Goal: Information Seeking & Learning: Learn about a topic

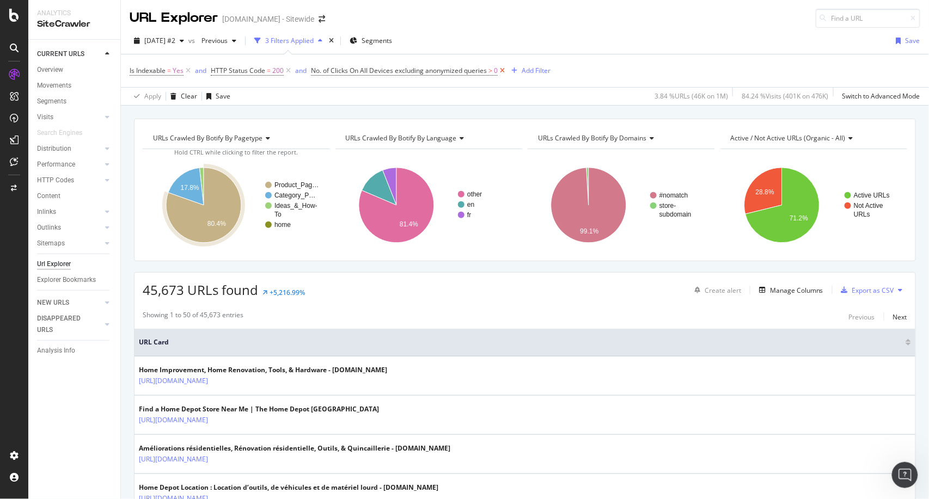
click at [503, 70] on icon at bounding box center [502, 70] width 9 height 11
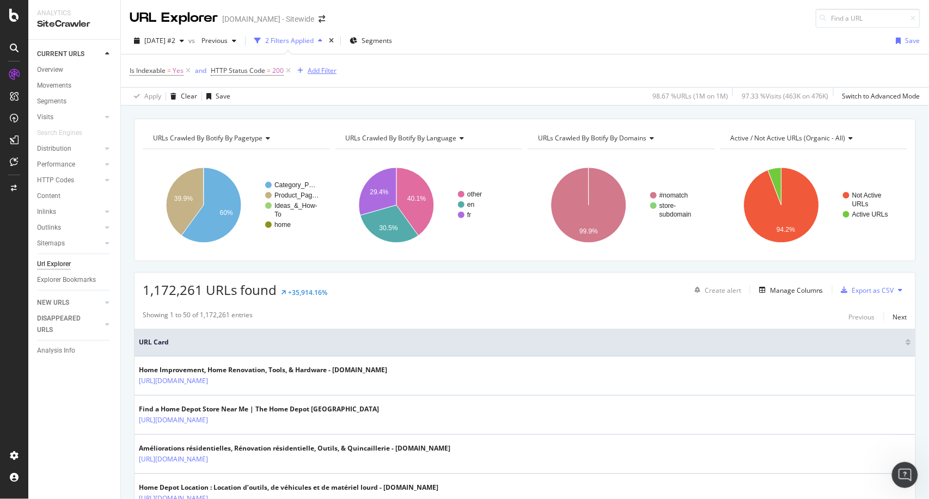
click at [323, 72] on div "Add Filter" at bounding box center [322, 70] width 29 height 9
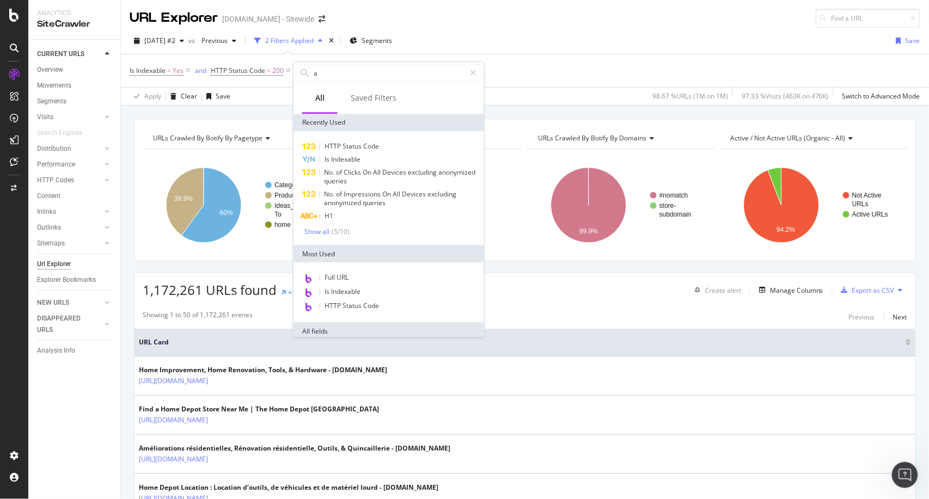
type input "ac"
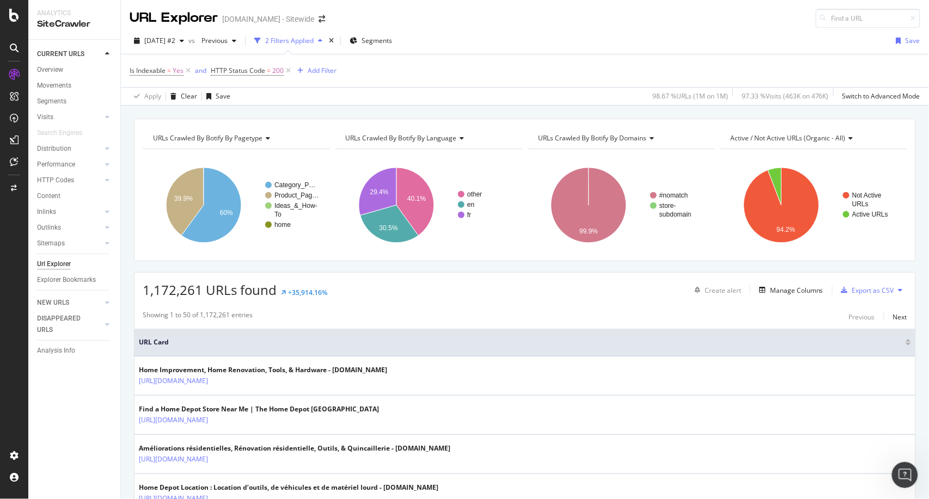
click at [532, 63] on div "Is Indexable = Yes and HTTP Status Code = 200 Add Filter" at bounding box center [525, 70] width 790 height 33
click at [770, 292] on div "Manage Columns" at bounding box center [796, 290] width 53 height 9
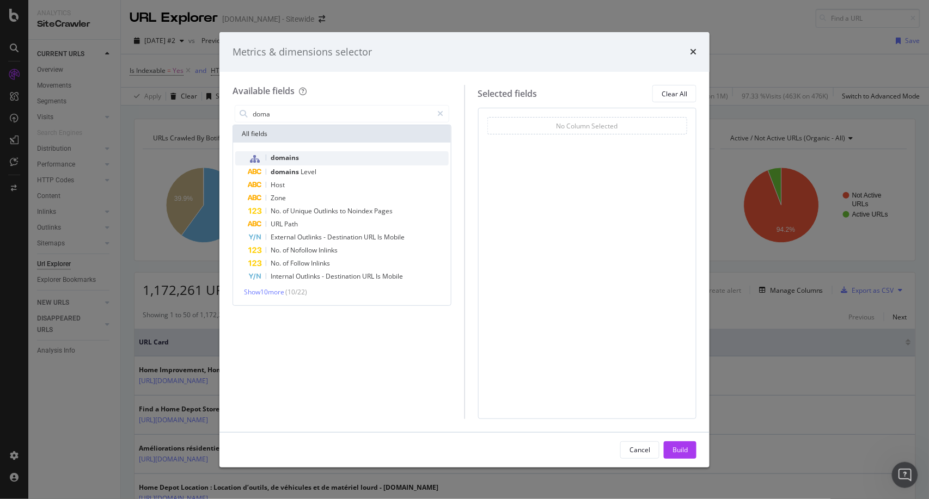
click at [303, 152] on div "domains" at bounding box center [348, 158] width 200 height 14
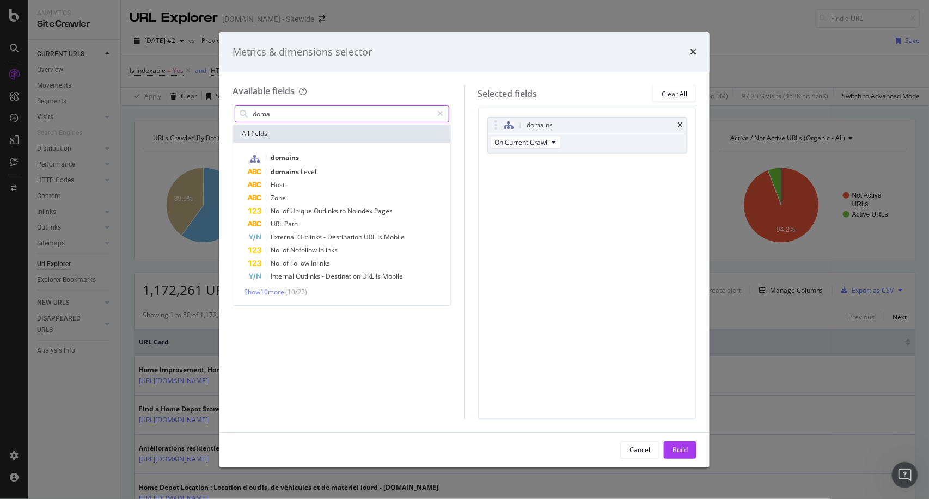
click at [289, 108] on input "doma" at bounding box center [341, 114] width 181 height 16
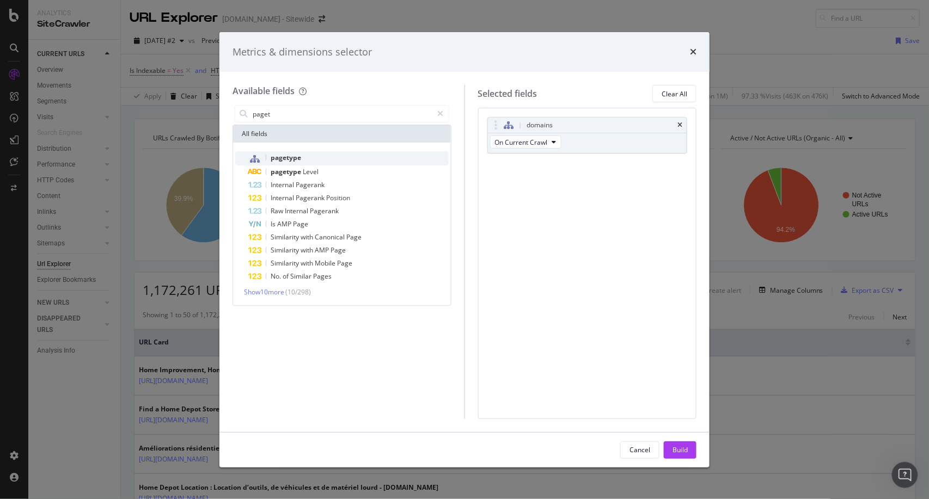
click at [299, 157] on span "pagetype" at bounding box center [286, 157] width 30 height 9
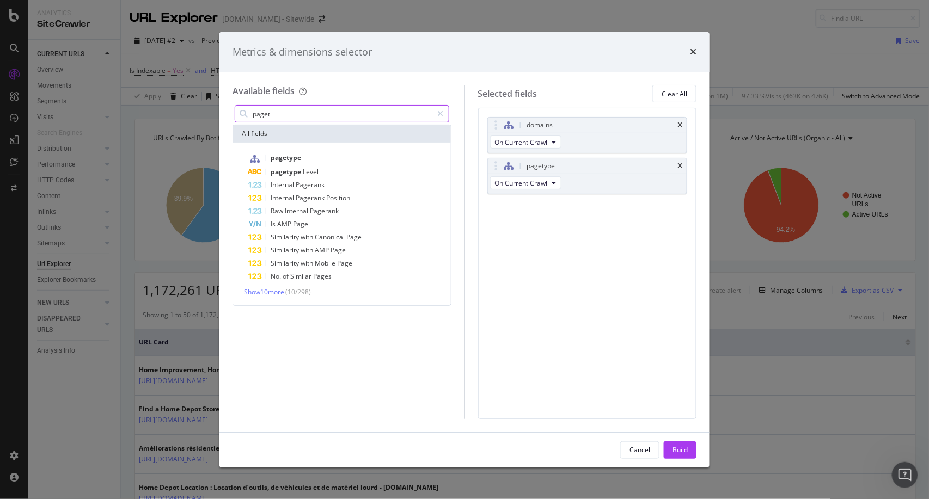
click at [290, 114] on input "paget" at bounding box center [341, 114] width 181 height 16
type input "i"
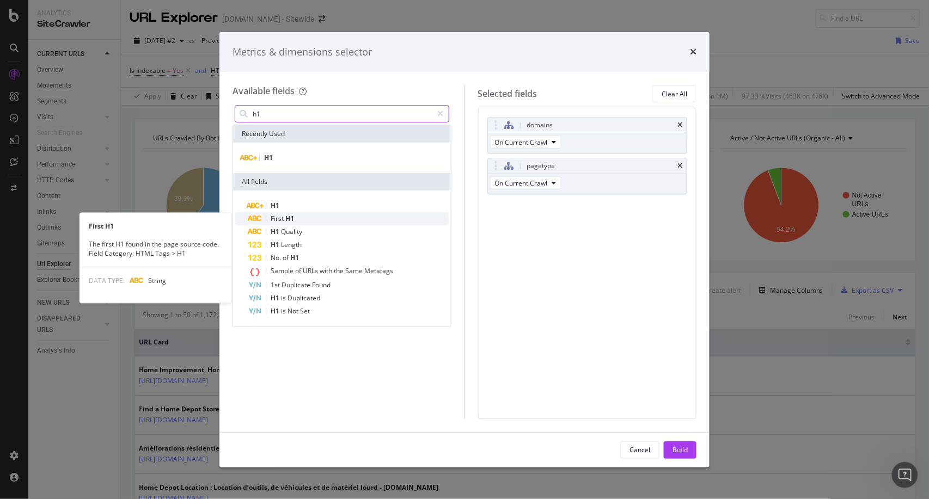
type input "h1"
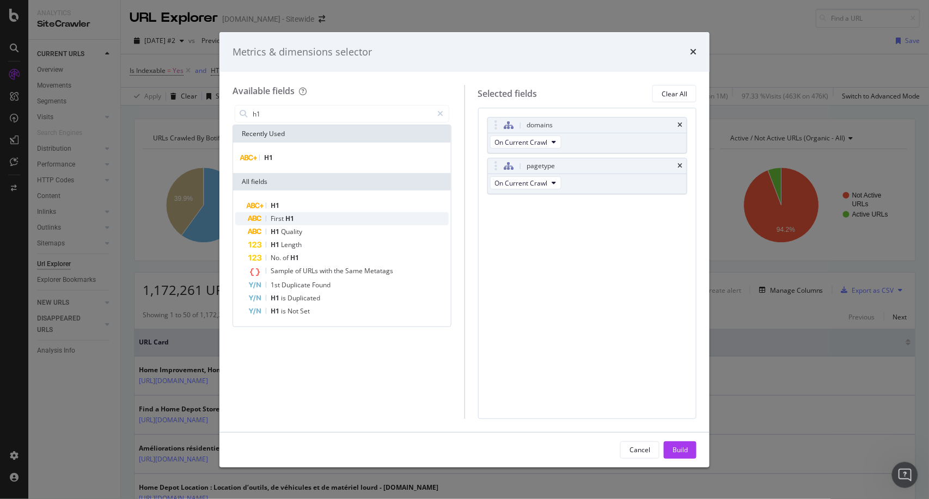
click at [289, 216] on span "H1" at bounding box center [289, 218] width 9 height 9
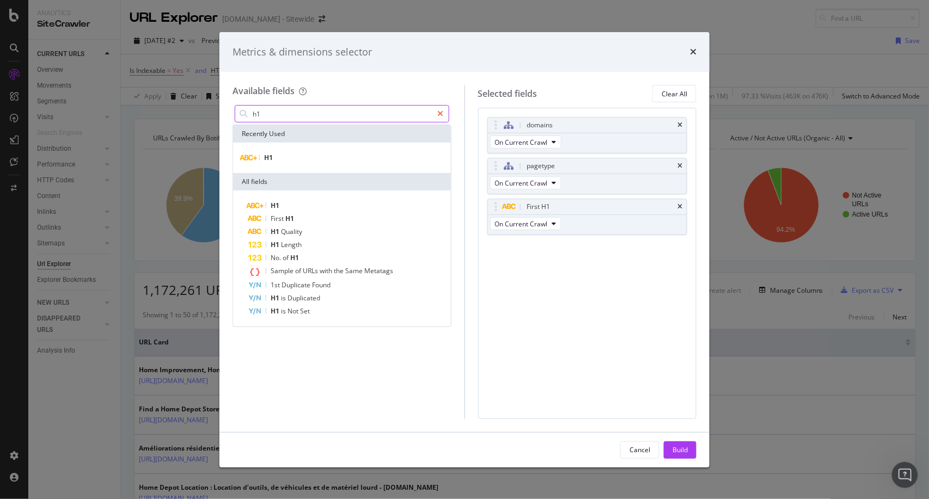
click at [441, 113] on icon "modal" at bounding box center [441, 114] width 6 height 8
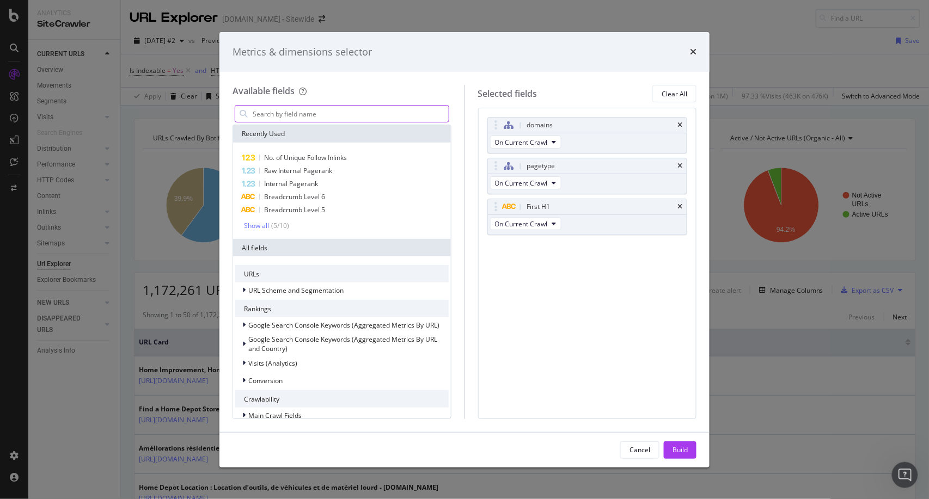
click at [417, 110] on input "modal" at bounding box center [349, 114] width 197 height 16
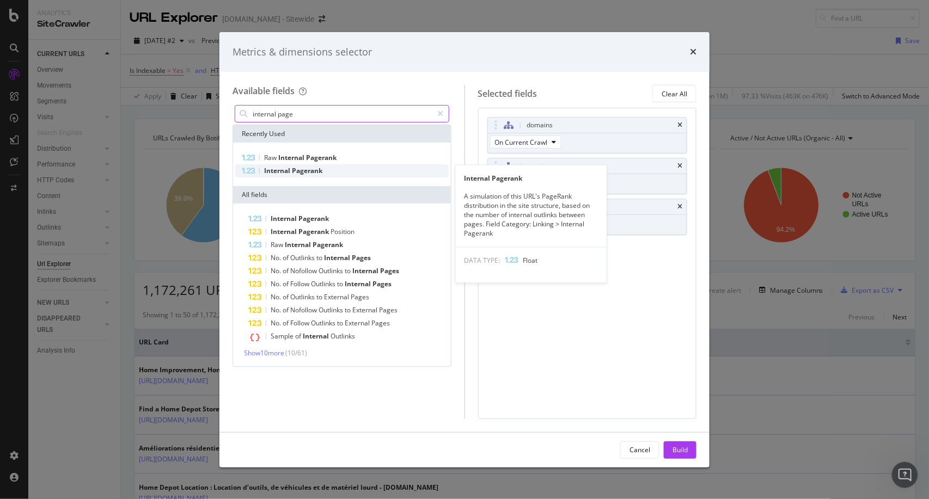
type input "internal page"
click at [332, 171] on div "Internal Pagerank" at bounding box center [341, 170] width 213 height 13
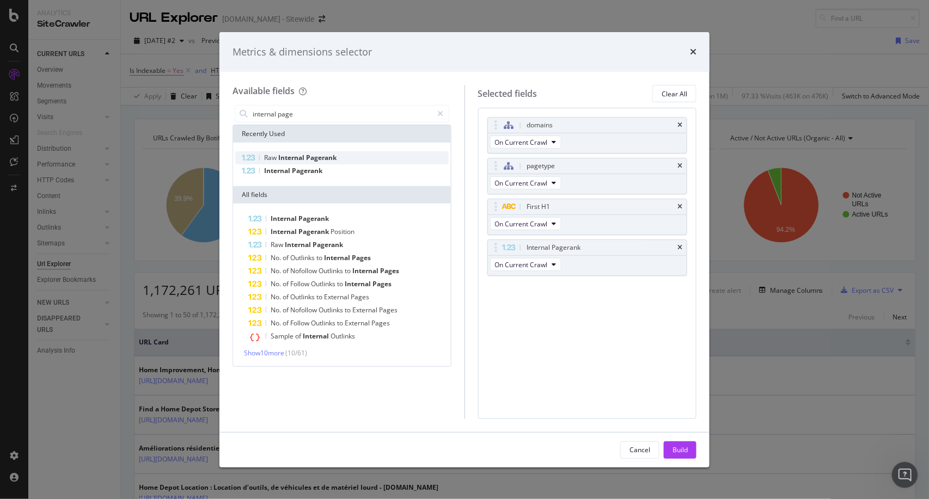
click at [343, 157] on div "Raw Internal Pagerank" at bounding box center [341, 157] width 213 height 13
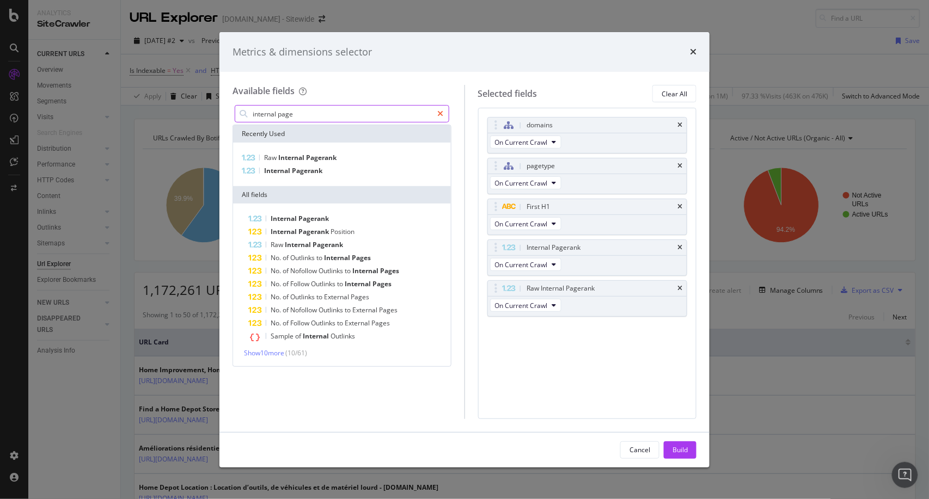
click at [441, 114] on icon "modal" at bounding box center [441, 114] width 6 height 8
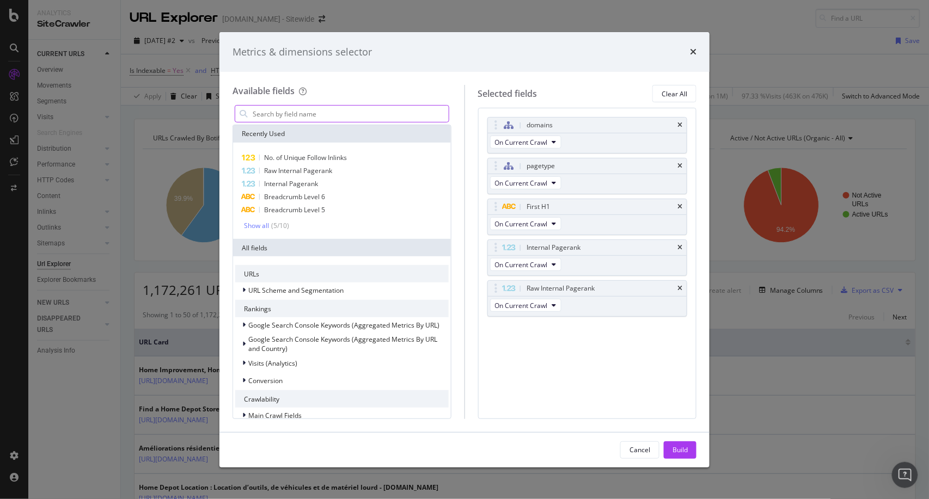
click at [398, 115] on input "modal" at bounding box center [349, 114] width 197 height 16
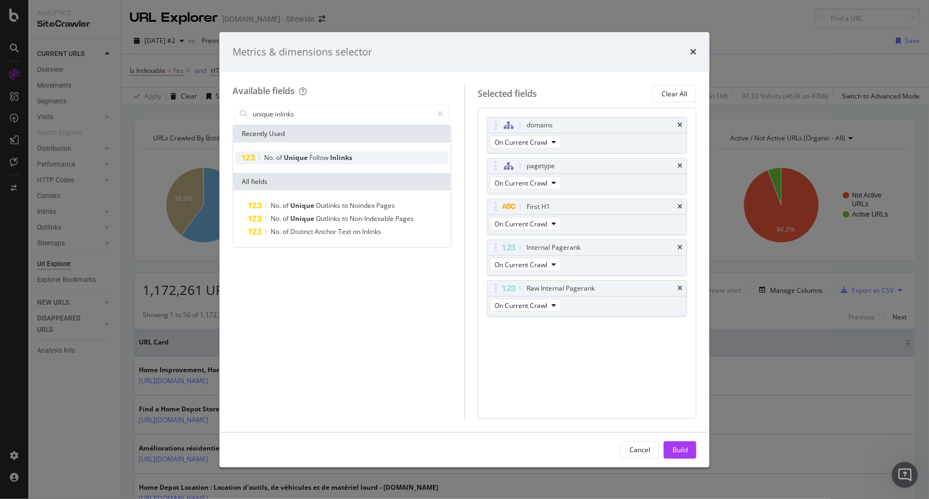
click at [326, 156] on span "Follow" at bounding box center [319, 157] width 21 height 9
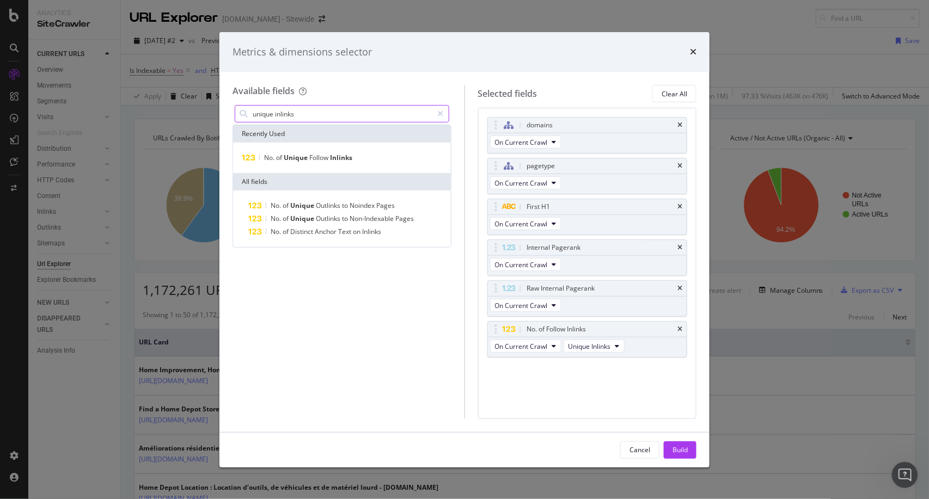
click at [351, 114] on input "unique inlinks" at bounding box center [341, 114] width 181 height 16
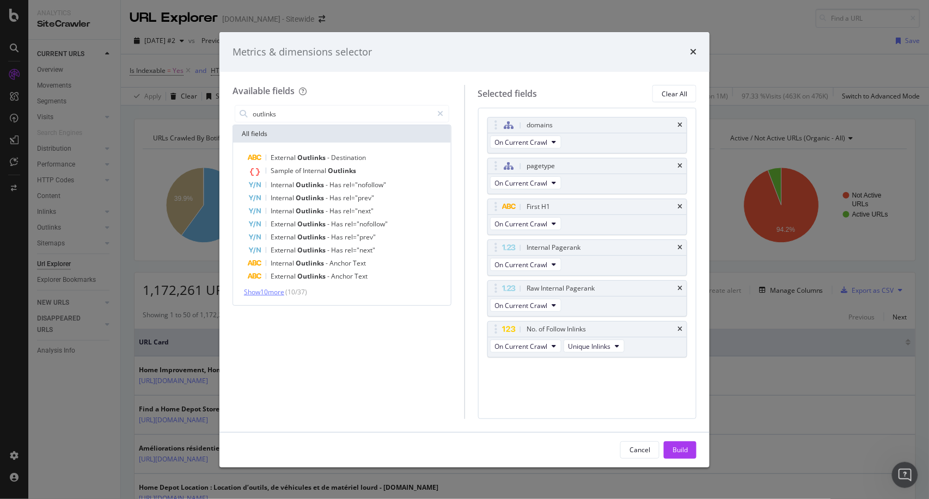
click at [284, 294] on span "Show 10 more" at bounding box center [264, 291] width 40 height 9
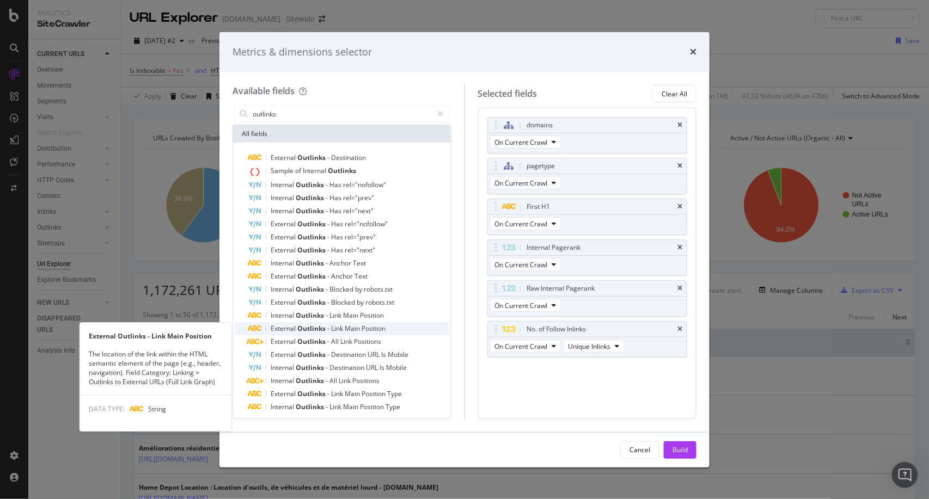
scroll to position [17, 0]
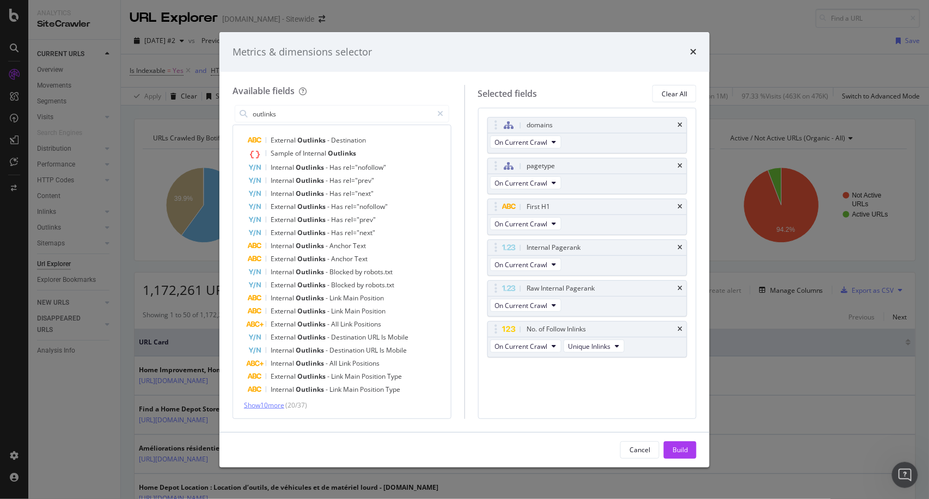
click at [273, 403] on span "Show 10 more" at bounding box center [264, 405] width 40 height 9
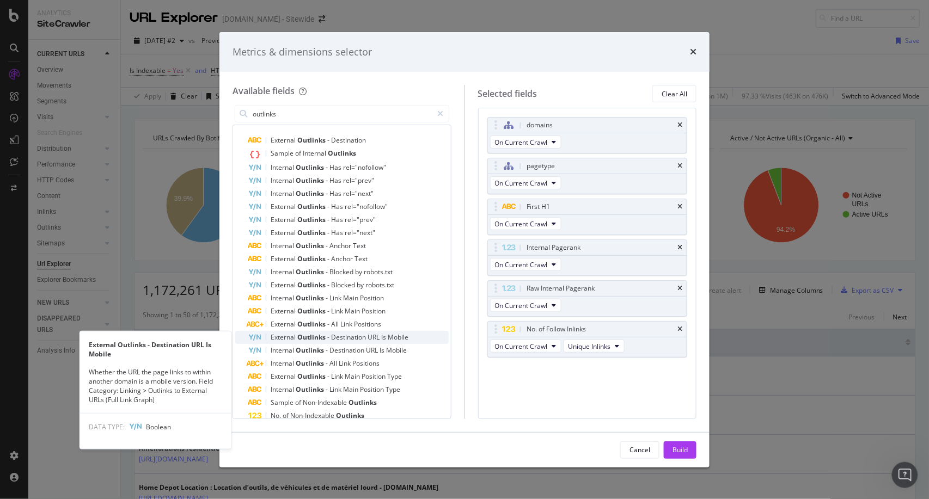
scroll to position [148, 0]
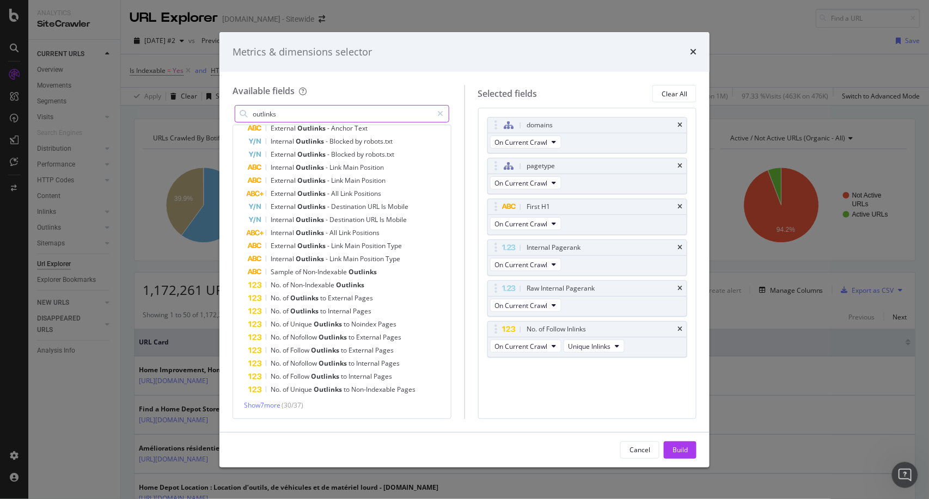
click at [334, 117] on input "outlinks" at bounding box center [341, 114] width 181 height 16
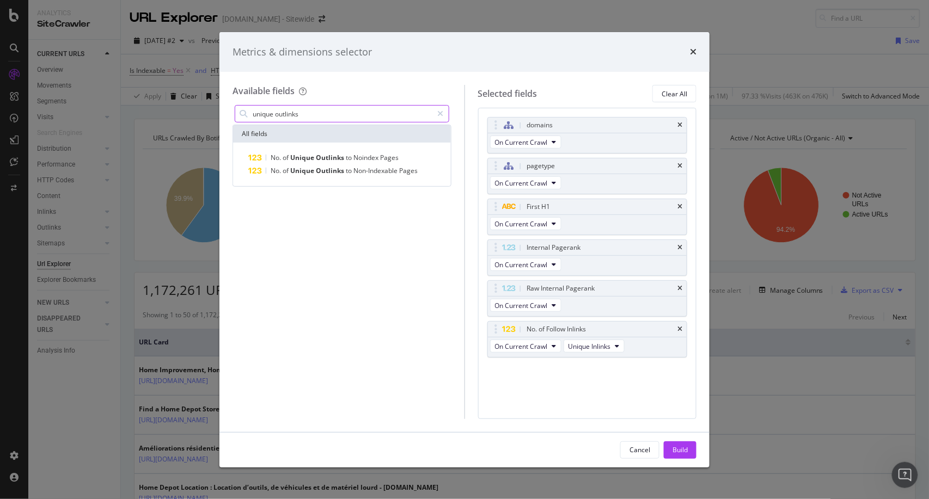
scroll to position [0, 0]
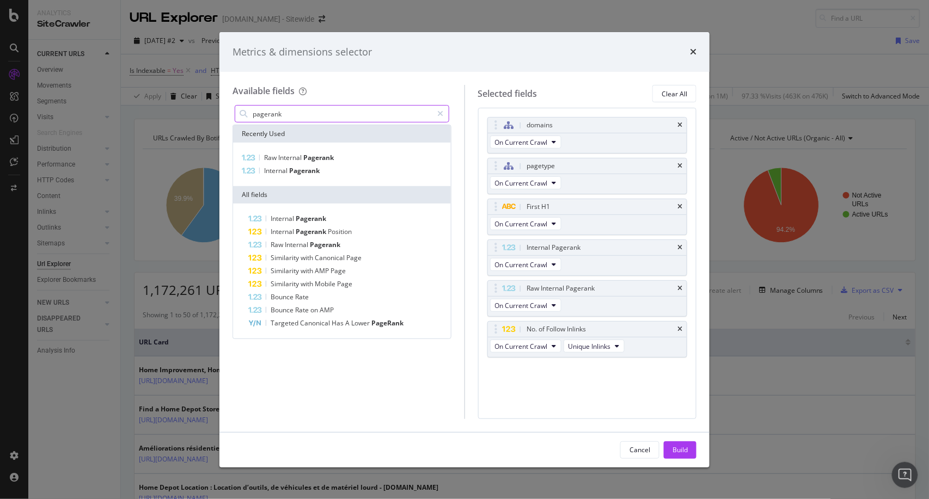
type input "pagerank"
click at [685, 446] on div "Build" at bounding box center [679, 449] width 15 height 9
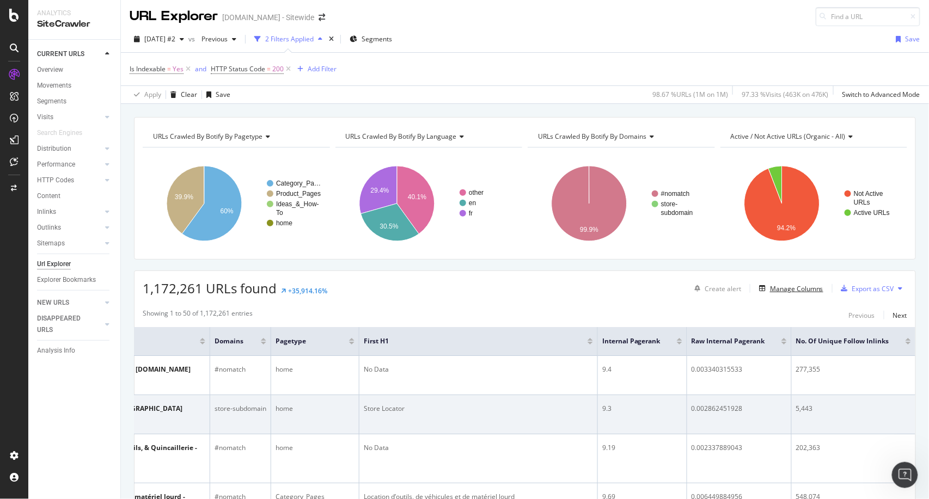
scroll to position [1, 0]
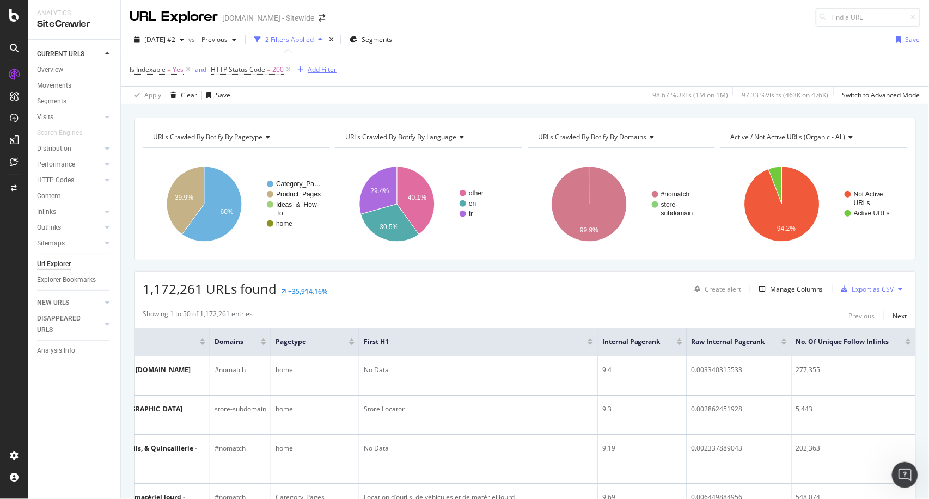
click at [322, 73] on div "Add Filter" at bounding box center [322, 69] width 29 height 9
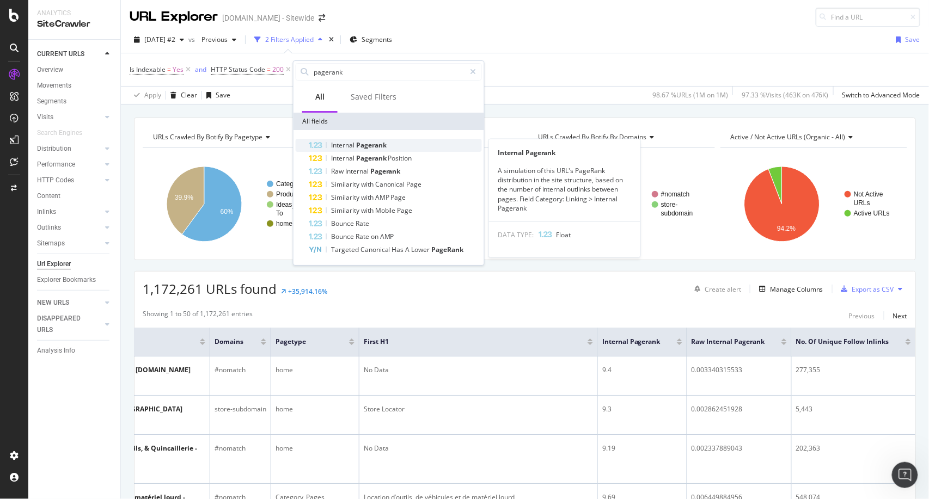
type input "pagerank"
click at [361, 144] on span "Pagerank" at bounding box center [371, 144] width 30 height 9
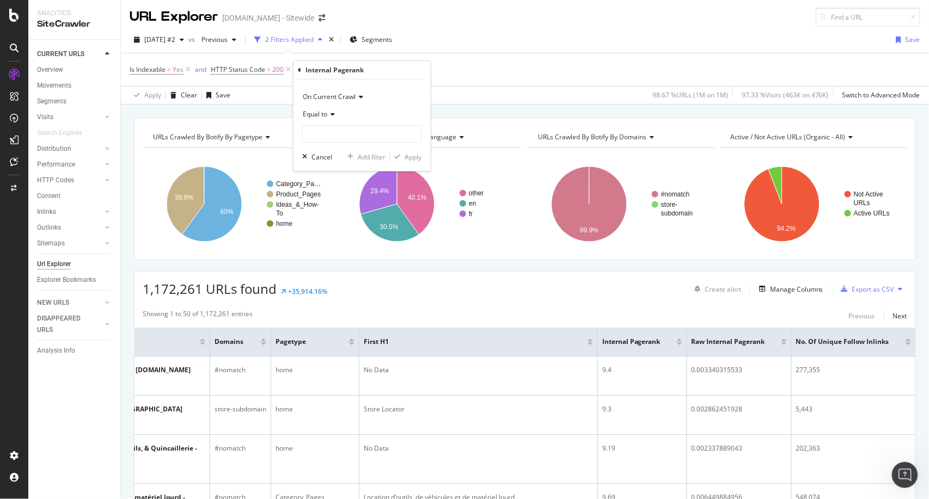
click at [330, 120] on div "Equal to" at bounding box center [362, 114] width 120 height 17
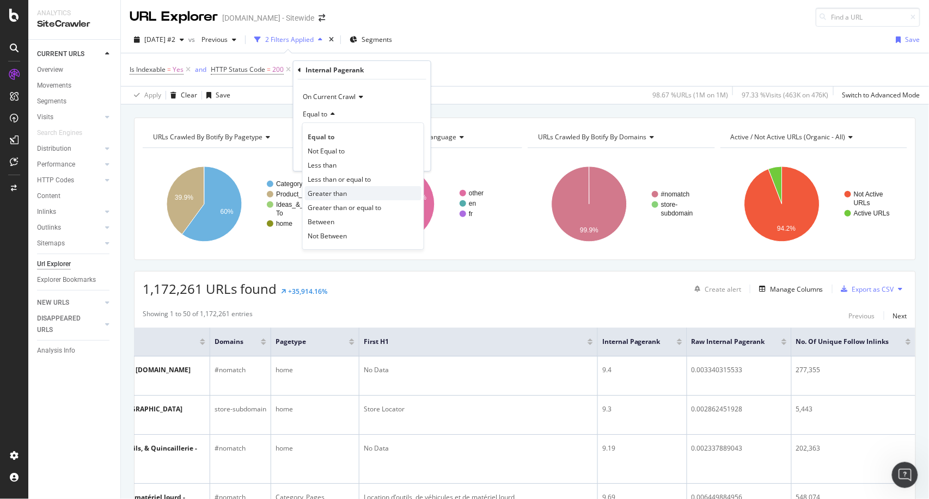
click at [343, 189] on span "Greater than" at bounding box center [327, 193] width 39 height 9
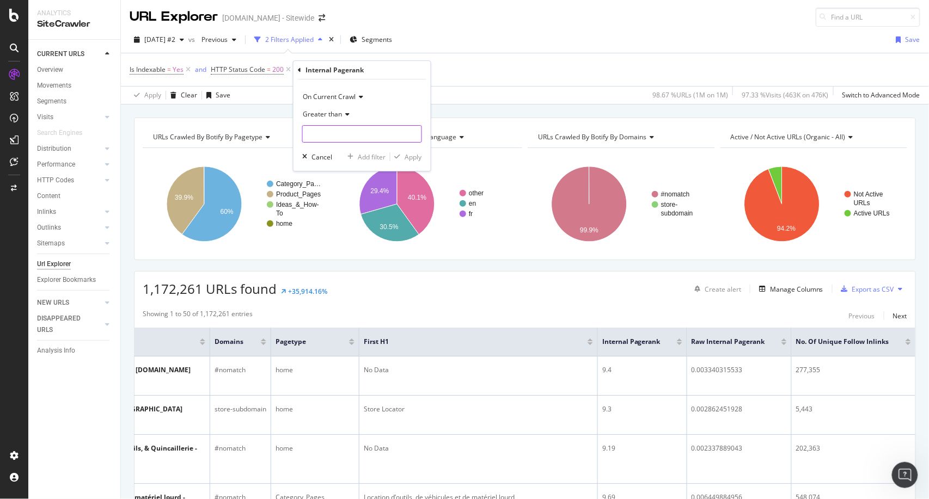
click at [362, 142] on input "number" at bounding box center [362, 133] width 120 height 17
type input "0"
click at [416, 160] on div "Apply" at bounding box center [413, 156] width 17 height 9
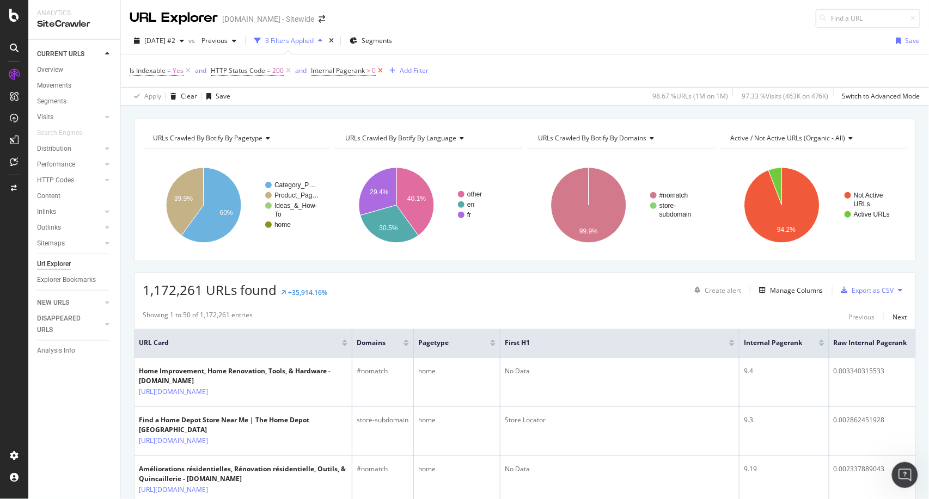
click at [377, 71] on icon at bounding box center [380, 70] width 9 height 11
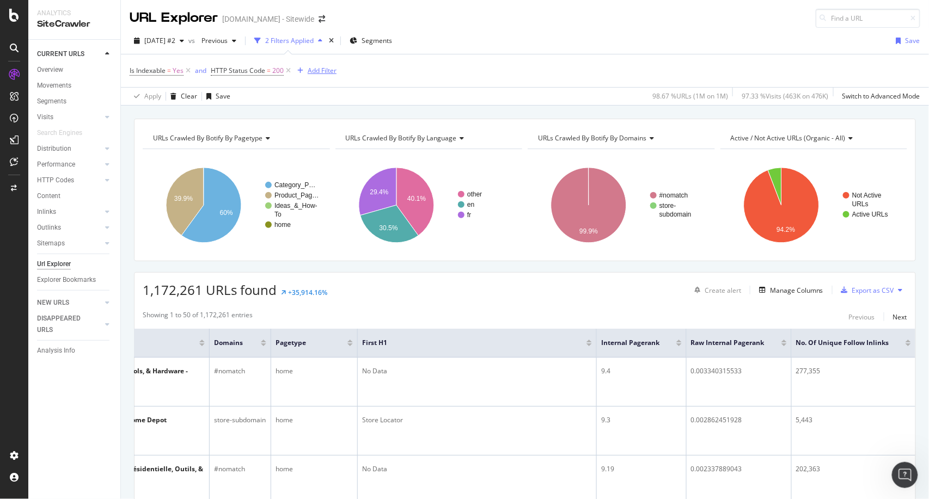
click at [327, 69] on div "Add Filter" at bounding box center [322, 70] width 29 height 9
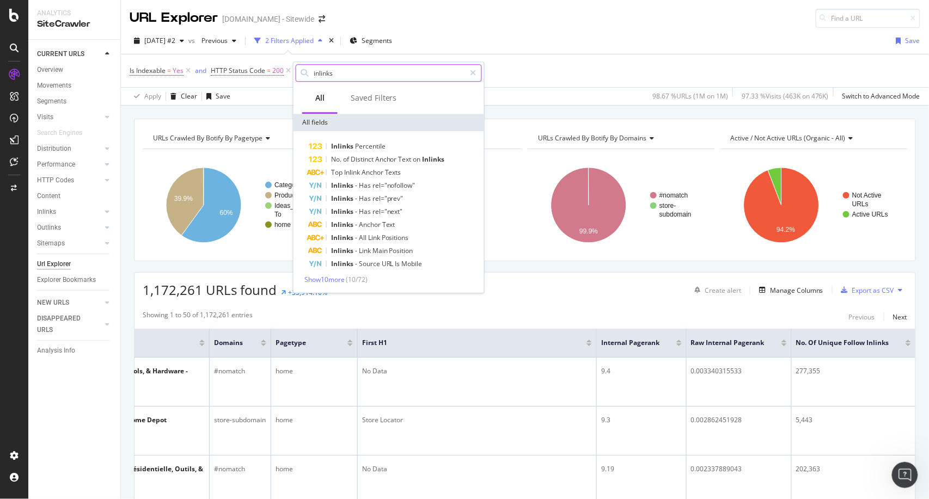
click at [361, 72] on input "inlinks" at bounding box center [388, 73] width 153 height 16
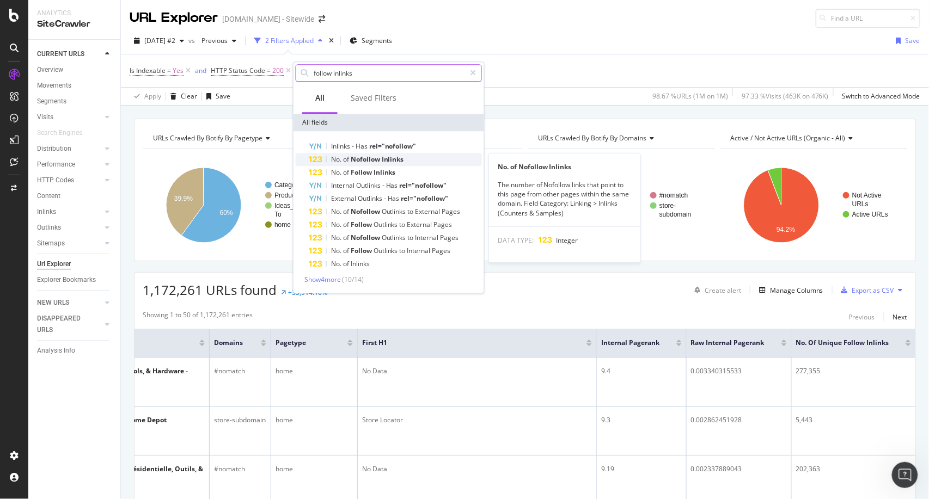
type input "follow inlinks"
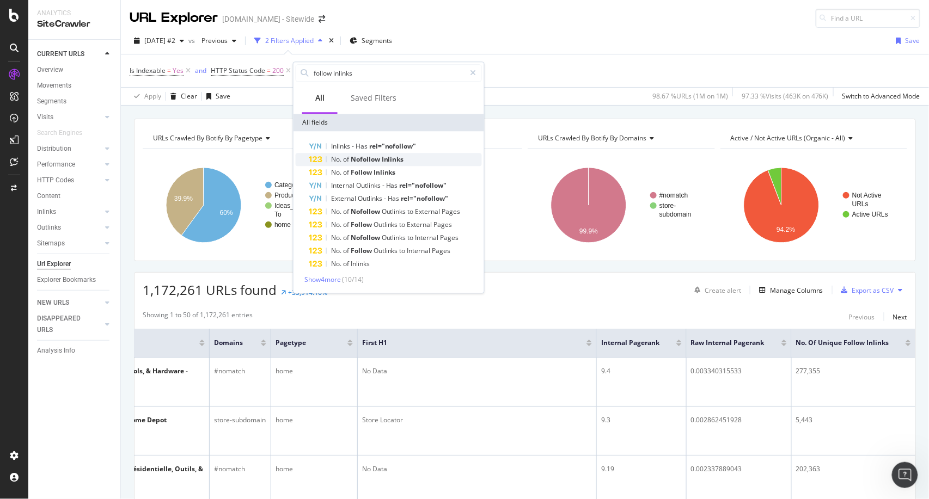
click at [384, 160] on span "Inlinks" at bounding box center [393, 159] width 22 height 9
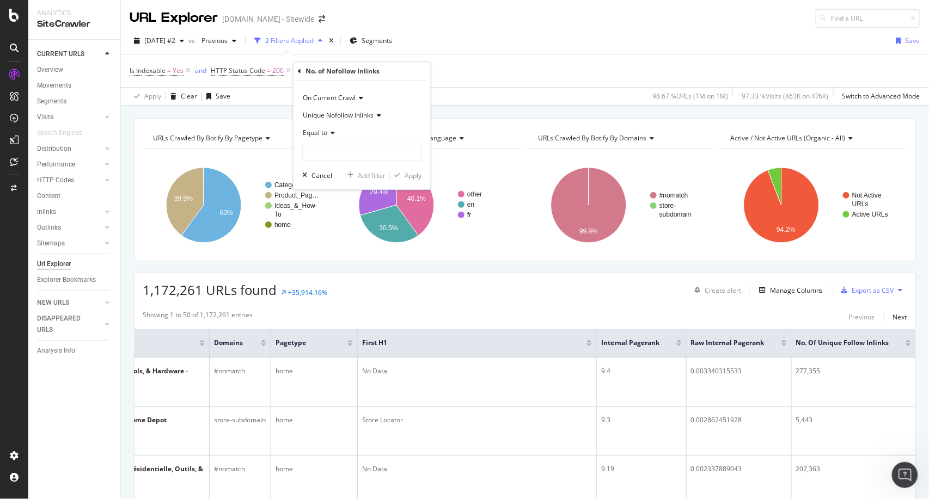
click at [316, 133] on span "Equal to" at bounding box center [315, 132] width 24 height 9
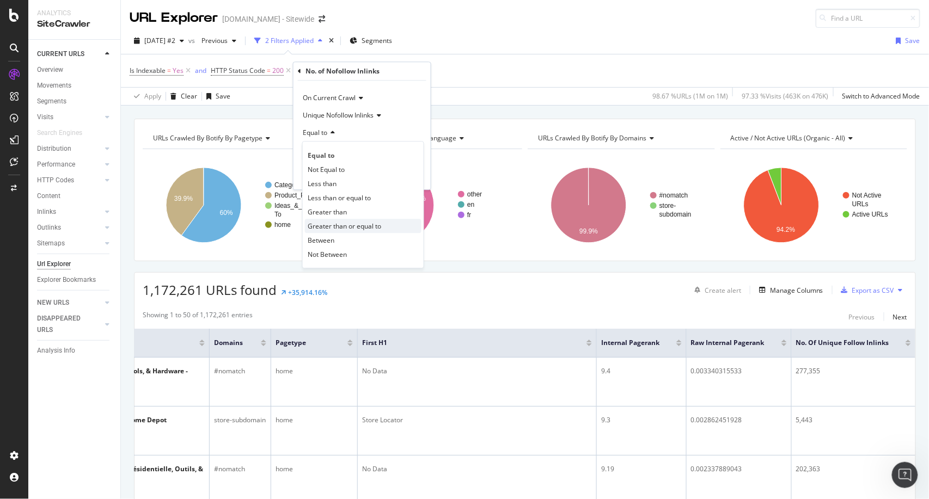
click at [369, 226] on span "Greater than or equal to" at bounding box center [344, 226] width 73 height 9
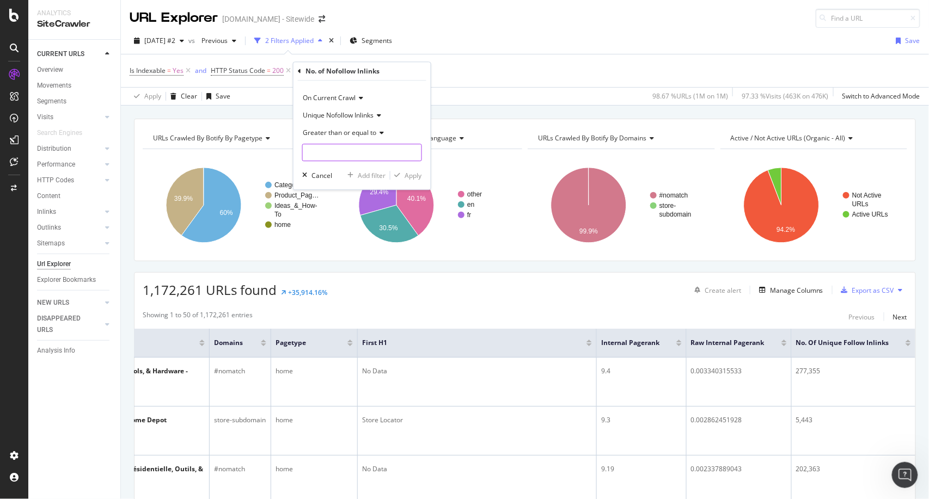
click at [347, 154] on input "number" at bounding box center [362, 152] width 120 height 17
type input "50"
click at [411, 172] on div "Apply" at bounding box center [413, 175] width 17 height 9
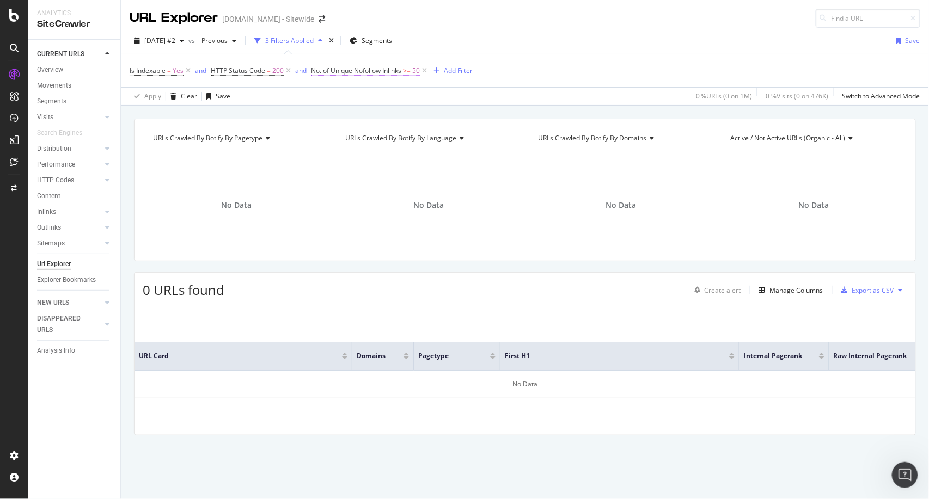
click at [374, 75] on span "No. of Unique Nofollow Inlinks >= 50" at bounding box center [365, 71] width 109 height 10
click at [507, 66] on div "Is Indexable = Yes and HTTP Status Code = 200 and No. of Unique Nofollow Inlink…" at bounding box center [525, 70] width 790 height 33
click at [427, 73] on icon at bounding box center [424, 70] width 9 height 11
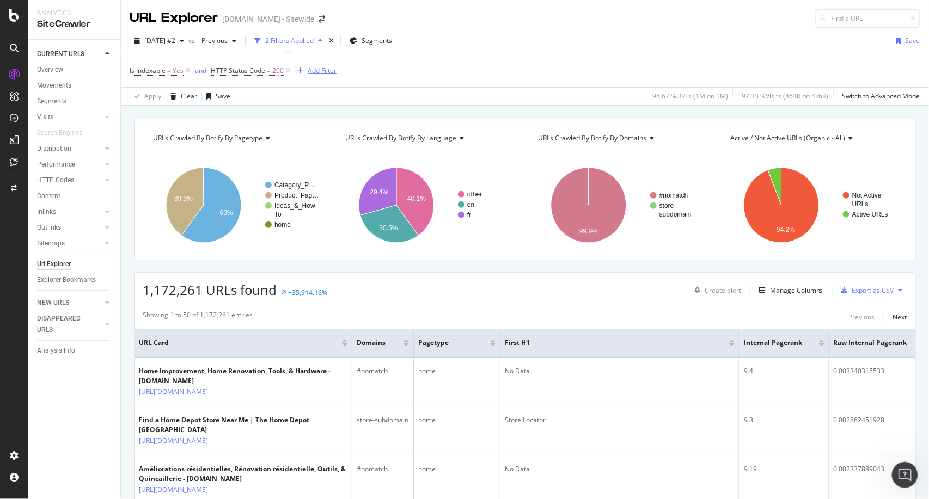
click at [324, 71] on div "Add Filter" at bounding box center [322, 70] width 29 height 9
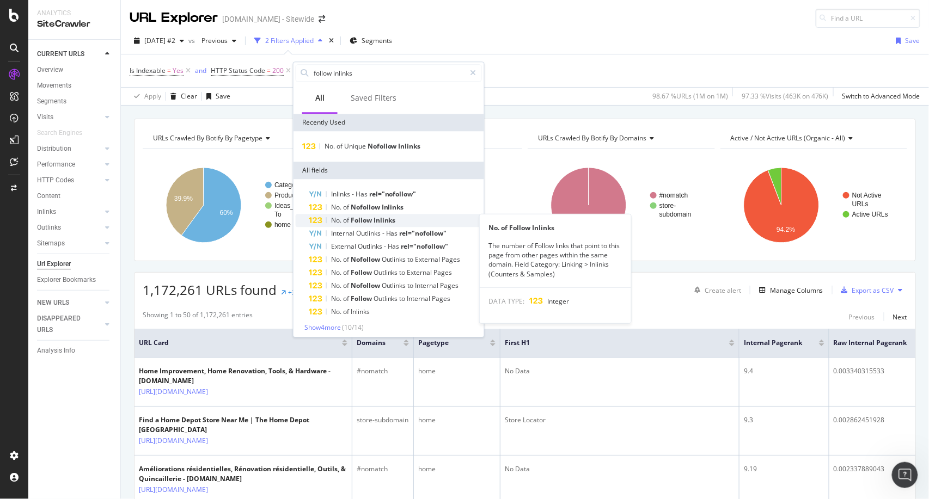
click at [368, 223] on span "Follow" at bounding box center [362, 220] width 23 height 9
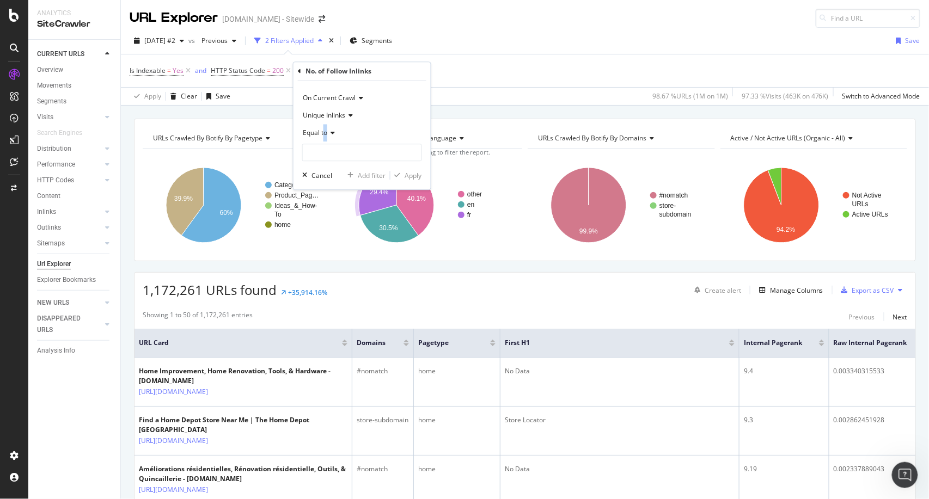
drag, startPoint x: 324, startPoint y: 138, endPoint x: 329, endPoint y: 132, distance: 8.2
click at [329, 132] on div "Equal to" at bounding box center [362, 132] width 120 height 17
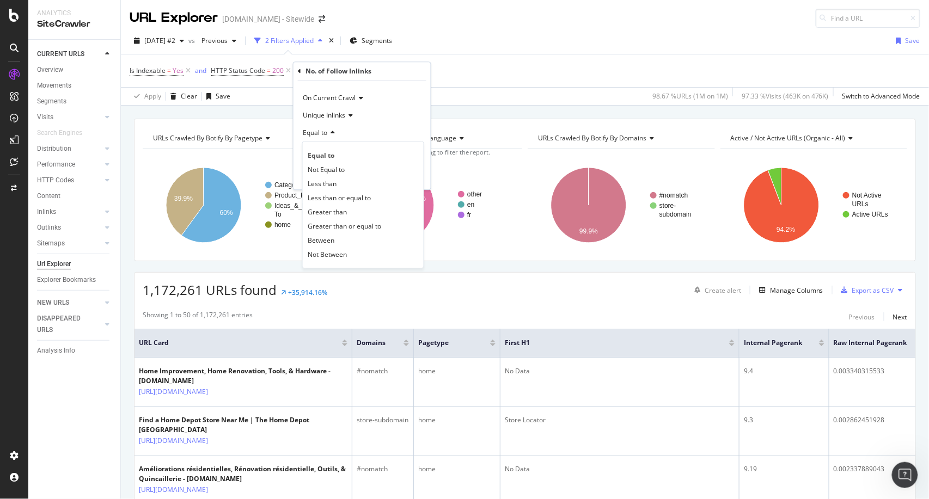
click at [329, 132] on icon at bounding box center [331, 133] width 8 height 7
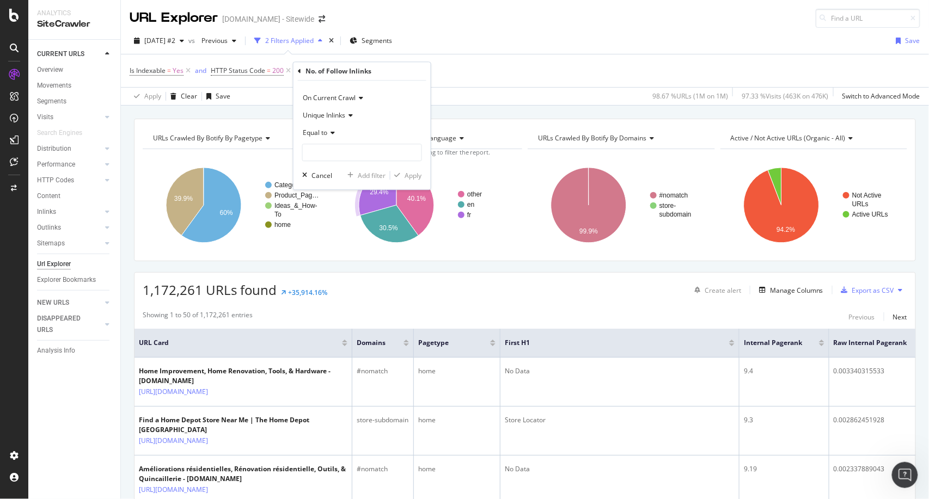
click at [331, 136] on div "Equal to" at bounding box center [362, 132] width 120 height 17
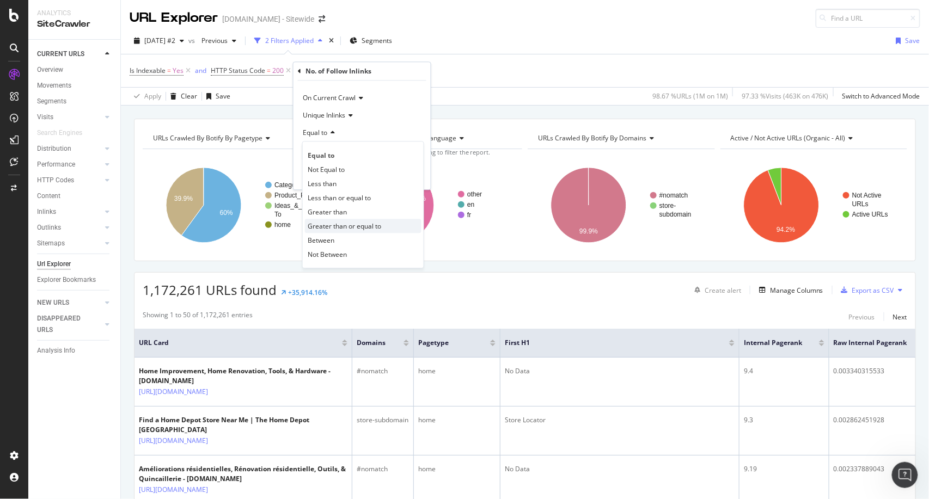
click at [357, 232] on div "Greater than or equal to" at bounding box center [363, 226] width 116 height 14
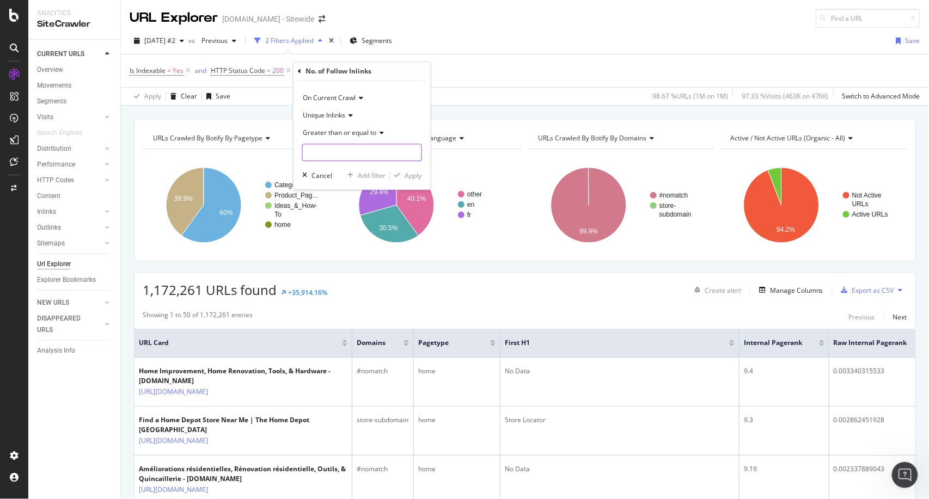
click at [340, 149] on input "number" at bounding box center [362, 152] width 120 height 17
type input "50"
click at [414, 174] on div "Apply" at bounding box center [413, 175] width 17 height 9
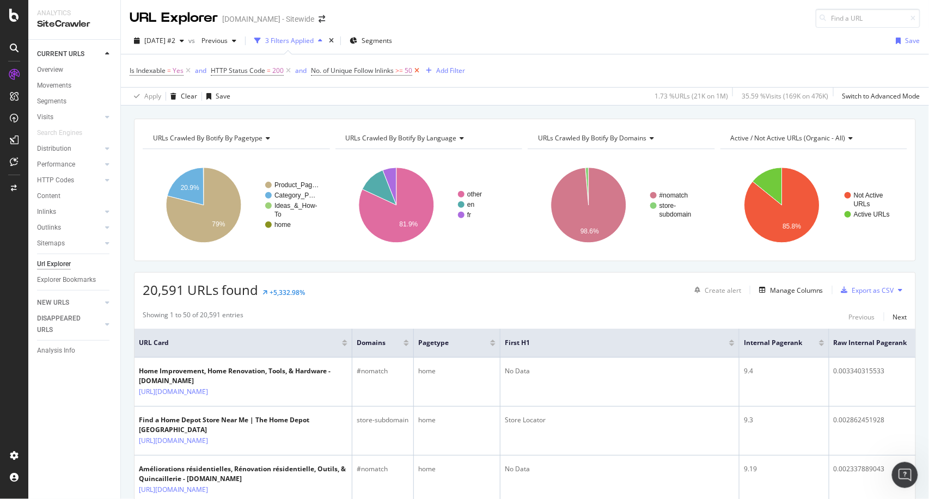
click at [419, 66] on icon at bounding box center [416, 70] width 9 height 11
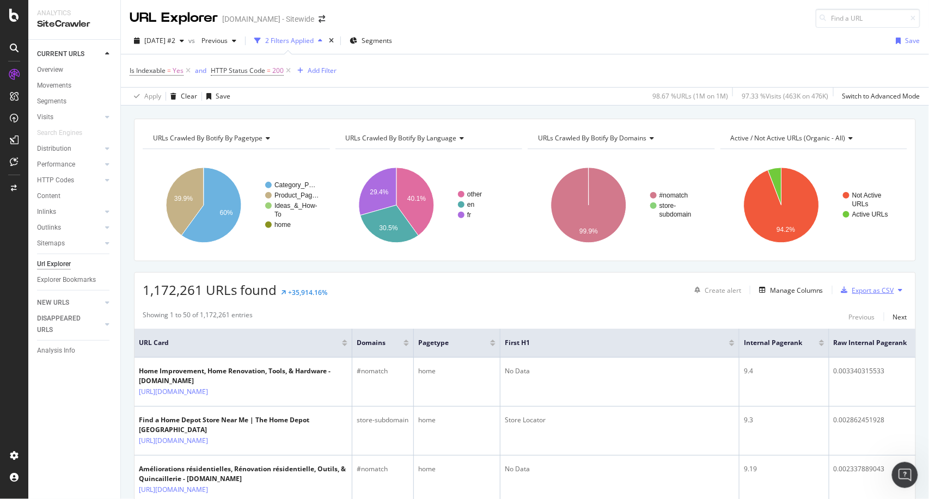
click at [857, 284] on div "Export as CSV" at bounding box center [865, 290] width 57 height 16
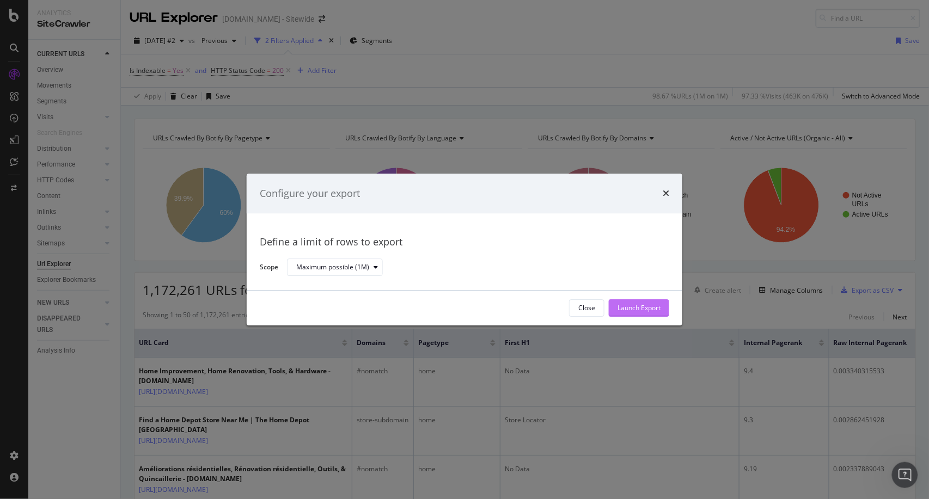
click at [650, 305] on div "Launch Export" at bounding box center [638, 308] width 43 height 9
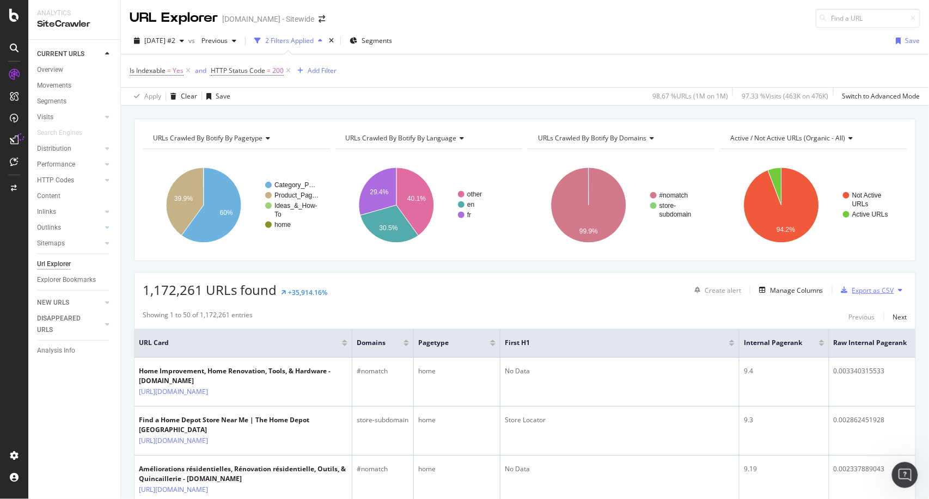
click at [879, 292] on div "Export as CSV" at bounding box center [873, 290] width 42 height 9
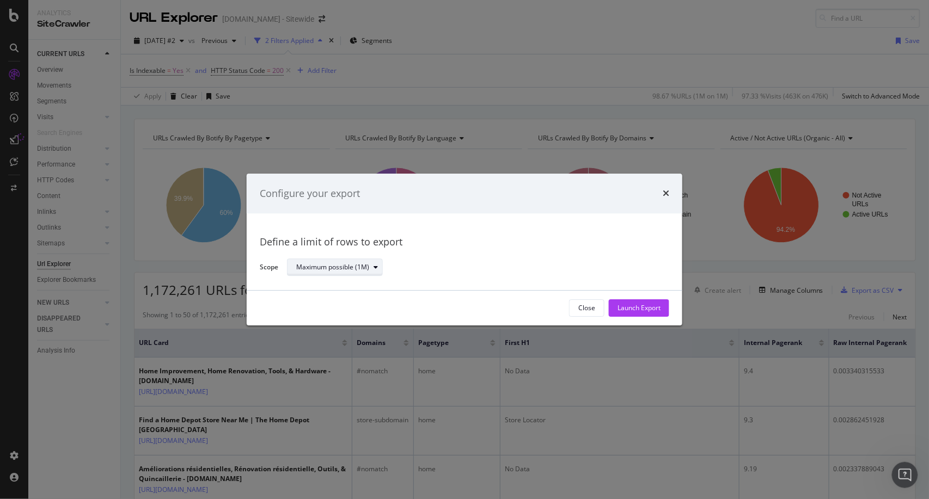
click at [377, 269] on icon "modal" at bounding box center [375, 268] width 4 height 7
click at [756, 267] on div "Configure your export Define a limit of rows to export Scope Maximum possible (…" at bounding box center [464, 249] width 929 height 499
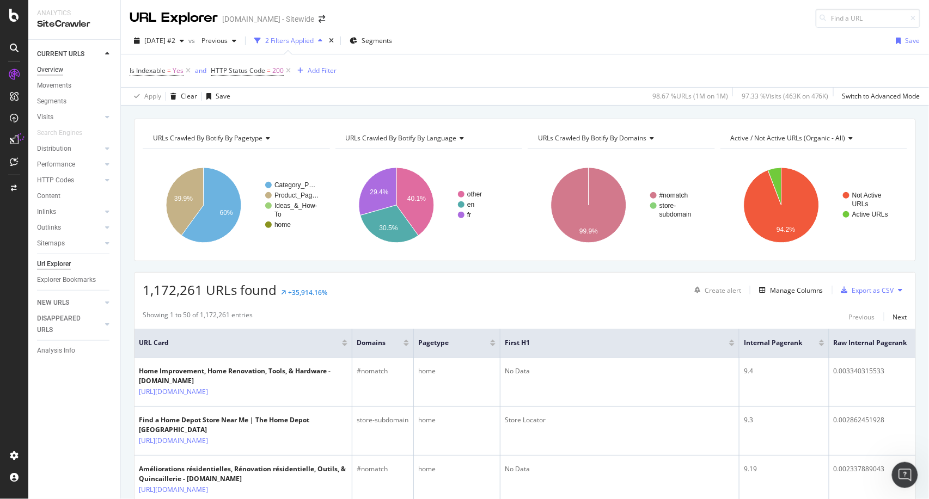
click at [52, 74] on div "Overview" at bounding box center [50, 69] width 26 height 11
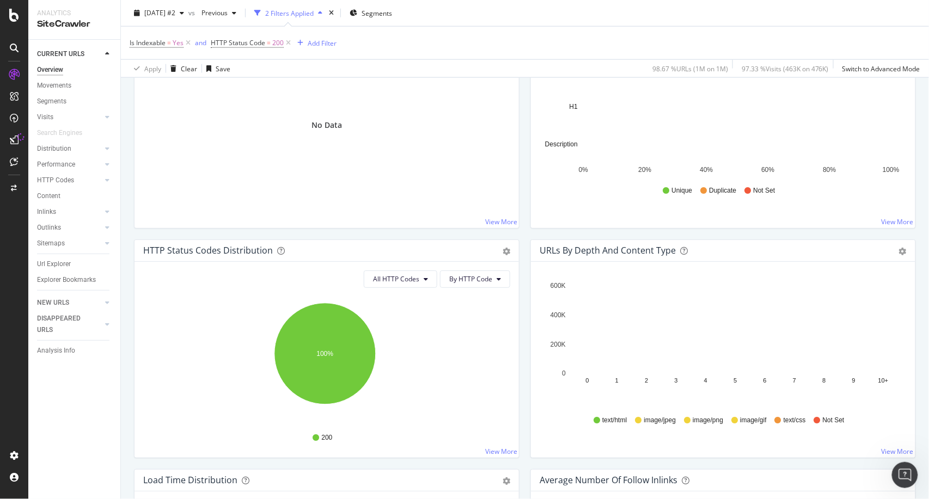
scroll to position [435, 0]
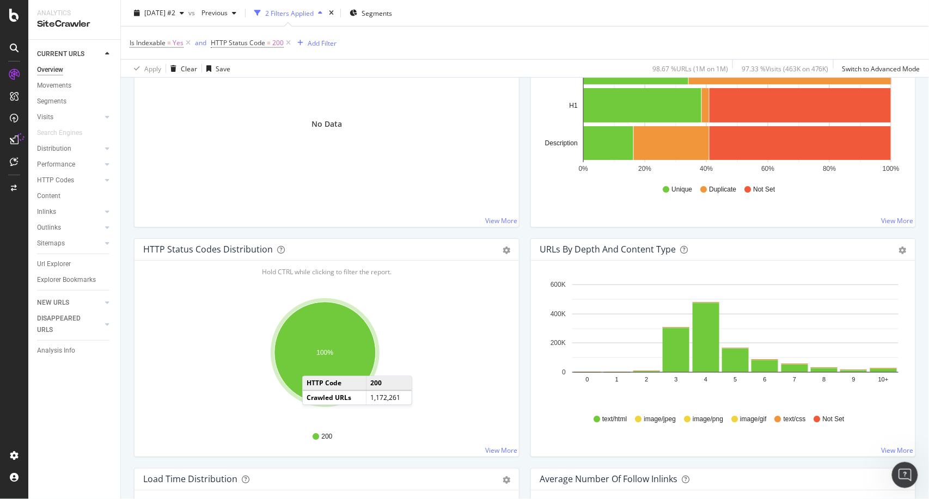
click at [314, 365] on ellipse "A chart." at bounding box center [324, 352] width 101 height 101
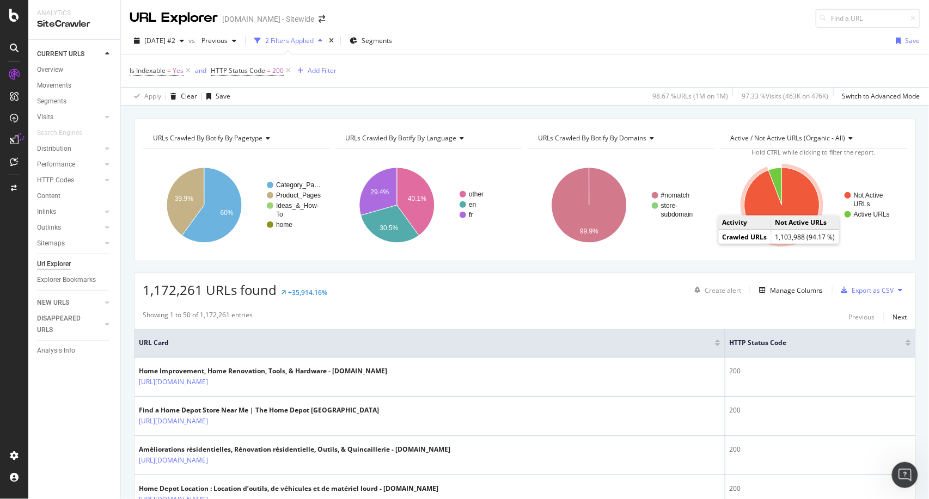
click at [794, 194] on icon "A chart." at bounding box center [781, 205] width 75 height 75
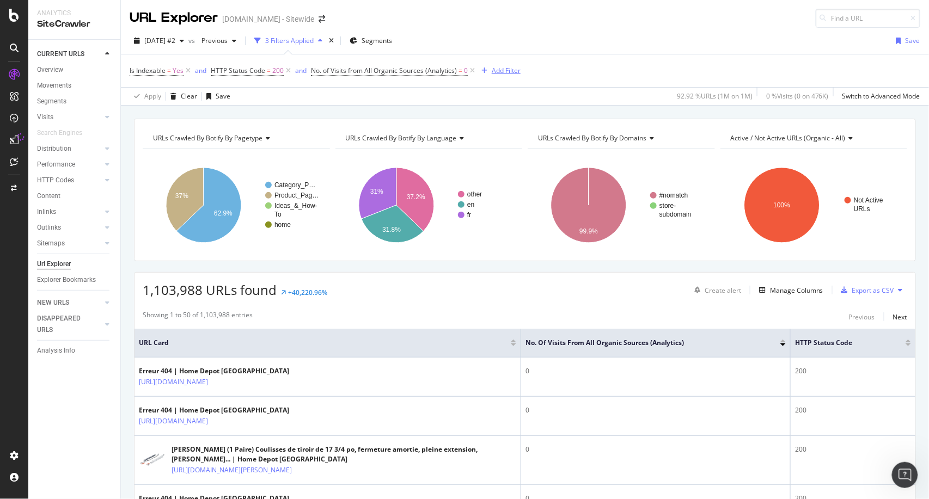
click at [506, 72] on div "Add Filter" at bounding box center [506, 70] width 29 height 9
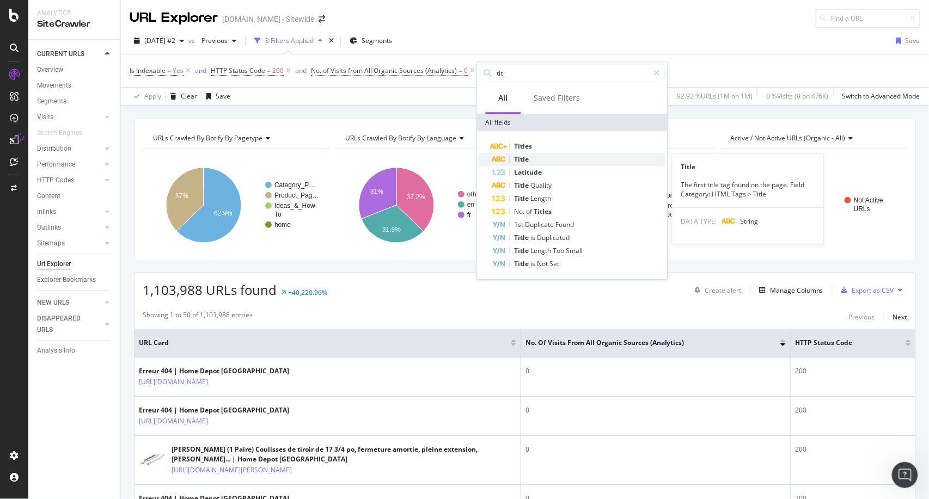
type input "tit"
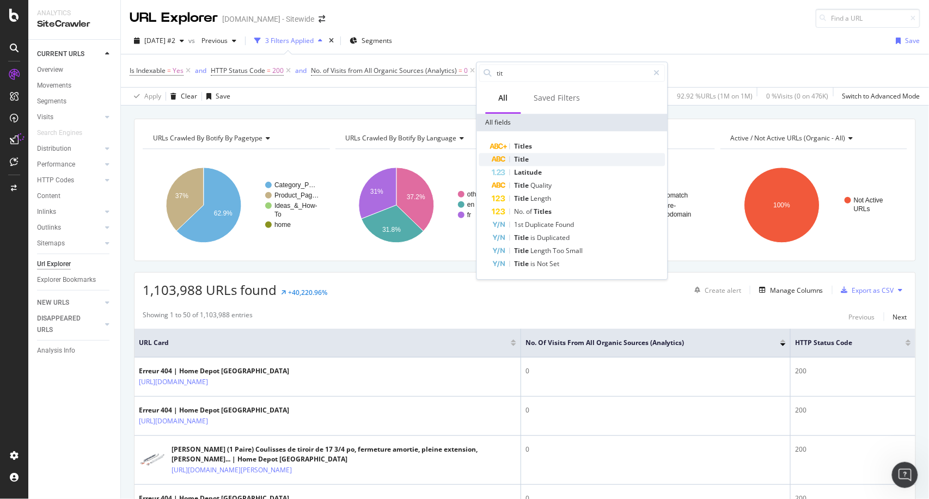
click at [533, 158] on div "Title" at bounding box center [578, 159] width 173 height 13
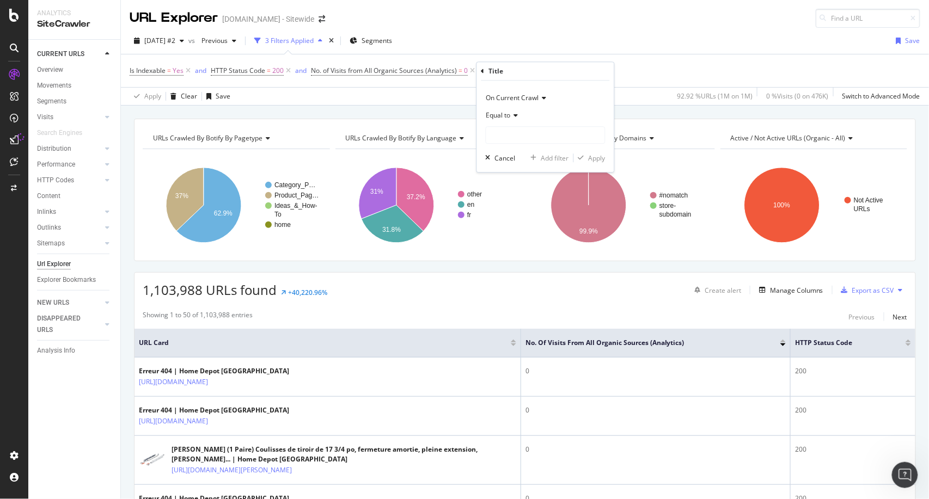
click at [505, 118] on span "Equal to" at bounding box center [498, 115] width 24 height 9
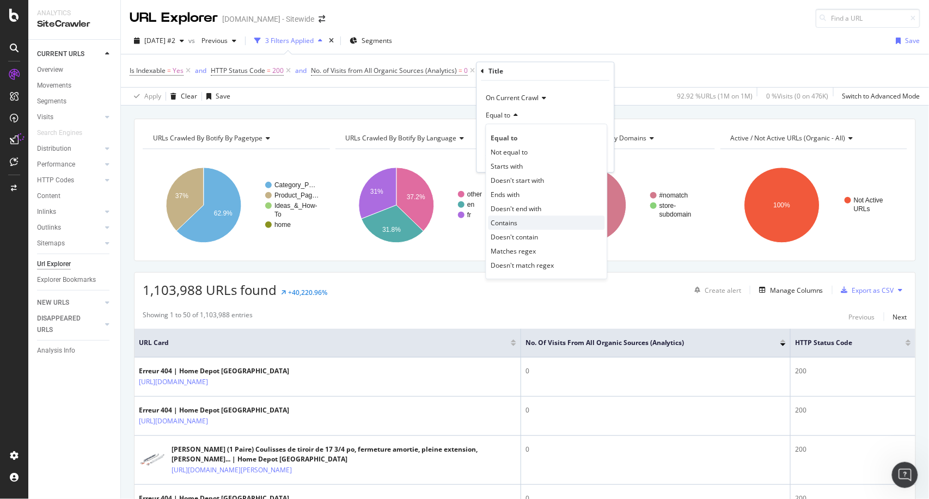
click at [516, 217] on div "Contains" at bounding box center [546, 223] width 116 height 14
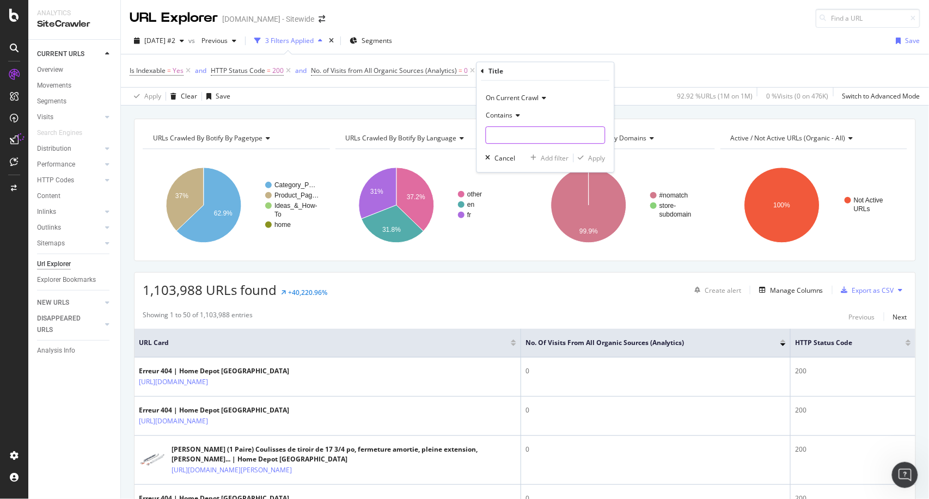
click at [525, 137] on input "text" at bounding box center [545, 134] width 119 height 17
type input "404 |"
click at [602, 161] on div "Apply" at bounding box center [596, 158] width 17 height 9
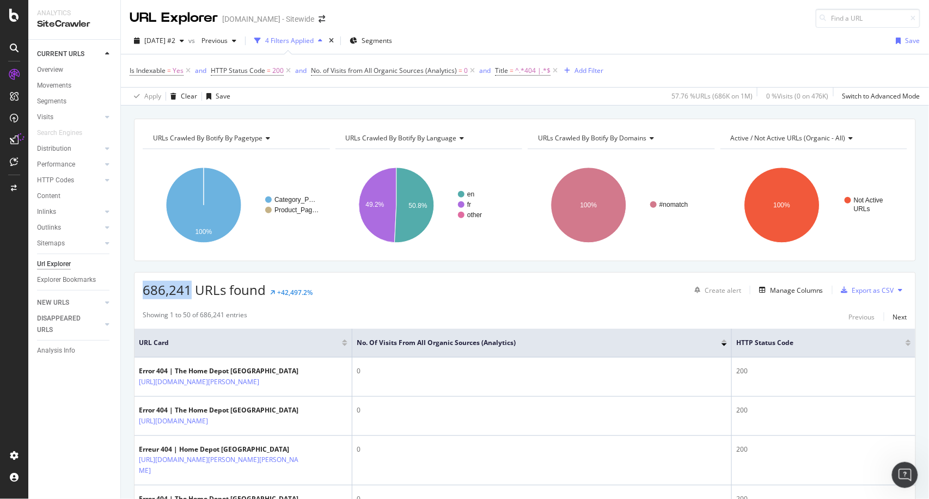
drag, startPoint x: 141, startPoint y: 292, endPoint x: 190, endPoint y: 287, distance: 49.2
click at [190, 287] on div "686,241 URLs found +42,497.2% Create alert Manage Columns Export as CSV" at bounding box center [524, 286] width 781 height 27
copy span "686,241"
click at [510, 71] on span "=" at bounding box center [512, 70] width 4 height 9
click at [533, 114] on icon at bounding box center [535, 114] width 8 height 7
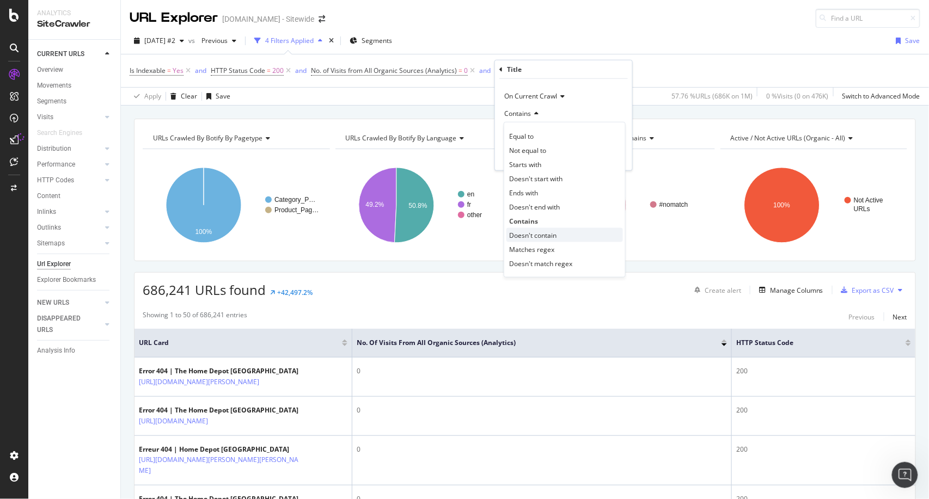
click at [542, 228] on div "Doesn't contain" at bounding box center [564, 235] width 116 height 14
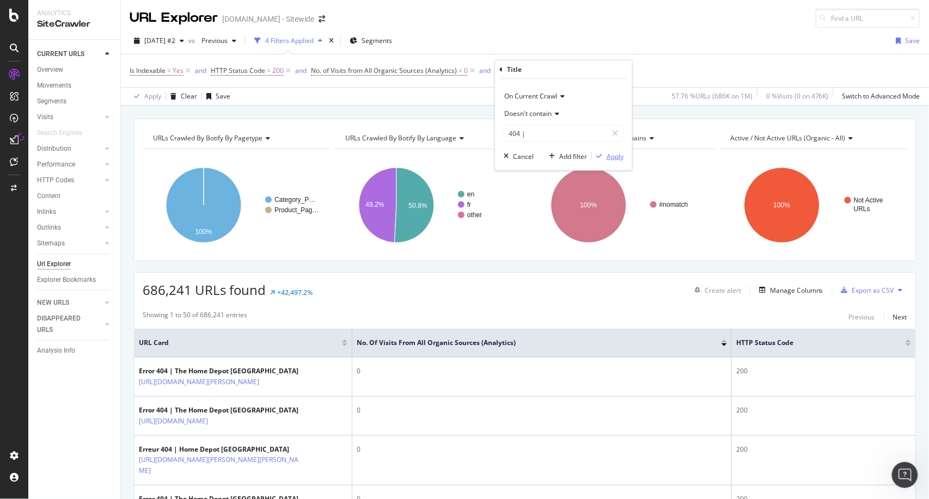
click at [617, 151] on div "Apply" at bounding box center [614, 155] width 17 height 9
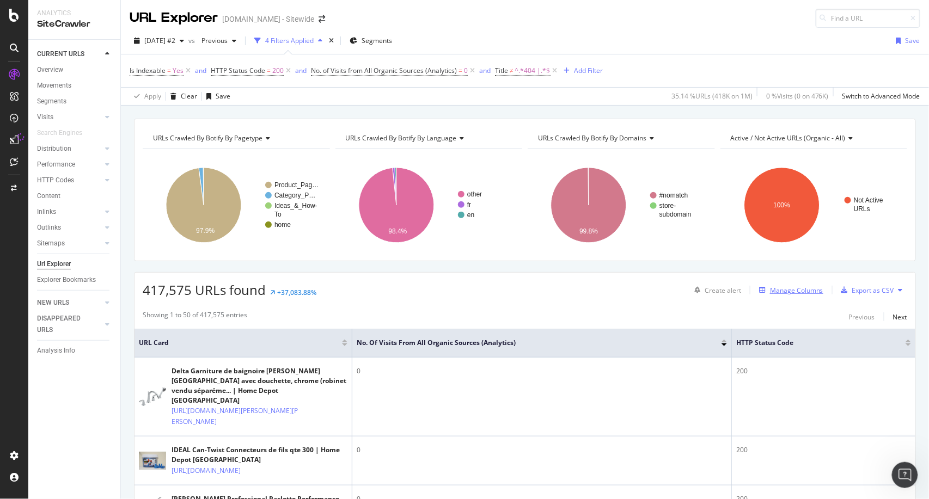
click at [770, 289] on div "Manage Columns" at bounding box center [796, 290] width 53 height 9
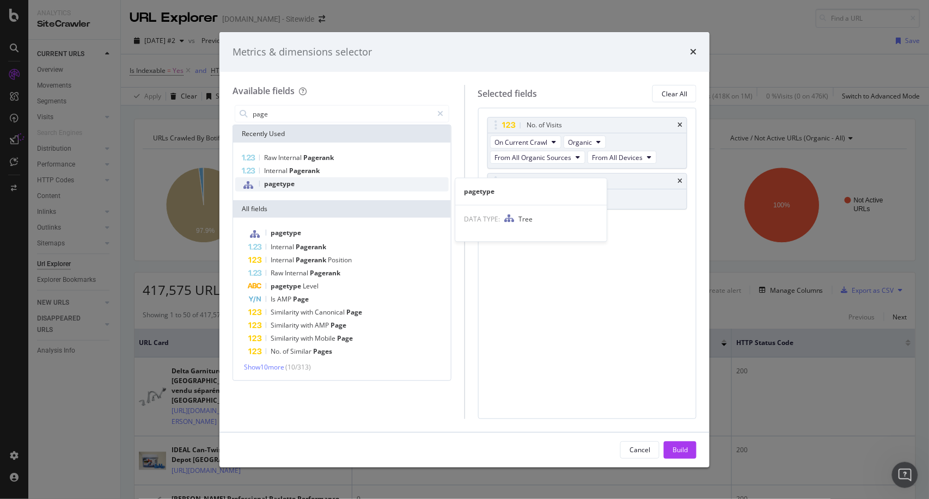
type input "page"
click at [277, 186] on span "pagetype" at bounding box center [279, 183] width 30 height 9
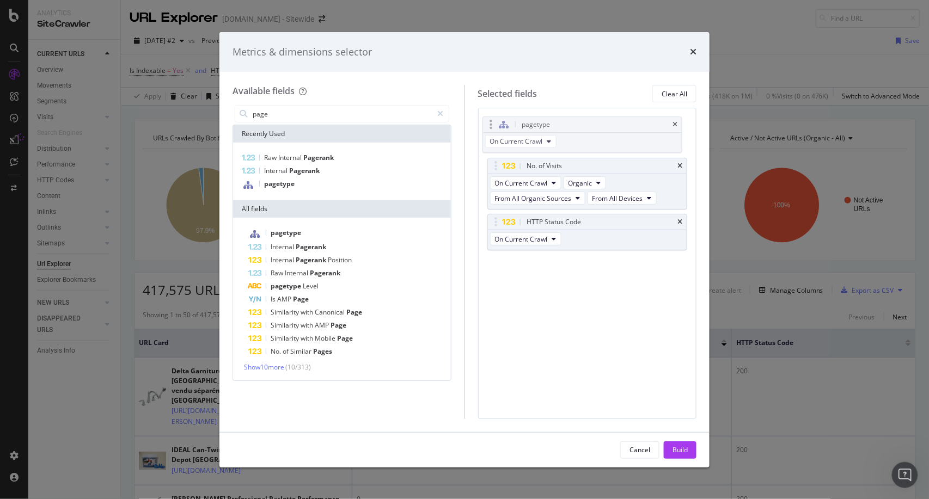
drag, startPoint x: 627, startPoint y: 223, endPoint x: 622, endPoint y: 125, distance: 97.6
click at [622, 125] on body "Analytics SiteCrawler CURRENT URLS Overview Movements Segments Visits Analysis …" at bounding box center [464, 249] width 929 height 499
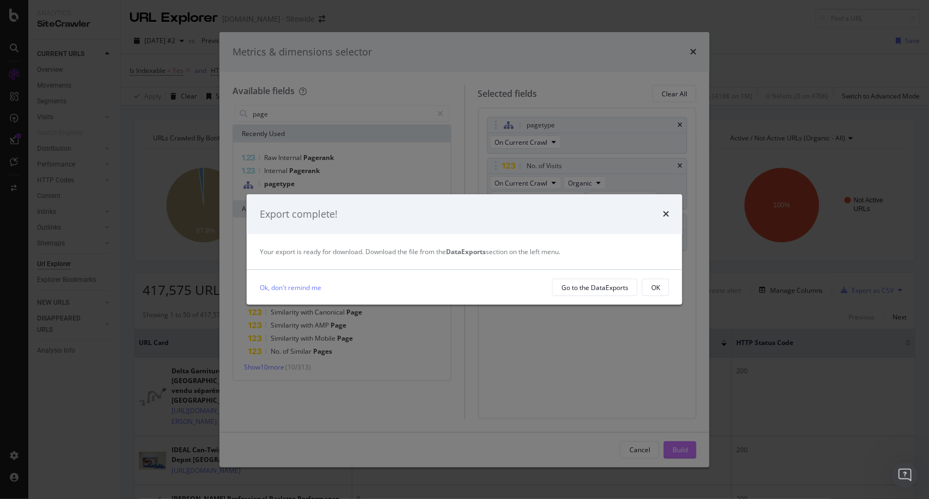
click at [671, 446] on body "Analytics SiteCrawler CURRENT URLS Overview Movements Segments Visits Analysis …" at bounding box center [464, 249] width 929 height 499
click at [294, 287] on link "Ok, don't remind me" at bounding box center [291, 287] width 62 height 11
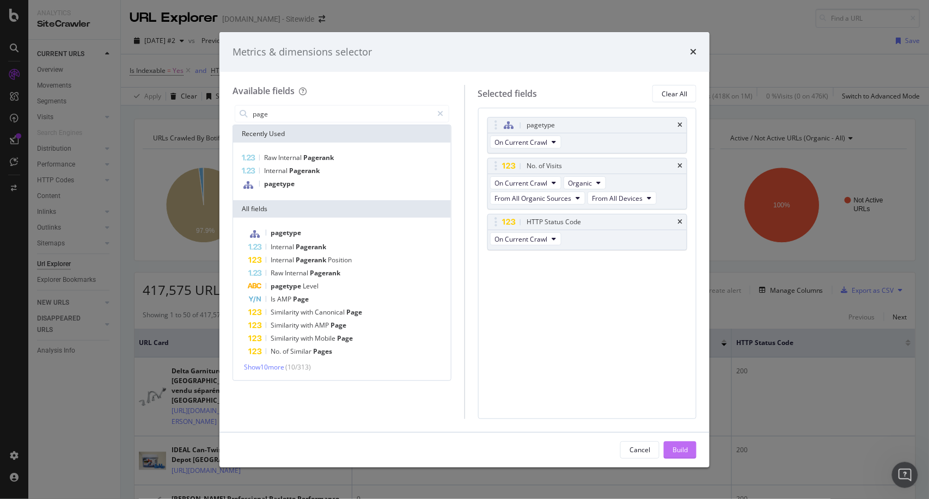
click at [676, 441] on button "Build" at bounding box center [680, 449] width 33 height 17
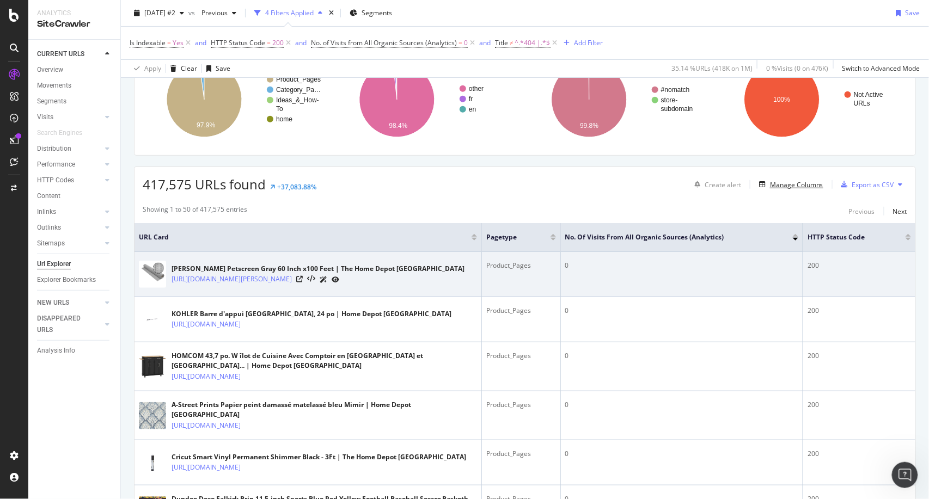
scroll to position [107, 0]
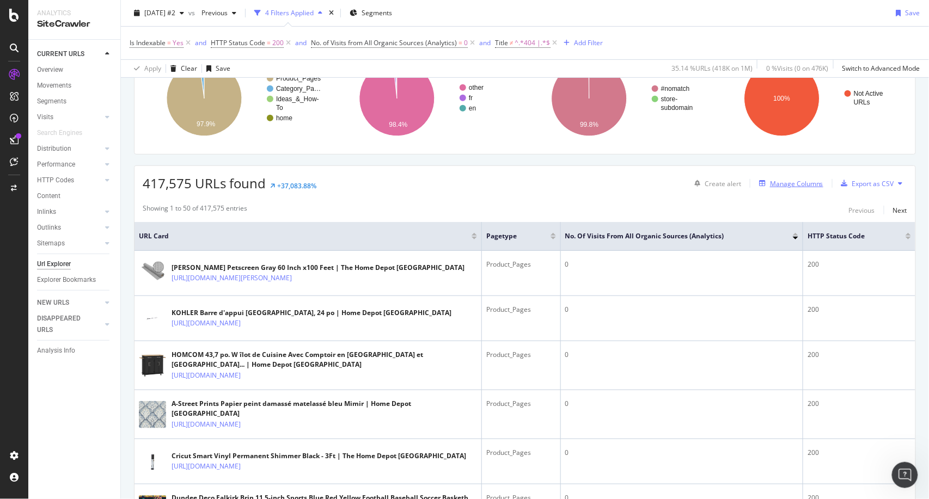
click at [770, 181] on div "Manage Columns" at bounding box center [796, 183] width 53 height 9
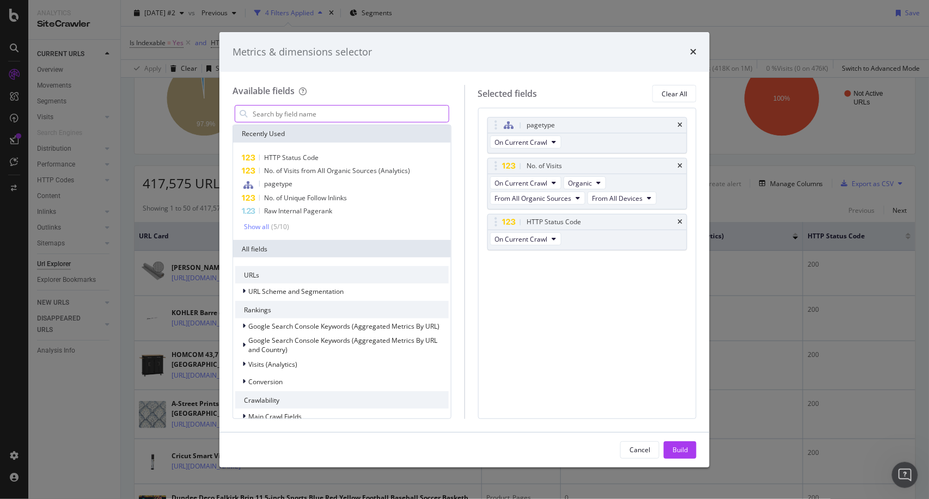
click at [390, 108] on input "modal" at bounding box center [349, 114] width 197 height 16
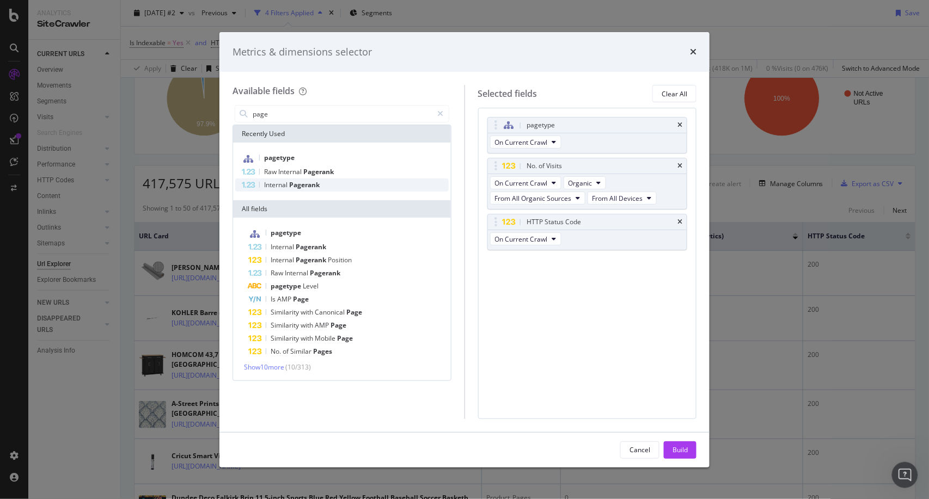
click at [323, 185] on div "Internal Pagerank" at bounding box center [341, 185] width 213 height 13
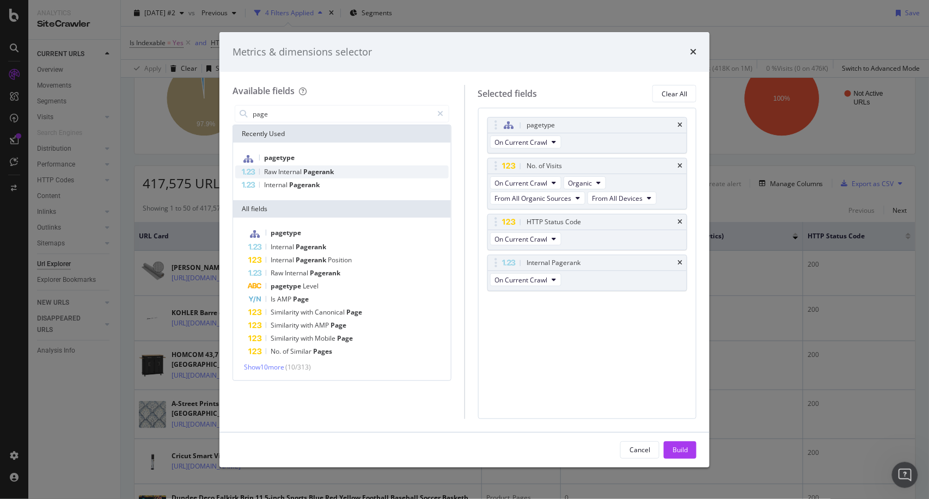
click at [326, 176] on span "Pagerank" at bounding box center [318, 171] width 30 height 9
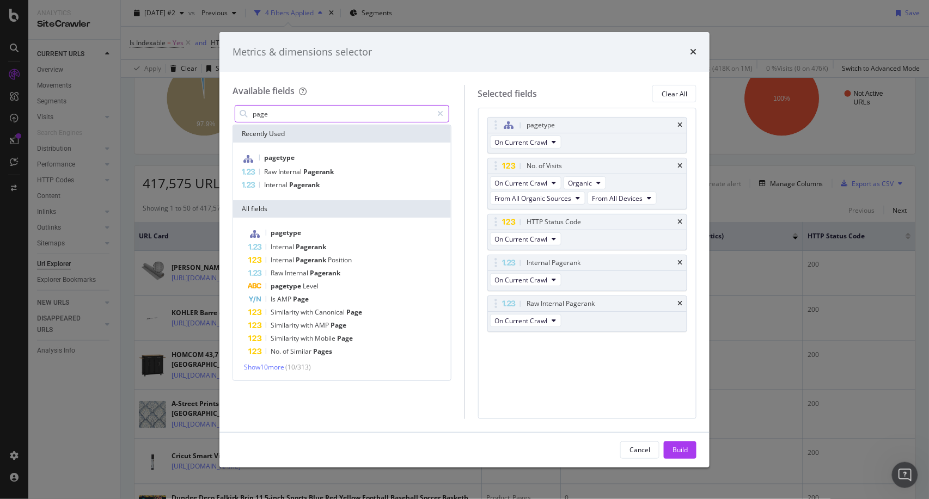
click at [350, 113] on input "page" at bounding box center [341, 114] width 181 height 16
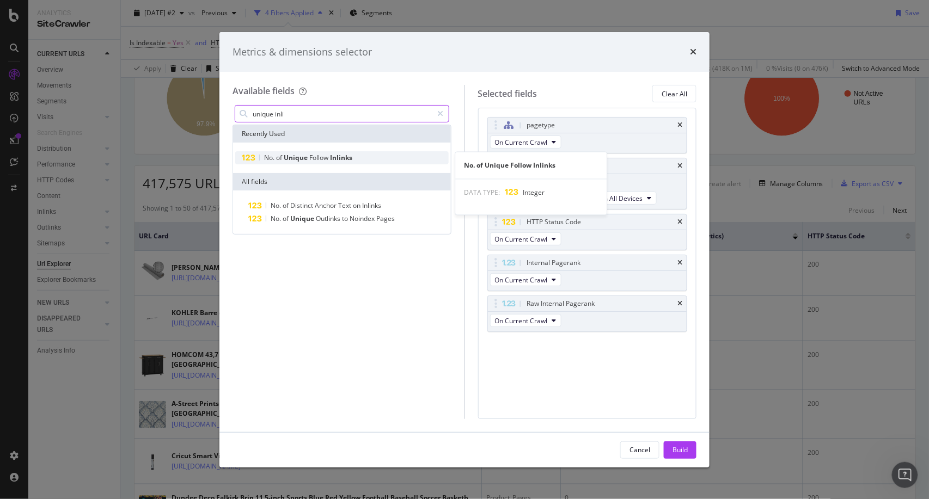
type input "unique inli"
click at [335, 153] on span "Inlinks" at bounding box center [341, 157] width 22 height 9
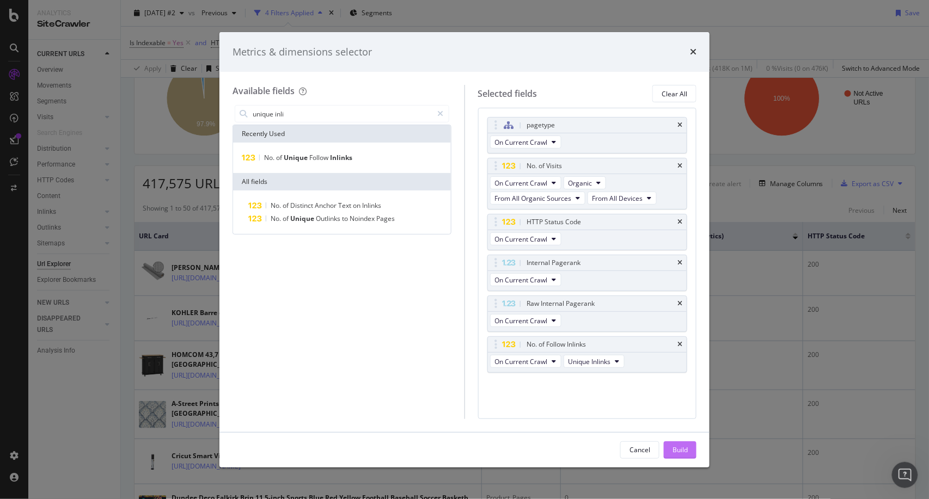
click at [690, 448] on button "Build" at bounding box center [680, 449] width 33 height 17
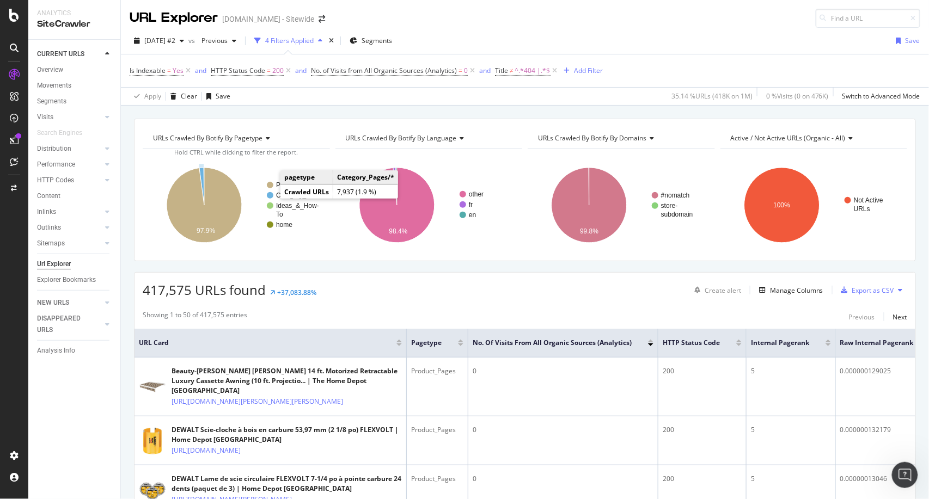
click at [271, 197] on circle "A chart." at bounding box center [270, 195] width 7 height 7
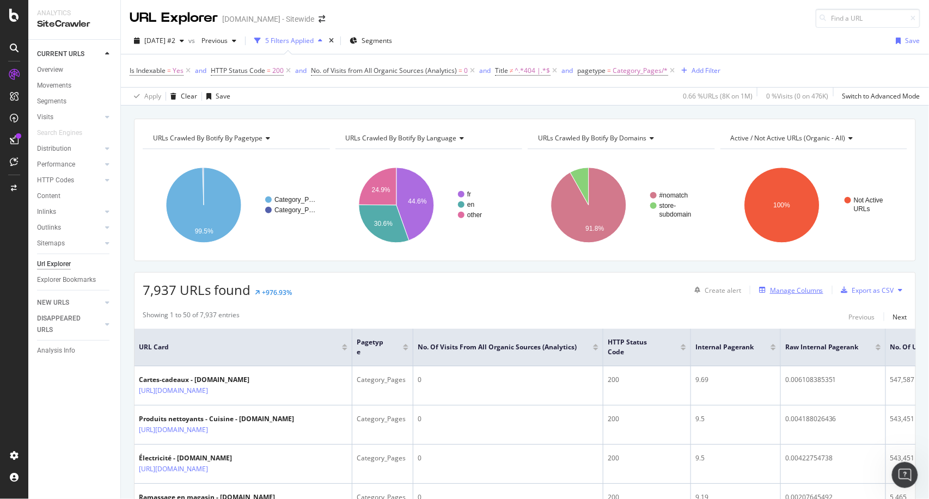
click at [760, 289] on div "button" at bounding box center [761, 290] width 15 height 7
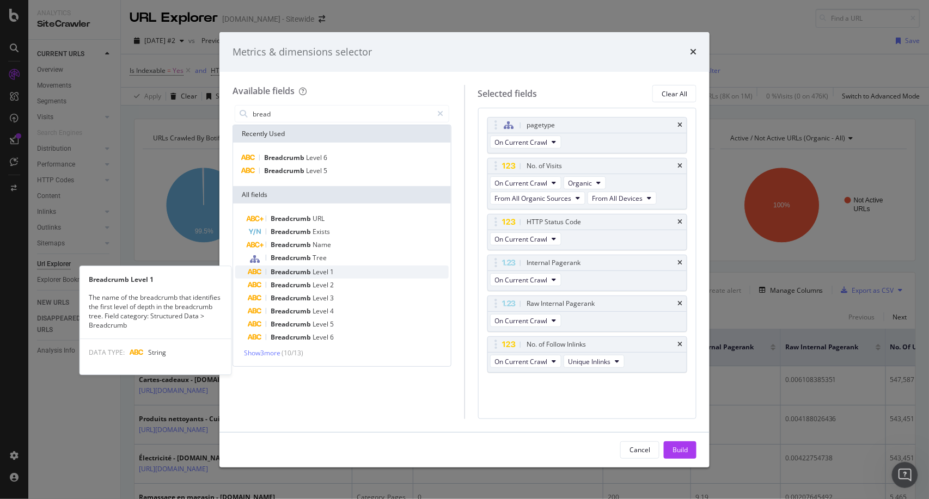
type input "bread"
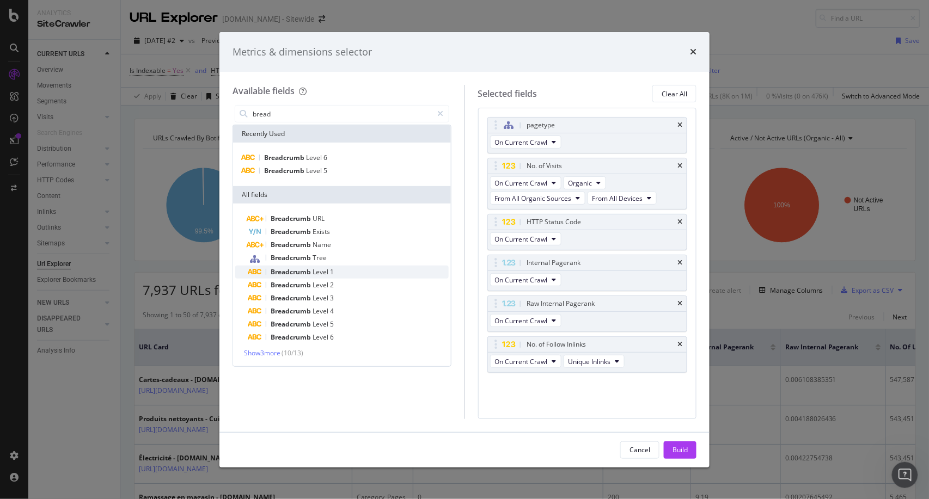
click at [312, 268] on span "Breadcrumb" at bounding box center [292, 271] width 42 height 9
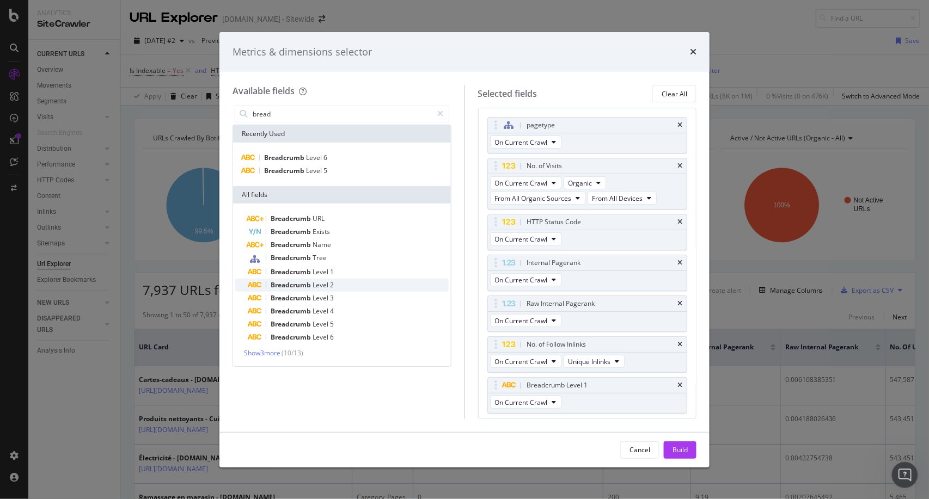
click at [330, 289] on span "2" at bounding box center [332, 284] width 4 height 9
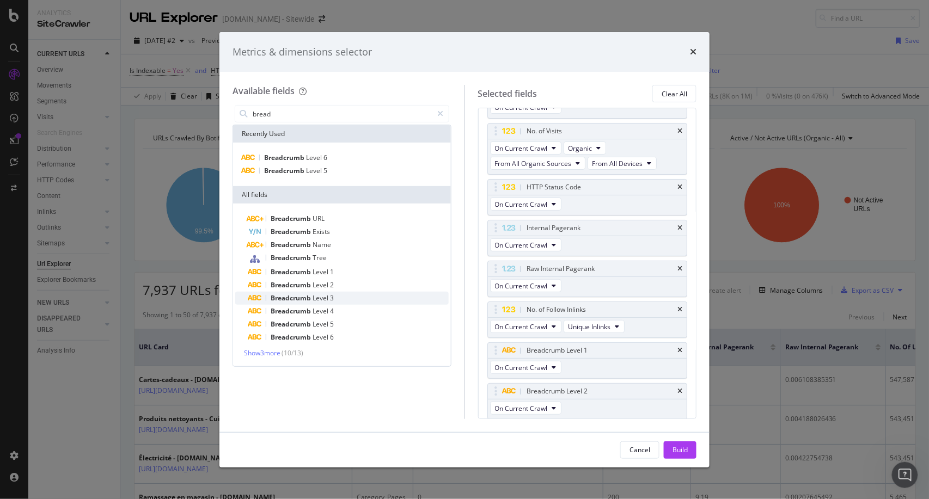
click at [329, 297] on span "Level" at bounding box center [320, 297] width 17 height 9
click at [327, 308] on span "Level" at bounding box center [320, 310] width 17 height 9
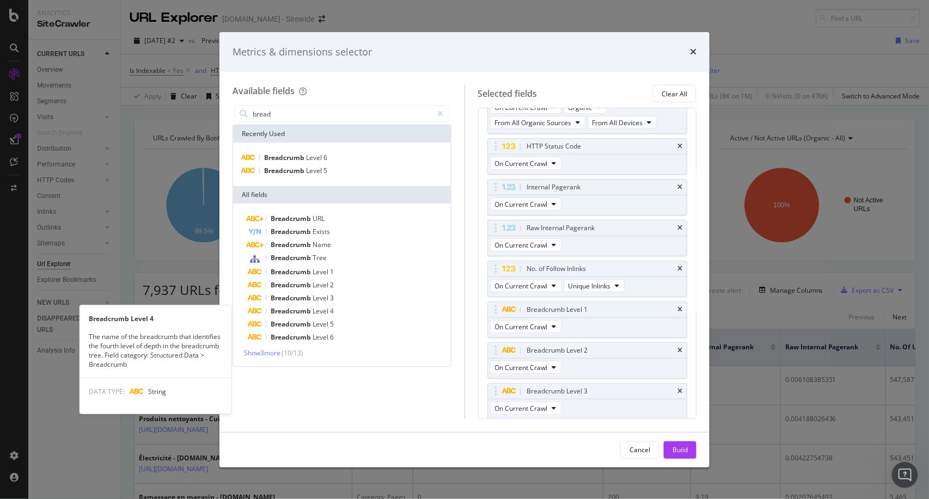
scroll to position [116, 0]
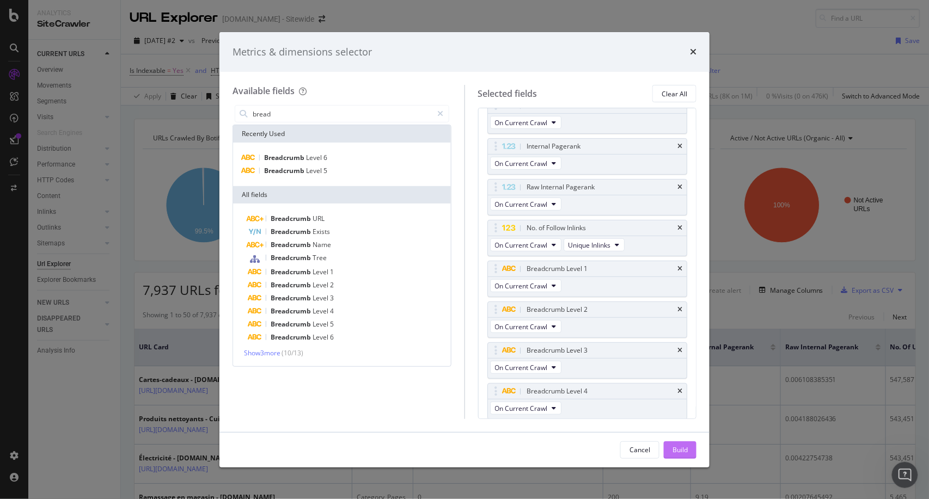
click at [682, 451] on div "Build" at bounding box center [679, 449] width 15 height 9
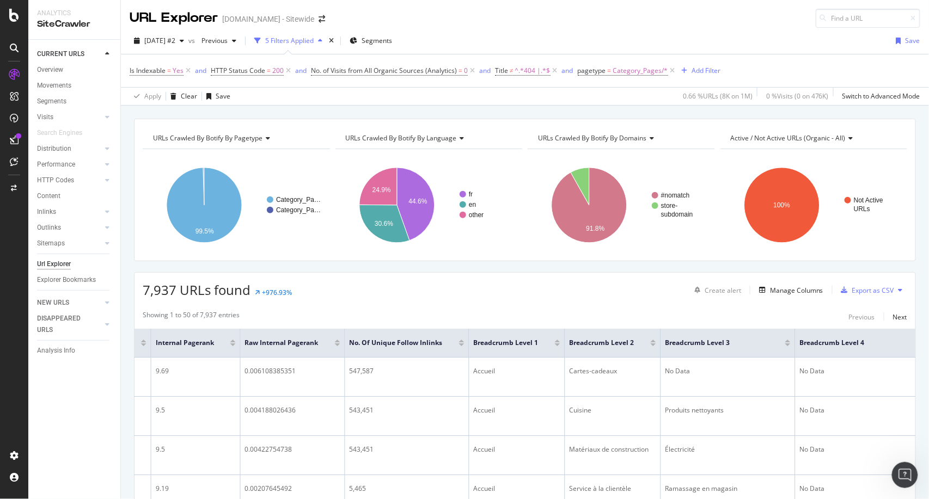
click at [462, 344] on div at bounding box center [461, 344] width 5 height 3
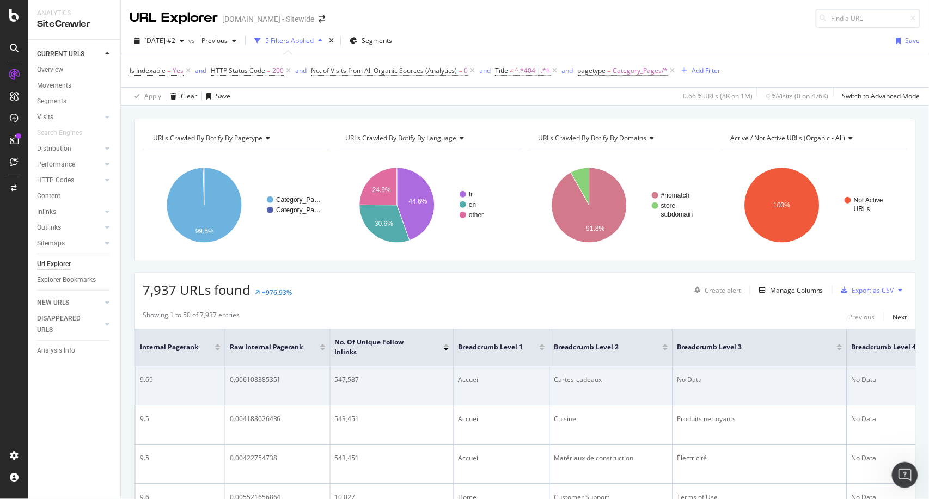
scroll to position [0, 557]
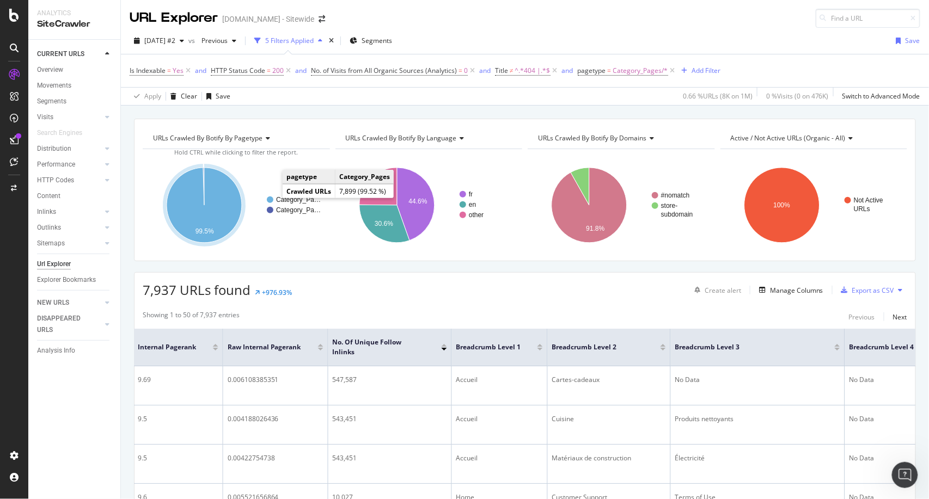
click at [271, 198] on circle "A chart." at bounding box center [270, 200] width 7 height 7
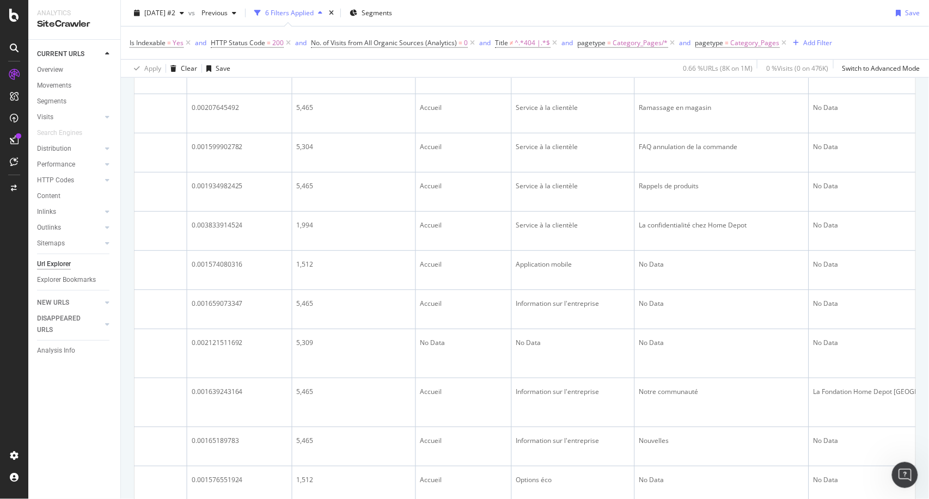
scroll to position [391, 0]
click at [548, 268] on div "Application mobile" at bounding box center [573, 263] width 114 height 10
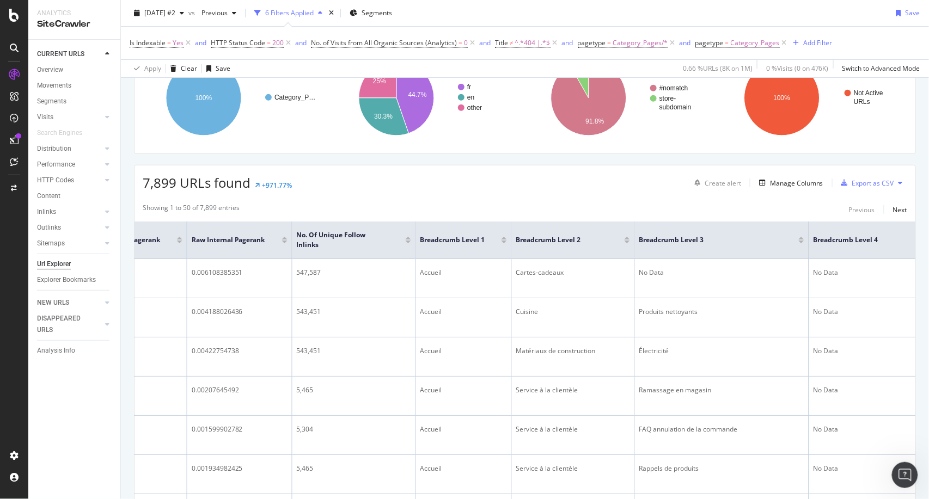
scroll to position [107, 0]
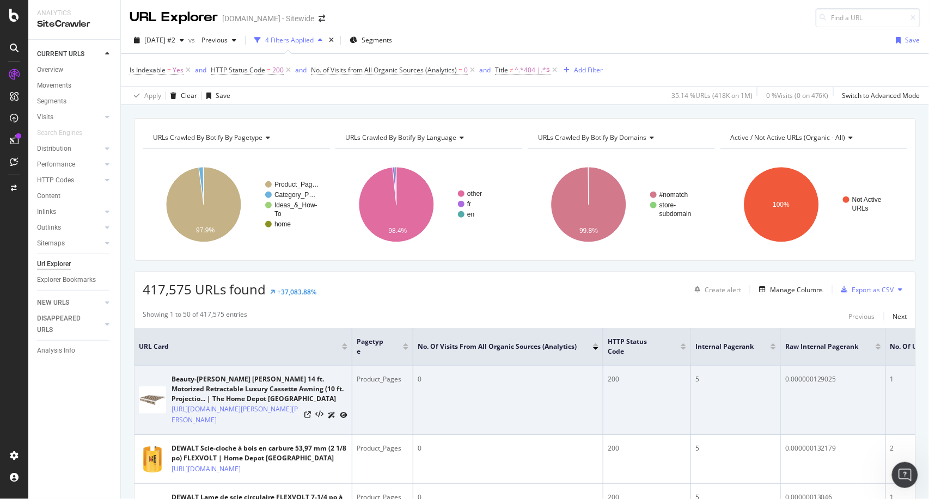
scroll to position [0, 102]
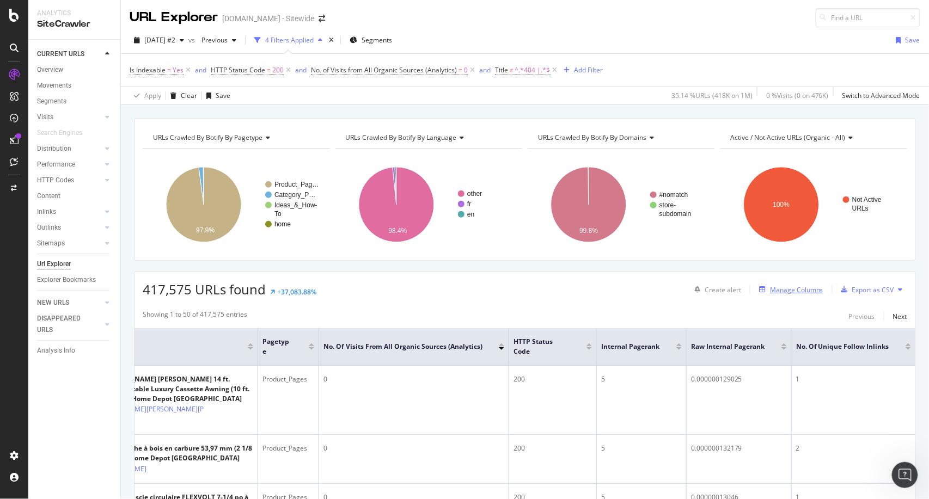
click at [787, 291] on div "Manage Columns" at bounding box center [796, 289] width 53 height 9
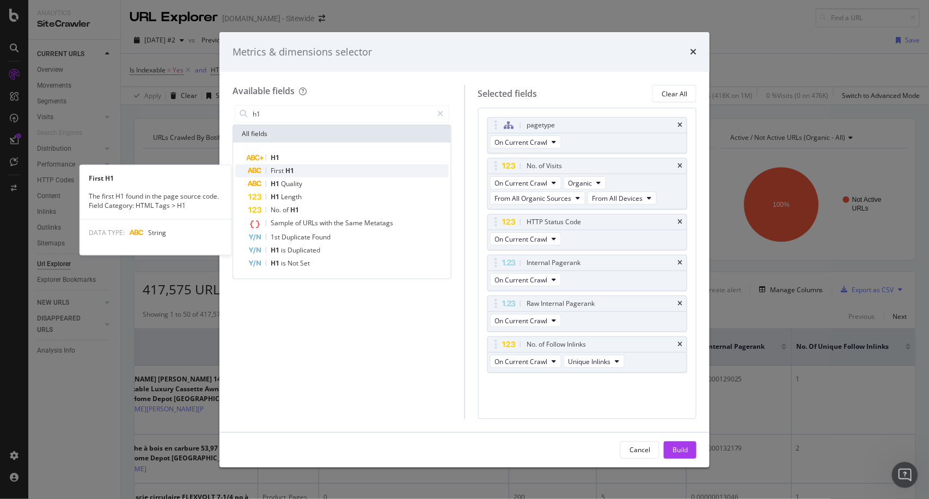
type input "h1"
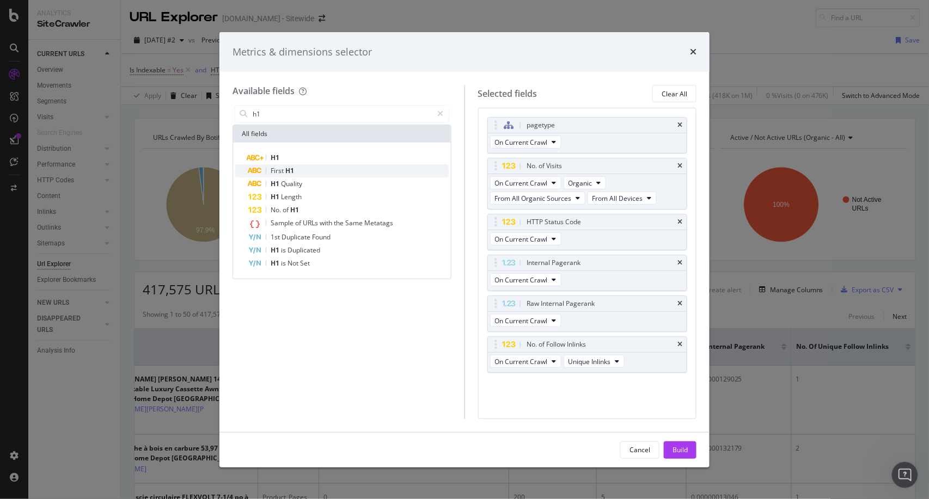
click at [302, 168] on div "First H1" at bounding box center [348, 170] width 200 height 13
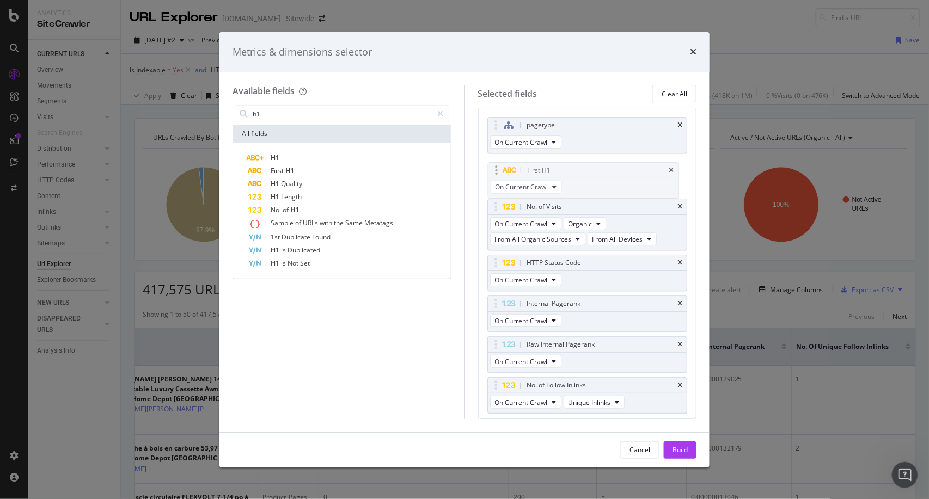
drag, startPoint x: 593, startPoint y: 386, endPoint x: 593, endPoint y: 171, distance: 214.5
click at [593, 171] on body "Analytics SiteCrawler CURRENT URLS Overview Movements Segments Visits Analysis …" at bounding box center [464, 249] width 929 height 499
click at [676, 454] on div "Build" at bounding box center [679, 449] width 15 height 9
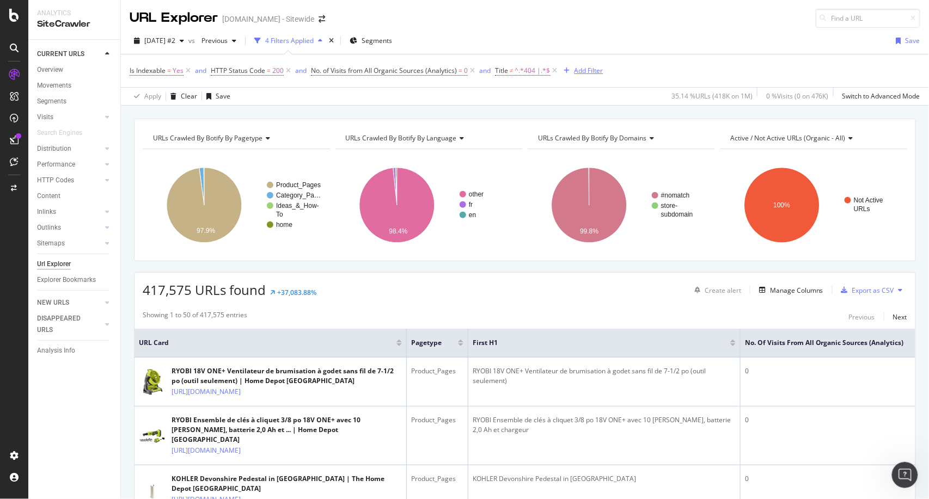
click at [579, 69] on div "Add Filter" at bounding box center [588, 70] width 29 height 9
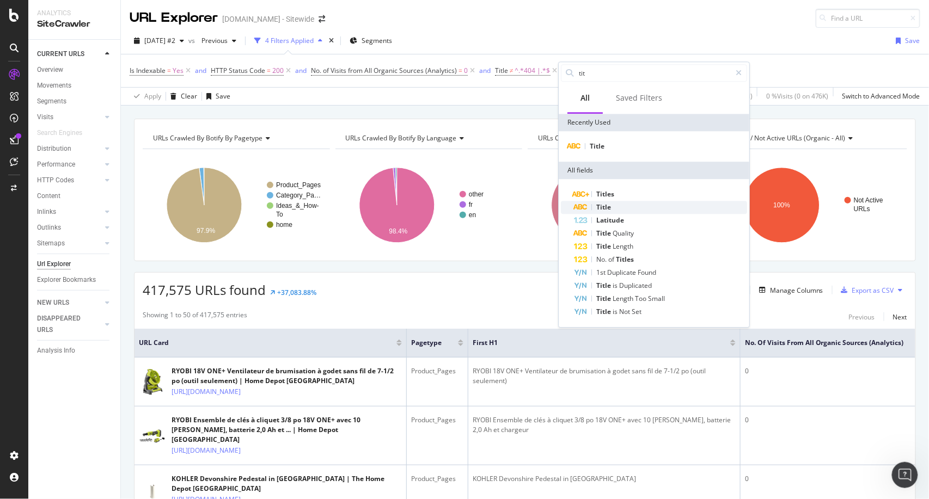
click at [623, 204] on div "Title" at bounding box center [660, 207] width 173 height 13
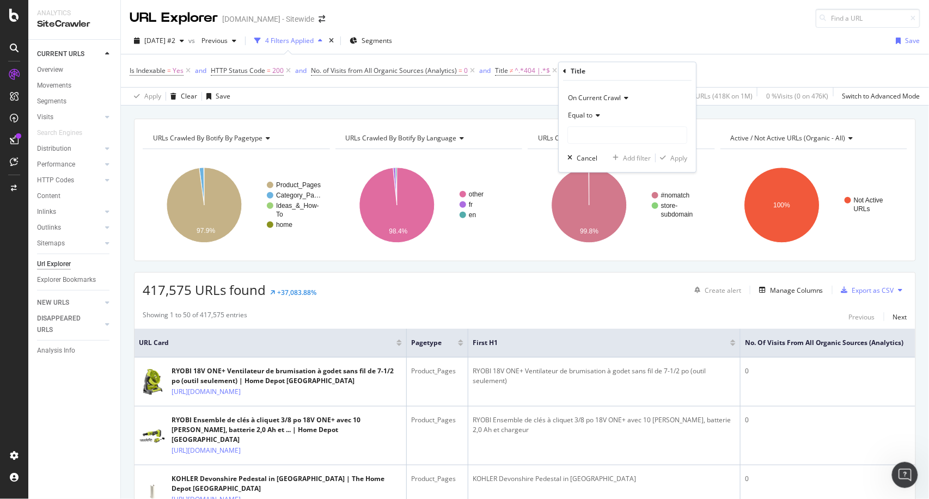
click at [579, 120] on div "Equal to" at bounding box center [627, 115] width 120 height 17
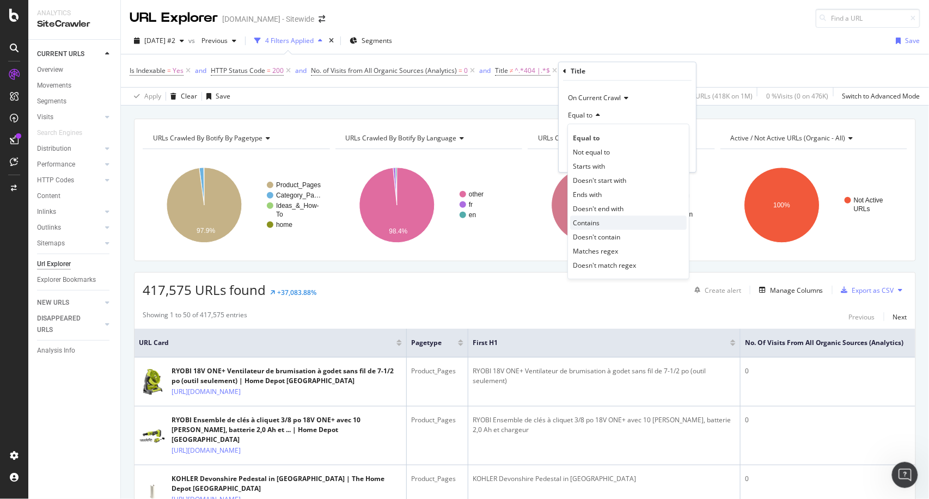
click at [604, 220] on div "Contains" at bounding box center [628, 223] width 116 height 14
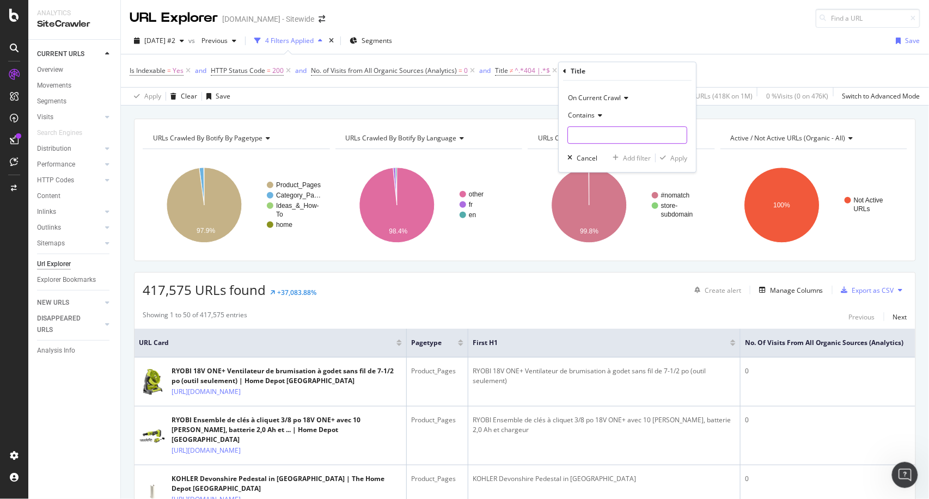
click at [588, 132] on input "text" at bounding box center [627, 134] width 119 height 17
type input "produ"
click at [684, 157] on div "Apply" at bounding box center [678, 158] width 17 height 9
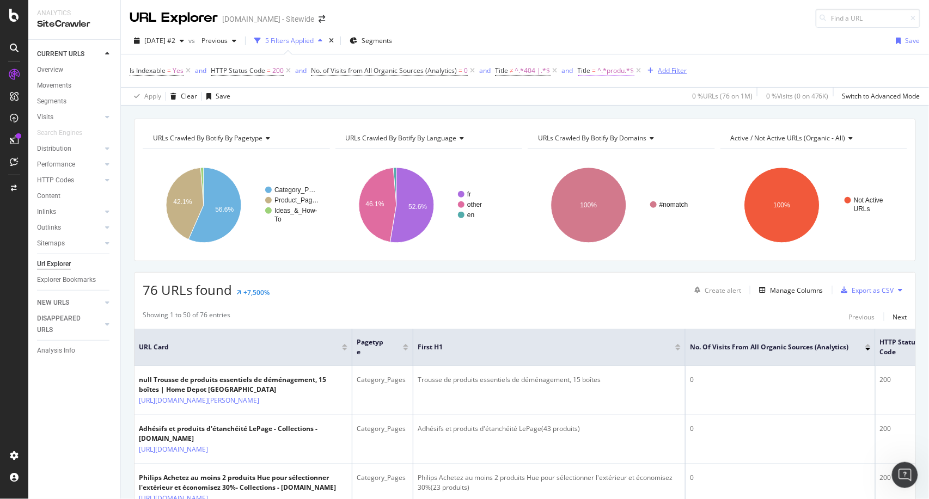
drag, startPoint x: 676, startPoint y: 67, endPoint x: 604, endPoint y: 70, distance: 71.9
click at [604, 70] on div "Is Indexable = Yes and HTTP Status Code = 200 and No. of Visits from All Organi…" at bounding box center [408, 70] width 557 height 15
click at [604, 70] on span "^.*produ.*$" at bounding box center [616, 70] width 36 height 15
click at [604, 136] on input "produ" at bounding box center [637, 133] width 103 height 17
click at [741, 23] on div "URL Explorer Homedepot.ca - Sitewide" at bounding box center [525, 14] width 808 height 28
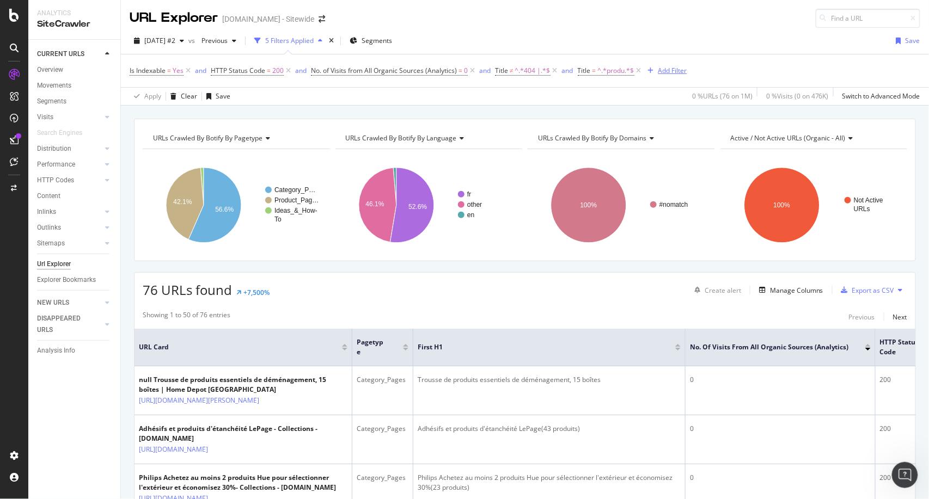
click at [659, 72] on div "Add Filter" at bounding box center [672, 70] width 29 height 9
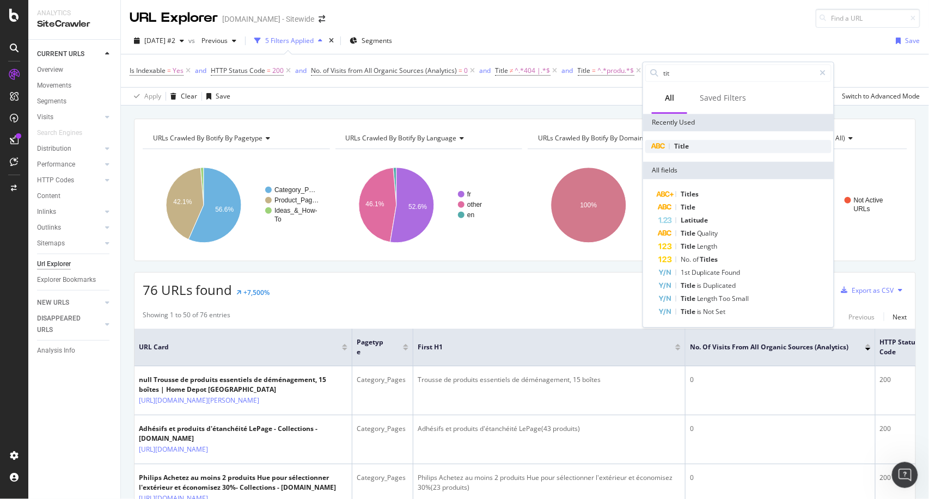
click at [698, 143] on div "Title" at bounding box center [738, 146] width 186 height 13
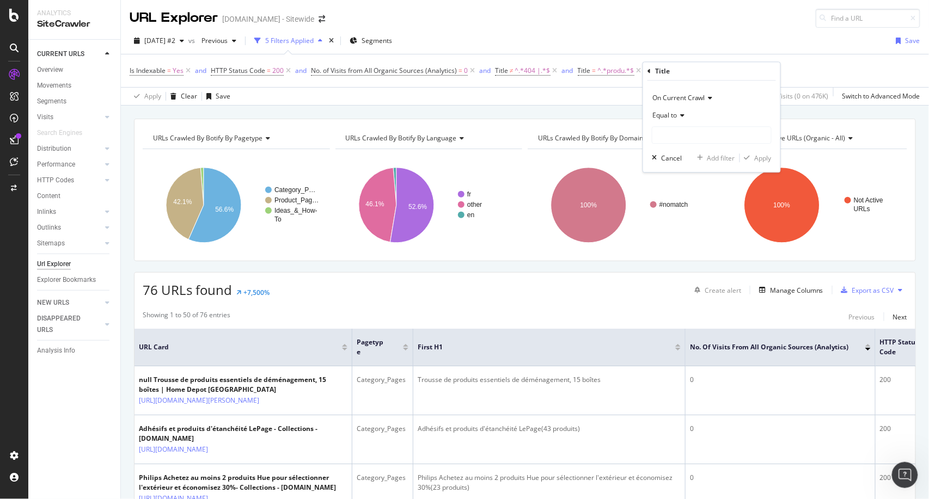
click at [682, 120] on div "Equal to" at bounding box center [712, 115] width 120 height 17
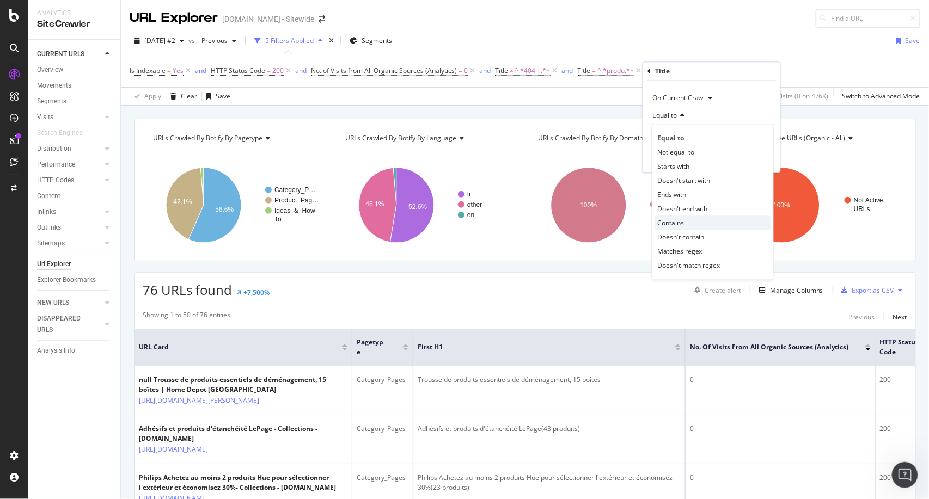
click at [678, 220] on span "Contains" at bounding box center [670, 222] width 27 height 9
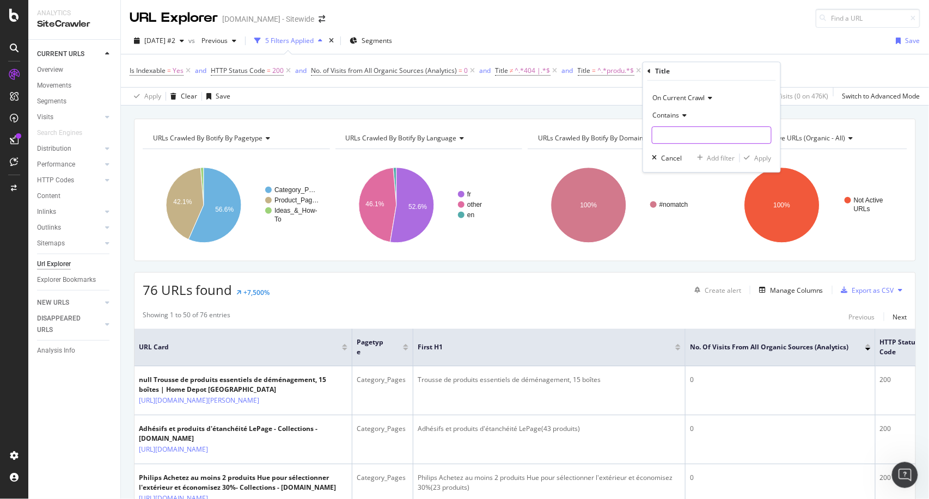
click at [670, 131] on input "text" at bounding box center [711, 134] width 119 height 17
type input "("
click at [770, 158] on div "Apply" at bounding box center [762, 158] width 17 height 9
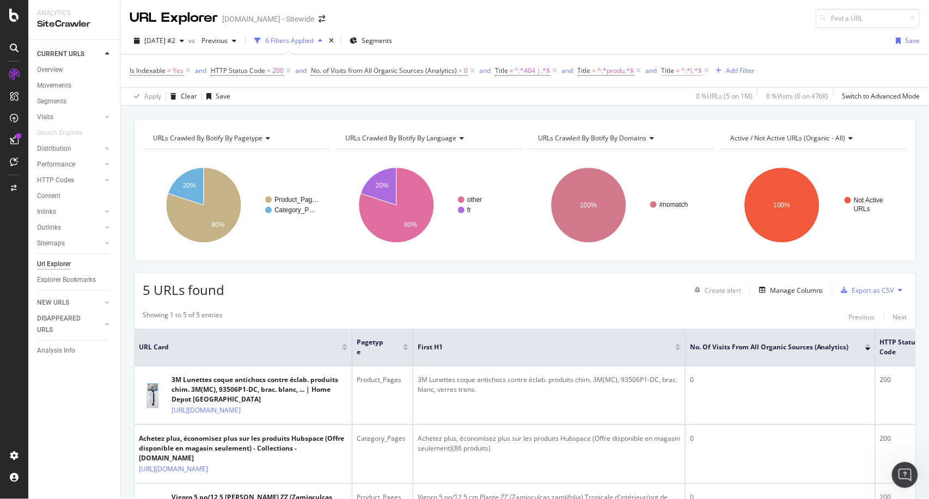
click at [684, 71] on span "^.*(.*$" at bounding box center [692, 70] width 21 height 15
click at [620, 69] on span "^.*produ.*$" at bounding box center [616, 70] width 36 height 15
click at [834, 64] on div "Is Indexable = Yes and HTTP Status Code = 200 and No. of Visits from All Organi…" at bounding box center [525, 70] width 790 height 33
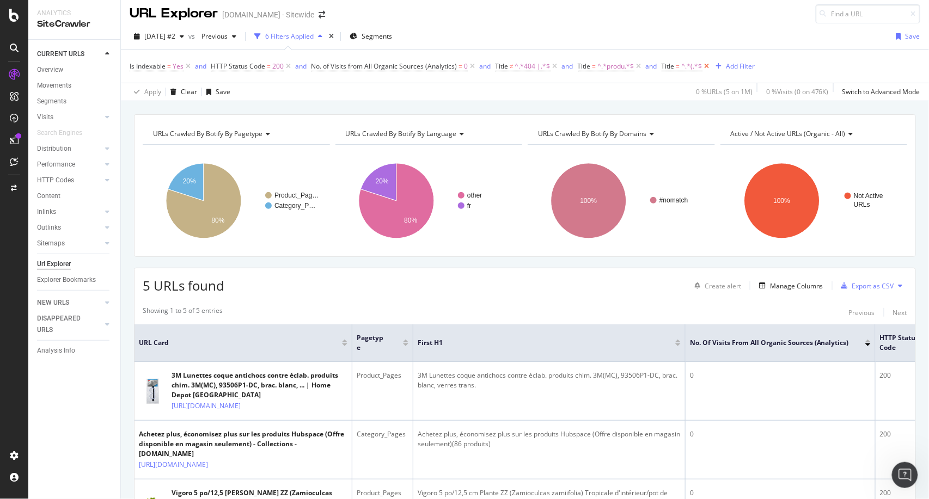
click at [708, 67] on icon at bounding box center [706, 66] width 9 height 11
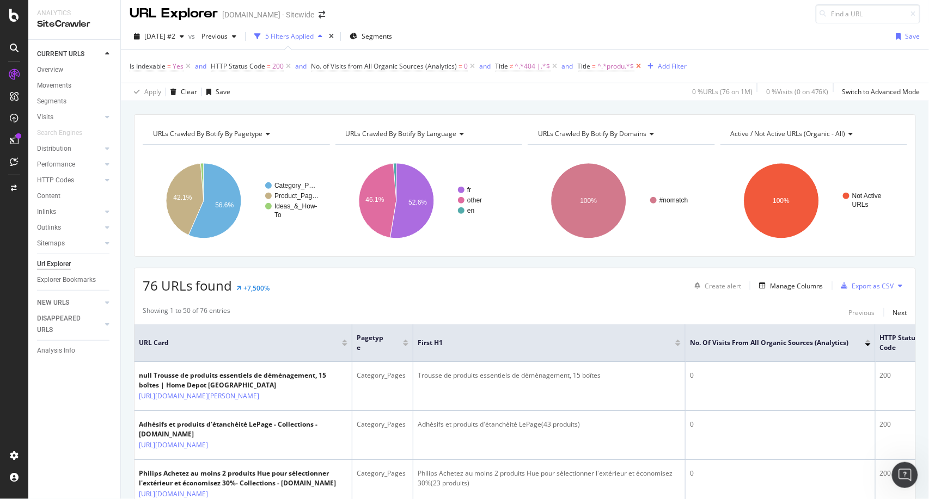
click at [638, 66] on icon at bounding box center [638, 66] width 9 height 11
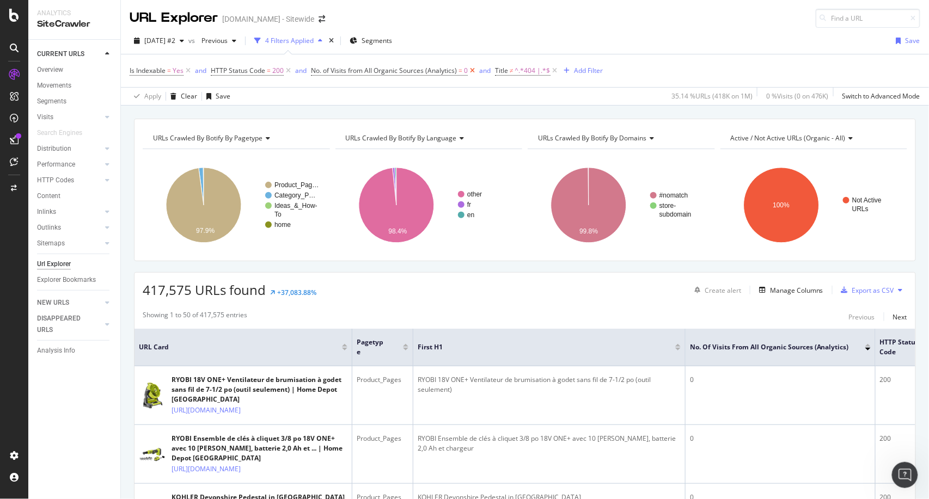
click at [474, 70] on icon at bounding box center [472, 70] width 9 height 11
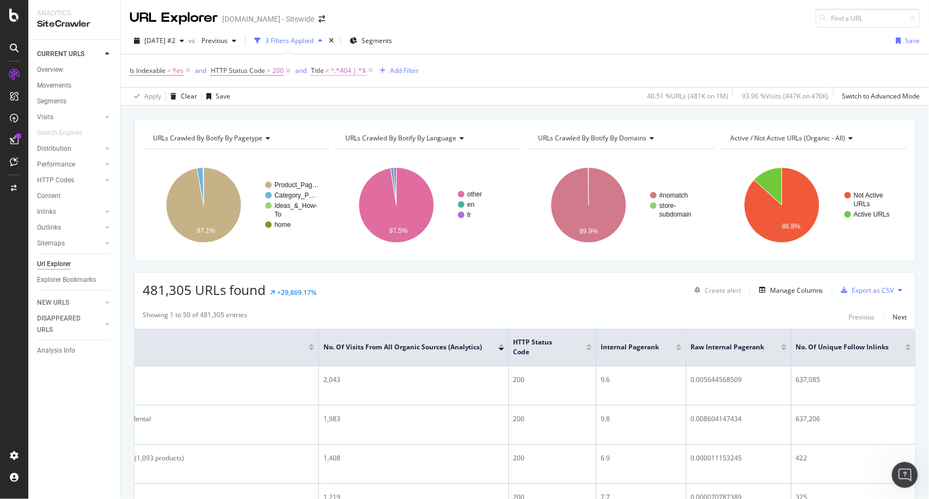
click at [346, 71] on span "^.*404 |.*$" at bounding box center [348, 70] width 35 height 15
click at [372, 114] on icon at bounding box center [372, 114] width 8 height 7
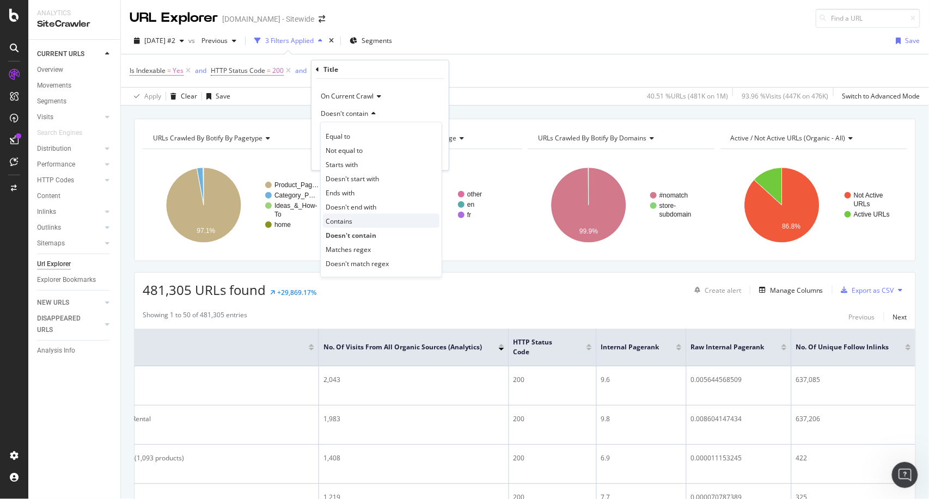
click at [340, 222] on span "Contains" at bounding box center [339, 220] width 27 height 9
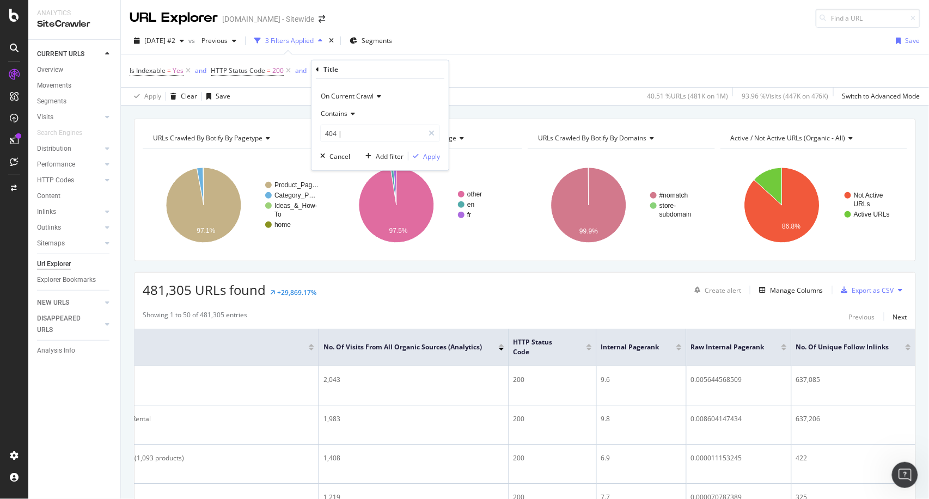
click at [428, 164] on div "On Current Crawl Contains 404 | Cancel Add filter Apply" at bounding box center [379, 124] width 137 height 91
click at [428, 159] on div "Apply" at bounding box center [431, 155] width 17 height 9
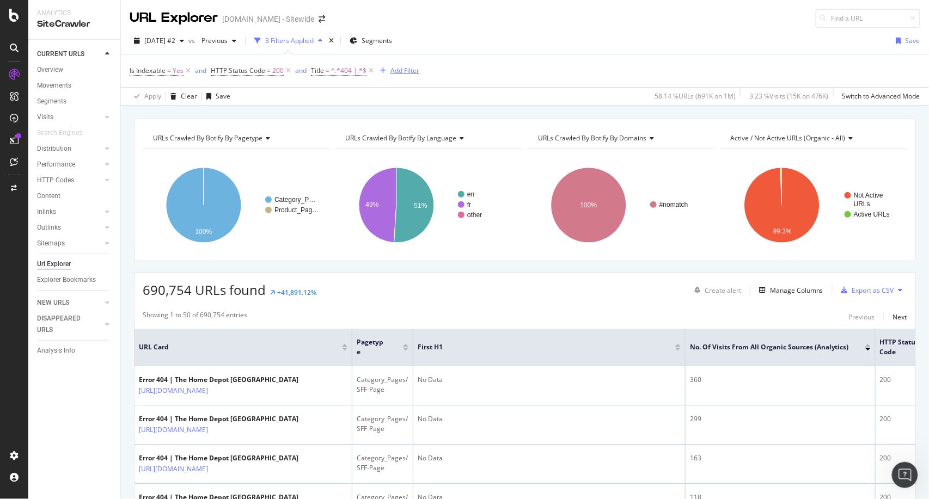
click at [404, 71] on div "Add Filter" at bounding box center [404, 70] width 29 height 9
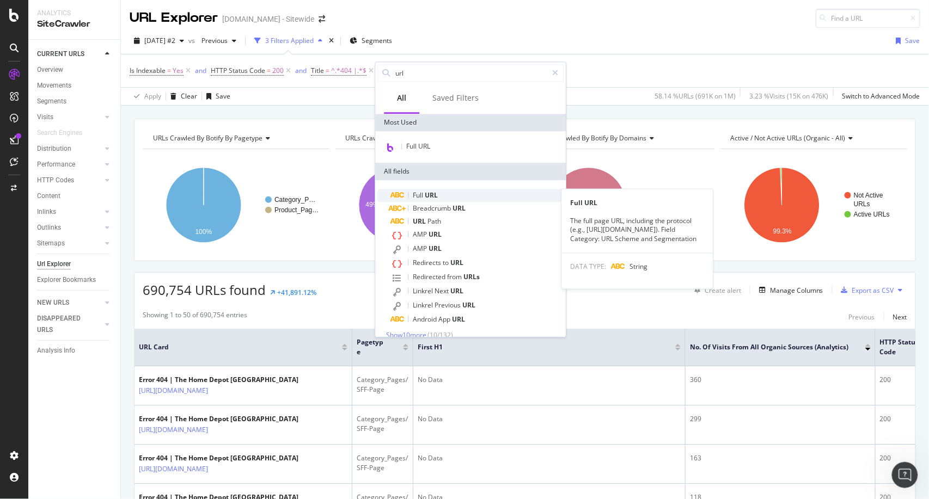
type input "url"
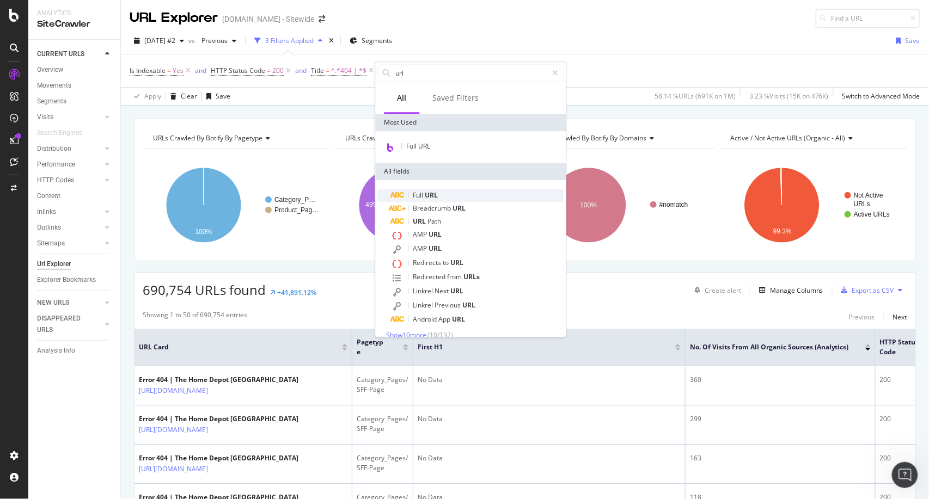
click at [427, 199] on span "URL" at bounding box center [431, 195] width 13 height 9
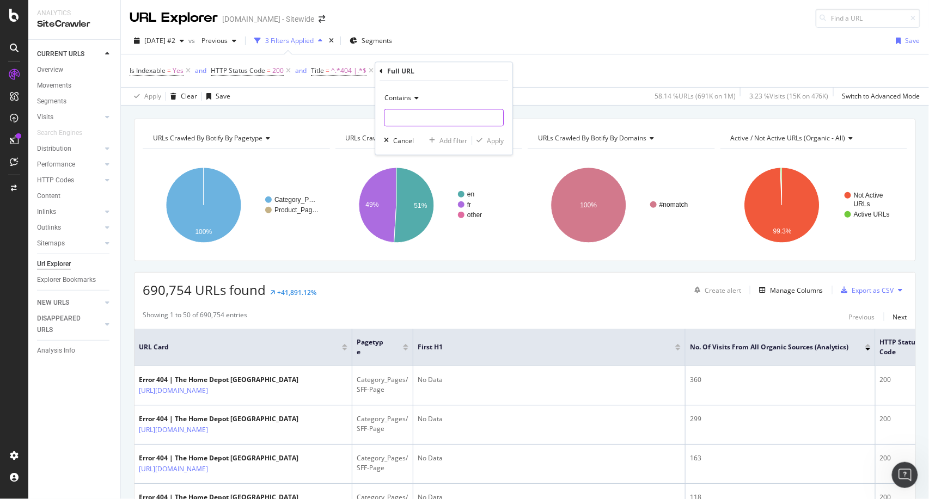
click at [432, 126] on input "text" at bounding box center [443, 117] width 119 height 17
type input "/f/"
click at [524, 22] on div "URL Explorer Homedepot.ca - Sitewide" at bounding box center [525, 14] width 808 height 28
click at [457, 71] on div "missing value" at bounding box center [451, 70] width 41 height 9
click at [427, 119] on input "text" at bounding box center [462, 115] width 119 height 17
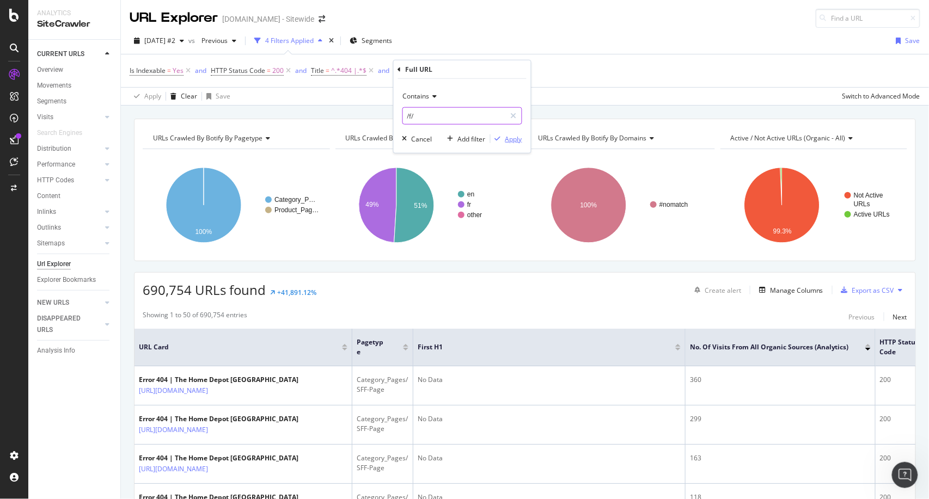
type input "/f/"
click at [513, 143] on div "Apply" at bounding box center [513, 138] width 17 height 9
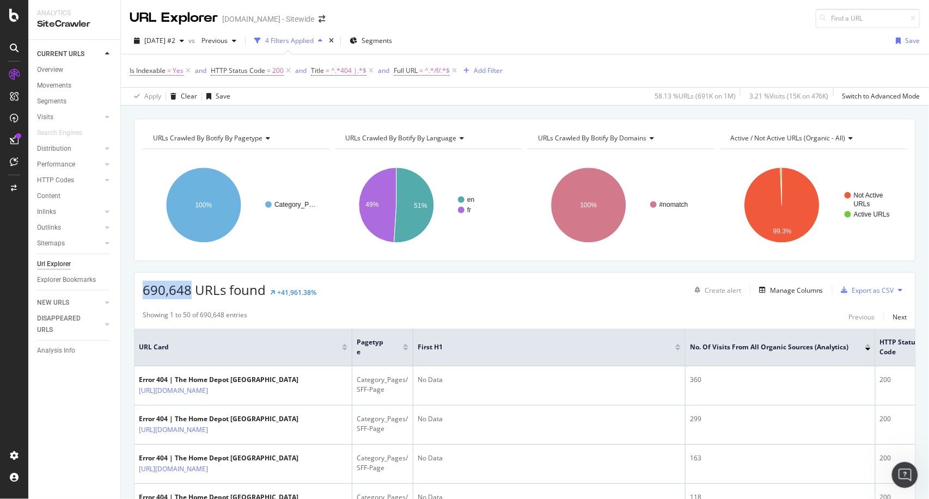
drag, startPoint x: 142, startPoint y: 292, endPoint x: 189, endPoint y: 291, distance: 46.8
click at [189, 291] on span "690,648 URLs found" at bounding box center [204, 290] width 123 height 18
copy span "690,648"
click at [420, 70] on span "=" at bounding box center [421, 70] width 4 height 9
click at [435, 100] on div "Contains" at bounding box center [462, 96] width 120 height 17
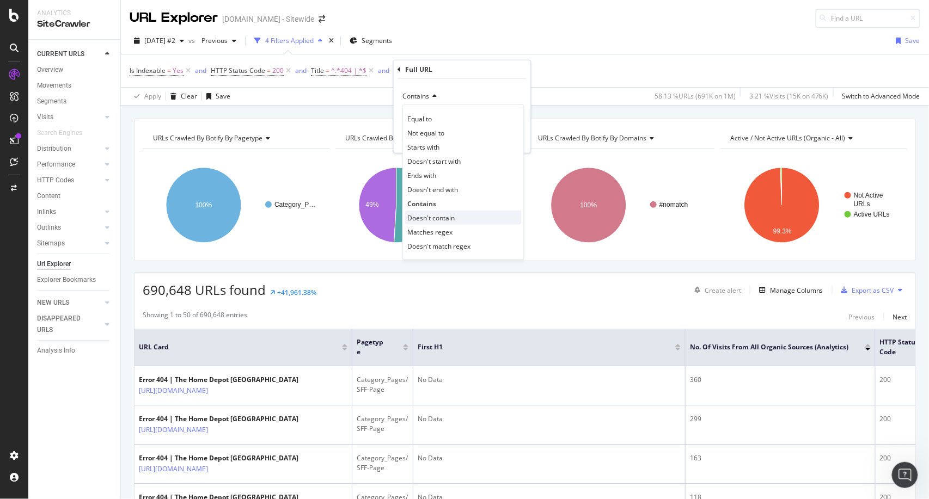
click at [427, 220] on span "Doesn't contain" at bounding box center [431, 217] width 47 height 9
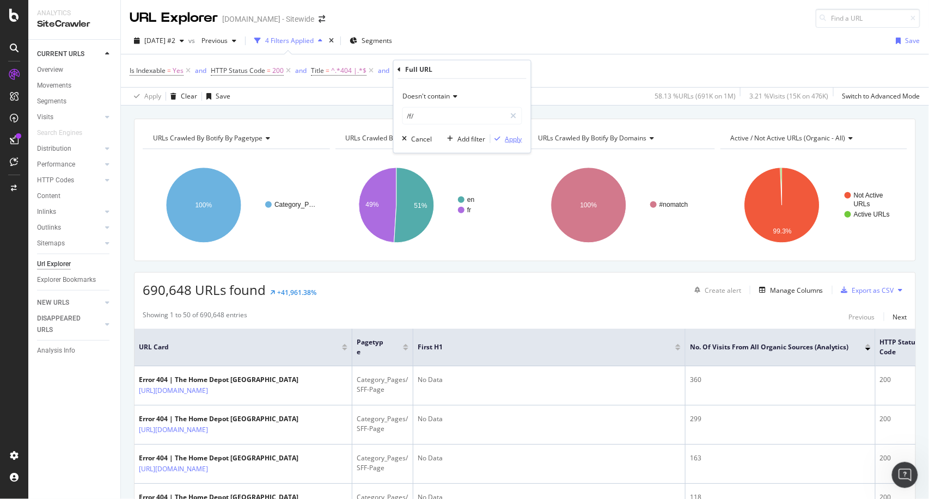
click at [517, 143] on button "Apply" at bounding box center [506, 138] width 32 height 11
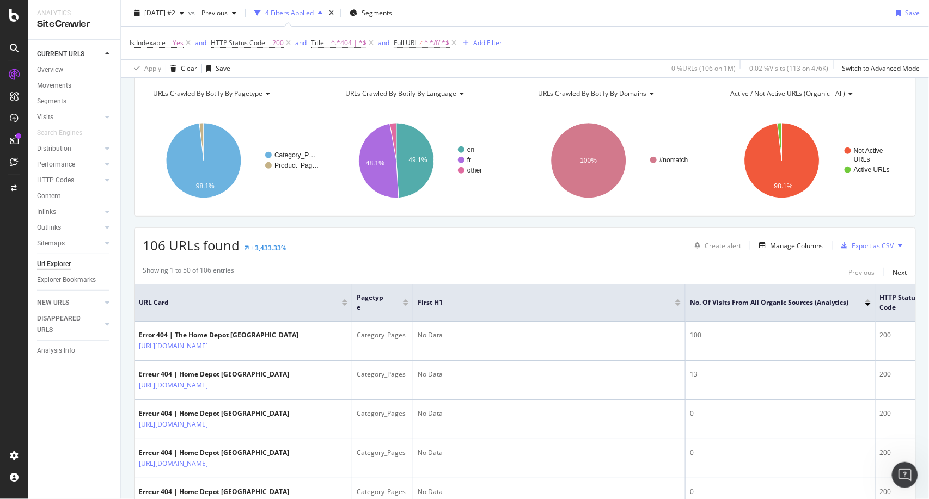
scroll to position [44, 0]
click at [348, 44] on span "^.*404 |.*$" at bounding box center [348, 42] width 35 height 15
click at [584, 47] on div "Is Indexable = Yes and HTTP Status Code = 200 and Title = ^.*404 |.*$ and Full …" at bounding box center [525, 43] width 790 height 33
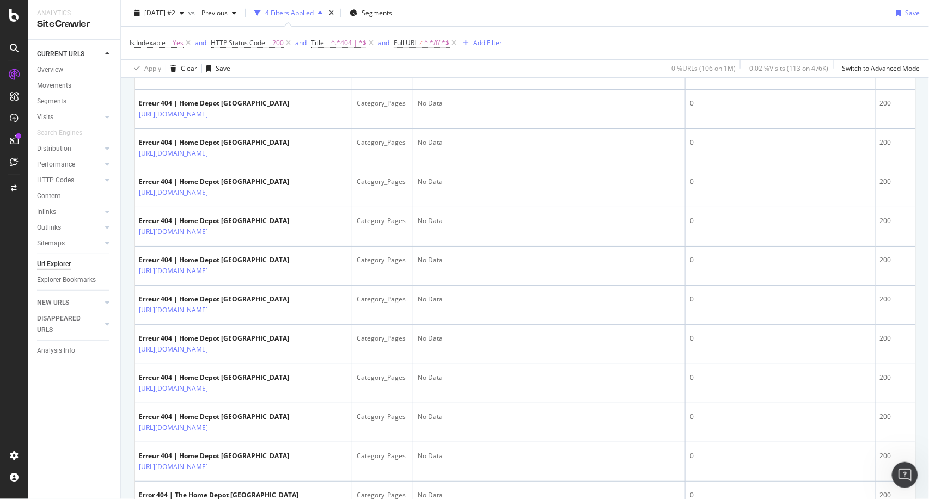
scroll to position [1574, 0]
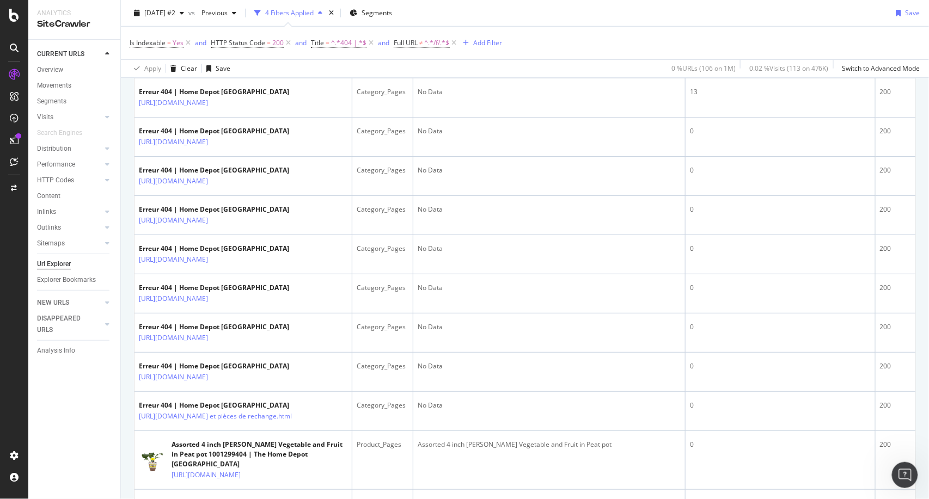
scroll to position [195, 0]
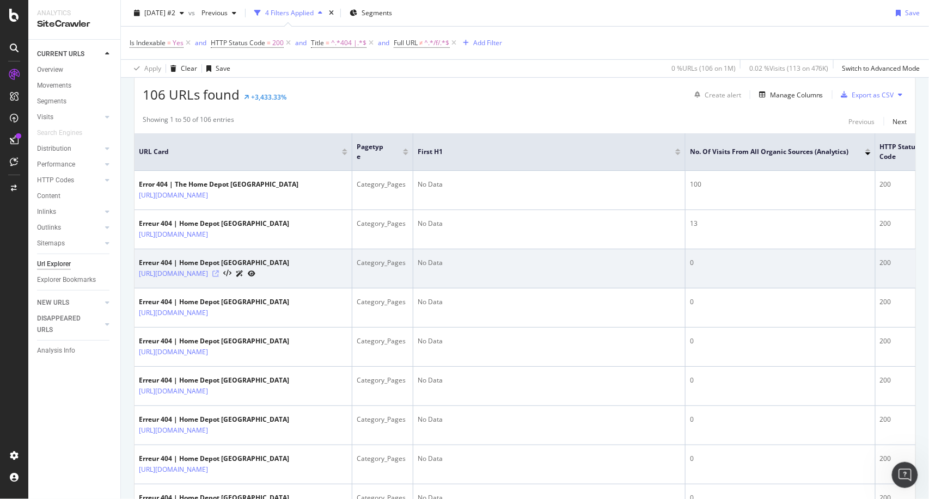
click at [219, 277] on icon at bounding box center [215, 274] width 7 height 7
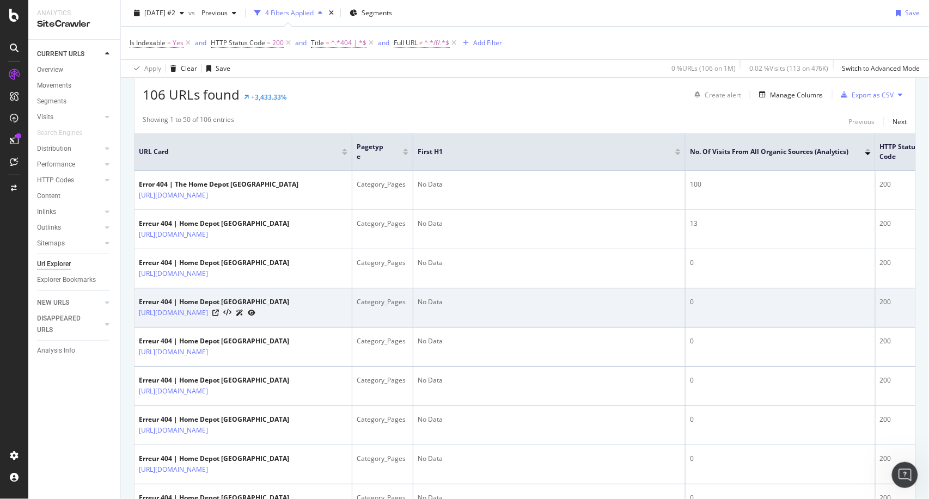
scroll to position [0, 374]
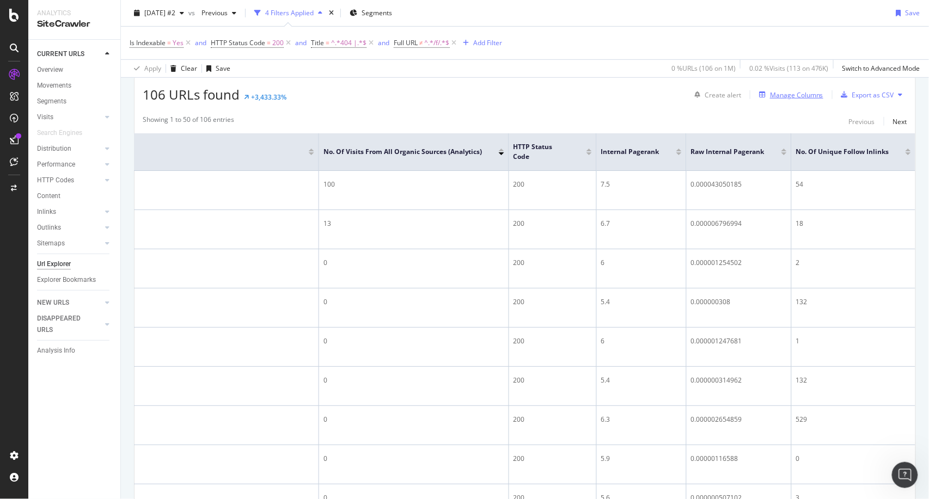
click at [754, 89] on div "Manage Columns" at bounding box center [788, 95] width 69 height 12
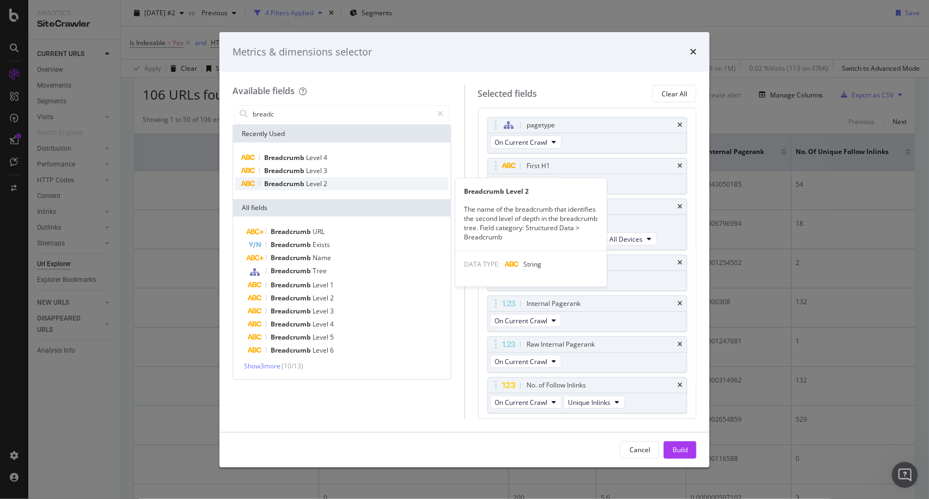
type input "breadc"
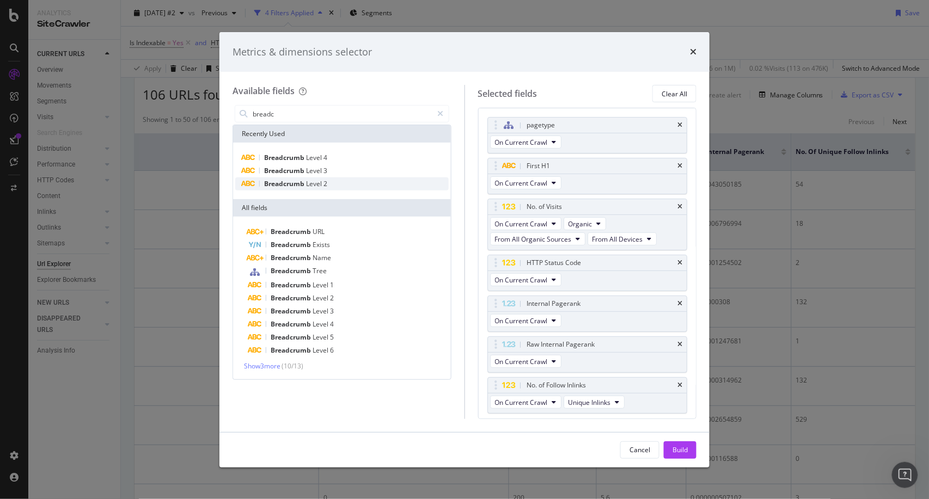
click at [309, 187] on span "Level" at bounding box center [314, 183] width 17 height 9
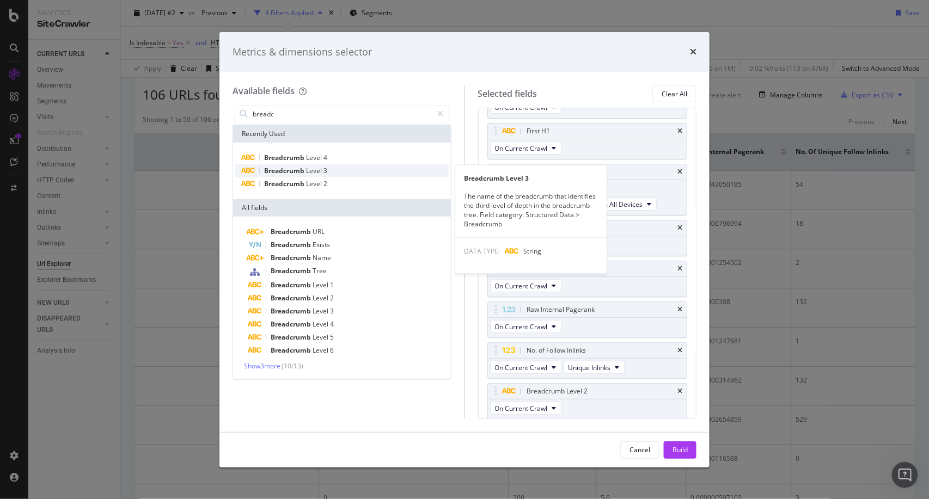
click at [323, 171] on span "Level" at bounding box center [314, 170] width 17 height 9
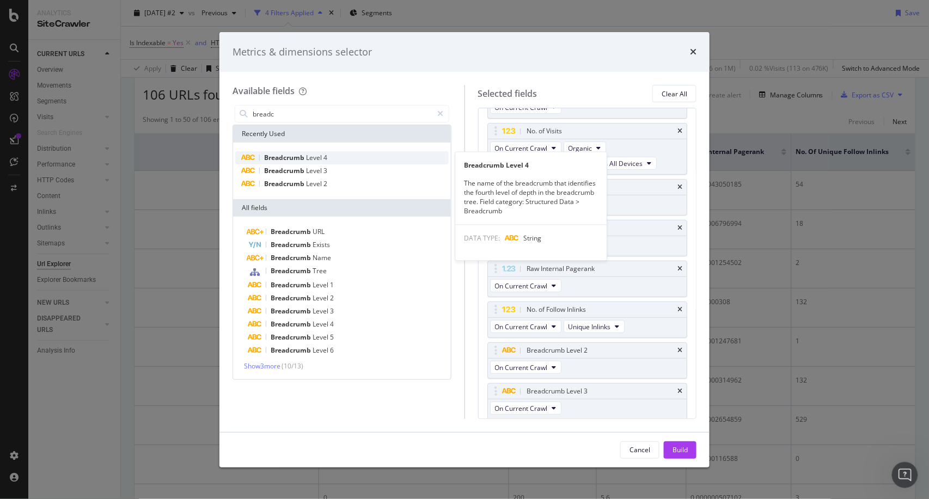
click at [313, 158] on span "Level" at bounding box center [314, 157] width 17 height 9
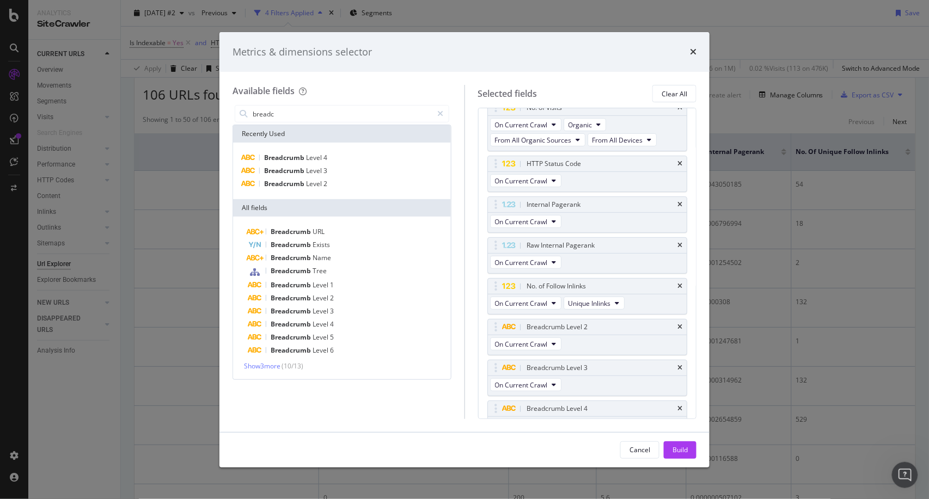
scroll to position [116, 0]
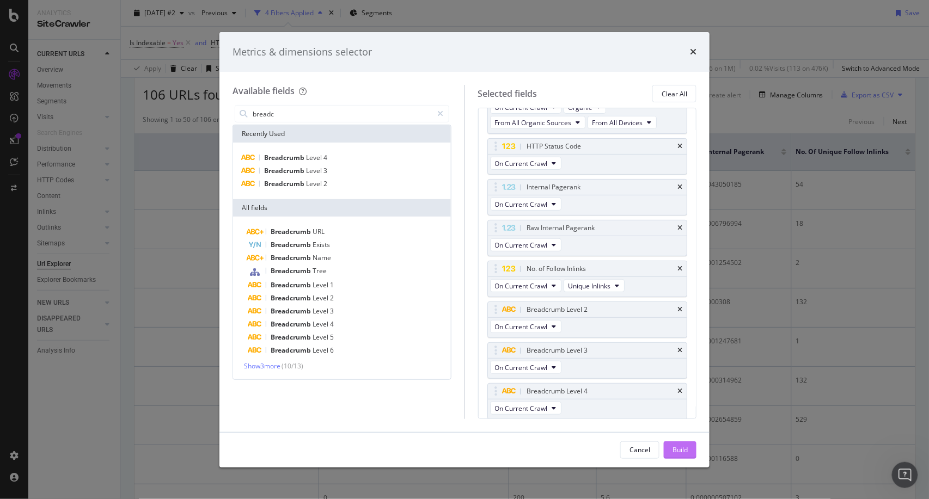
click at [689, 453] on button "Build" at bounding box center [680, 449] width 33 height 17
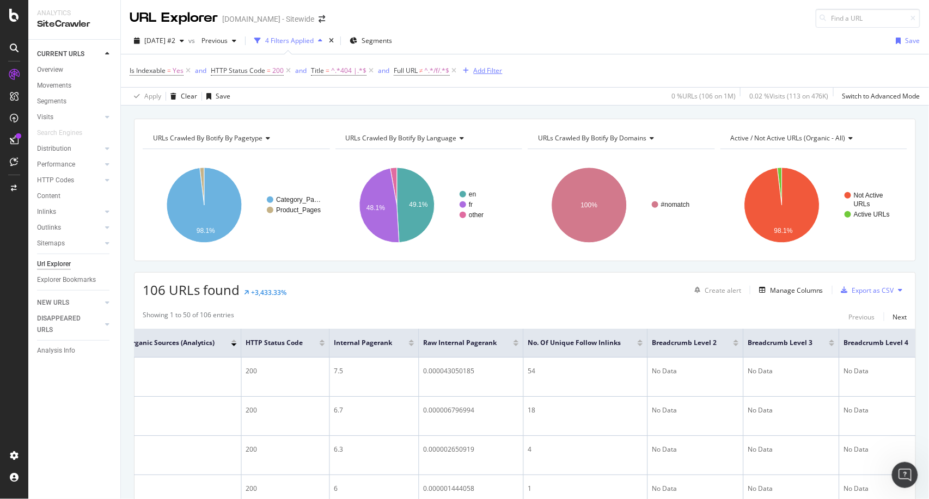
click at [481, 73] on div "Add Filter" at bounding box center [488, 70] width 29 height 9
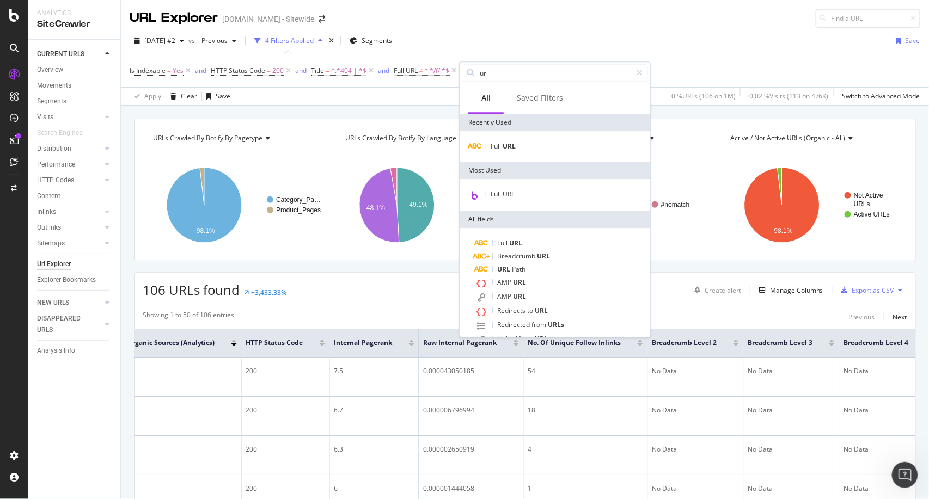
type input "v"
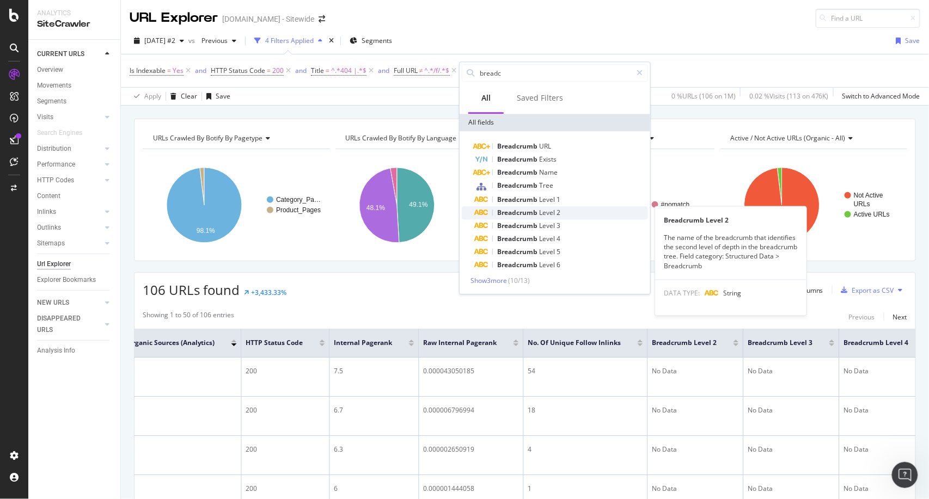
type input "breadc"
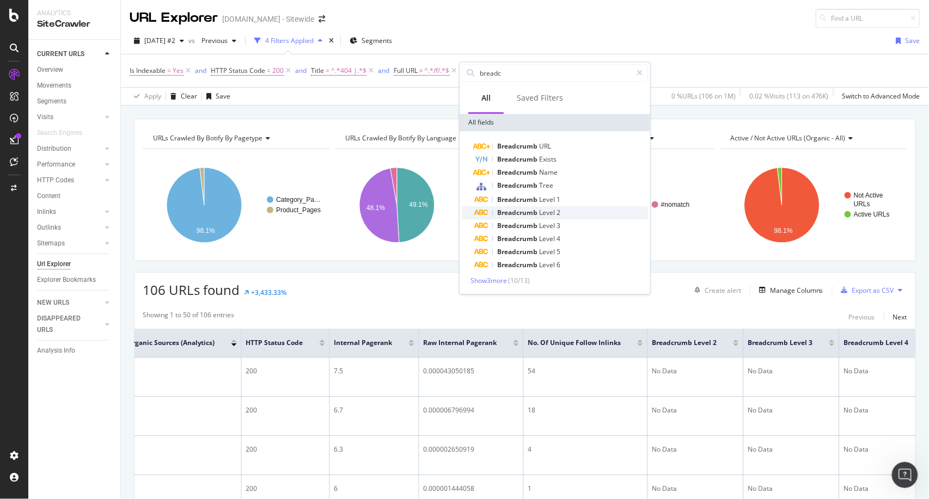
click at [546, 215] on span "Level" at bounding box center [547, 212] width 17 height 9
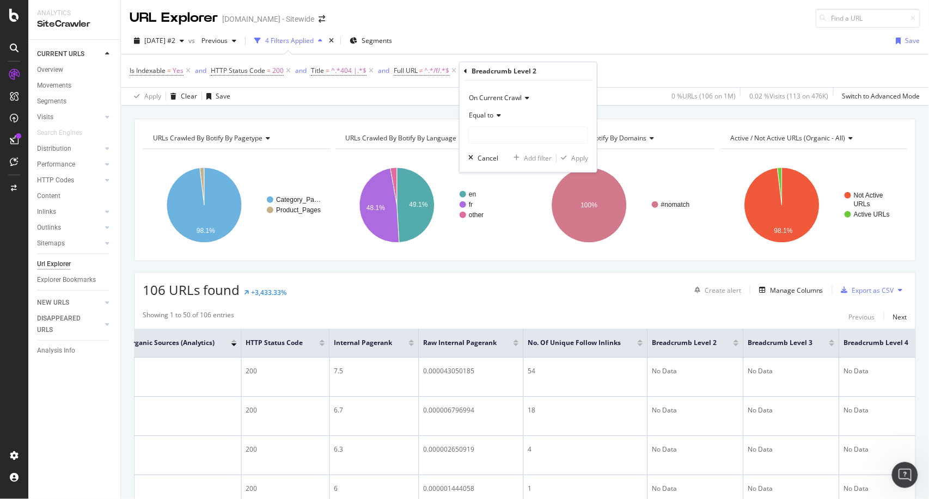
click at [495, 120] on div "Equal to" at bounding box center [528, 115] width 120 height 17
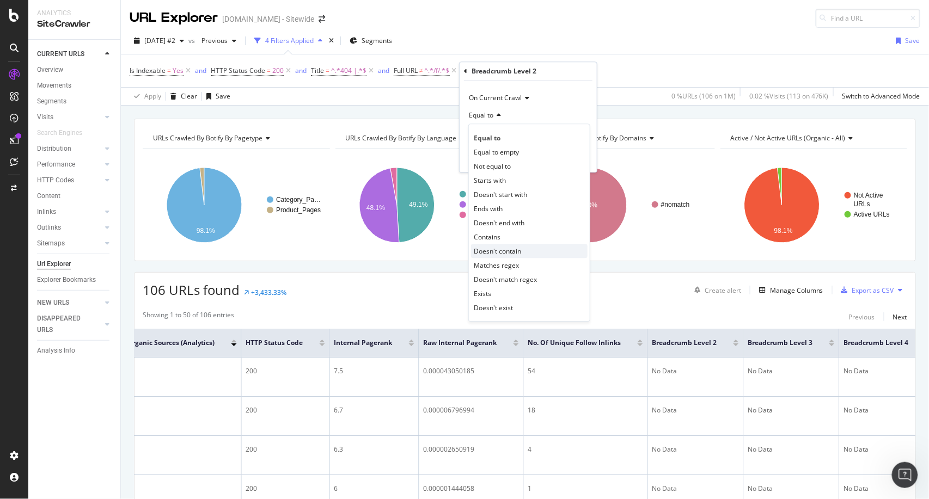
click at [508, 249] on span "Doesn't contain" at bounding box center [497, 251] width 47 height 9
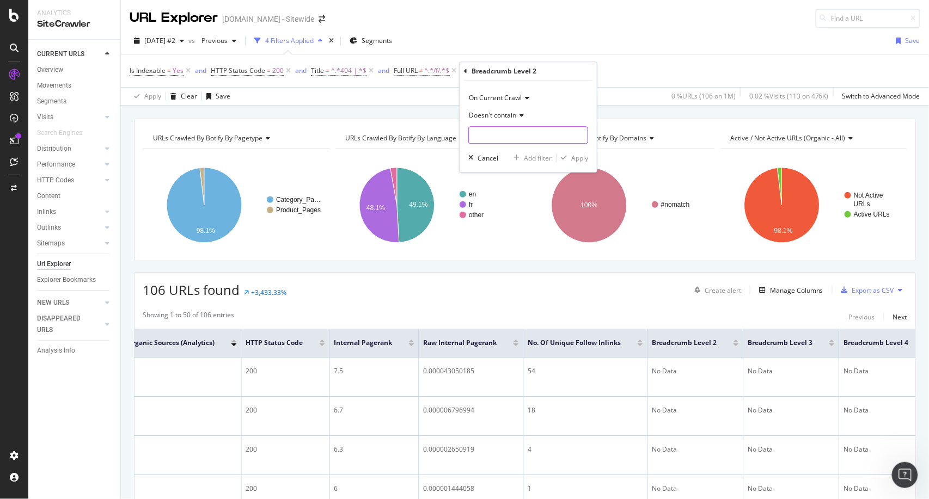
click at [499, 140] on input "text" at bounding box center [528, 134] width 119 height 17
type input "No Data"
click at [582, 163] on button "Apply" at bounding box center [572, 157] width 32 height 11
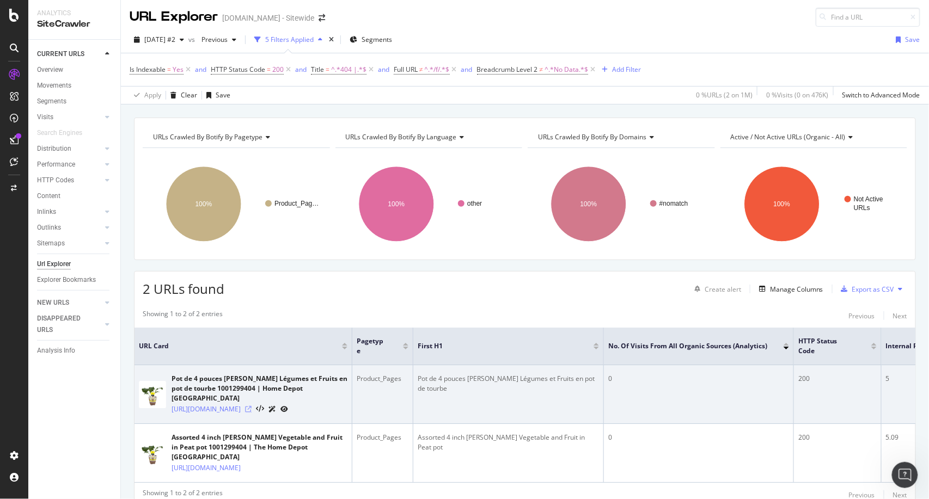
scroll to position [7, 0]
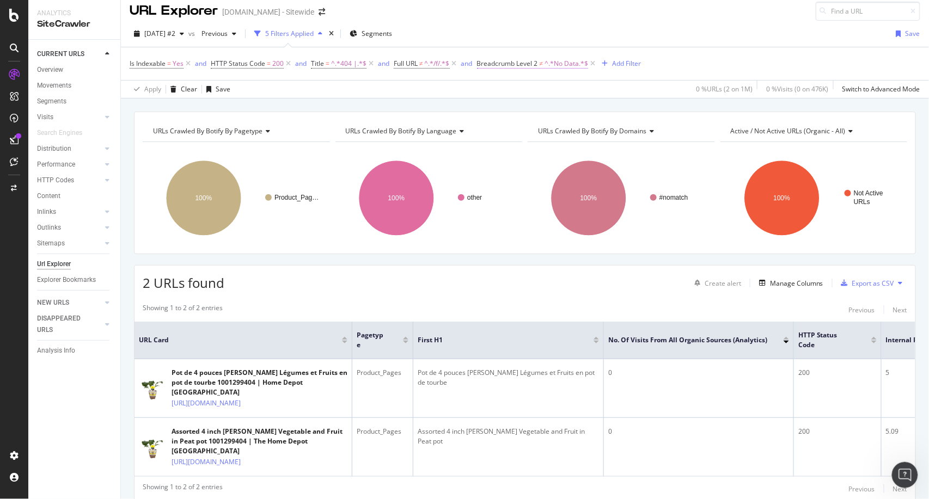
click at [549, 65] on span "^.*No Data.*$" at bounding box center [566, 63] width 44 height 15
click at [539, 109] on icon at bounding box center [538, 106] width 8 height 7
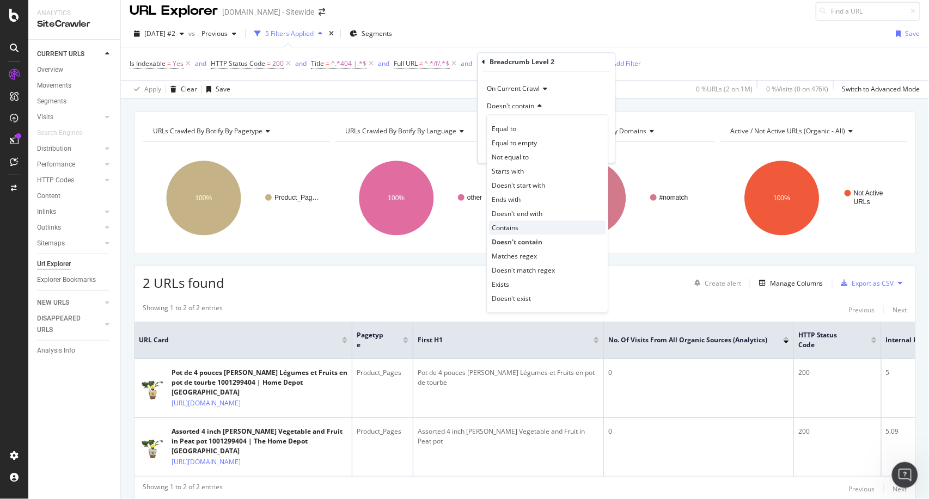
click at [525, 229] on div "Contains" at bounding box center [547, 228] width 116 height 14
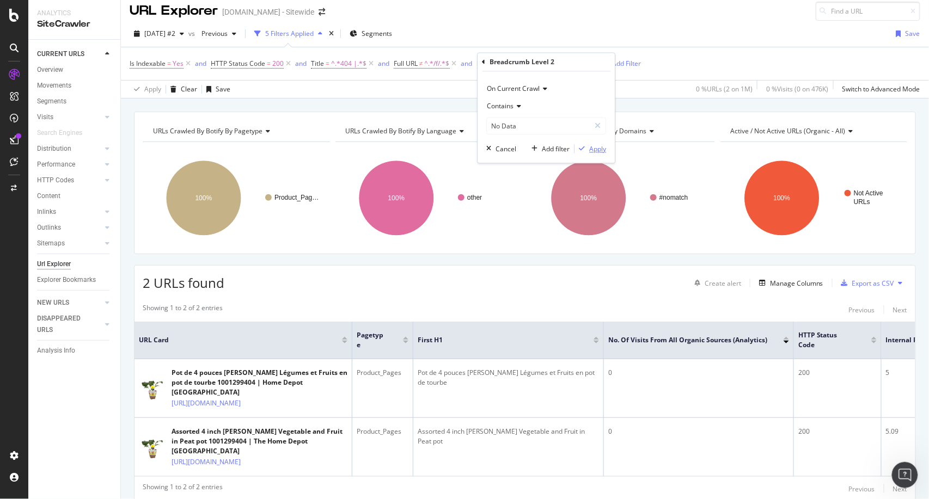
click at [591, 149] on div "Apply" at bounding box center [597, 148] width 17 height 9
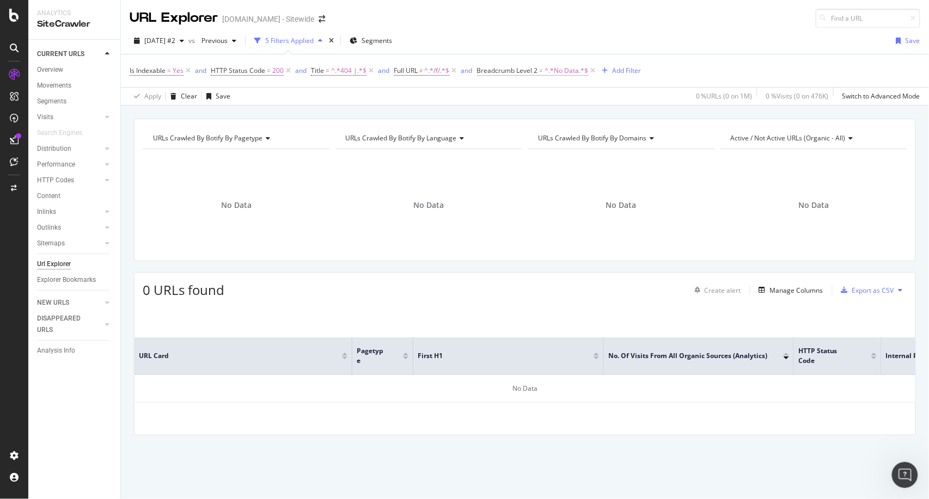
click at [565, 72] on span "^.*No Data.*$" at bounding box center [567, 70] width 44 height 15
click at [510, 155] on div "Cancel" at bounding box center [505, 155] width 21 height 9
click at [569, 75] on span "^.*No Data.*$" at bounding box center [567, 70] width 44 height 15
click at [531, 134] on input "No Data" at bounding box center [538, 133] width 103 height 17
click at [510, 116] on span "Contains" at bounding box center [500, 113] width 27 height 9
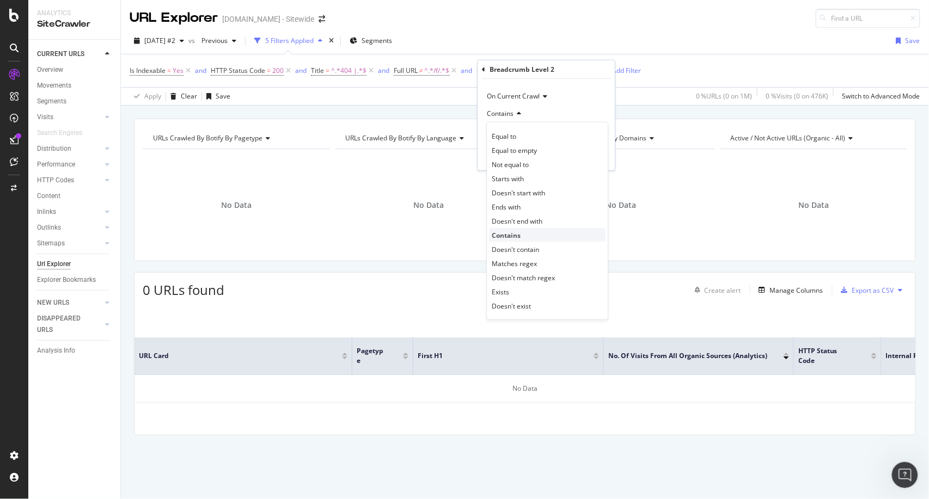
click at [519, 236] on span "Contains" at bounding box center [506, 234] width 29 height 9
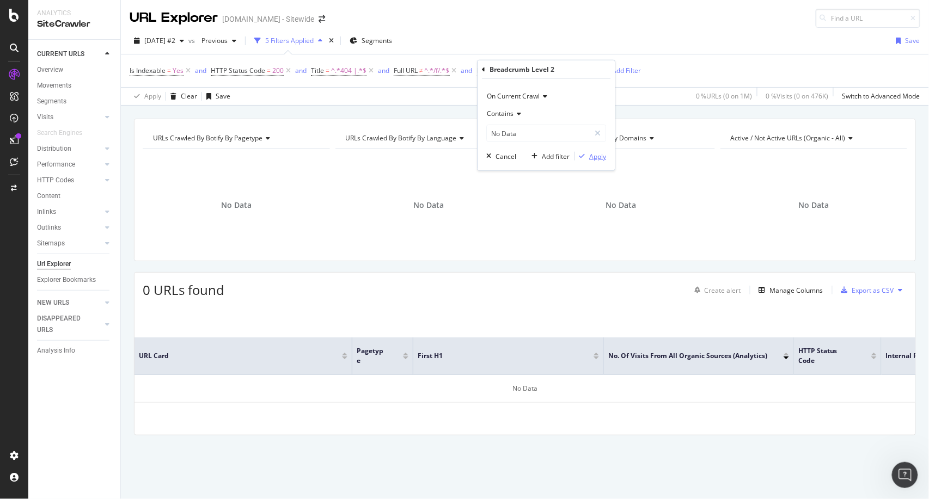
click at [594, 153] on div "Apply" at bounding box center [597, 155] width 17 height 9
click at [578, 73] on span "^.*No Data.*$" at bounding box center [567, 70] width 44 height 15
click at [513, 110] on span "Contains" at bounding box center [500, 113] width 27 height 9
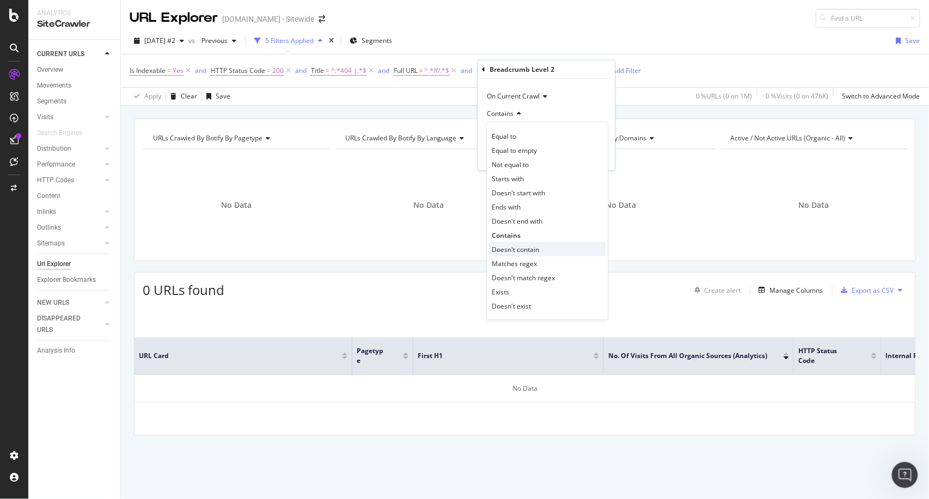
click at [536, 251] on span "Doesn't contain" at bounding box center [515, 248] width 47 height 9
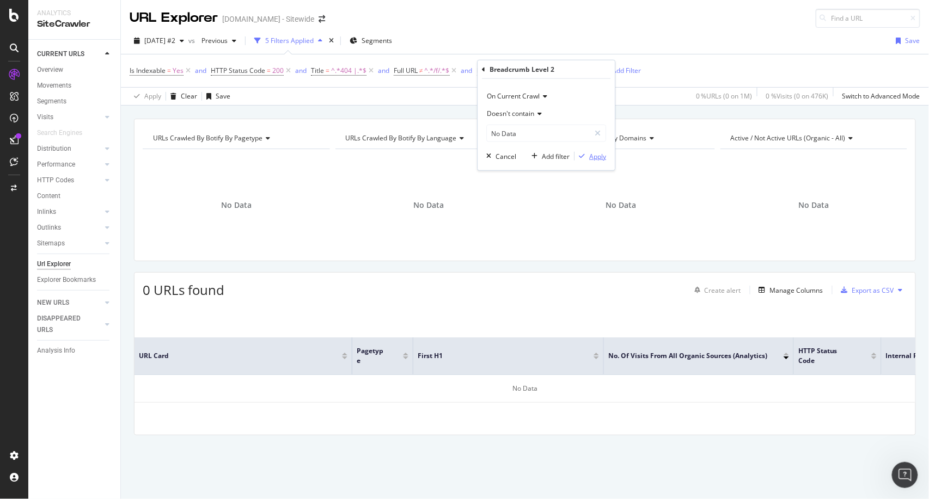
click at [596, 159] on div "Apply" at bounding box center [597, 155] width 17 height 9
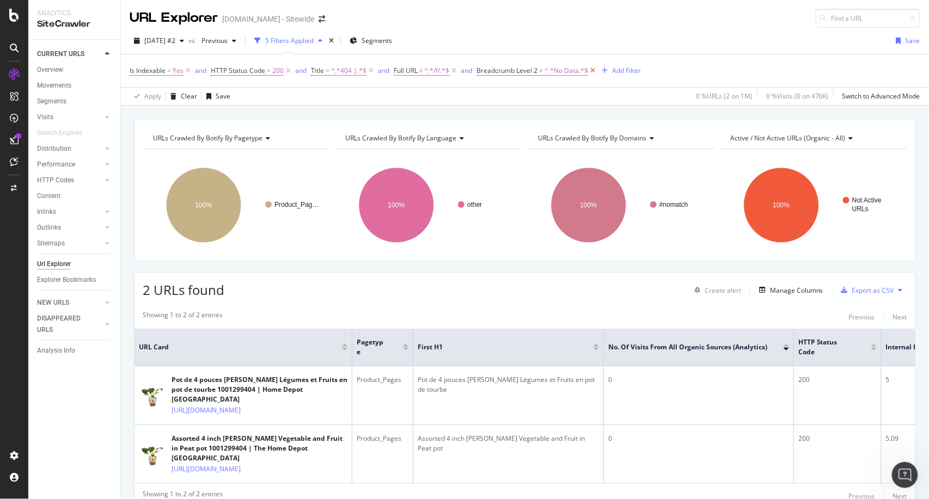
click at [595, 72] on icon at bounding box center [592, 70] width 9 height 11
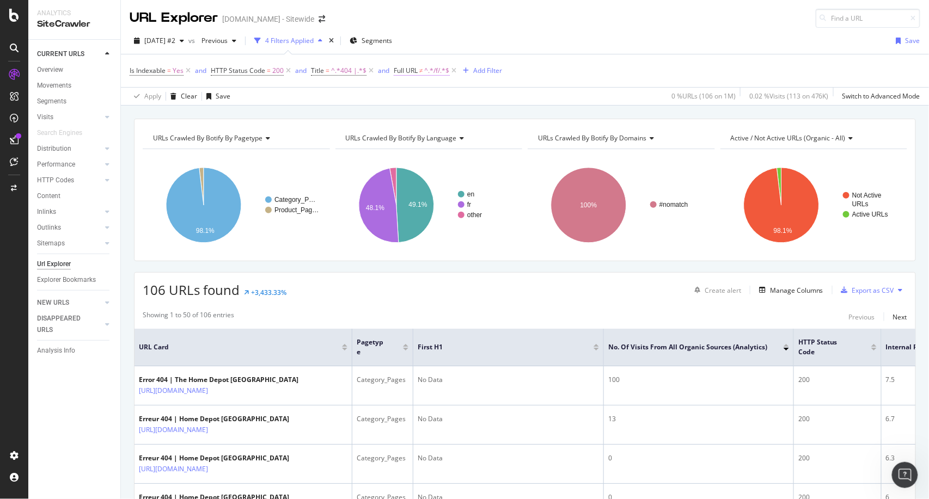
click at [438, 71] on span "^.*/f/.*$" at bounding box center [437, 70] width 25 height 15
click at [453, 96] on icon at bounding box center [454, 96] width 8 height 7
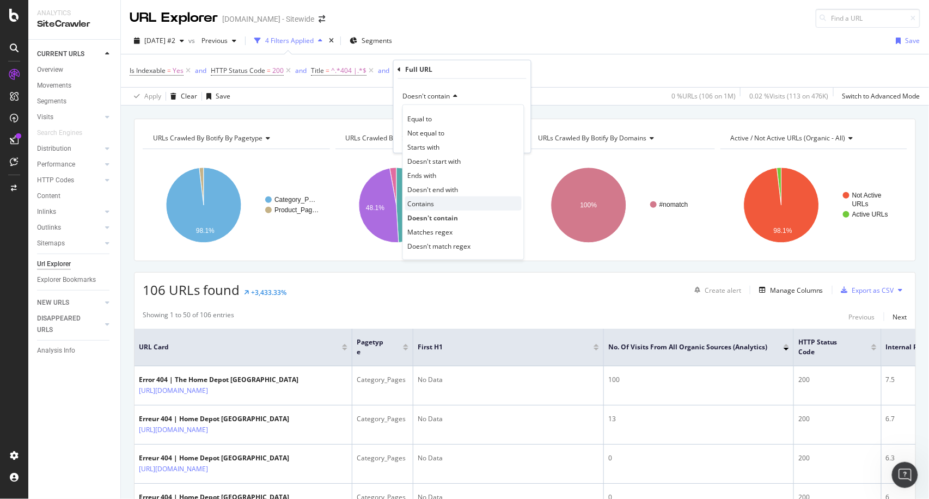
click at [437, 199] on div "Contains" at bounding box center [463, 204] width 116 height 14
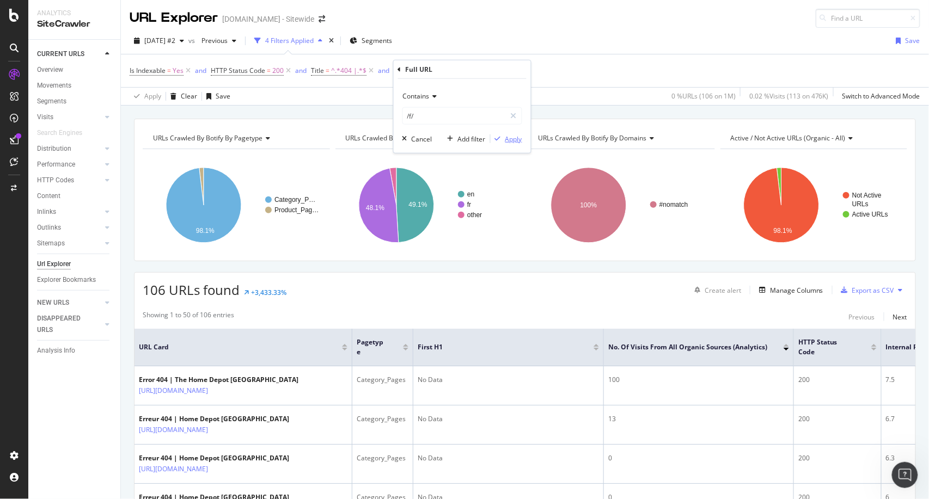
click at [518, 138] on div "Apply" at bounding box center [513, 138] width 17 height 9
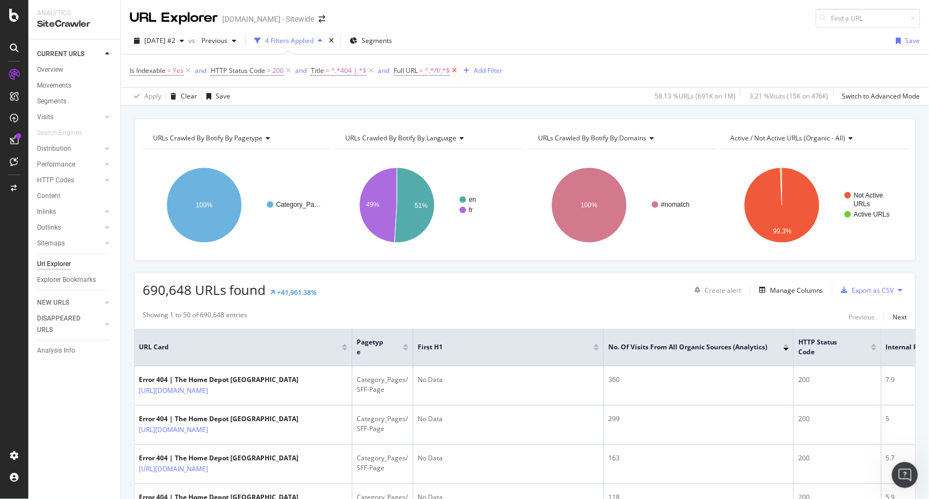
click at [456, 69] on icon at bounding box center [454, 70] width 9 height 11
click at [341, 70] on span "^.*404 |.*$" at bounding box center [348, 70] width 35 height 15
click at [541, 81] on div "Is Indexable = Yes and HTTP Status Code = 200 and Title = ^.*404 |.*$ Add Filter" at bounding box center [525, 70] width 790 height 33
click at [353, 71] on span "^.*404 |.*$" at bounding box center [348, 70] width 35 height 15
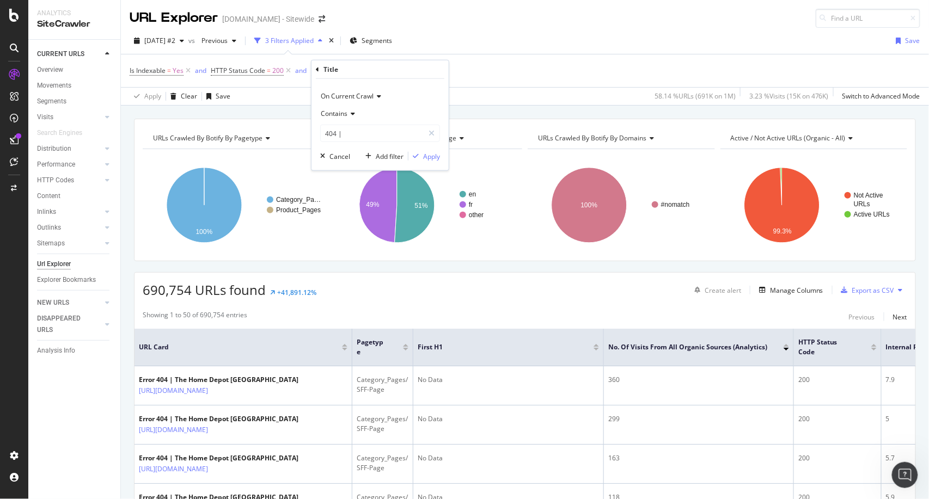
click at [346, 113] on span "Contains" at bounding box center [334, 113] width 27 height 9
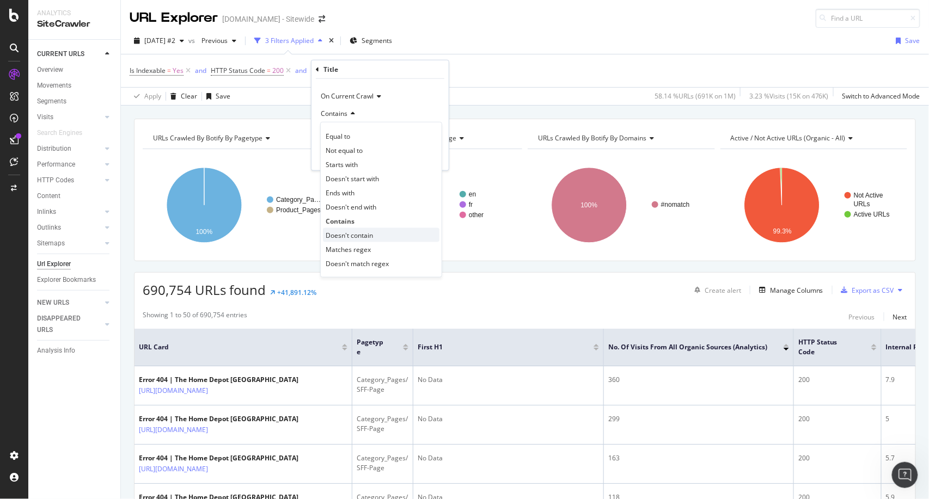
click at [356, 232] on span "Doesn't contain" at bounding box center [349, 234] width 47 height 9
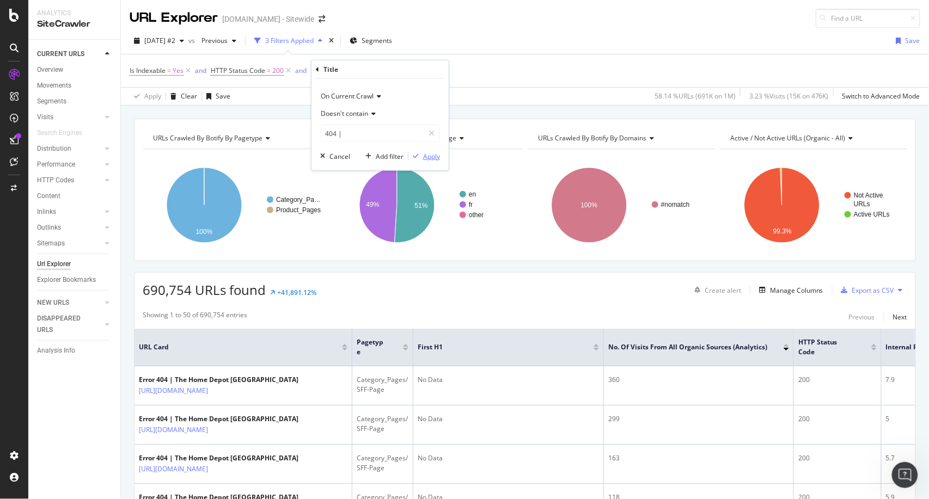
click at [427, 155] on div "Apply" at bounding box center [431, 155] width 17 height 9
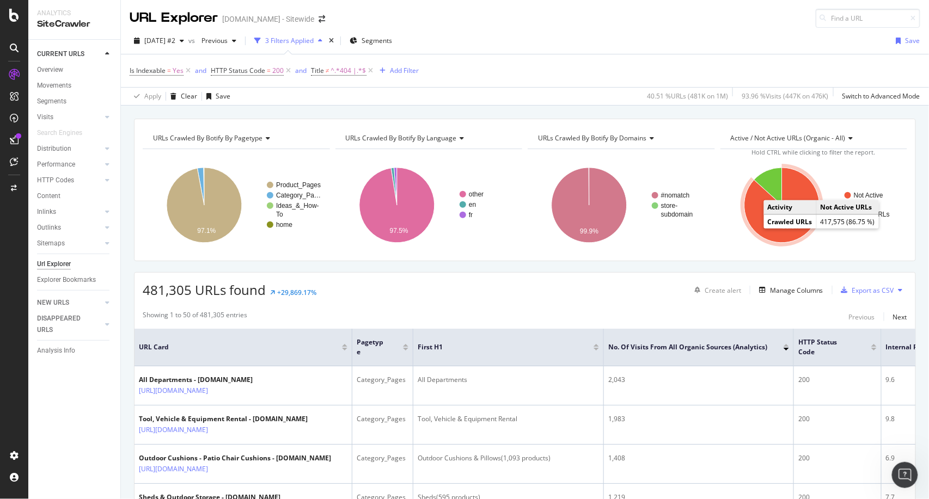
click at [753, 224] on icon "A chart." at bounding box center [781, 205] width 75 height 75
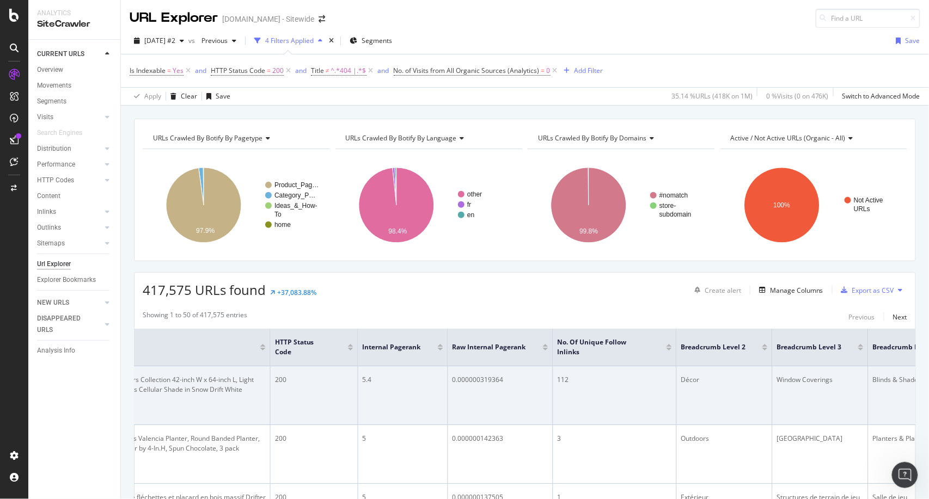
scroll to position [0, 525]
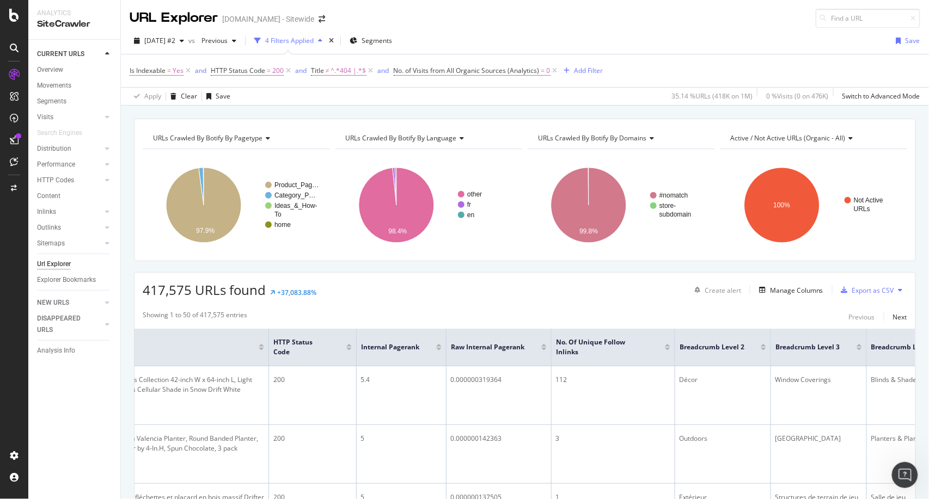
click at [667, 348] on div at bounding box center [667, 349] width 5 height 3
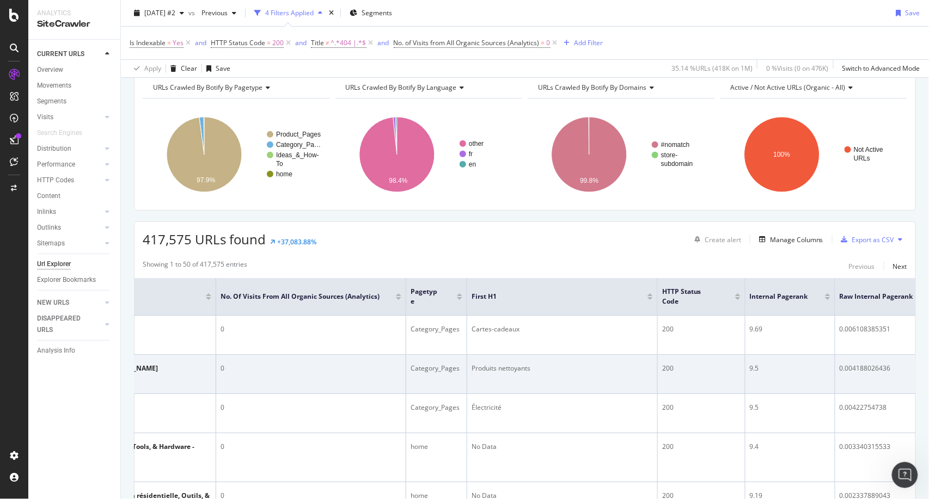
scroll to position [42, 0]
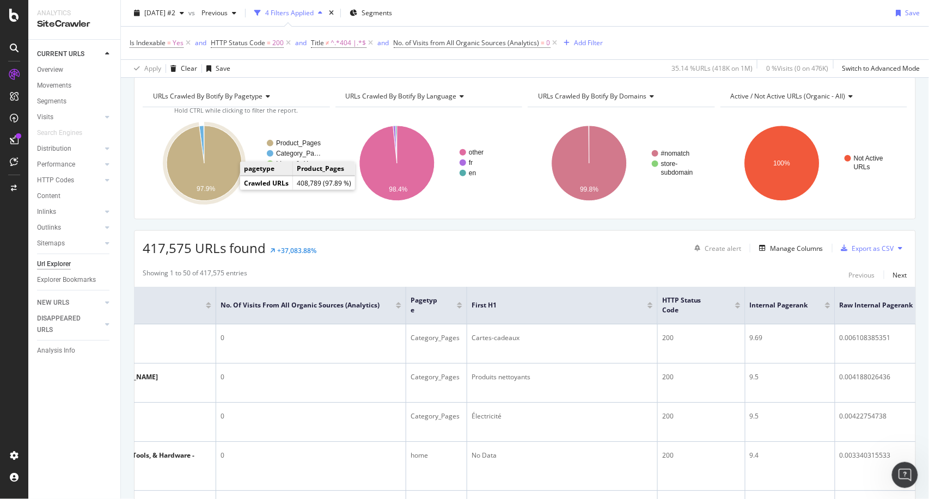
click at [232, 163] on icon "A chart." at bounding box center [204, 163] width 75 height 75
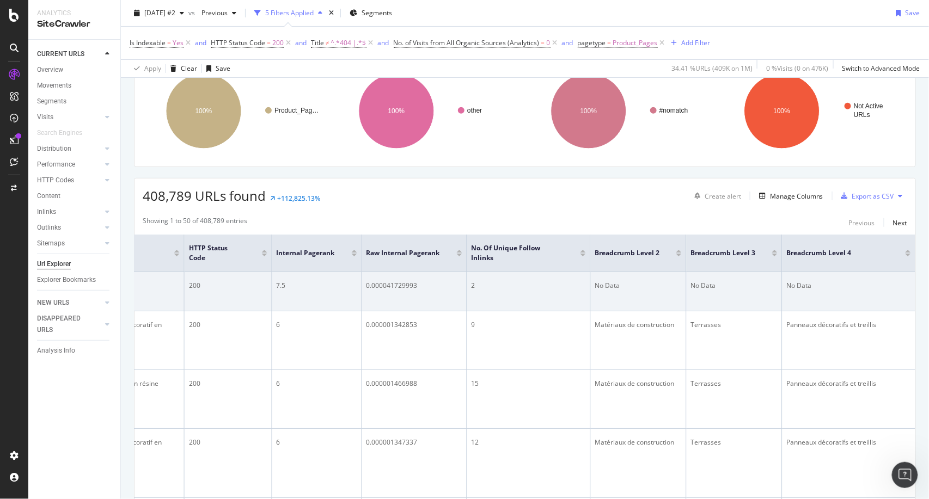
scroll to position [0, 615]
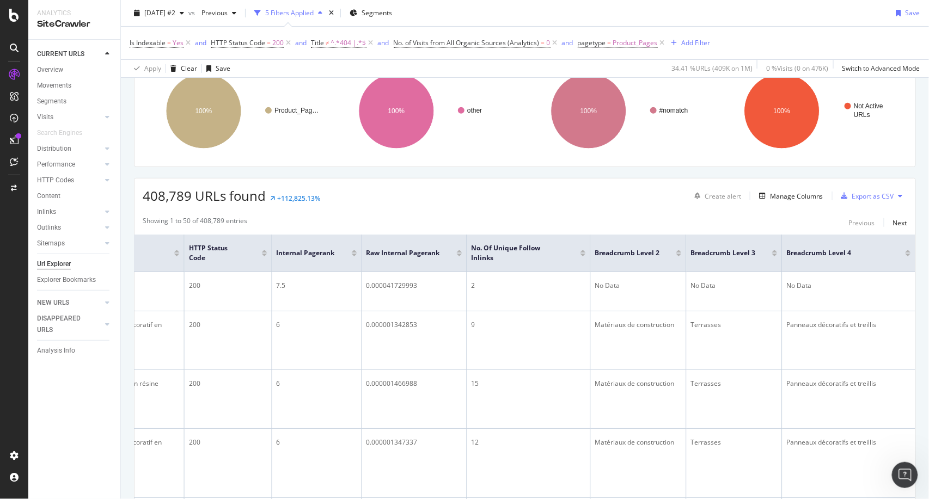
click at [580, 255] on div at bounding box center [582, 255] width 5 height 3
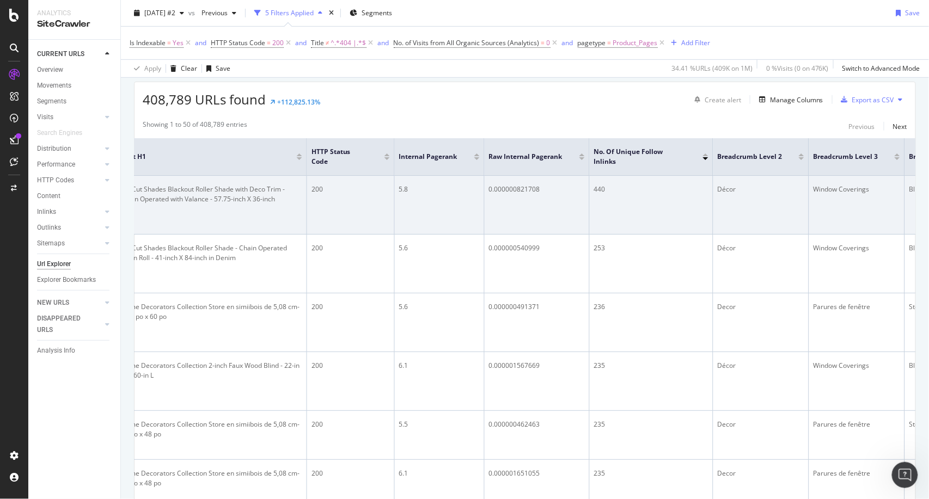
scroll to position [0, 580]
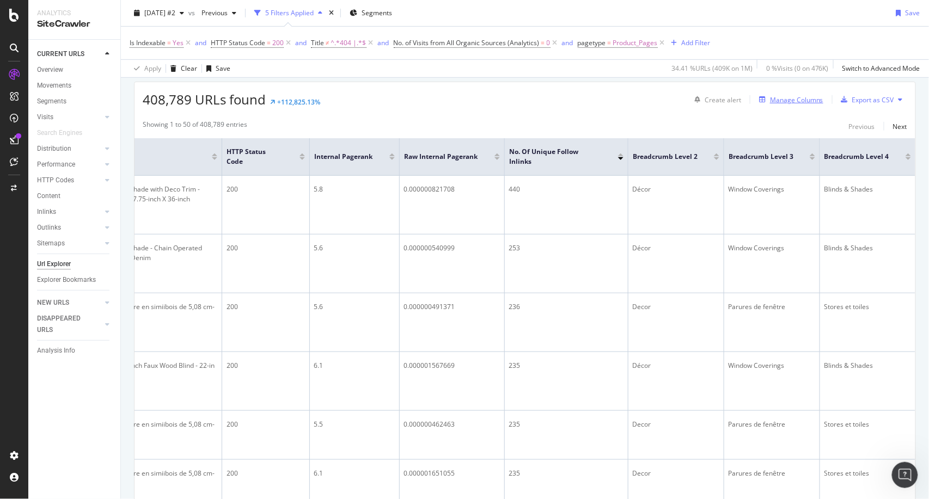
click at [770, 98] on div "Manage Columns" at bounding box center [796, 99] width 53 height 9
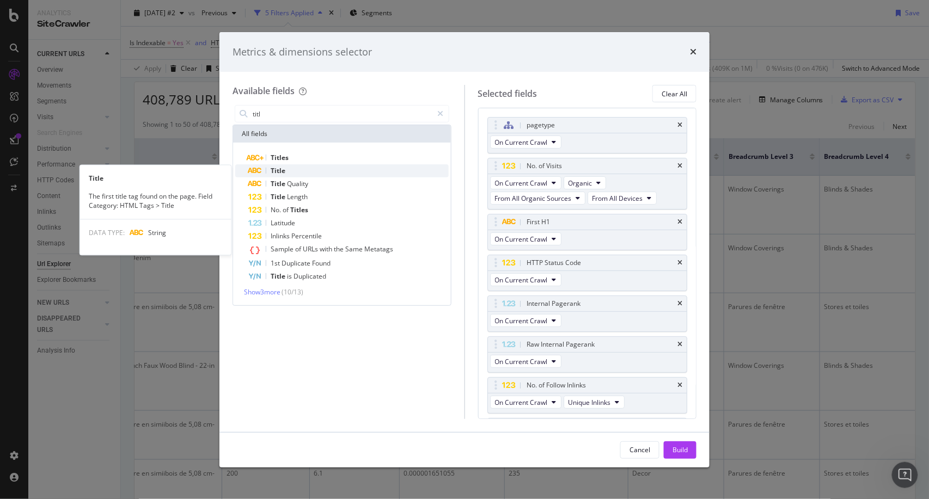
type input "titl"
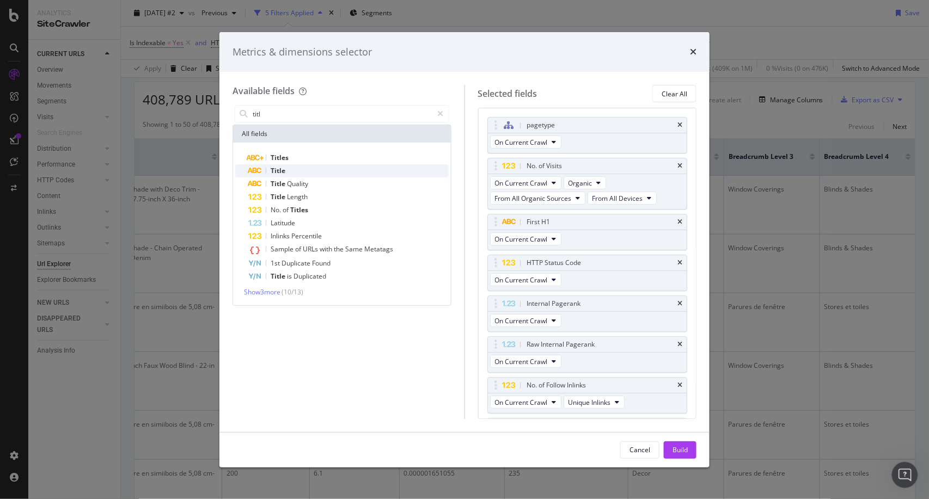
click at [353, 172] on div "Title" at bounding box center [348, 170] width 200 height 13
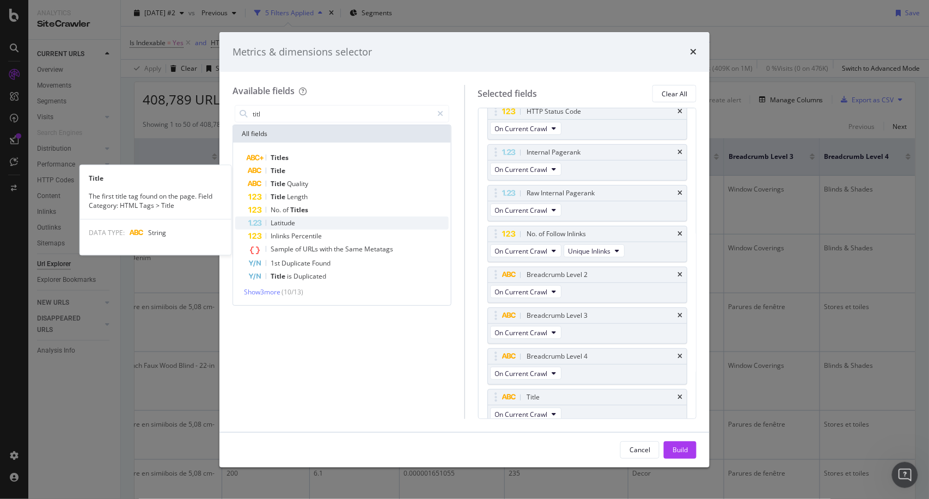
scroll to position [157, 0]
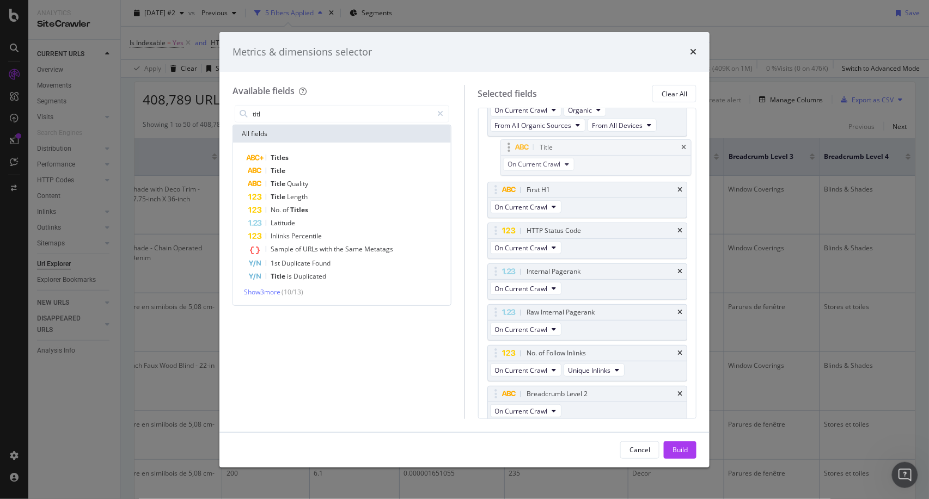
drag, startPoint x: 610, startPoint y: 396, endPoint x: 618, endPoint y: 157, distance: 238.6
click at [618, 157] on body "Analytics SiteCrawler CURRENT URLS Overview Movements Segments Visits Analysis …" at bounding box center [464, 249] width 929 height 499
click at [680, 446] on div "Build" at bounding box center [679, 449] width 15 height 9
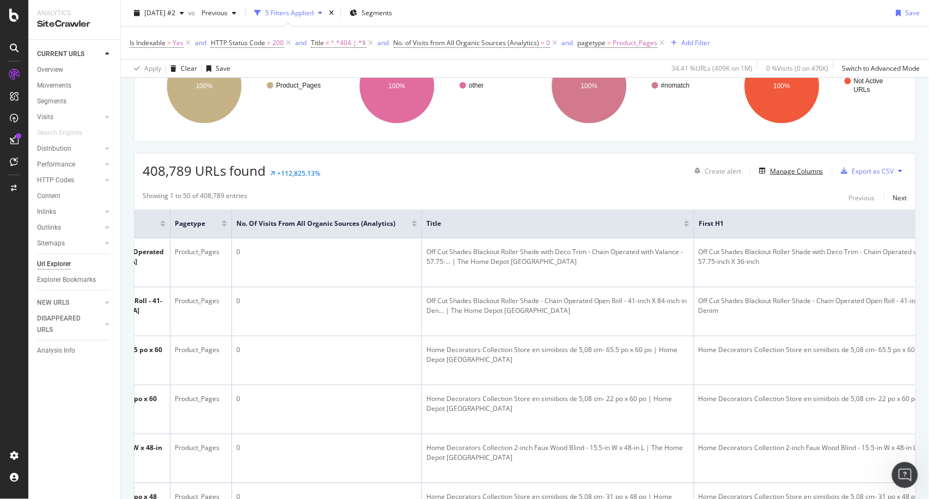
scroll to position [0, 237]
click at [792, 173] on div "Manage Columns" at bounding box center [796, 171] width 53 height 9
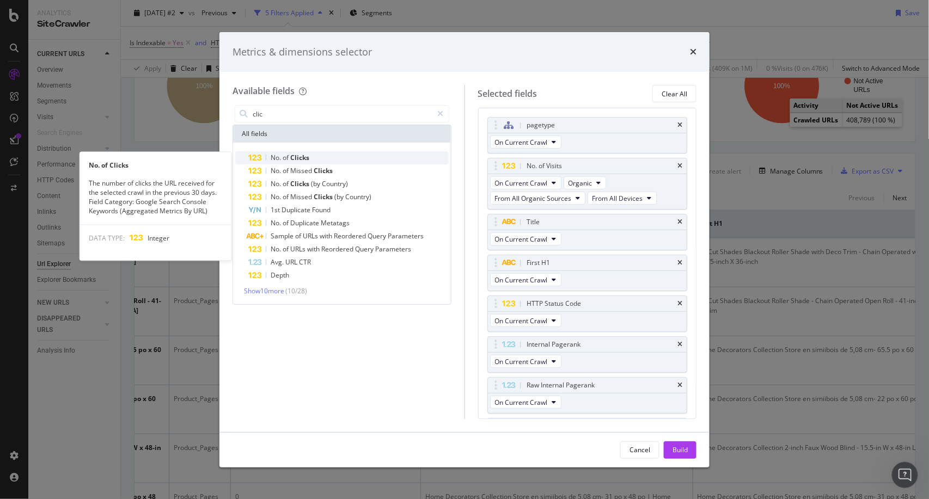
type input "clic"
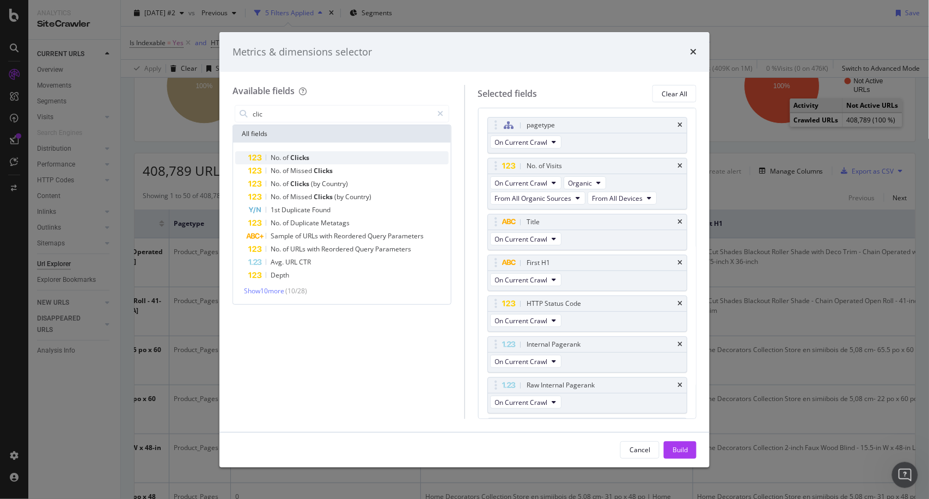
click at [308, 154] on span "Clicks" at bounding box center [299, 157] width 19 height 9
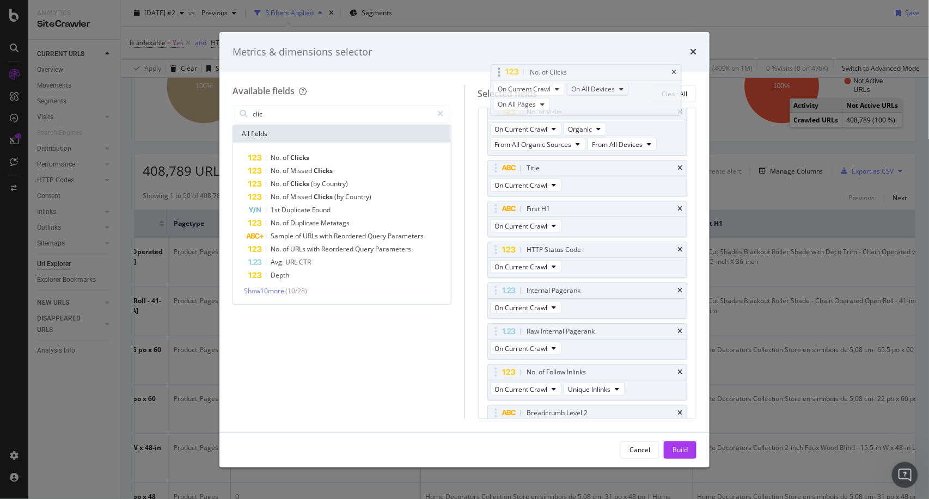
scroll to position [107, 0]
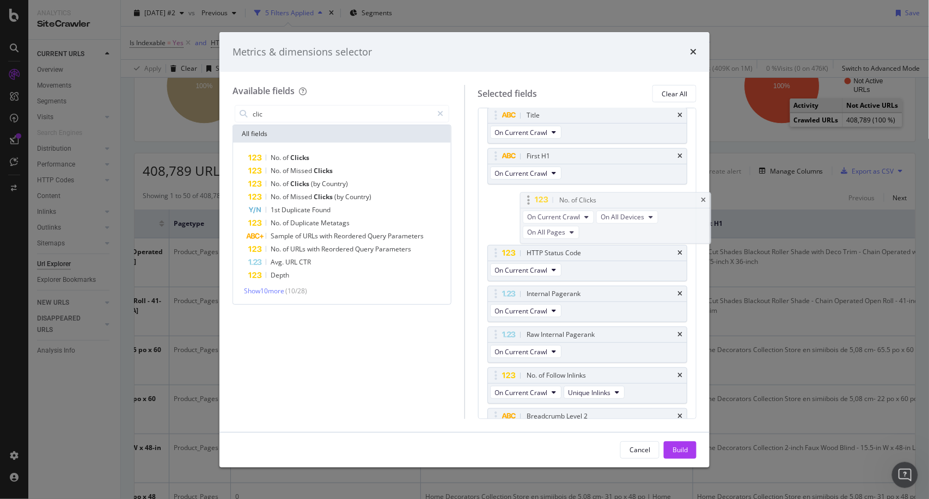
drag, startPoint x: 615, startPoint y: 381, endPoint x: 618, endPoint y: 214, distance: 166.6
click at [618, 214] on body "Analytics SiteCrawler CURRENT URLS Overview Movements Segments Visits Analysis …" at bounding box center [464, 249] width 929 height 499
click at [690, 445] on button "Build" at bounding box center [680, 449] width 33 height 17
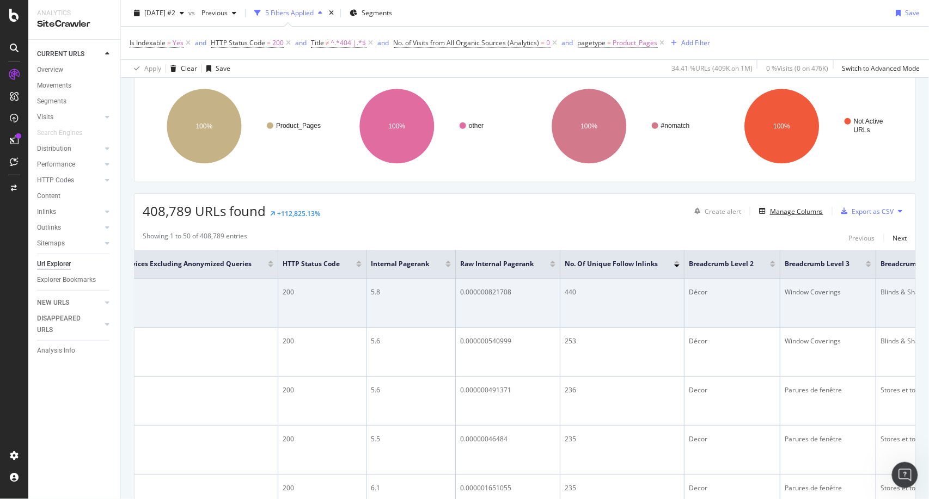
scroll to position [0, 1159]
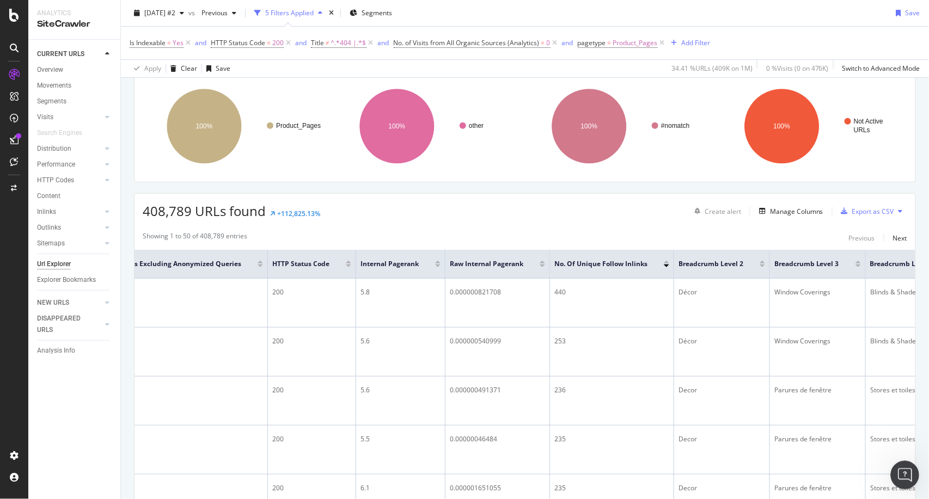
click at [912, 470] on div "Open Intercom Messenger" at bounding box center [903, 474] width 36 height 36
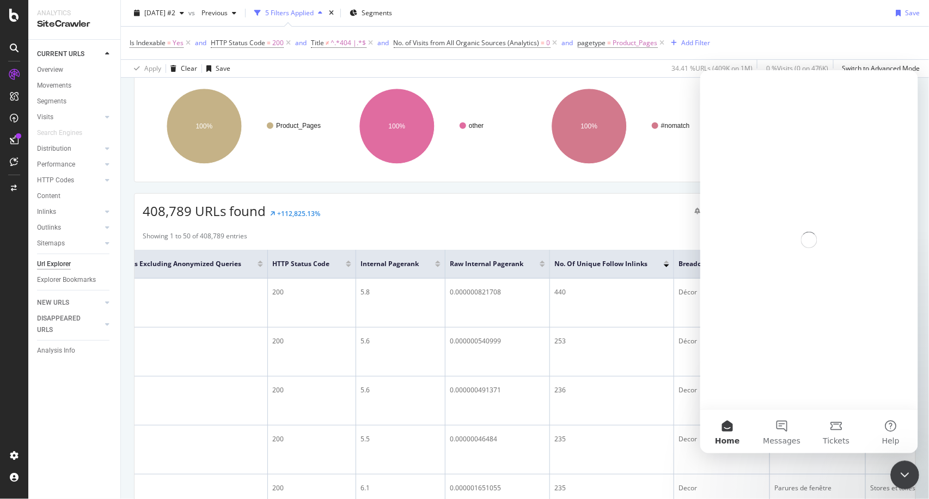
scroll to position [0, 0]
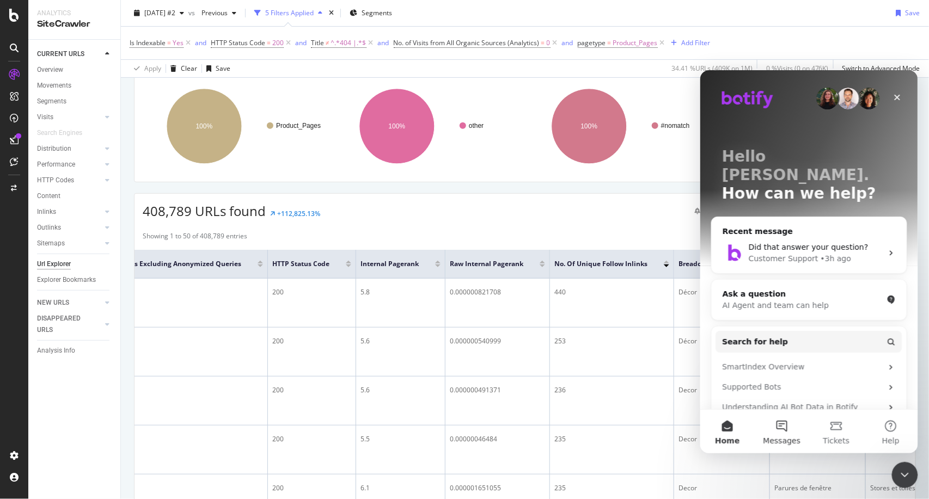
click at [777, 421] on button "Messages" at bounding box center [781, 431] width 54 height 44
click at [794, 395] on button "Ask a question" at bounding box center [808, 387] width 99 height 22
click at [763, 288] on div "Ask a question" at bounding box center [802, 293] width 160 height 11
click at [739, 299] on div "AI Agent and team can help" at bounding box center [802, 304] width 160 height 11
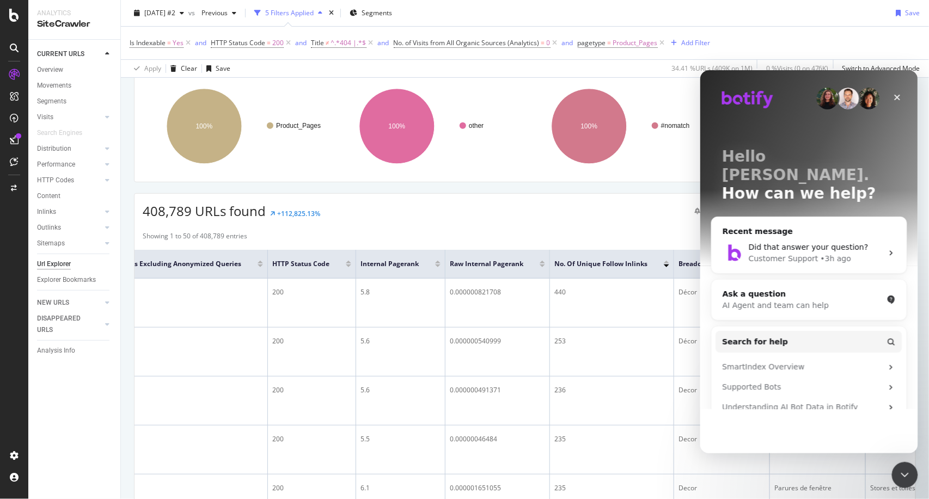
click at [750, 424] on button "Home" at bounding box center [727, 431] width 54 height 44
click at [761, 288] on div "Ask a question" at bounding box center [802, 293] width 160 height 11
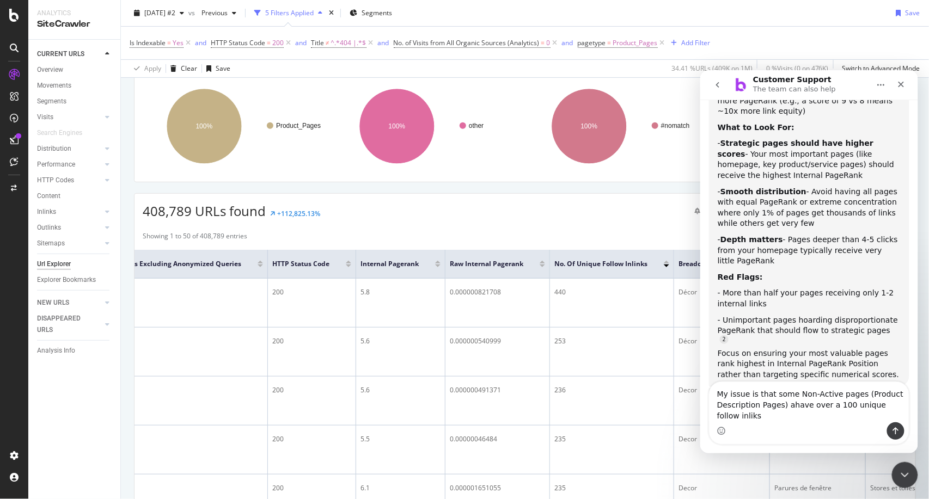
scroll to position [299, 0]
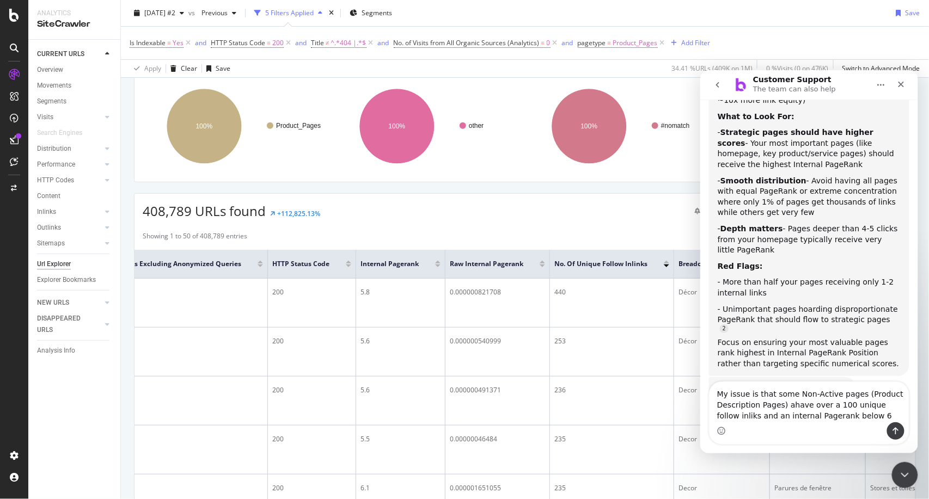
type textarea "My issue is that some Non-Active pages (Product Description Pages) ahave over a…"
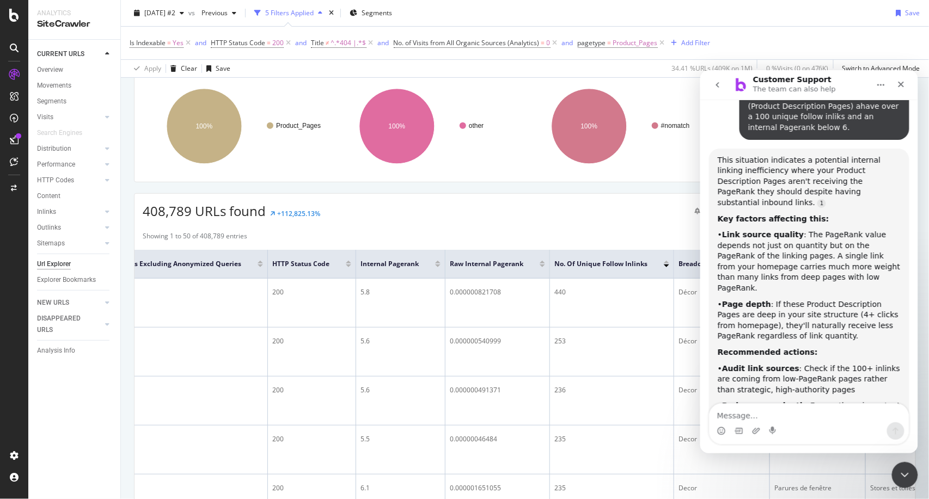
scroll to position [625, 0]
click at [898, 464] on div "Close Intercom Messenger" at bounding box center [902, 474] width 26 height 26
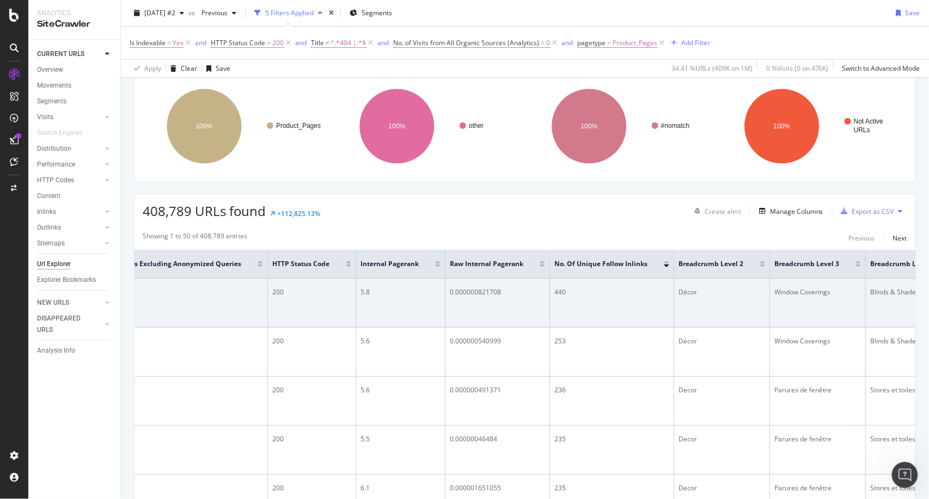
scroll to position [731, 0]
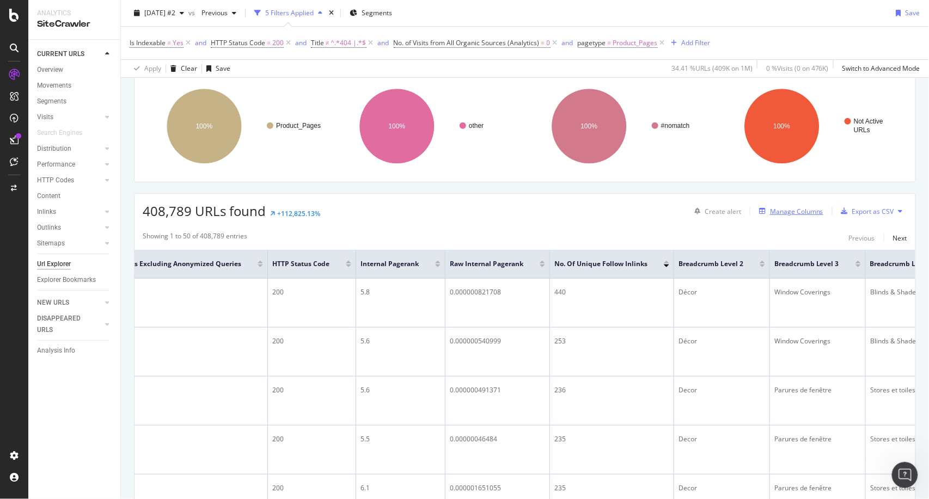
click at [770, 214] on div "Manage Columns" at bounding box center [796, 211] width 53 height 9
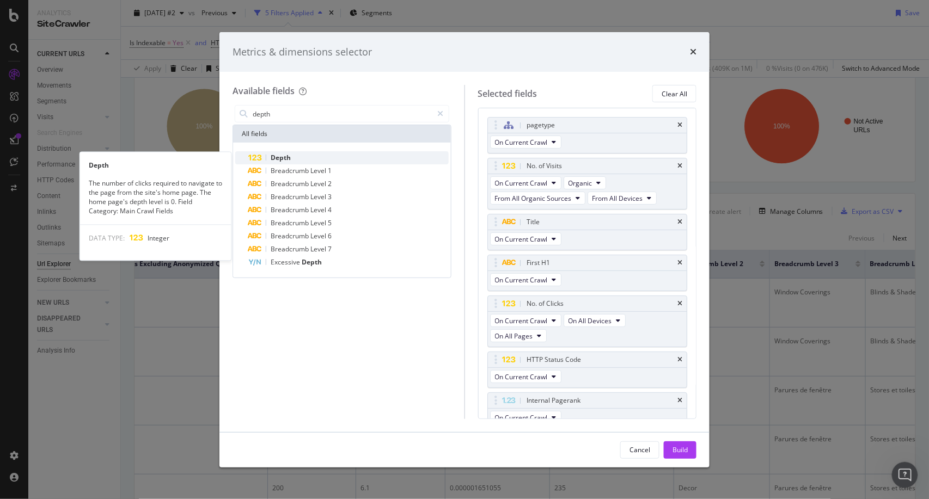
type input "depth"
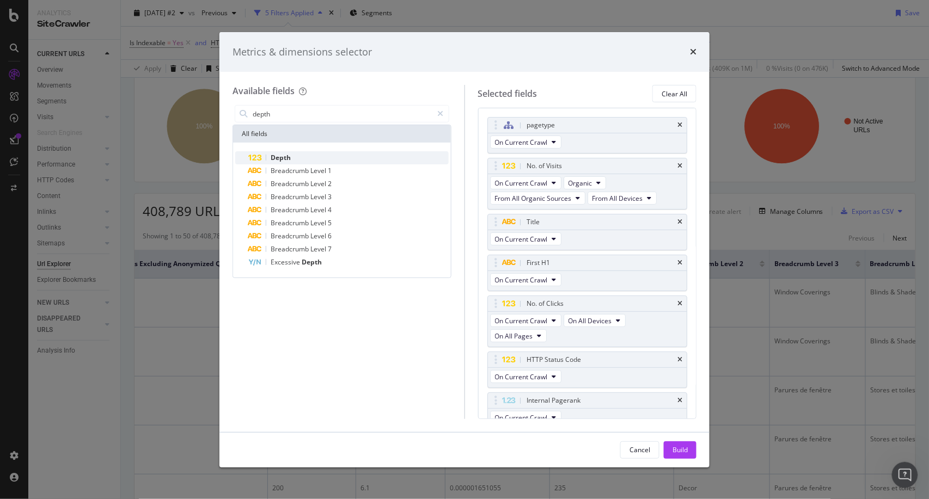
click at [287, 159] on span "Depth" at bounding box center [281, 157] width 20 height 9
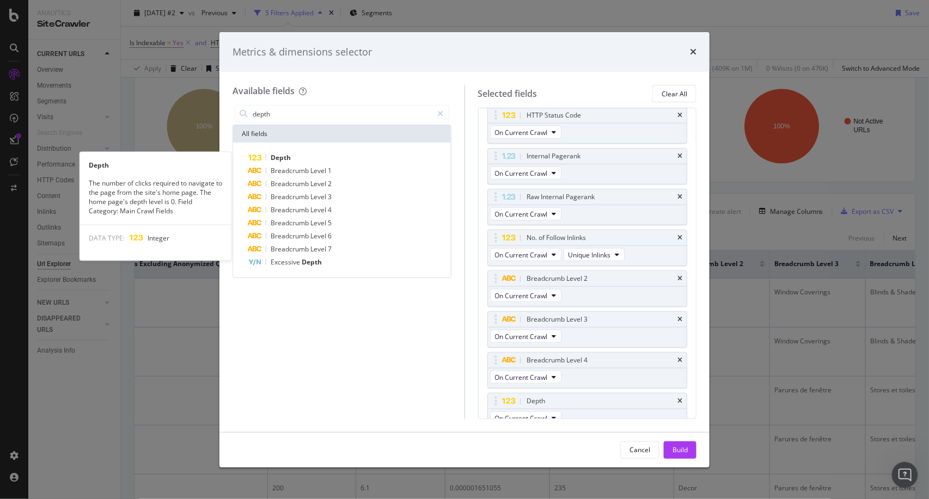
scroll to position [254, 0]
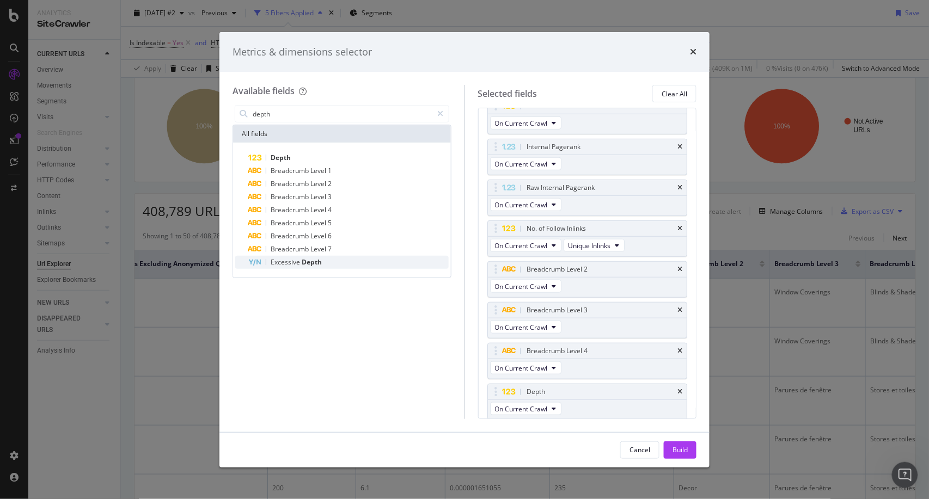
click at [318, 260] on span "Depth" at bounding box center [312, 261] width 20 height 9
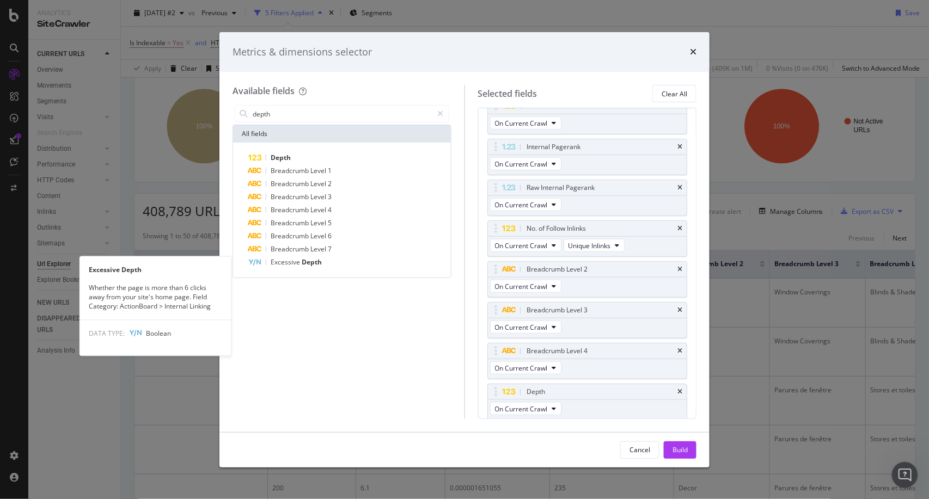
scroll to position [294, 0]
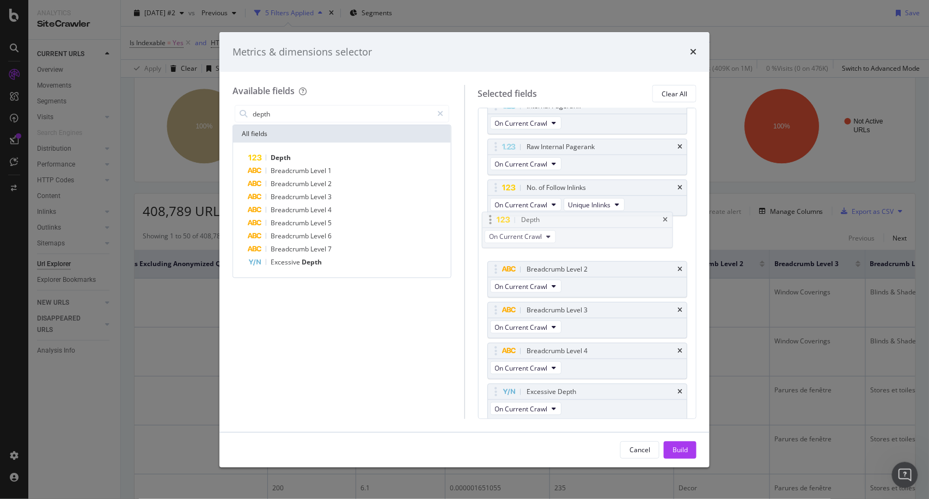
drag, startPoint x: 592, startPoint y: 355, endPoint x: 587, endPoint y: 231, distance: 124.2
click at [587, 231] on body "Analytics SiteCrawler CURRENT URLS Overview Movements Segments Visits Analysis …" at bounding box center [464, 249] width 929 height 499
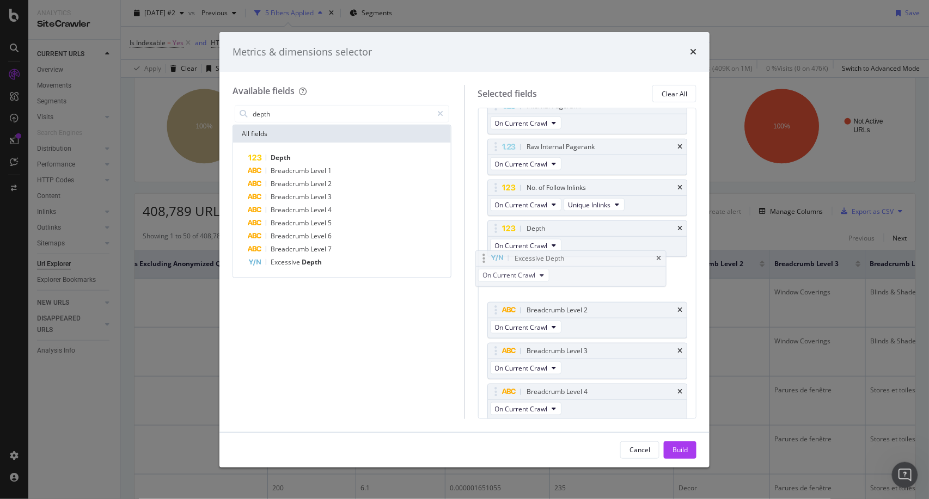
drag, startPoint x: 606, startPoint y: 413, endPoint x: 594, endPoint y: 281, distance: 132.3
click at [594, 281] on body "Analytics SiteCrawler CURRENT URLS Overview Movements Segments Visits Analysis …" at bounding box center [464, 249] width 929 height 499
click at [683, 454] on div "Build" at bounding box center [679, 449] width 15 height 9
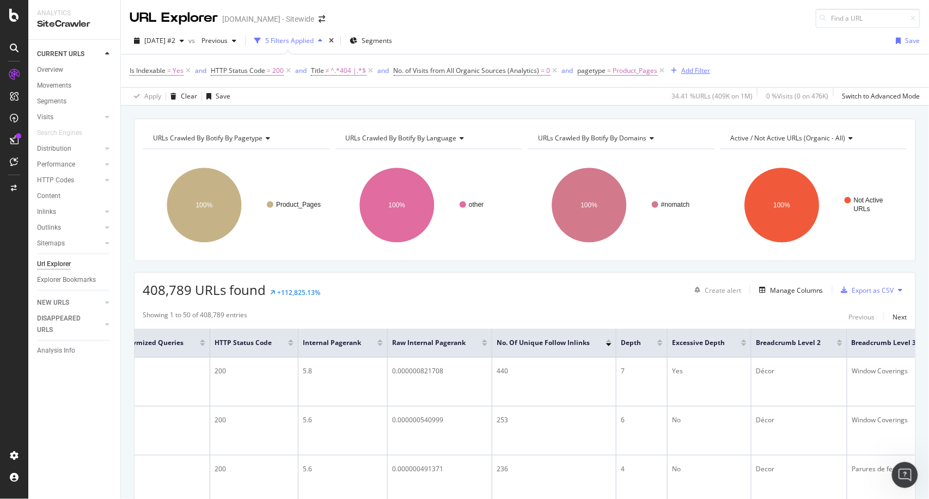
click at [697, 68] on div "Add Filter" at bounding box center [696, 70] width 29 height 9
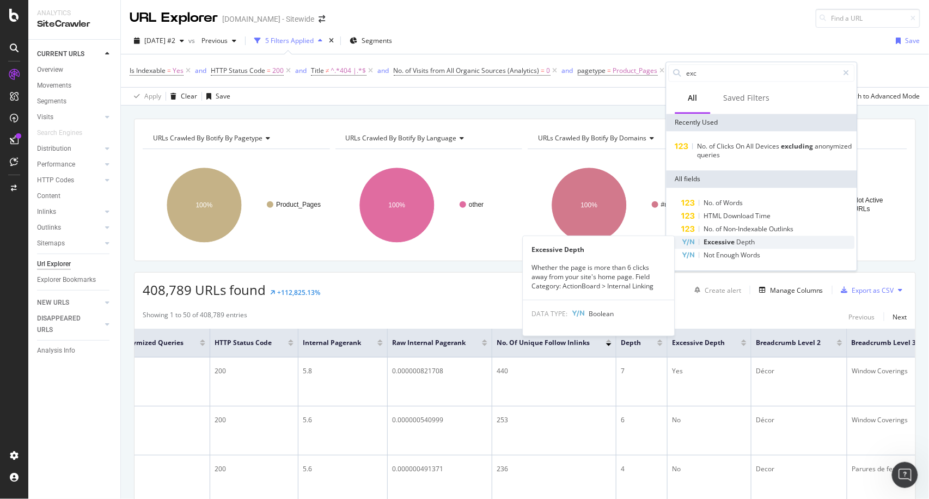
type input "exc"
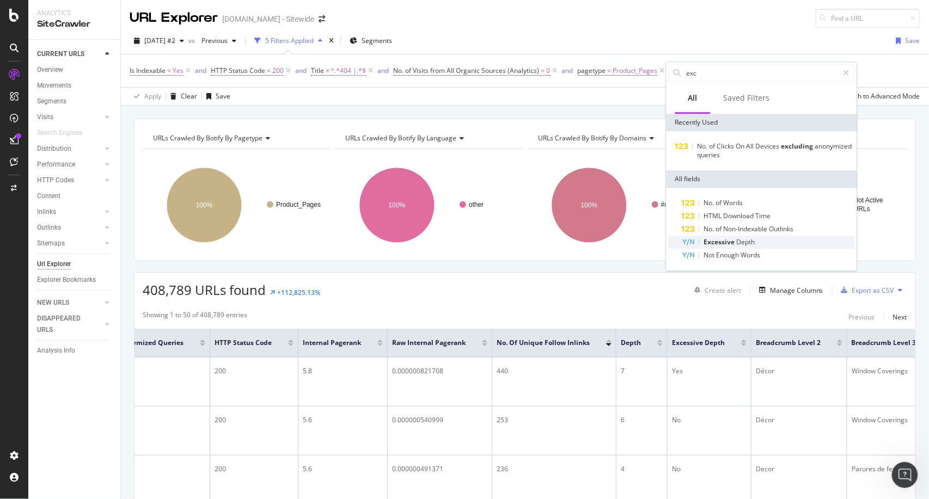
click at [747, 240] on span "Depth" at bounding box center [746, 241] width 19 height 9
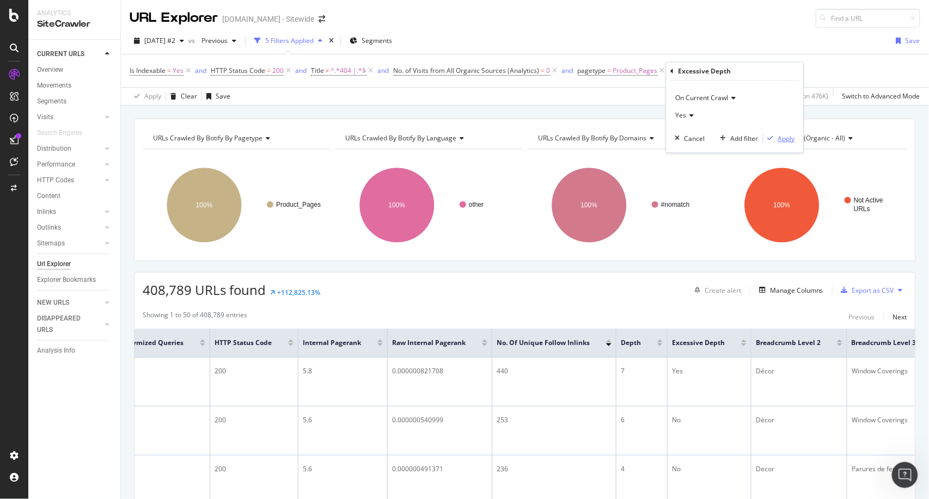
click at [786, 140] on div "Apply" at bounding box center [786, 138] width 17 height 9
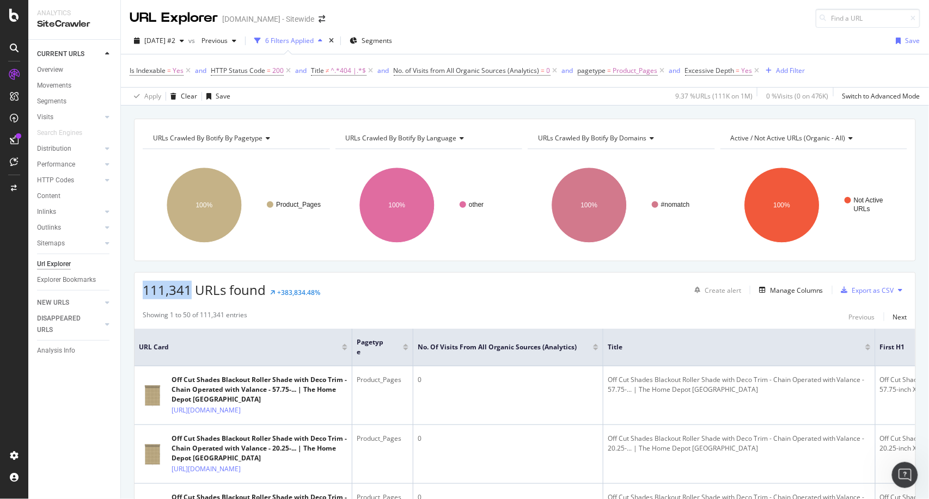
drag, startPoint x: 140, startPoint y: 290, endPoint x: 191, endPoint y: 284, distance: 51.5
click at [191, 284] on div "111,341 URLs found +383,834.48% Create alert Manage Columns Export as CSV" at bounding box center [524, 286] width 781 height 27
click at [191, 284] on span "111,341 URLs found" at bounding box center [204, 290] width 123 height 18
click at [734, 75] on span "Excessive Depth = Yes" at bounding box center [719, 71] width 68 height 10
click at [709, 111] on icon at bounding box center [708, 114] width 8 height 7
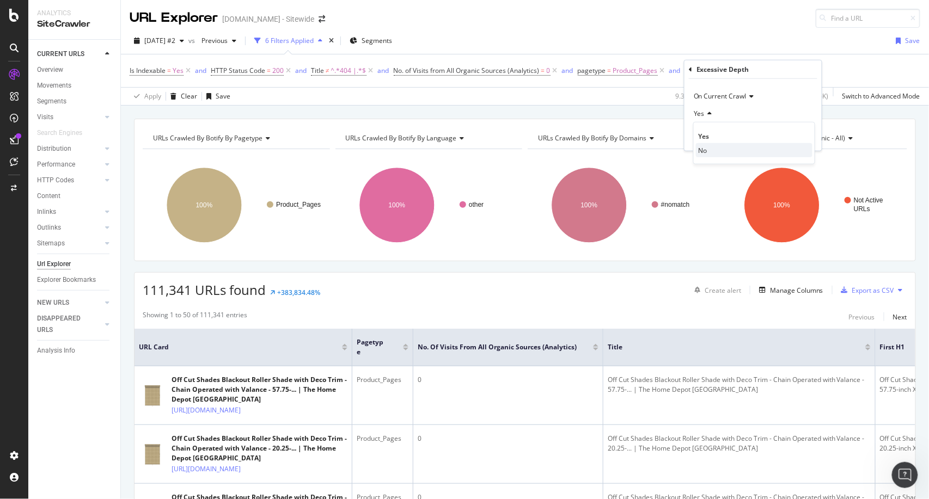
click at [705, 151] on span "No" at bounding box center [702, 149] width 9 height 9
click at [803, 135] on div "Apply" at bounding box center [804, 136] width 17 height 9
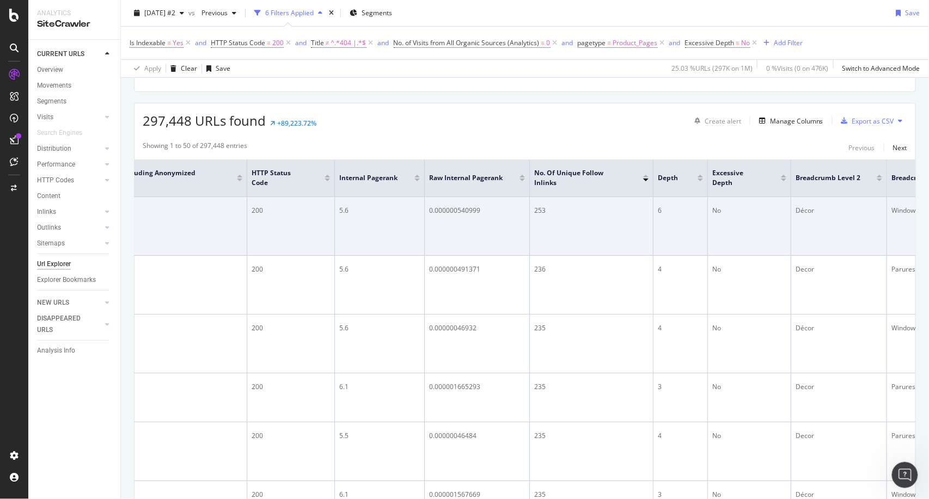
scroll to position [125, 0]
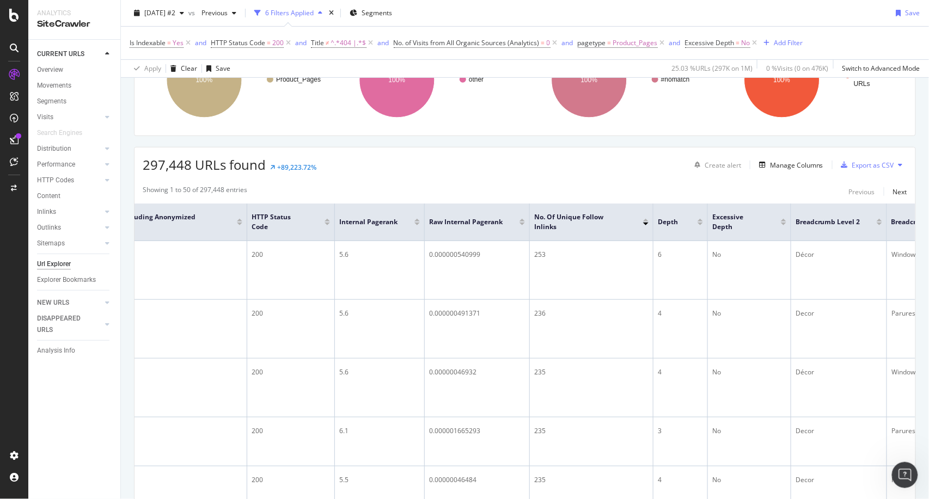
click at [700, 223] on div at bounding box center [699, 224] width 5 height 3
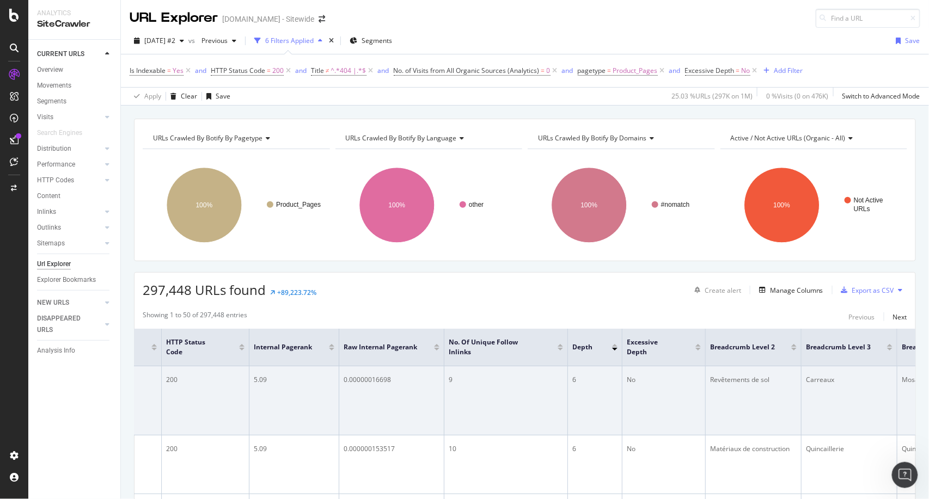
scroll to position [0, 1208]
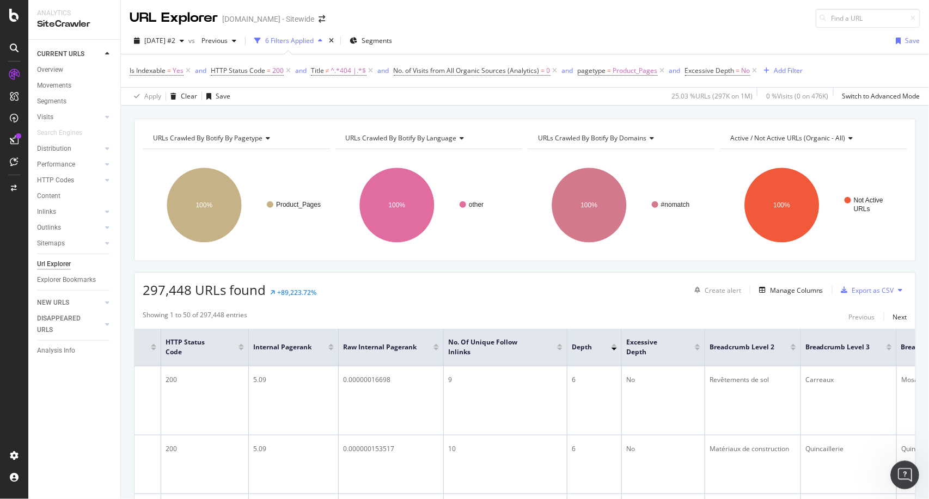
click at [910, 477] on div "Open Intercom Messenger" at bounding box center [903, 474] width 36 height 36
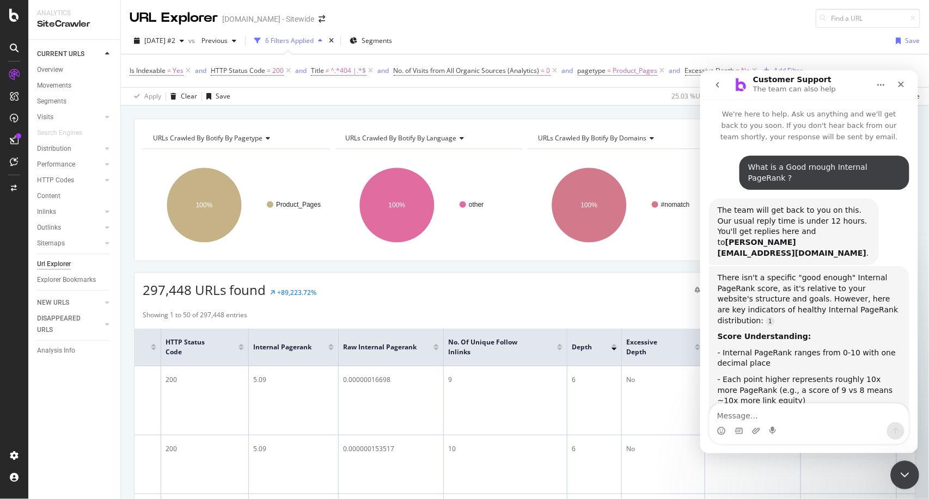
scroll to position [731, 0]
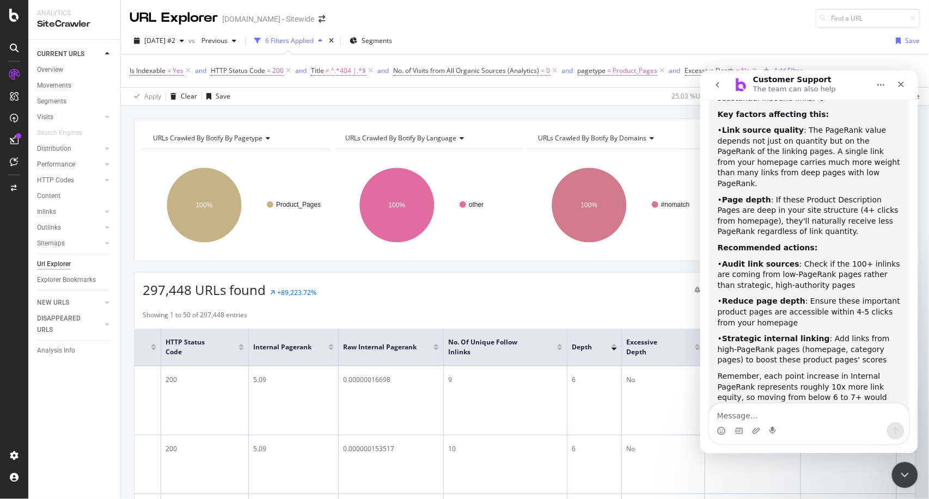
click at [624, 296] on div "297,448 URLs found +89,223.72% Create alert Manage Columns Export as CSV" at bounding box center [524, 286] width 781 height 27
click at [910, 463] on div "Close Intercom Messenger" at bounding box center [902, 474] width 26 height 26
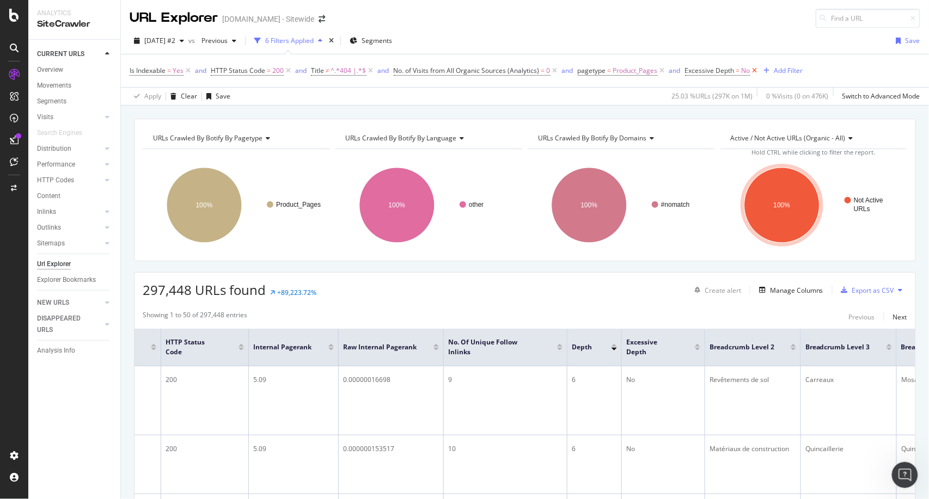
click at [751, 69] on icon at bounding box center [754, 70] width 9 height 11
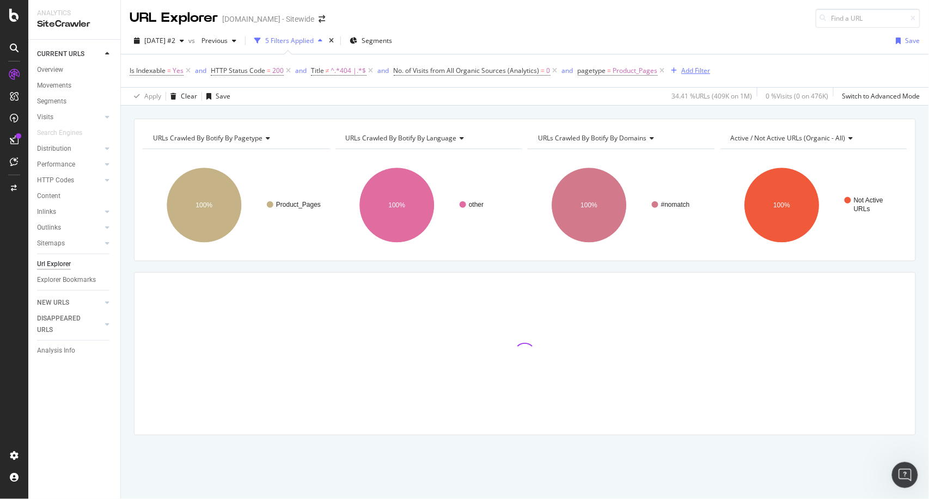
click at [684, 71] on div "Add Filter" at bounding box center [696, 70] width 29 height 9
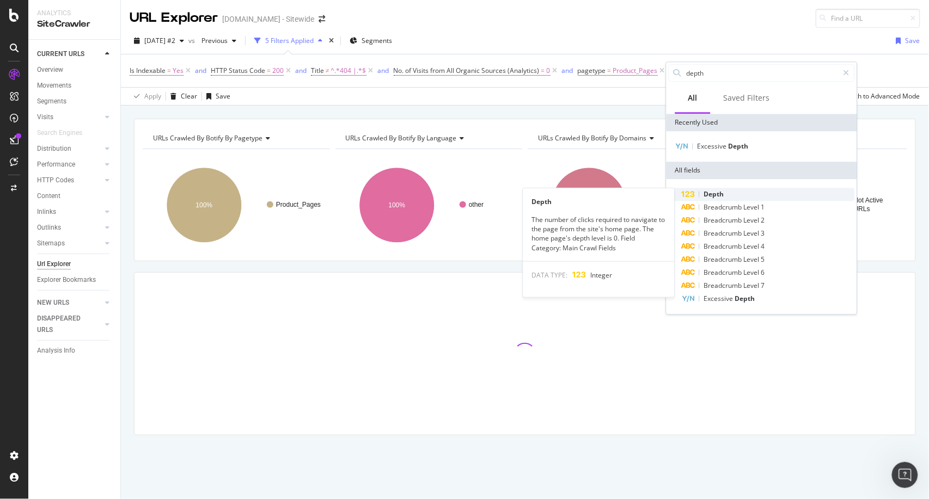
type input "depth"
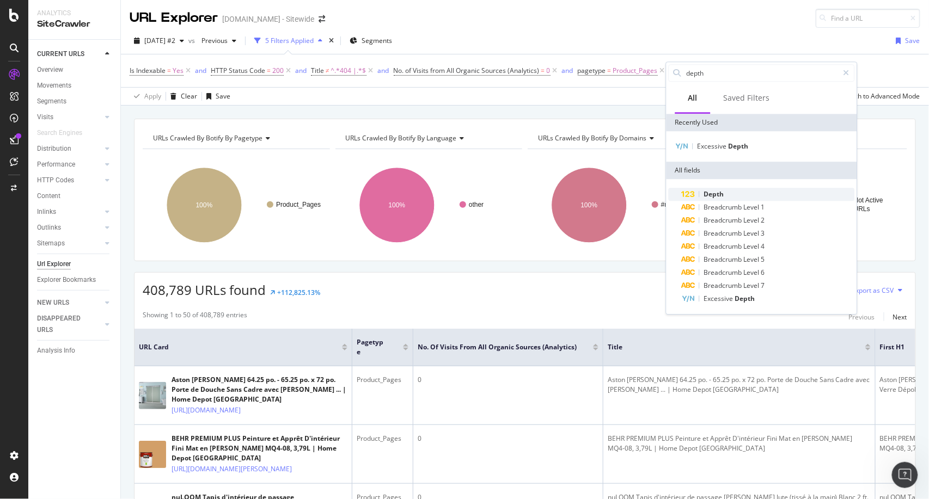
click at [708, 193] on span "Depth" at bounding box center [714, 193] width 20 height 9
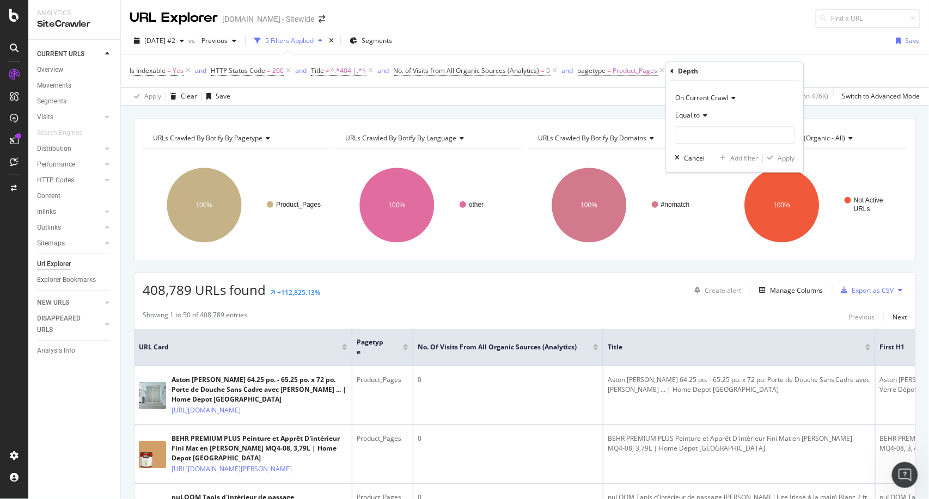
click at [702, 115] on icon at bounding box center [704, 115] width 8 height 7
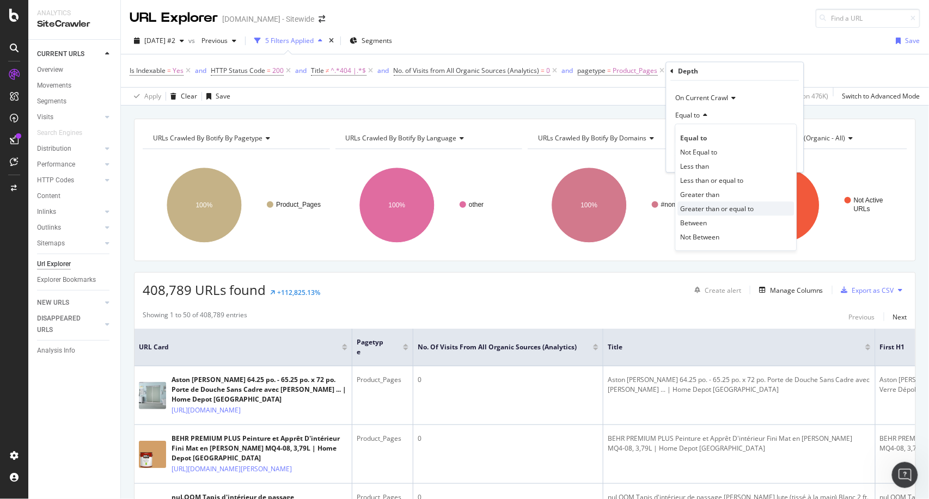
click at [708, 211] on span "Greater than or equal to" at bounding box center [716, 208] width 73 height 9
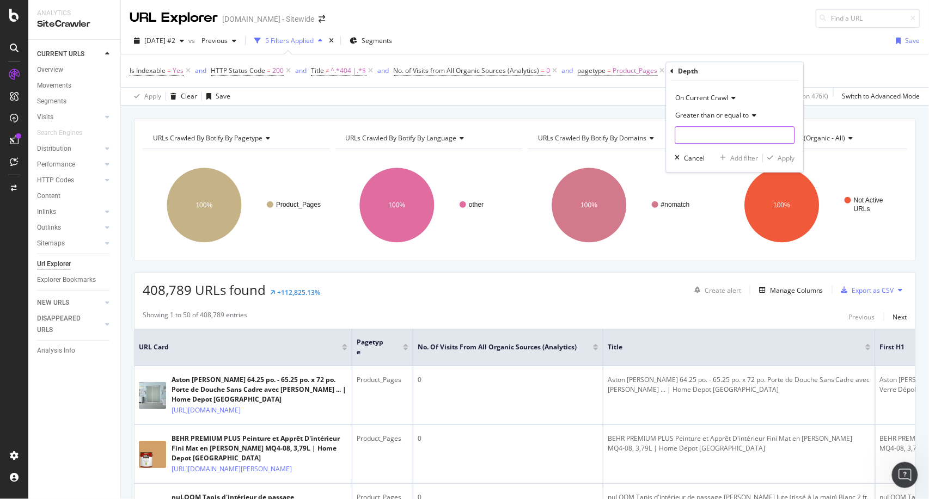
click at [677, 139] on input "number" at bounding box center [735, 134] width 120 height 17
type input "5"
type input "6"
click at [782, 156] on div "Apply" at bounding box center [786, 158] width 17 height 9
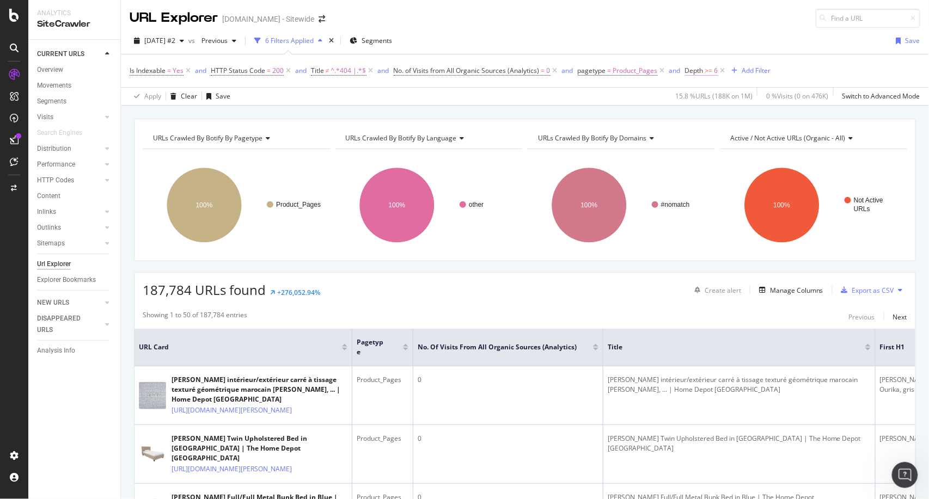
click at [698, 70] on span "Depth" at bounding box center [694, 70] width 19 height 9
click at [701, 136] on input "6" at bounding box center [753, 133] width 120 height 17
type input "5"
click at [806, 155] on div "Apply" at bounding box center [804, 155] width 17 height 9
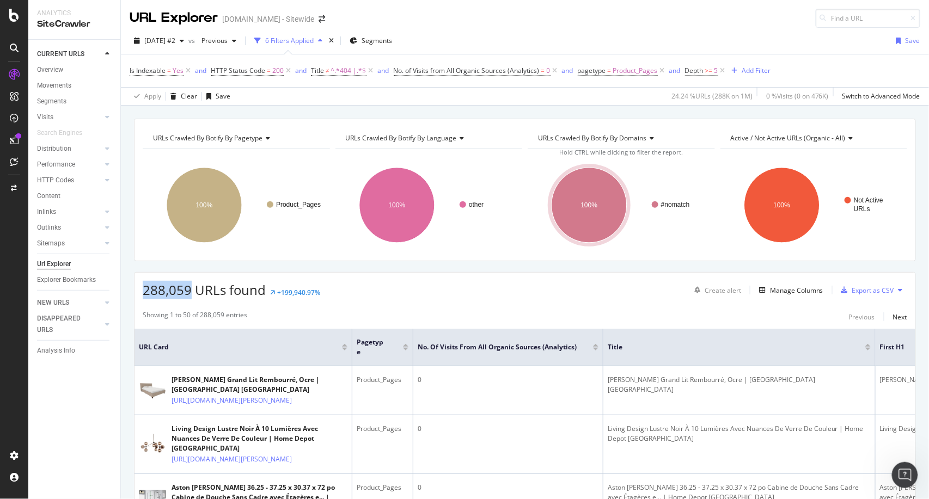
drag, startPoint x: 135, startPoint y: 292, endPoint x: 189, endPoint y: 291, distance: 54.4
click at [189, 291] on div "288,059 URLs found +199,940.97% Create alert Manage Columns Export as CSV" at bounding box center [524, 286] width 781 height 27
copy span "288,059"
click at [621, 312] on div "Showing 1 to 50 of 288,059 entries Previous Next" at bounding box center [524, 316] width 781 height 13
click at [701, 74] on span "Depth" at bounding box center [694, 70] width 19 height 9
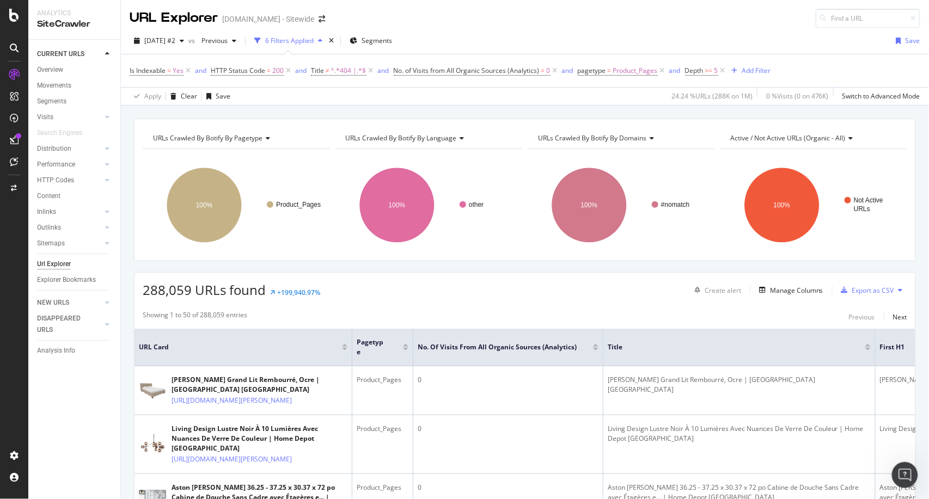
click at [837, 115] on div "URLs Crawled By Botify By pagetype Chart (by Value) Table Expand Export as CSV …" at bounding box center [525, 119] width 808 height 26
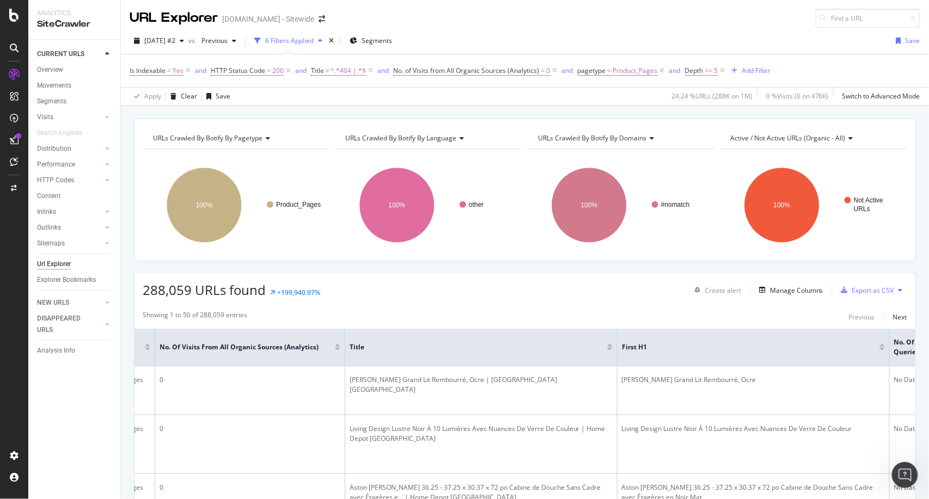
scroll to position [0, 266]
click at [703, 68] on span "Depth >= 5" at bounding box center [701, 71] width 33 height 10
click at [744, 117] on span "Greater than or equal to" at bounding box center [730, 113] width 73 height 9
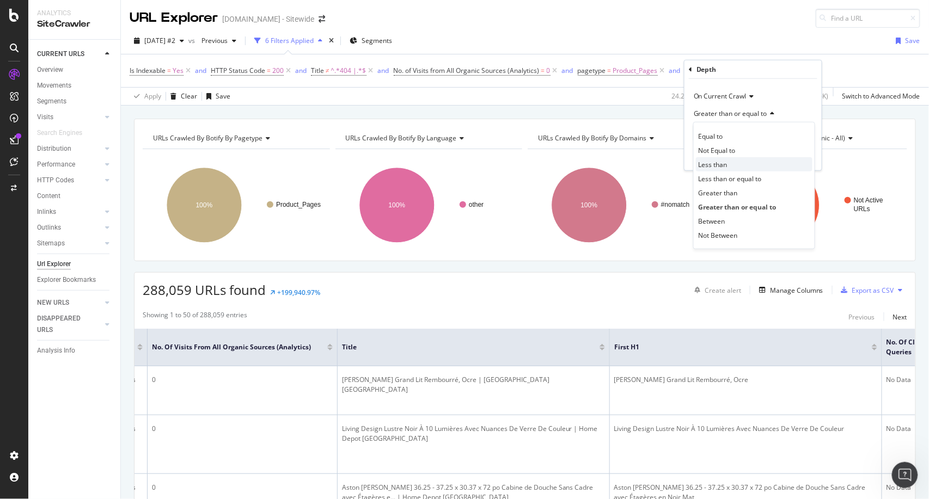
click at [713, 168] on span "Less than" at bounding box center [712, 163] width 29 height 9
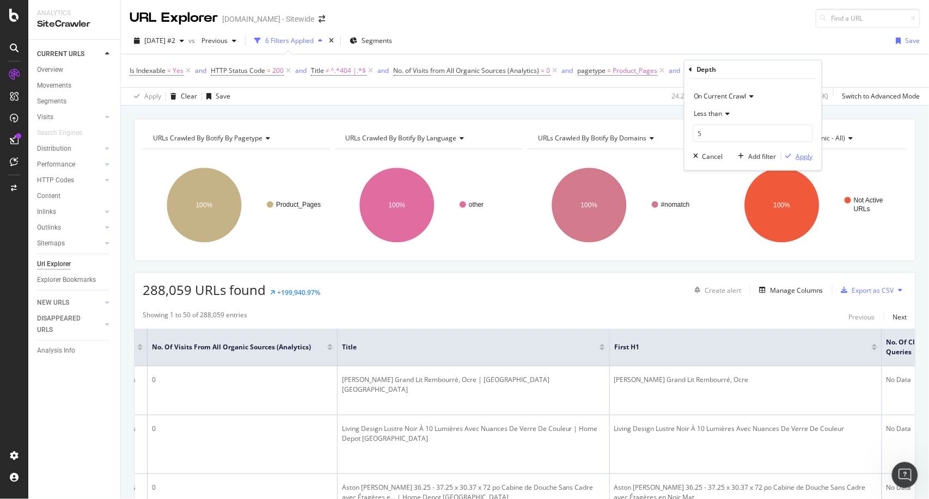
click at [796, 158] on div "Apply" at bounding box center [804, 155] width 17 height 9
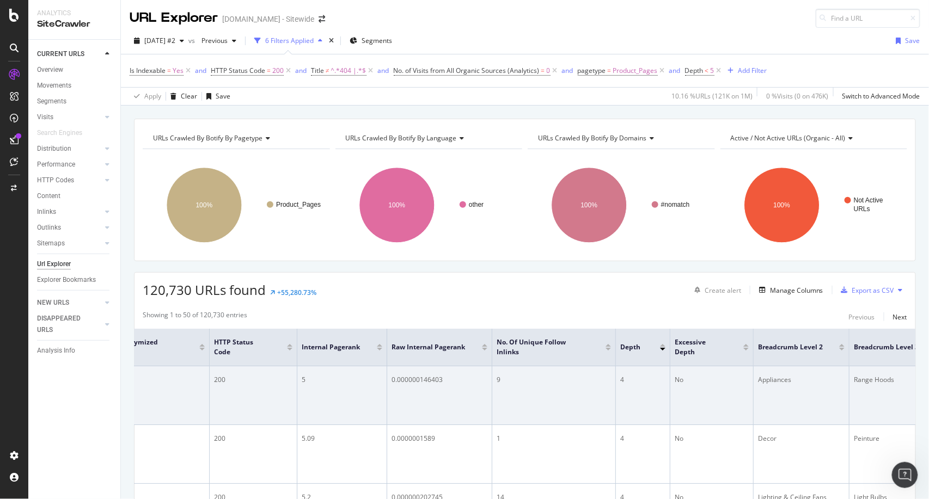
scroll to position [0, 1156]
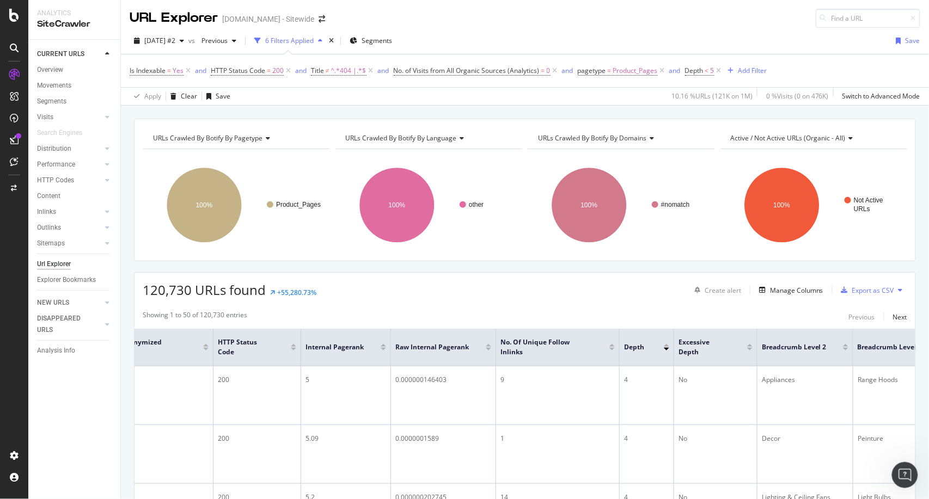
click at [611, 349] on div at bounding box center [611, 349] width 5 height 3
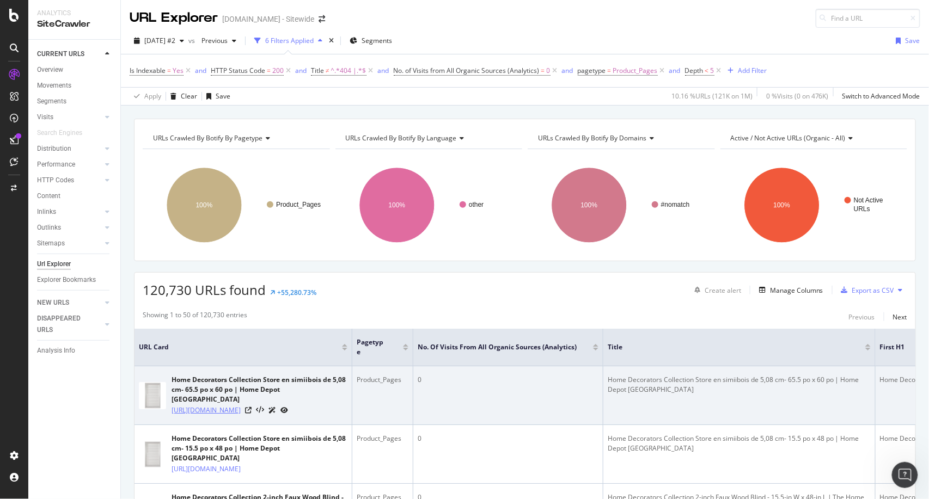
click at [241, 405] on link "[URL][DOMAIN_NAME]" at bounding box center [205, 410] width 69 height 11
click at [251, 408] on icon at bounding box center [248, 410] width 7 height 7
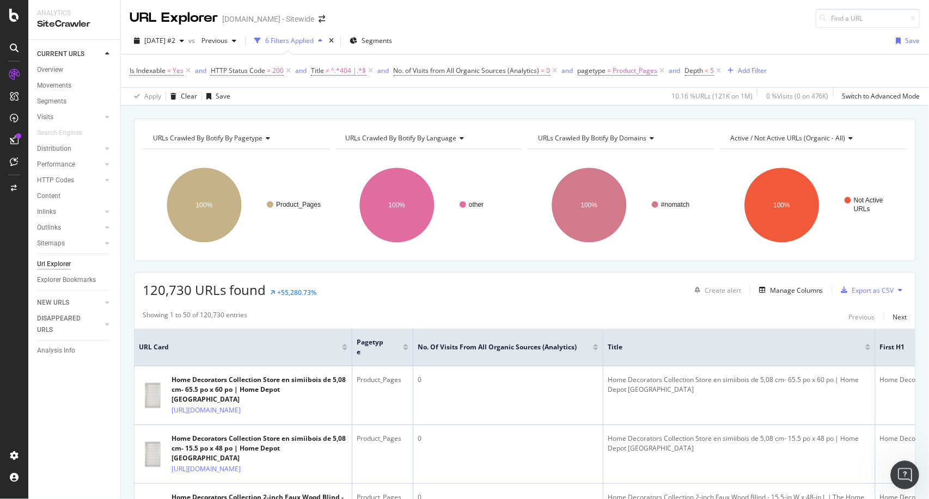
click at [898, 479] on div "Open Intercom Messenger" at bounding box center [903, 474] width 36 height 36
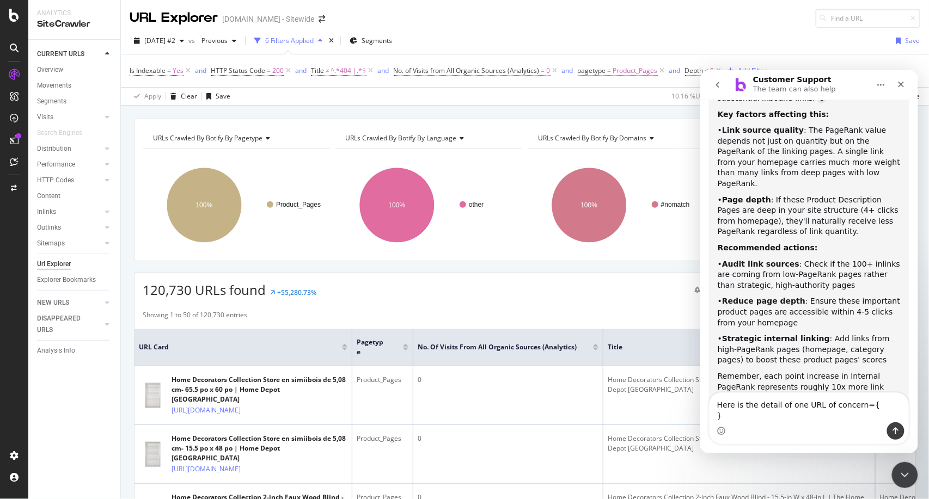
scroll to position [741, 0]
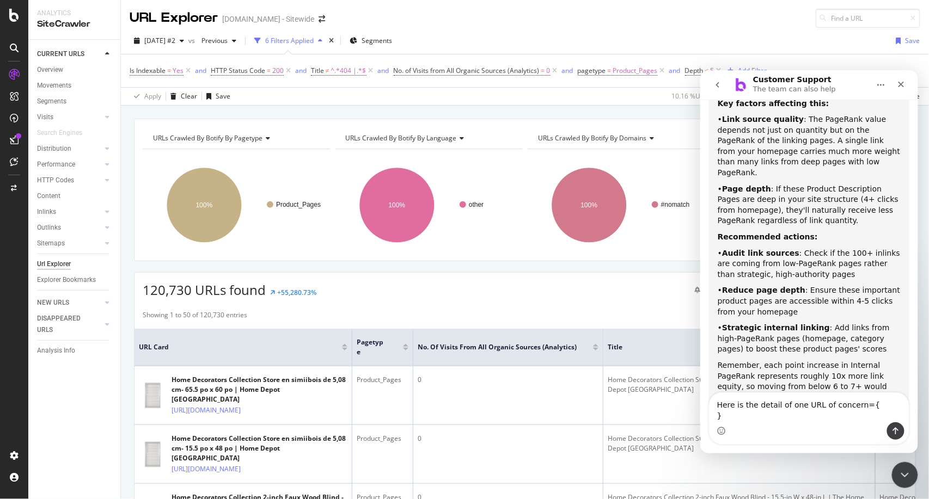
type textarea "Here is the detail of one URL of concern={ [URL][DOMAIN_NAME] View HTML Source …"
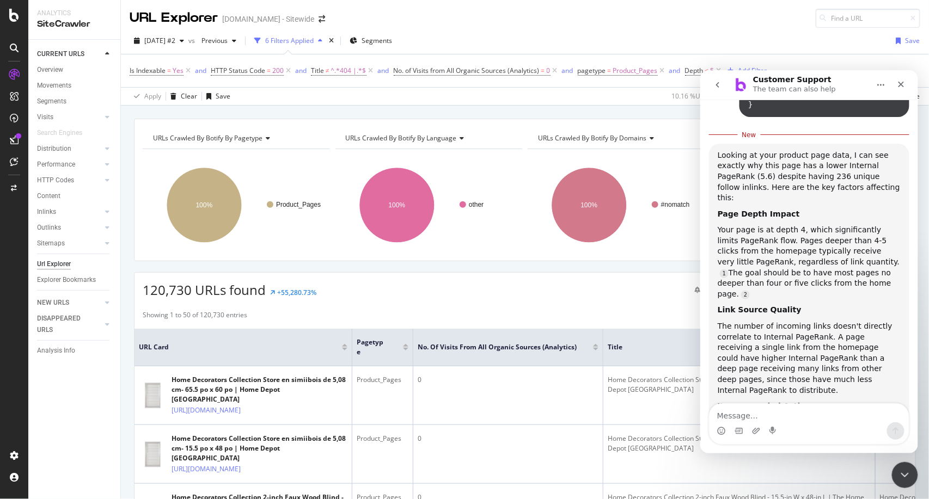
scroll to position [2828, 0]
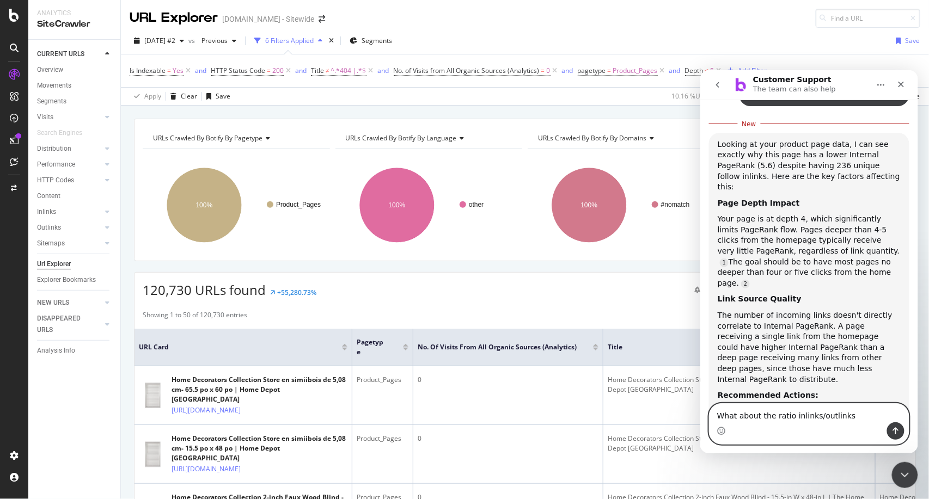
type textarea "What about the ratio inlinks/outlinks ?"
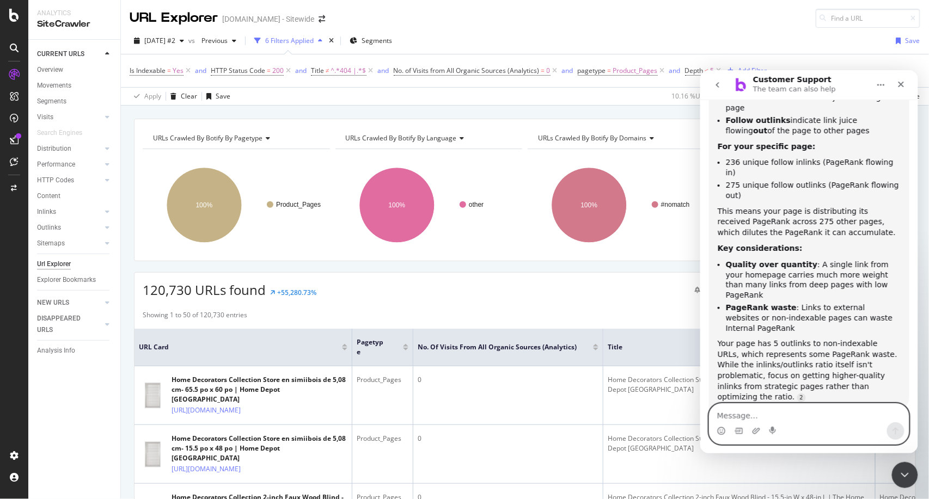
scroll to position [3521, 0]
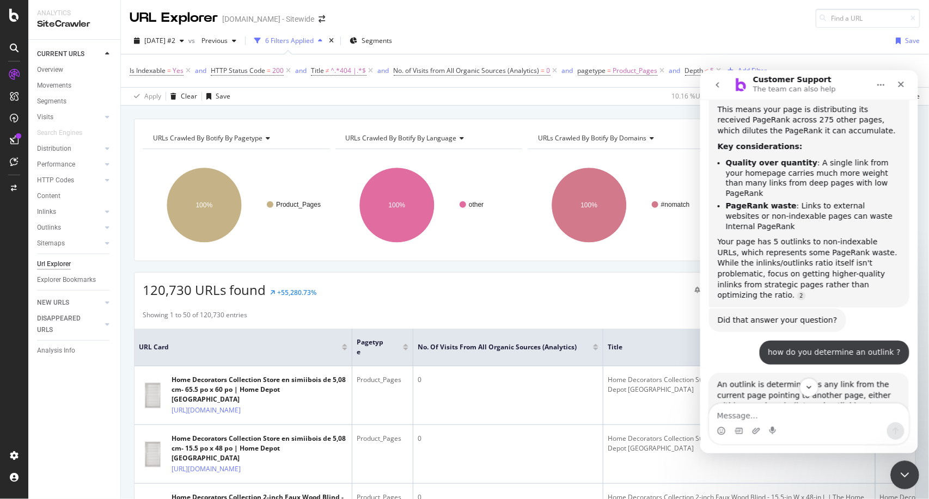
click at [909, 473] on div "Close Intercom Messenger" at bounding box center [902, 474] width 26 height 26
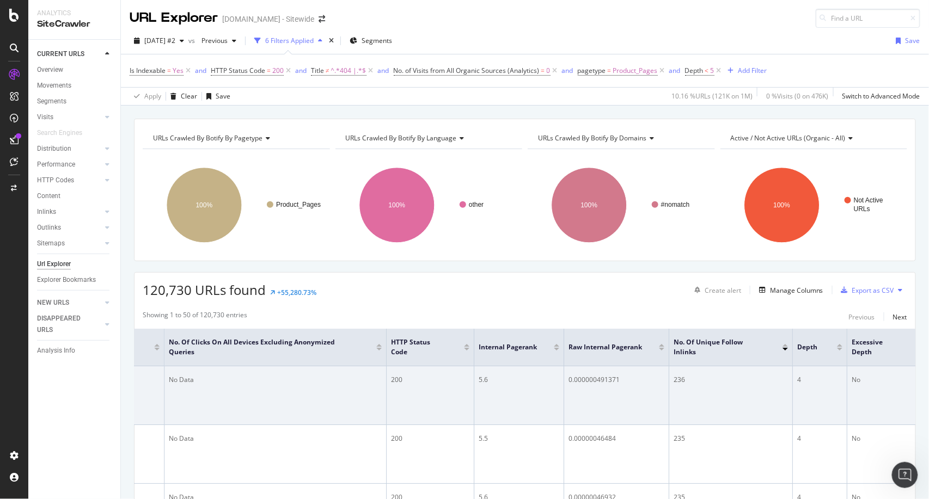
scroll to position [0, 982]
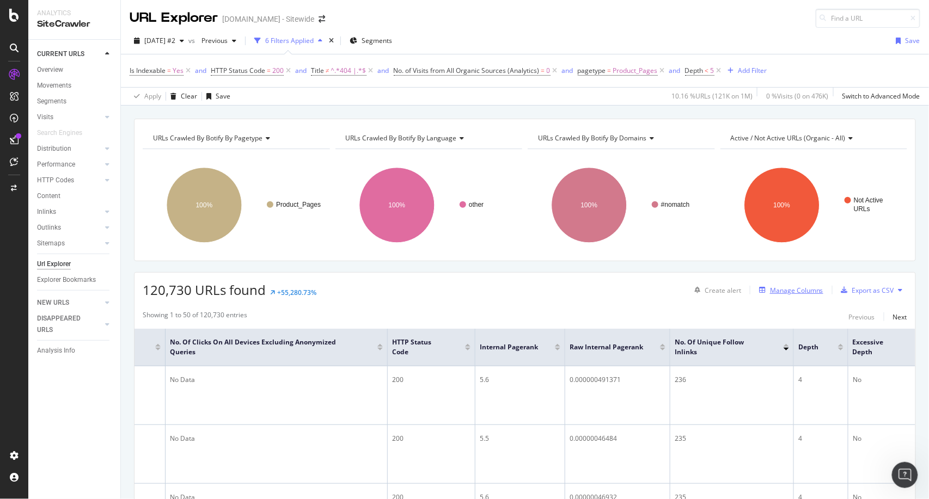
click at [754, 295] on div "Manage Columns" at bounding box center [788, 290] width 69 height 12
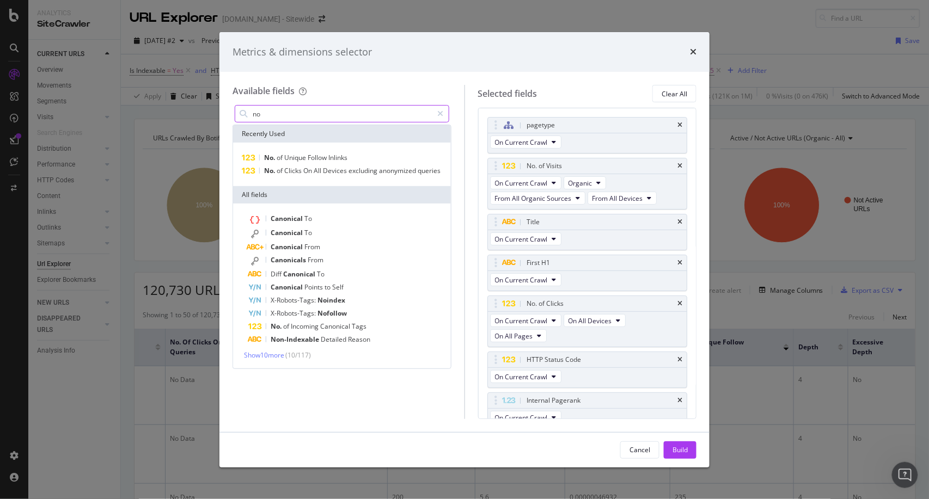
type input "n"
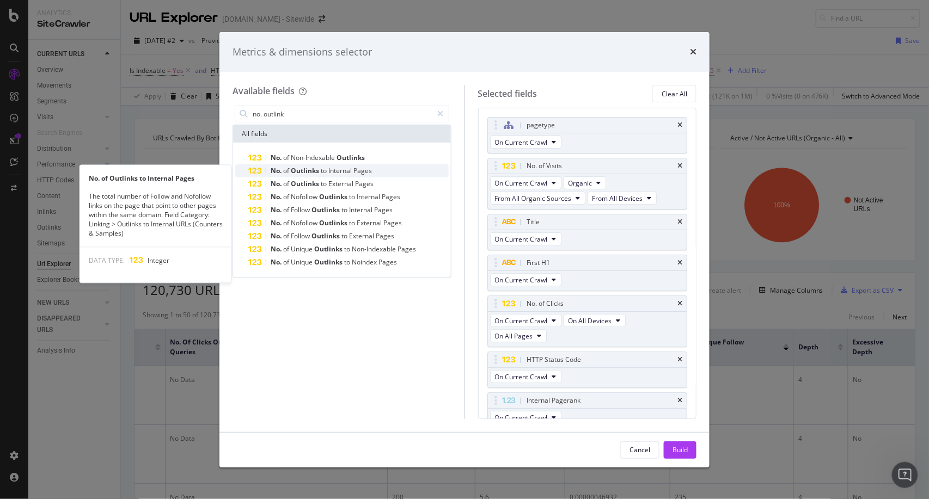
type input "no. outlink"
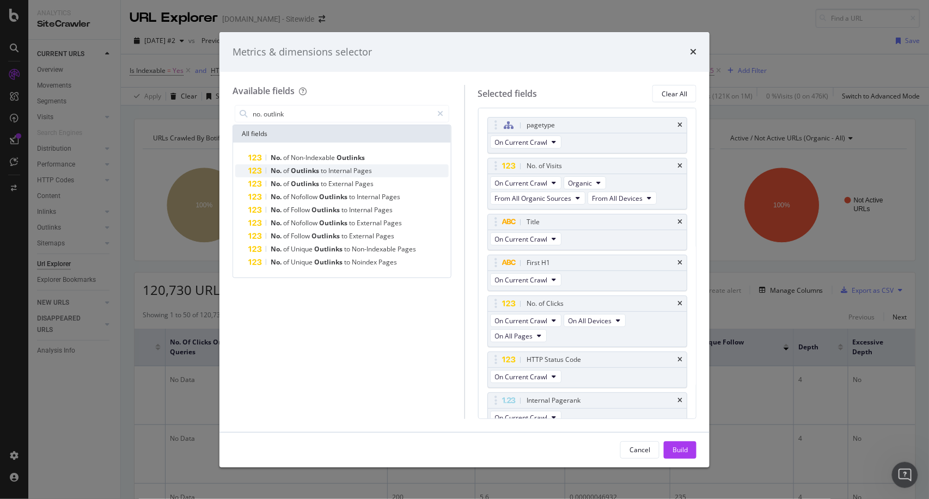
click at [361, 170] on span "Pages" at bounding box center [362, 170] width 19 height 9
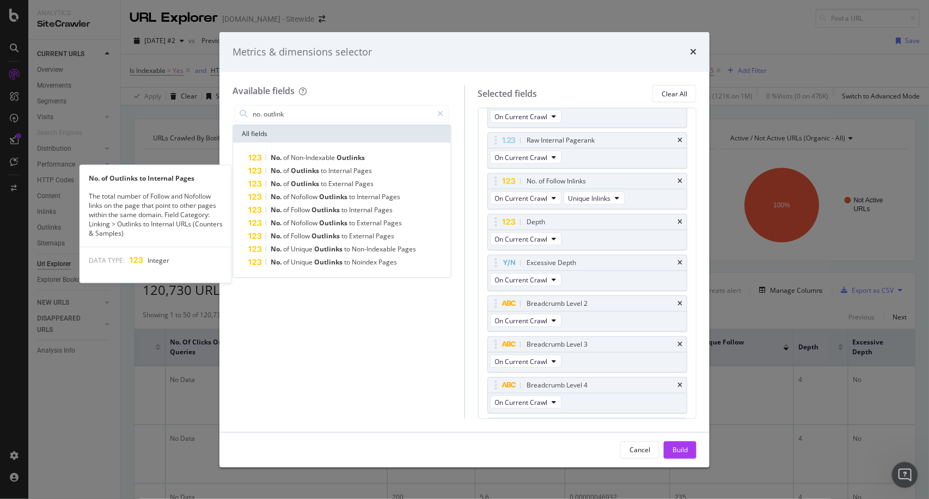
scroll to position [335, 0]
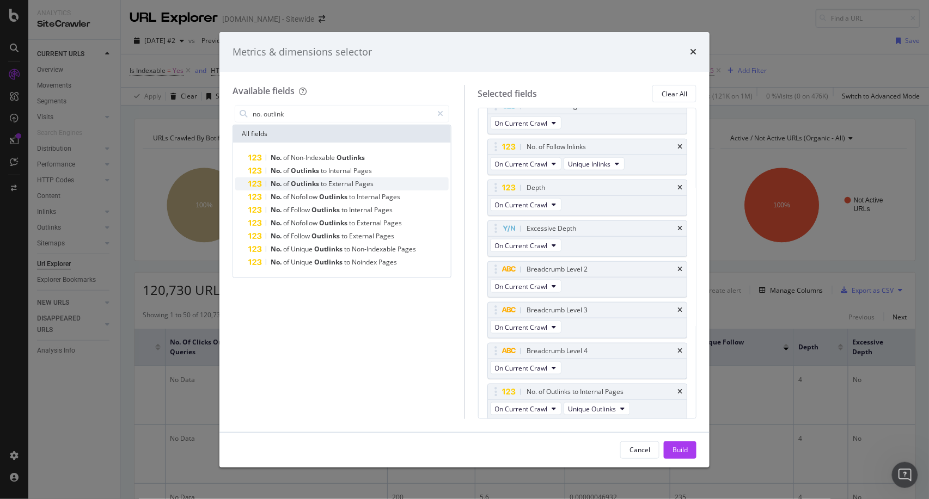
click at [357, 184] on span "Pages" at bounding box center [364, 183] width 19 height 9
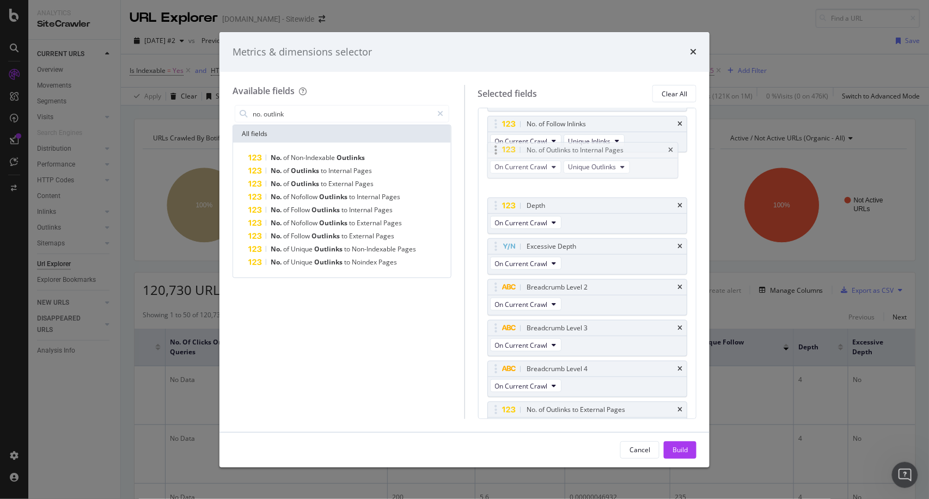
scroll to position [357, 0]
drag, startPoint x: 644, startPoint y: 366, endPoint x: 646, endPoint y: 179, distance: 187.8
click at [646, 179] on body "Analytics SiteCrawler CURRENT URLS Overview Movements Segments Visits Analysis …" at bounding box center [464, 249] width 929 height 499
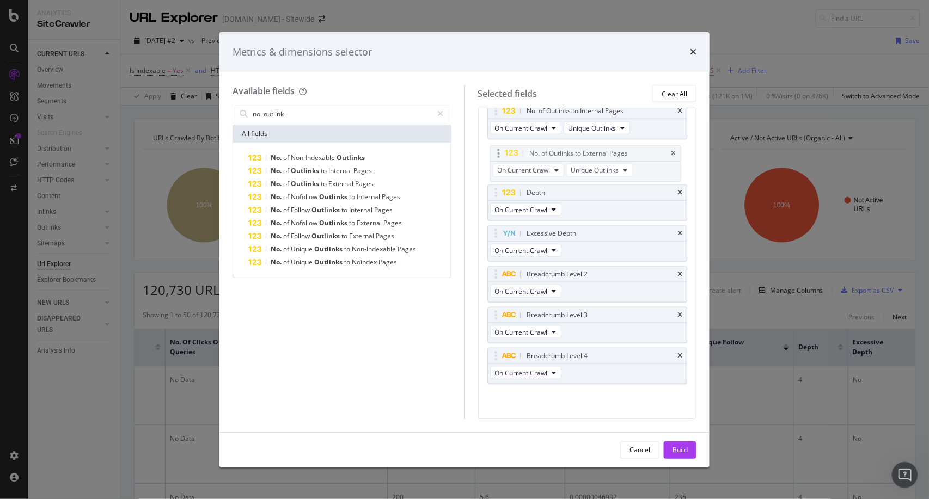
drag, startPoint x: 646, startPoint y: 370, endPoint x: 649, endPoint y: 170, distance: 200.3
click at [649, 170] on body "Analytics SiteCrawler CURRENT URLS Overview Movements Segments Visits Analysis …" at bounding box center [464, 249] width 929 height 499
click at [677, 449] on div "Build" at bounding box center [679, 449] width 15 height 9
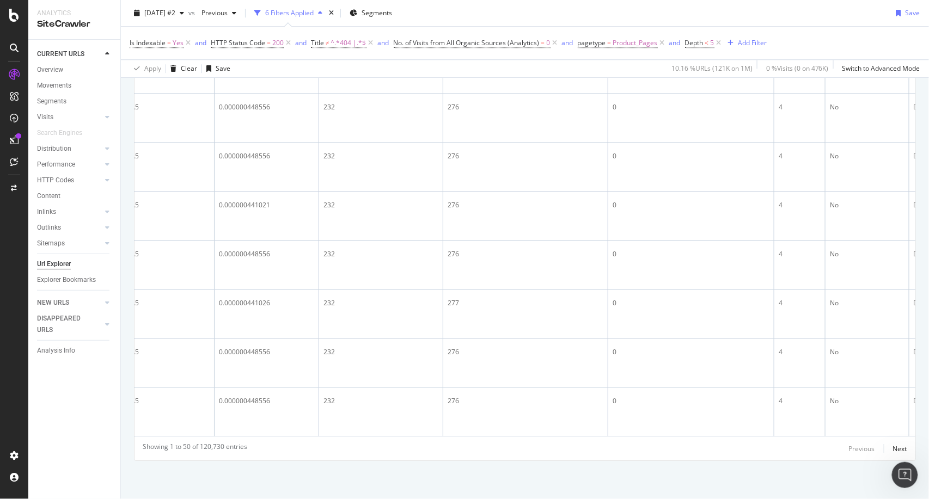
scroll to position [3362, 0]
click at [894, 450] on div "Next" at bounding box center [900, 448] width 14 height 9
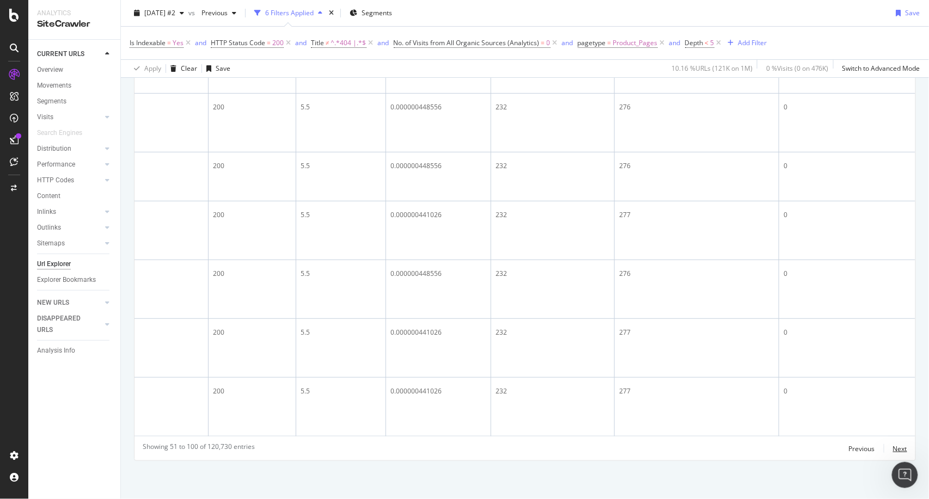
scroll to position [3447, 0]
click at [894, 450] on div "Next" at bounding box center [900, 448] width 14 height 9
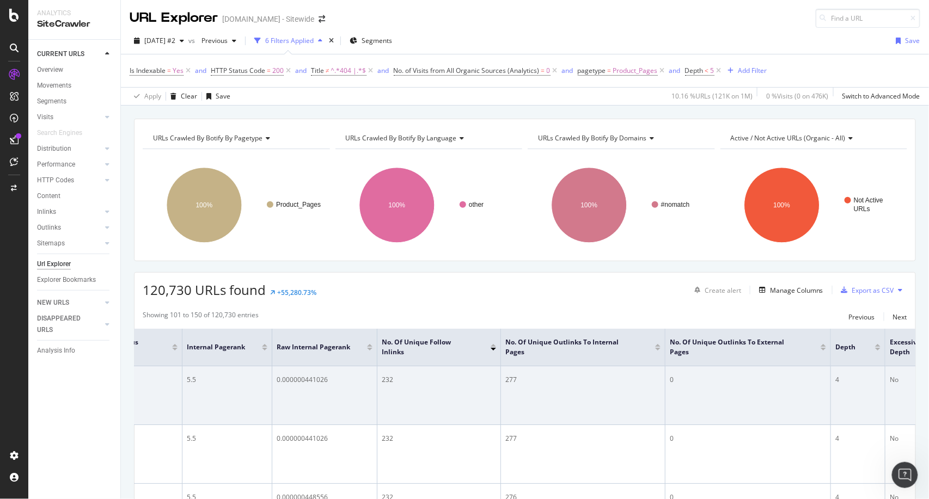
scroll to position [0, 1244]
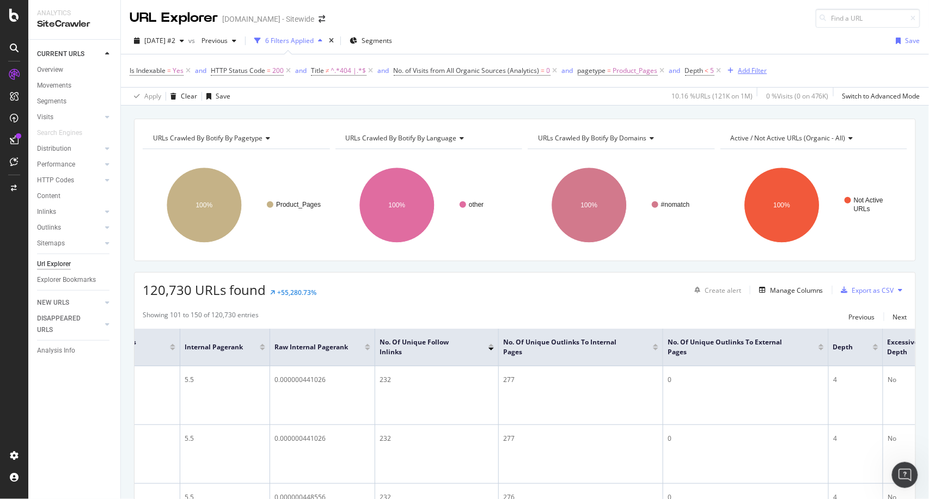
click at [753, 69] on div "Add Filter" at bounding box center [752, 70] width 29 height 9
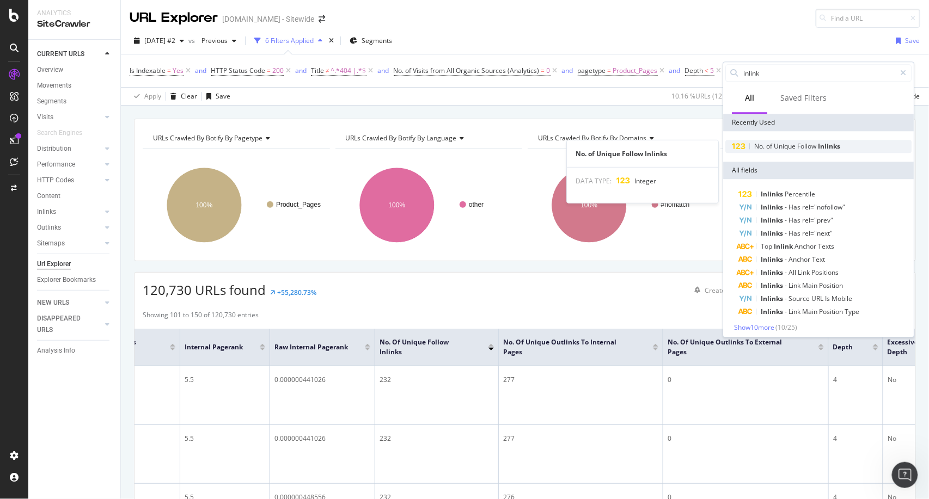
type input "inlink"
click at [788, 149] on span "Unique" at bounding box center [785, 146] width 23 height 9
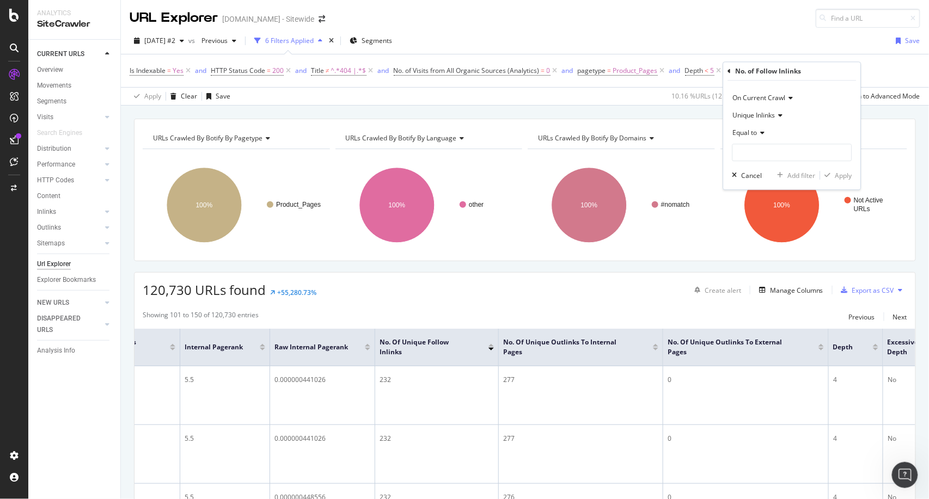
click at [759, 137] on div "Equal to" at bounding box center [792, 132] width 120 height 17
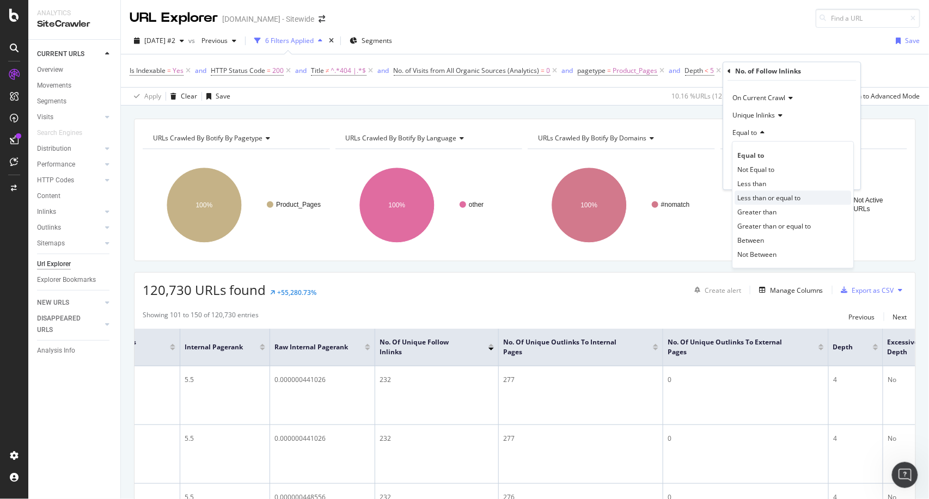
click at [800, 191] on div "Less than or equal to" at bounding box center [793, 198] width 116 height 14
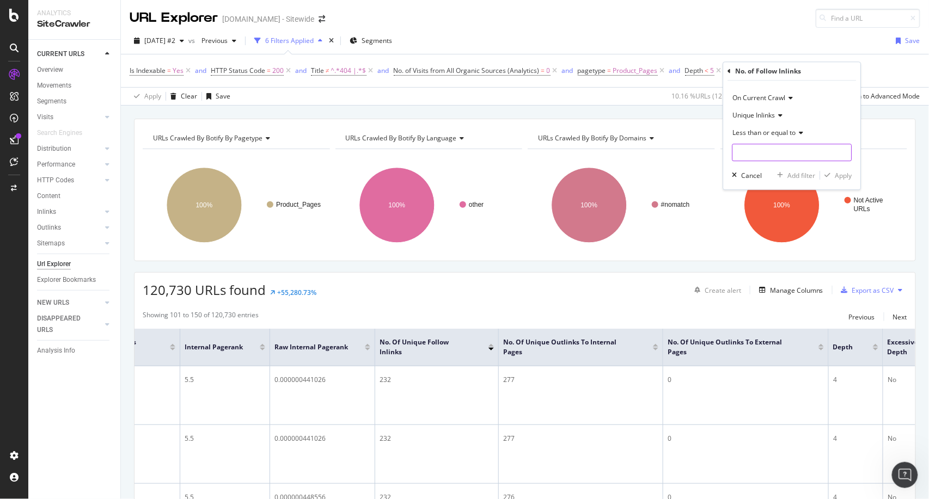
click at [775, 158] on input "number" at bounding box center [792, 152] width 120 height 17
type input "50"
click at [847, 172] on div "Apply" at bounding box center [843, 175] width 17 height 9
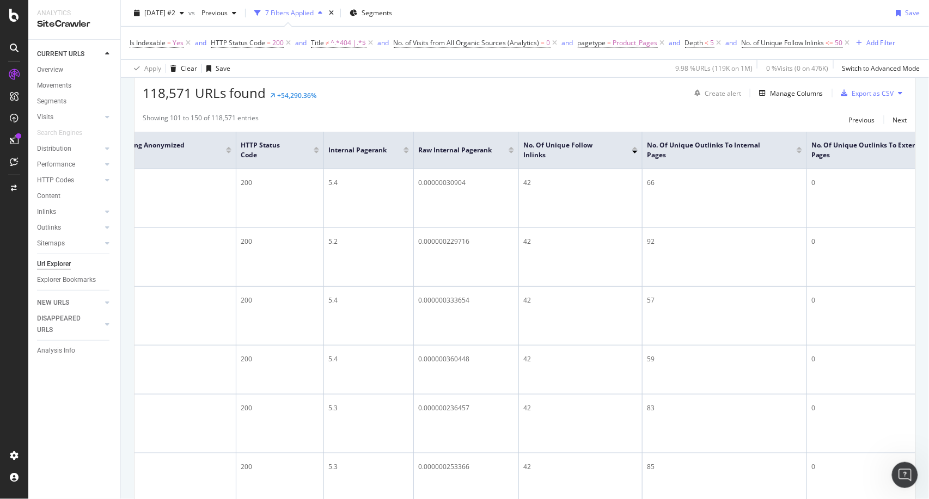
scroll to position [166, 0]
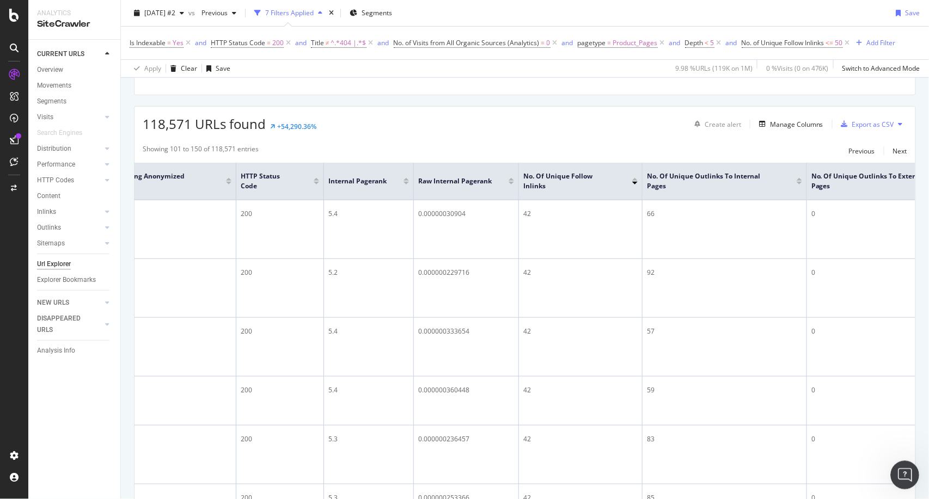
click at [911, 468] on div "Open Intercom Messenger" at bounding box center [903, 474] width 36 height 36
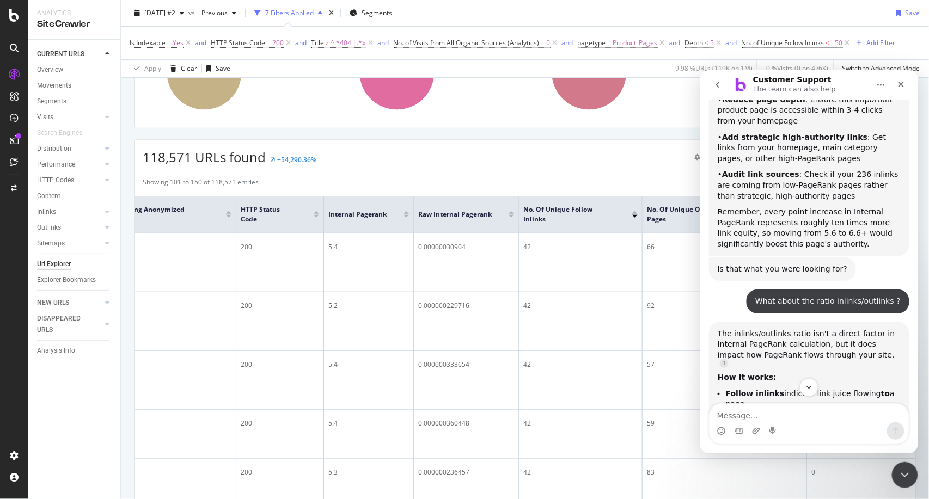
scroll to position [3094, 0]
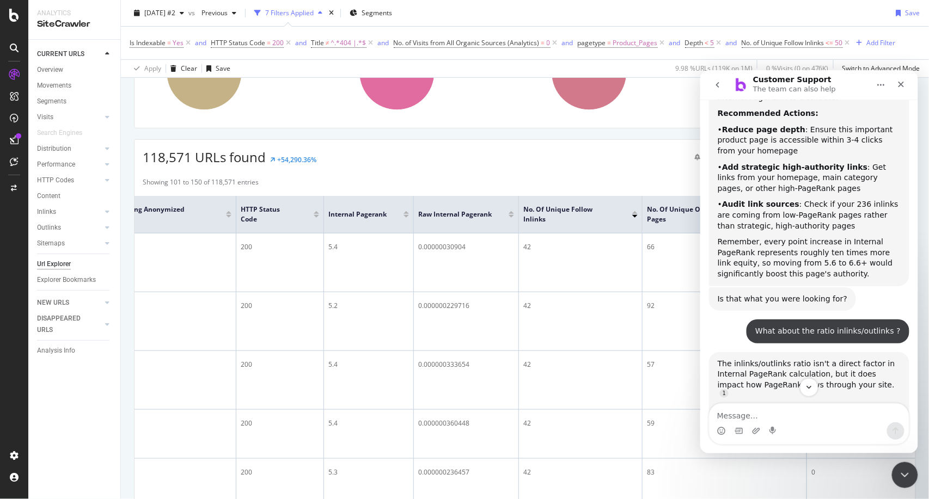
drag, startPoint x: 825, startPoint y: 322, endPoint x: 719, endPoint y: 299, distance: 109.1
drag, startPoint x: 819, startPoint y: 321, endPoint x: 704, endPoint y: 193, distance: 172.7
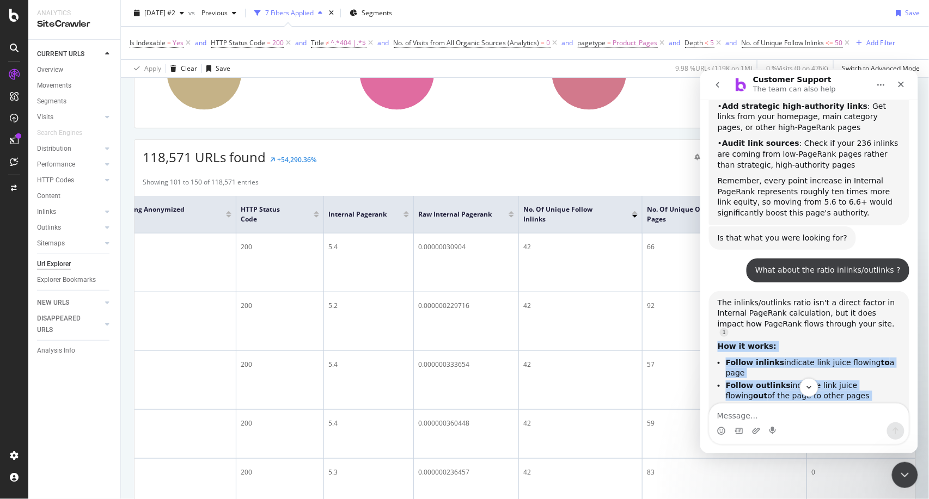
scroll to position [3157, 0]
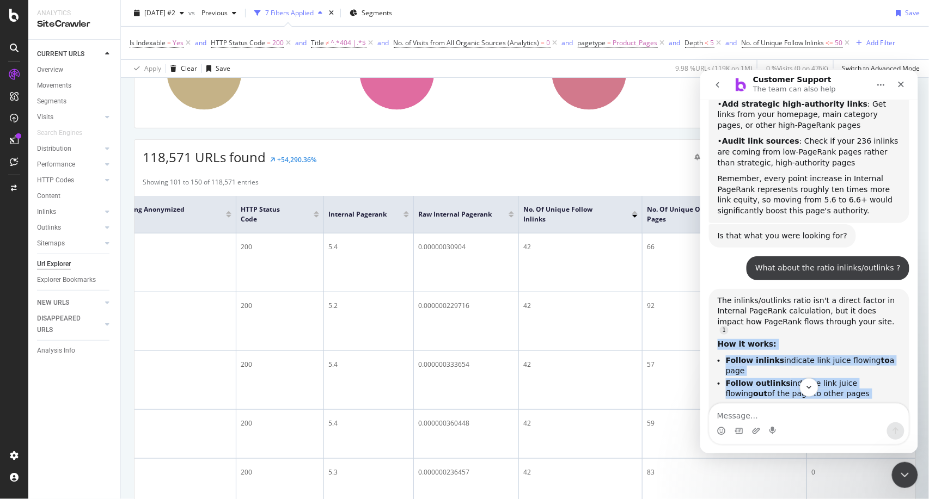
copy div "How it works: Follow inlinks indicate link juice flowing to a page Follow outli…"
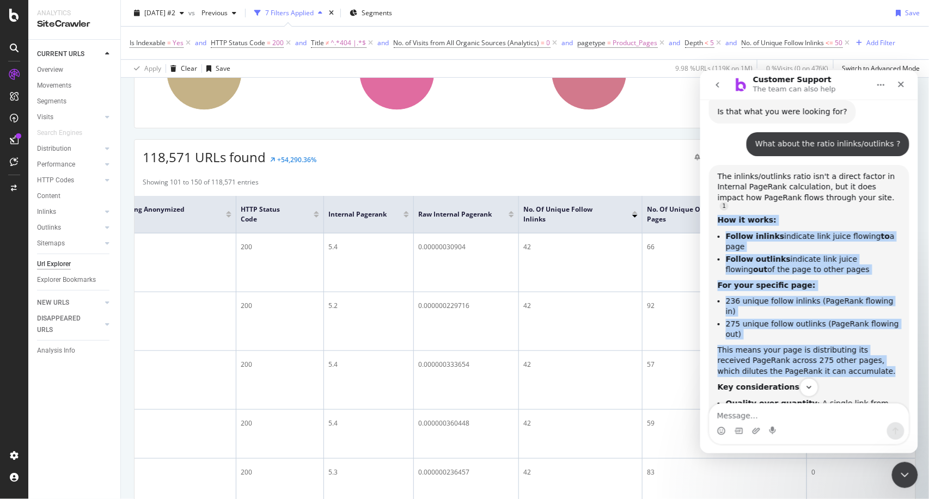
scroll to position [3282, 0]
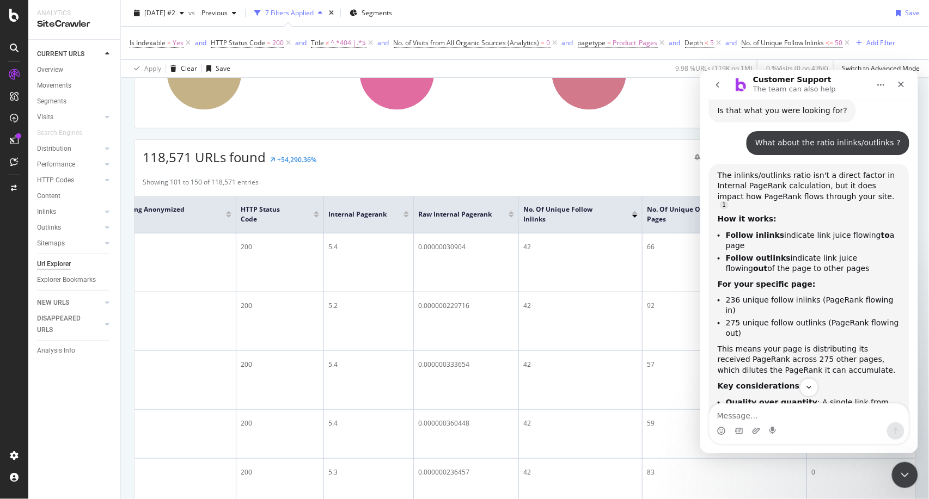
click at [728, 403] on div "Intercom messenger" at bounding box center [808, 423] width 200 height 41
click at [733, 407] on textarea "Message…" at bounding box center [808, 412] width 199 height 19
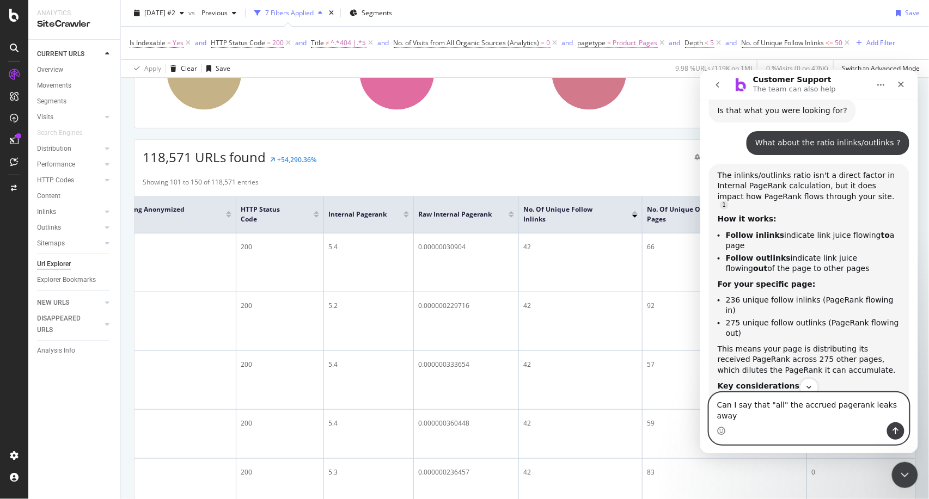
type textarea "Can I say that "all" the accrued pagerank leaks away ?"
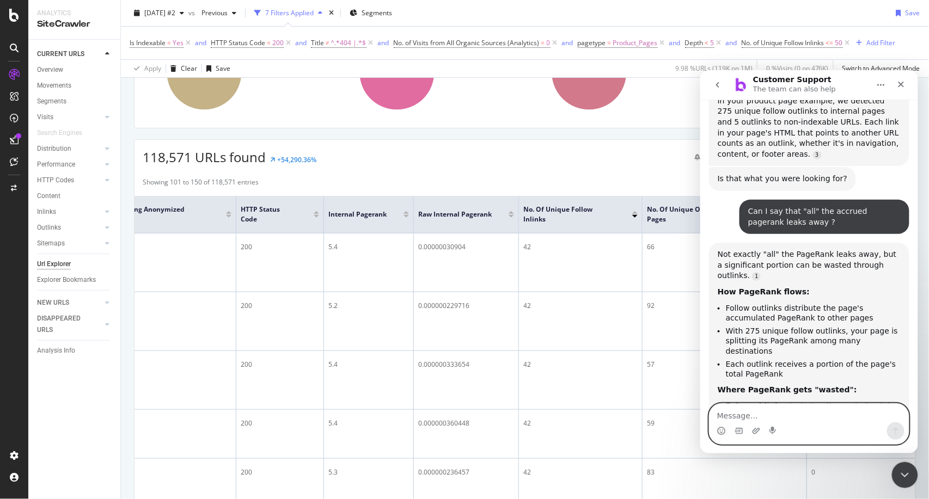
scroll to position [4073, 0]
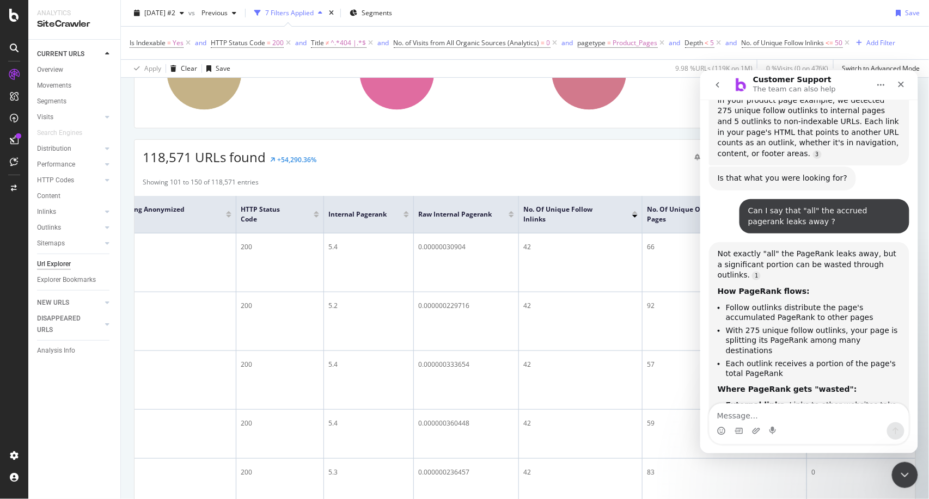
drag, startPoint x: 818, startPoint y: 262, endPoint x: 875, endPoint y: 345, distance: 100.6
click at [875, 345] on div "Not exactly "all" the PageRank leaks away, but a significant portion can be was…" at bounding box center [808, 440] width 183 height 384
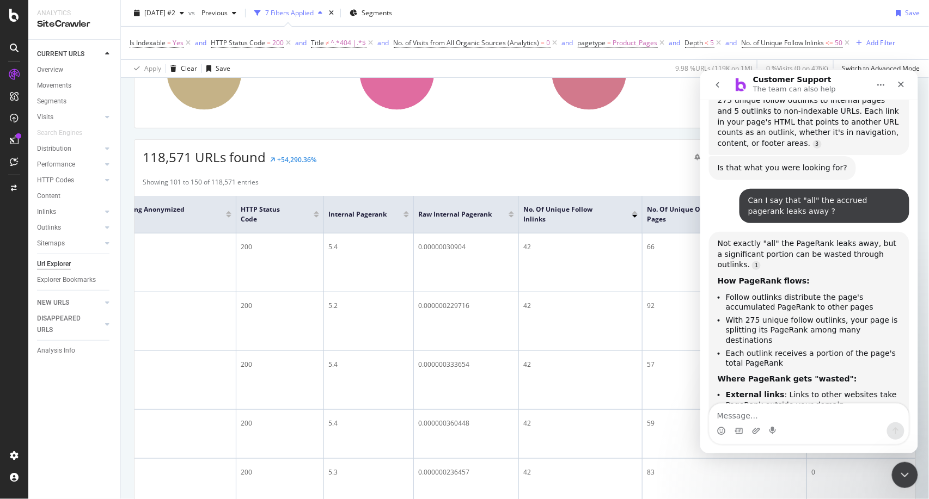
copy div "much of the accumulated PageRank from your 236 inlinks gets distributed rather …"
click at [909, 468] on div "Close Intercom Messenger" at bounding box center [902, 474] width 26 height 26
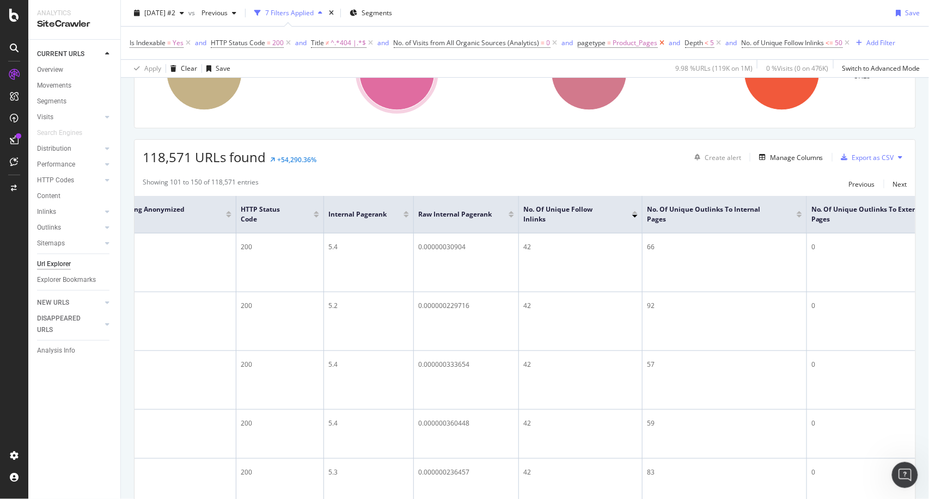
click at [660, 45] on icon at bounding box center [662, 43] width 9 height 11
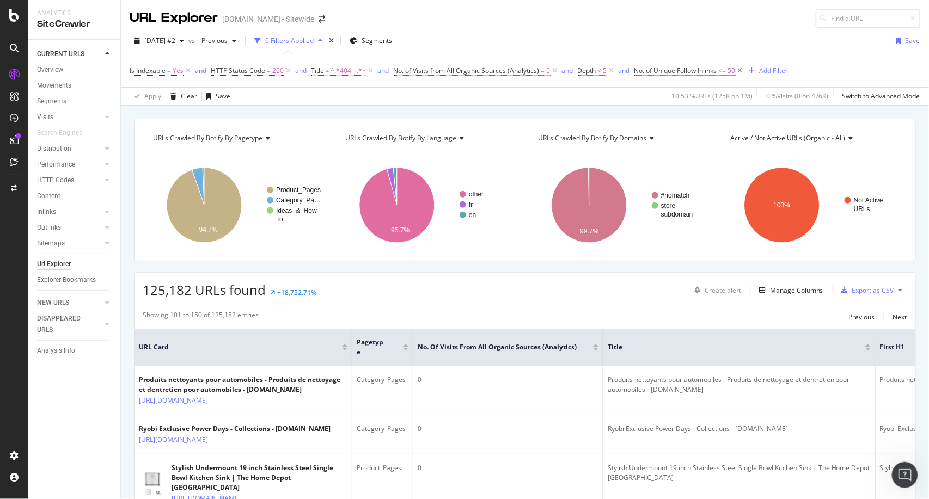
click at [744, 69] on icon at bounding box center [739, 70] width 9 height 11
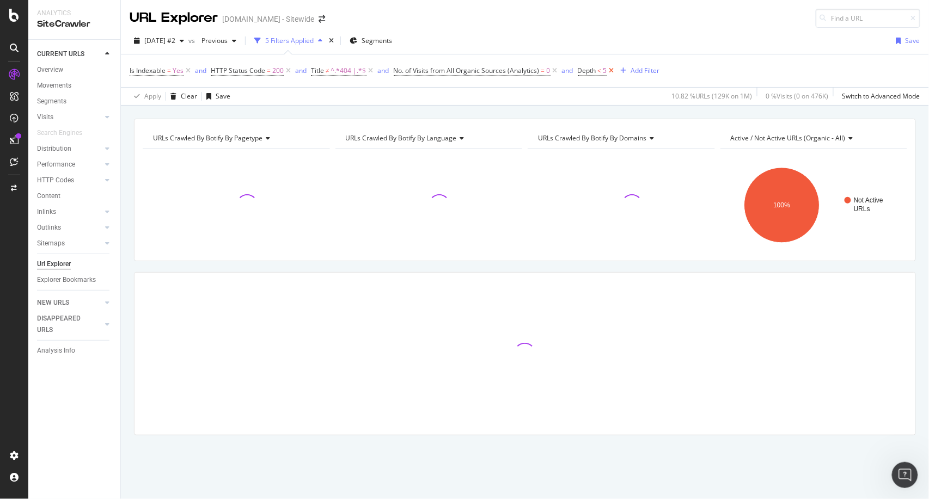
click at [611, 70] on icon at bounding box center [611, 70] width 9 height 11
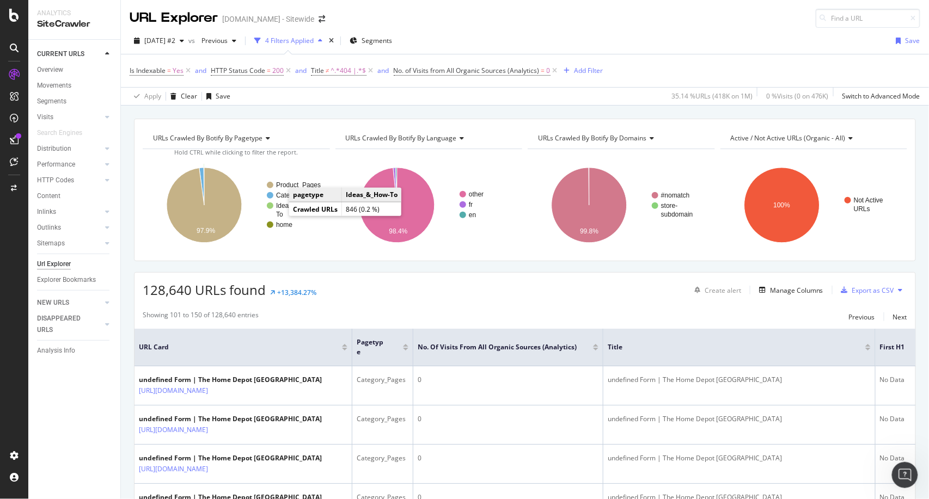
click at [272, 205] on circle "A chart." at bounding box center [270, 206] width 7 height 7
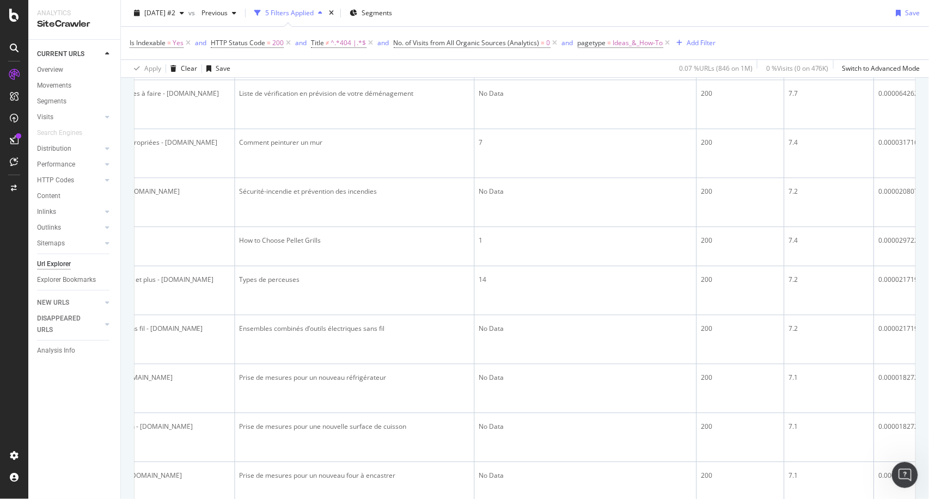
scroll to position [1179, 0]
click at [526, 79] on td "No Data" at bounding box center [586, 54] width 222 height 49
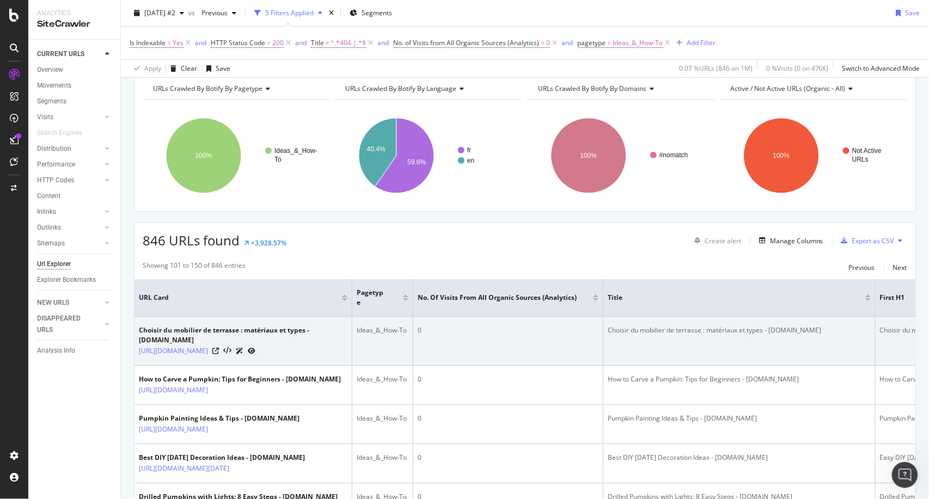
scroll to position [0, 0]
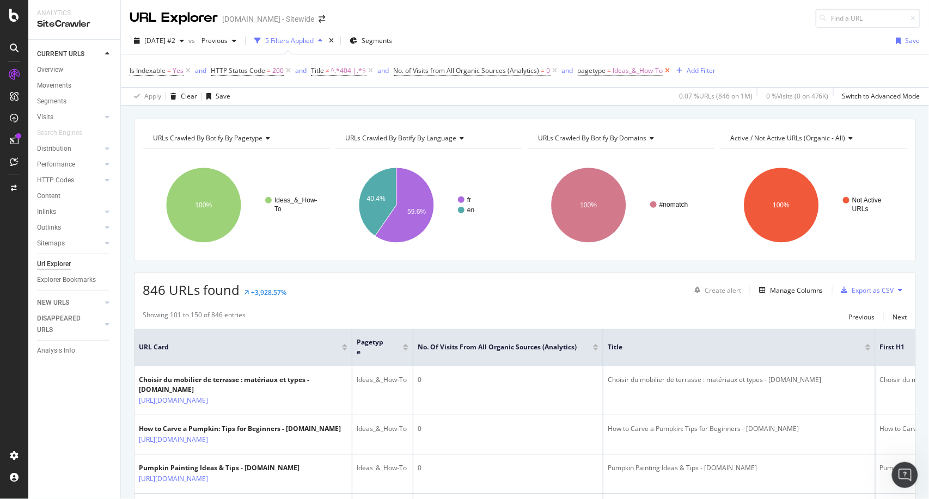
click at [668, 69] on icon at bounding box center [667, 70] width 9 height 11
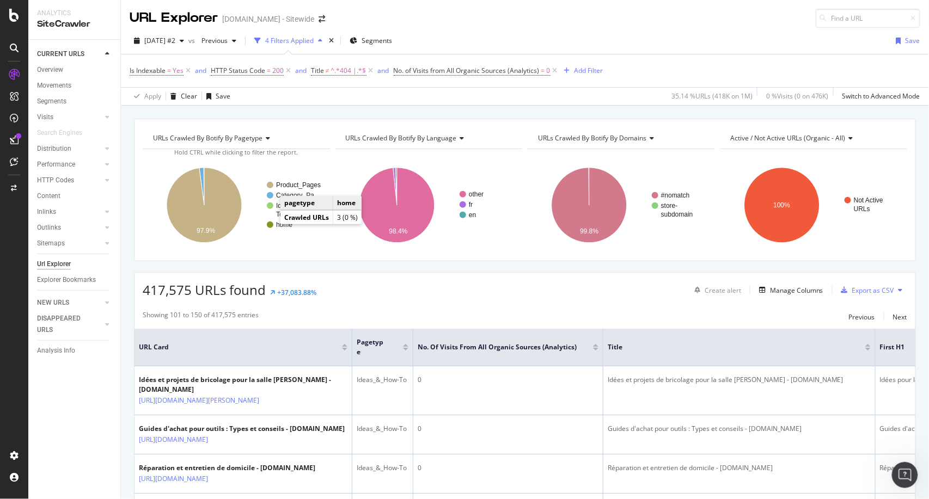
click at [270, 224] on circle "A chart." at bounding box center [270, 225] width 7 height 7
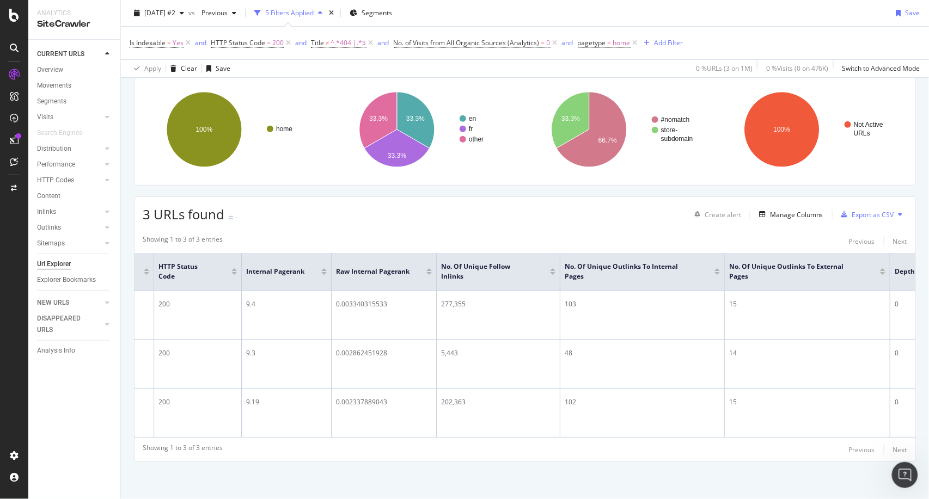
scroll to position [0, 1211]
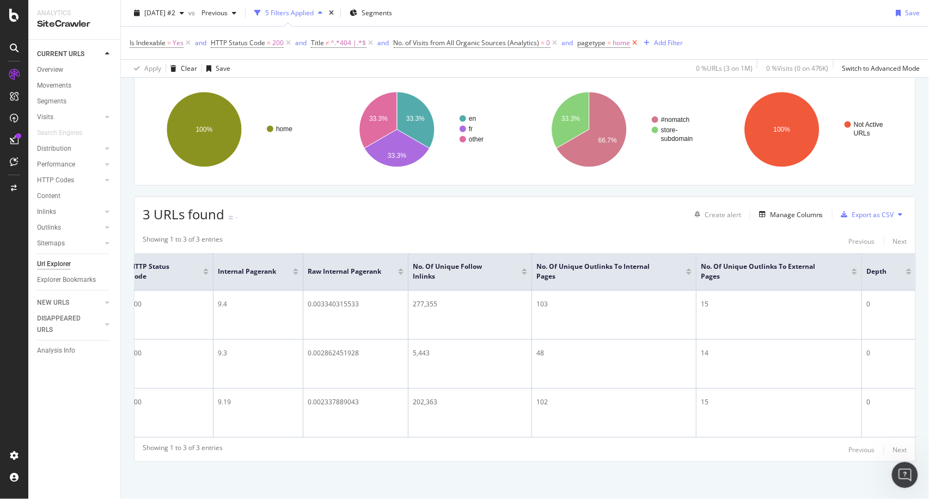
click at [634, 42] on icon at bounding box center [634, 43] width 9 height 11
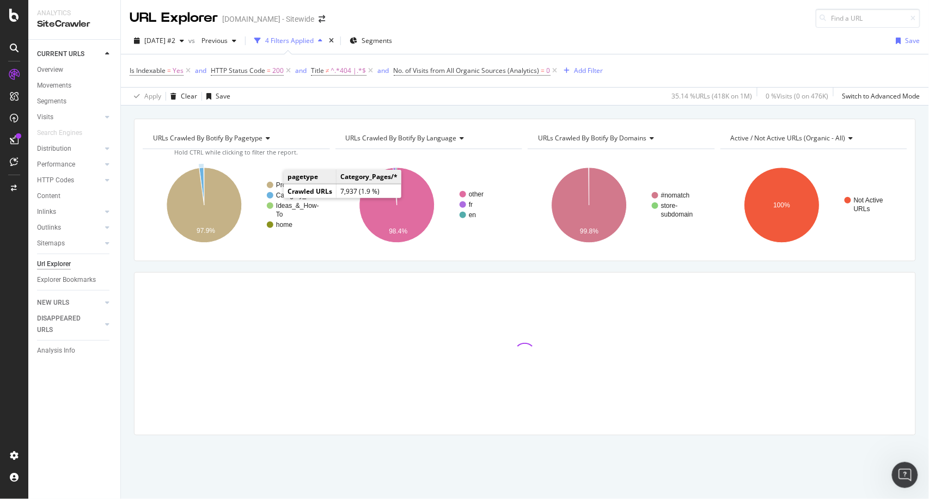
click at [271, 195] on circle "A chart." at bounding box center [270, 195] width 7 height 7
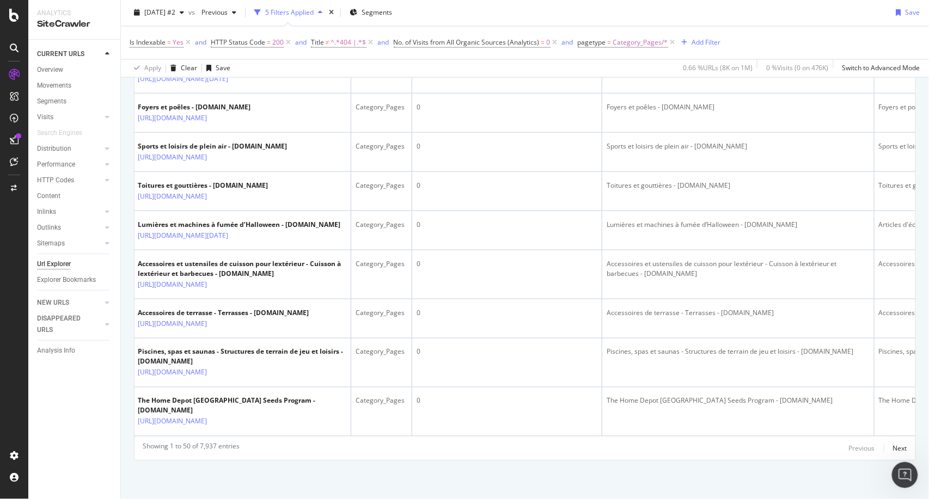
scroll to position [2597, 0]
click at [897, 447] on div "Next" at bounding box center [900, 448] width 14 height 9
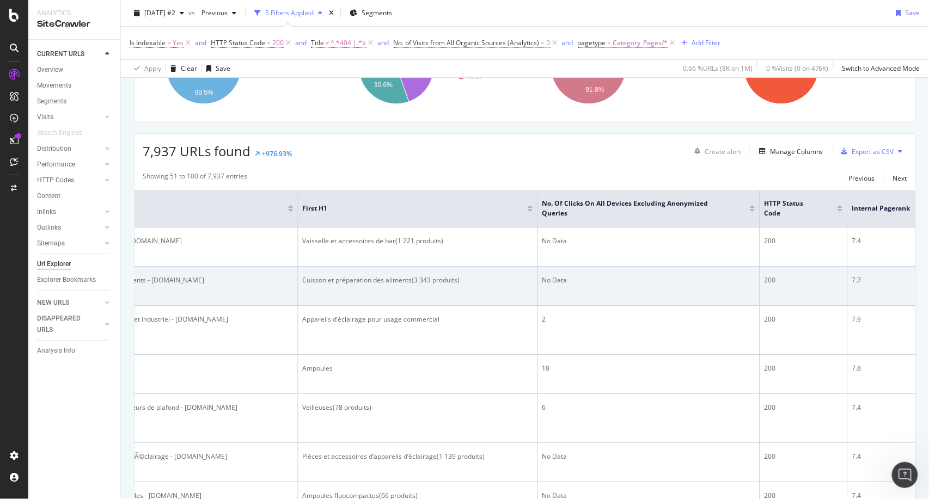
scroll to position [0, 586]
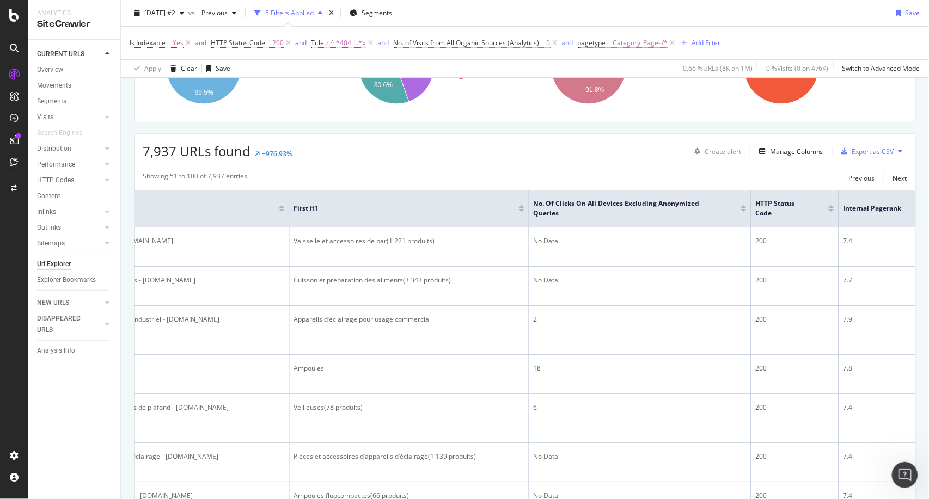
click at [744, 210] on div at bounding box center [743, 210] width 5 height 3
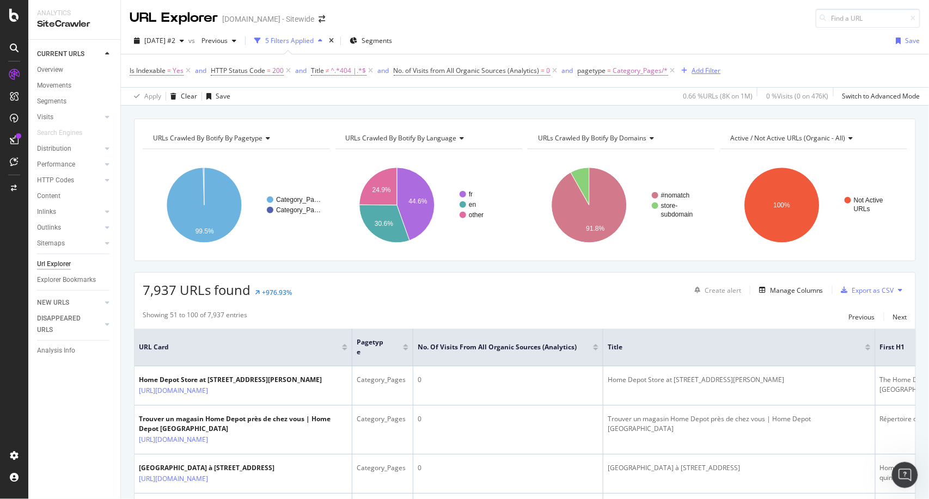
click at [711, 73] on div "Add Filter" at bounding box center [706, 70] width 29 height 9
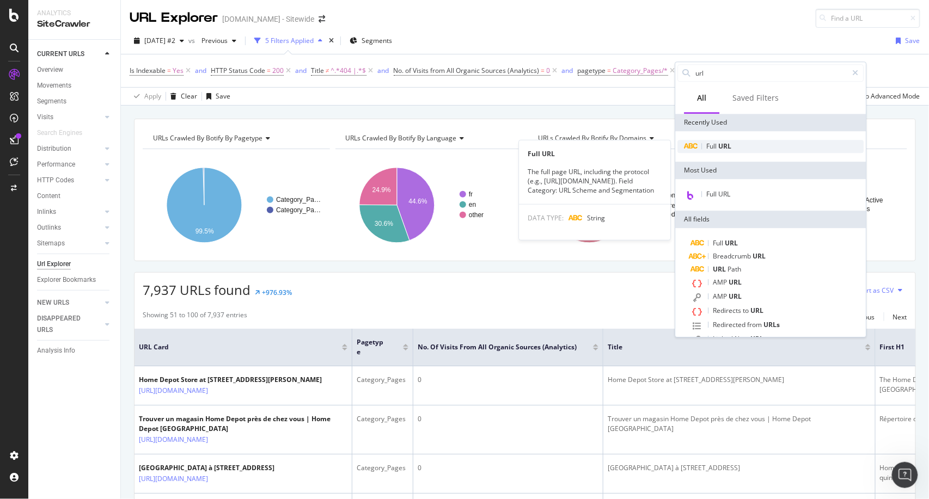
type input "url"
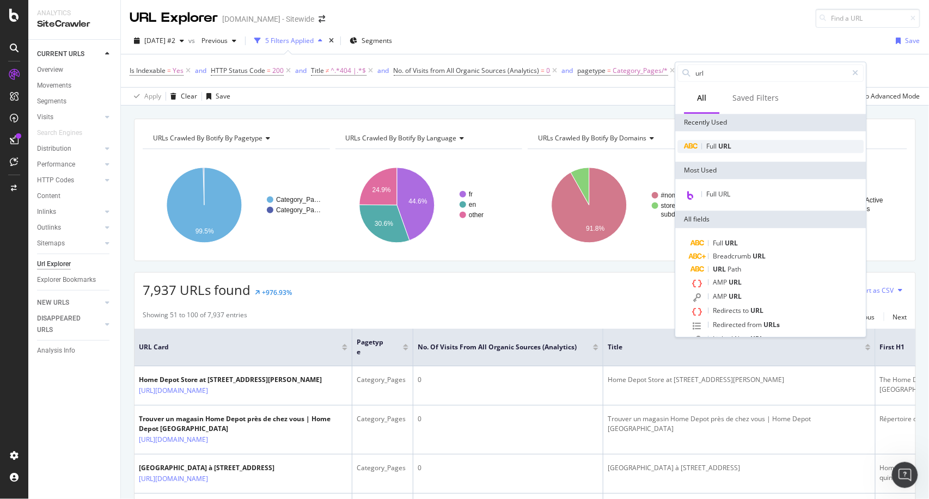
click at [734, 145] on div "Full URL" at bounding box center [771, 146] width 186 height 13
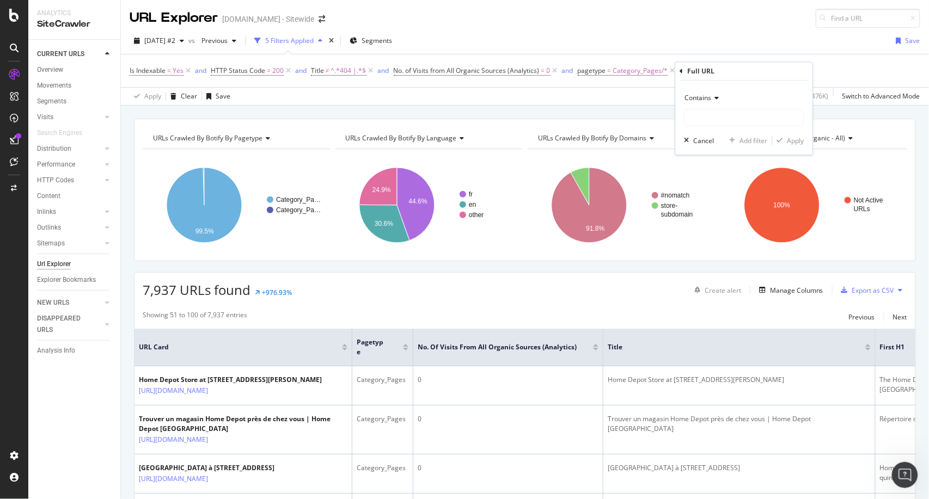
click at [716, 126] on div "Contains Cancel Add filter Apply" at bounding box center [744, 118] width 137 height 74
click at [726, 118] on input "text" at bounding box center [744, 117] width 119 height 17
type input "stores"
click at [808, 140] on div "Contains stores Cancel Add filter Apply" at bounding box center [744, 118] width 137 height 74
click at [796, 138] on div "Apply" at bounding box center [795, 140] width 17 height 9
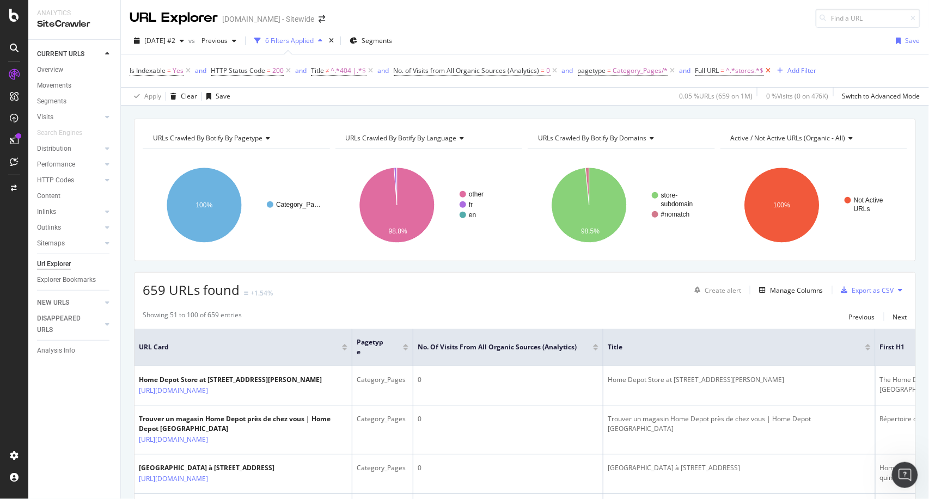
click at [765, 71] on icon at bounding box center [768, 70] width 9 height 11
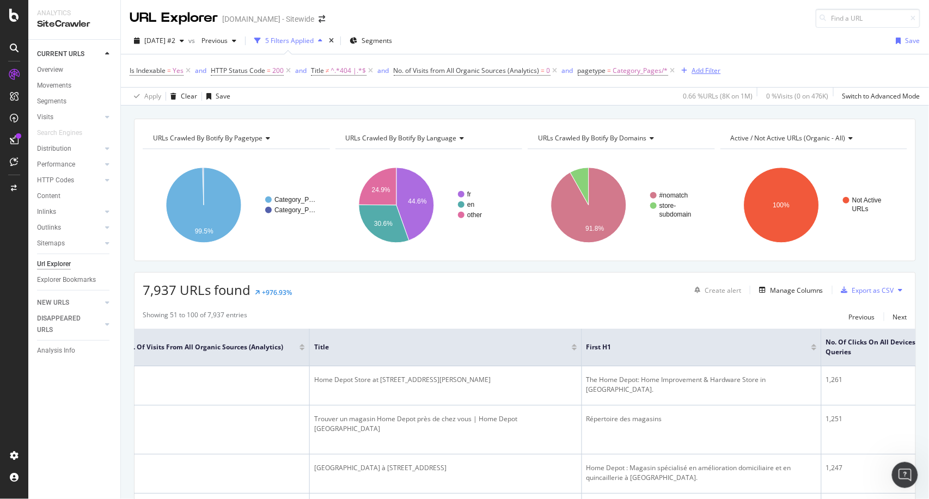
click at [703, 70] on div "Add Filter" at bounding box center [706, 70] width 29 height 9
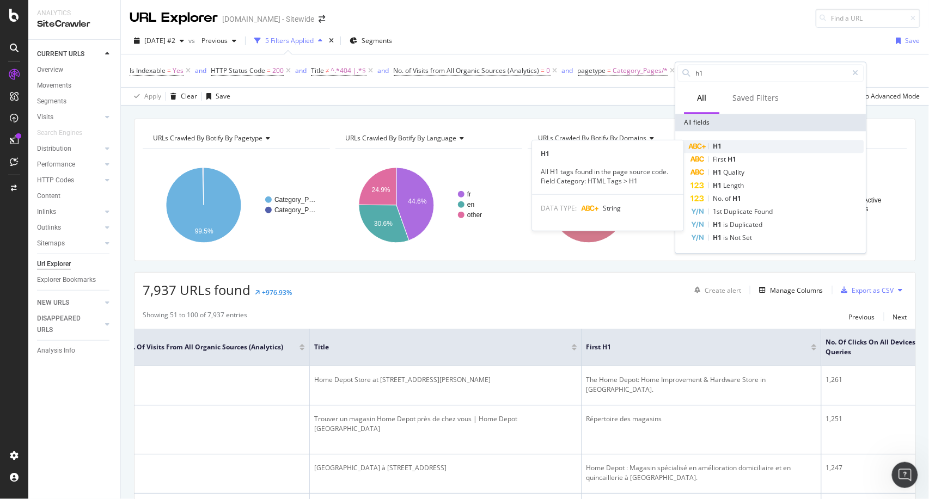
type input "h1"
click at [728, 144] on div "H1" at bounding box center [777, 146] width 173 height 13
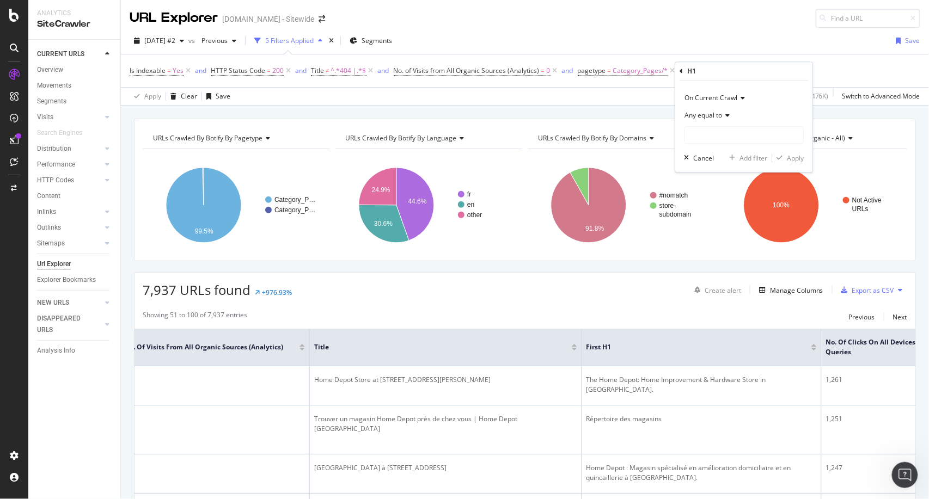
click at [712, 114] on span "Any equal to" at bounding box center [704, 115] width 38 height 9
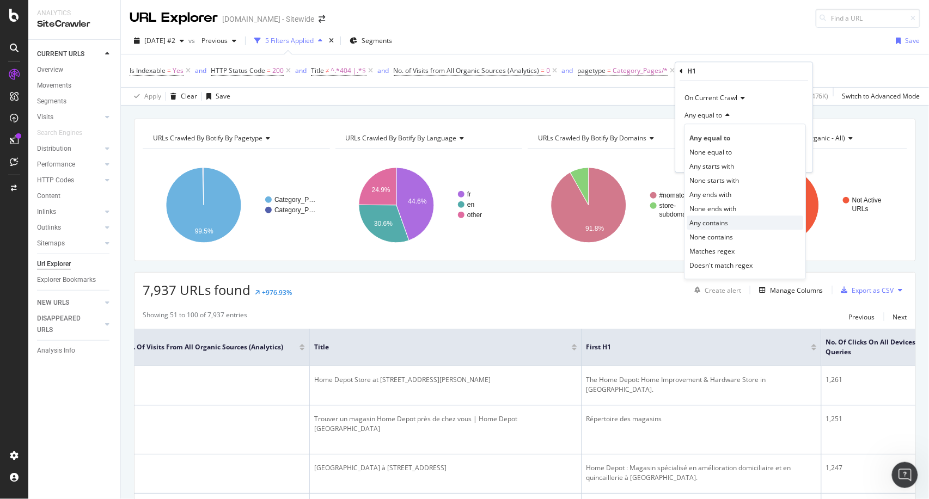
click at [743, 224] on div "Any contains" at bounding box center [745, 223] width 116 height 14
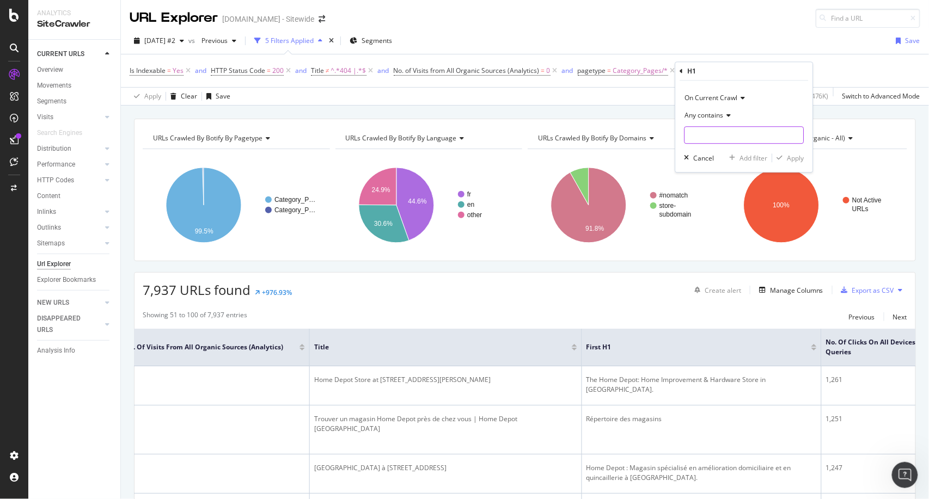
click at [721, 139] on input "text" at bounding box center [744, 134] width 119 height 17
type input "produ"
click at [805, 158] on div "On Current Crawl Any contains produ Cancel Add filter Apply" at bounding box center [744, 126] width 137 height 91
click at [792, 158] on div "Apply" at bounding box center [795, 158] width 17 height 9
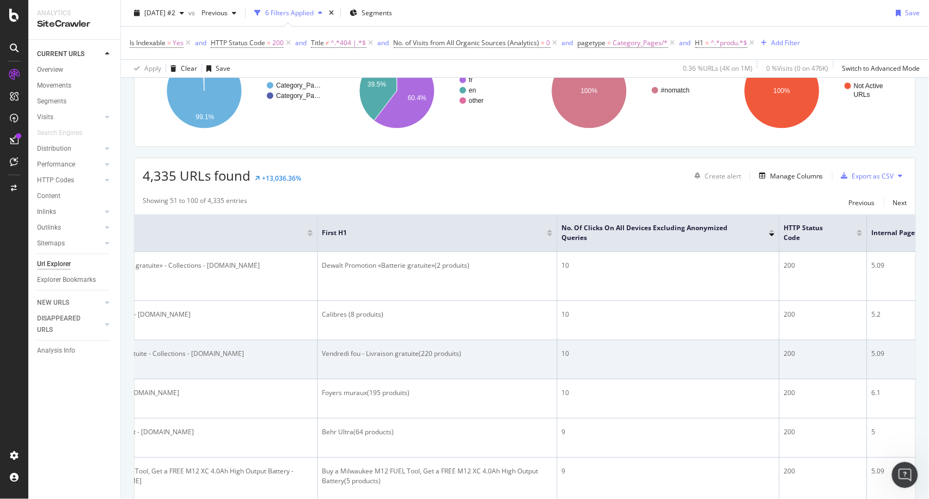
scroll to position [90, 0]
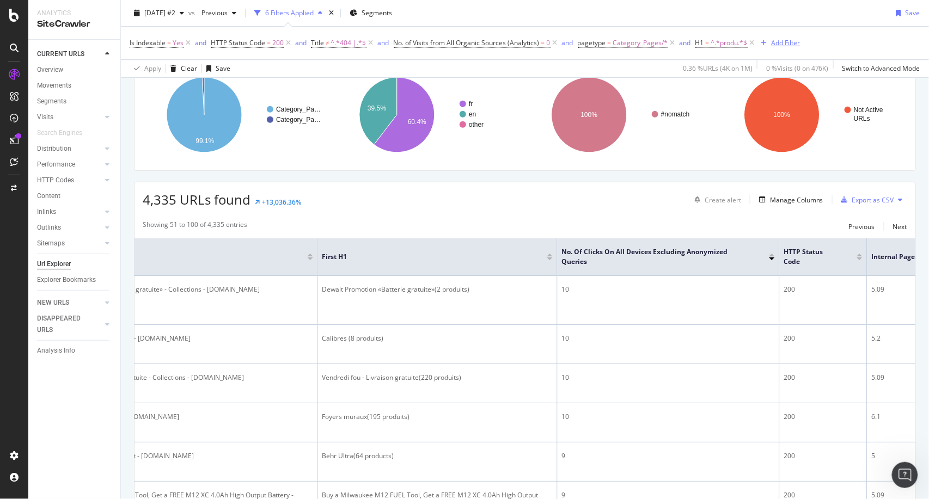
click at [793, 47] on div "Add Filter" at bounding box center [785, 42] width 29 height 9
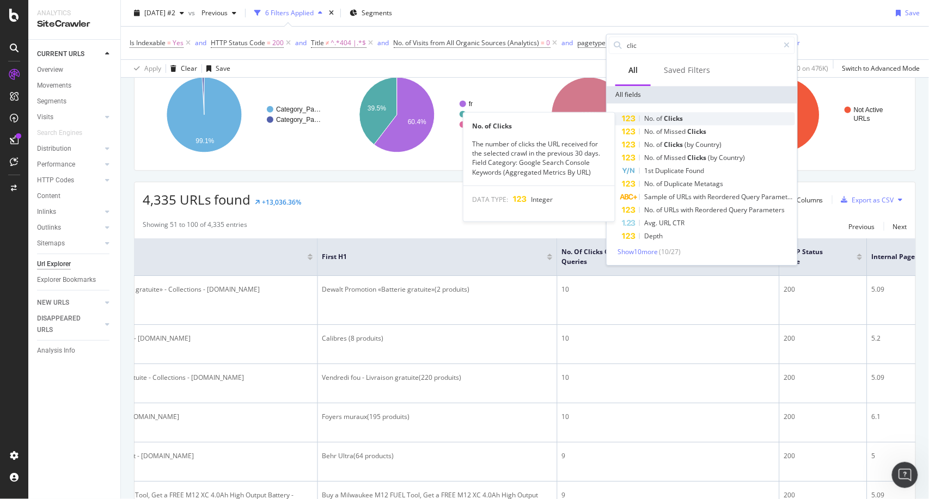
type input "clic"
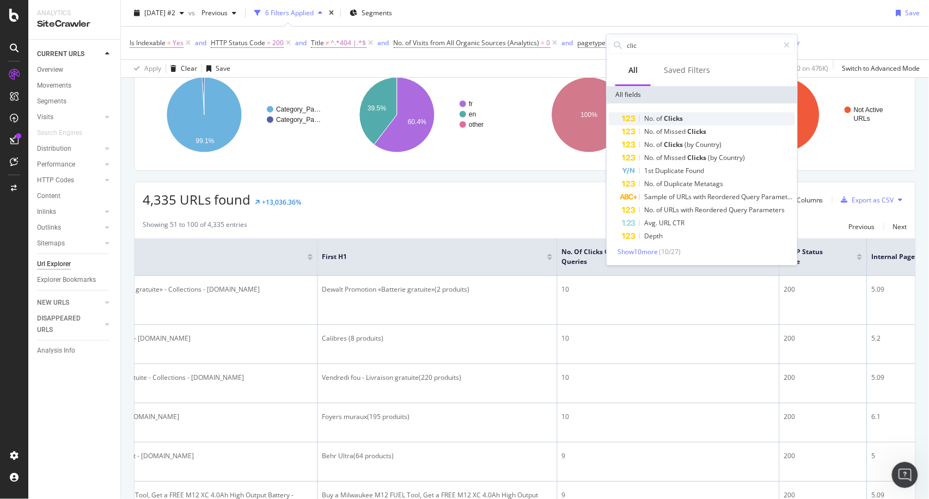
click at [719, 118] on div "No. of Clicks" at bounding box center [708, 118] width 173 height 13
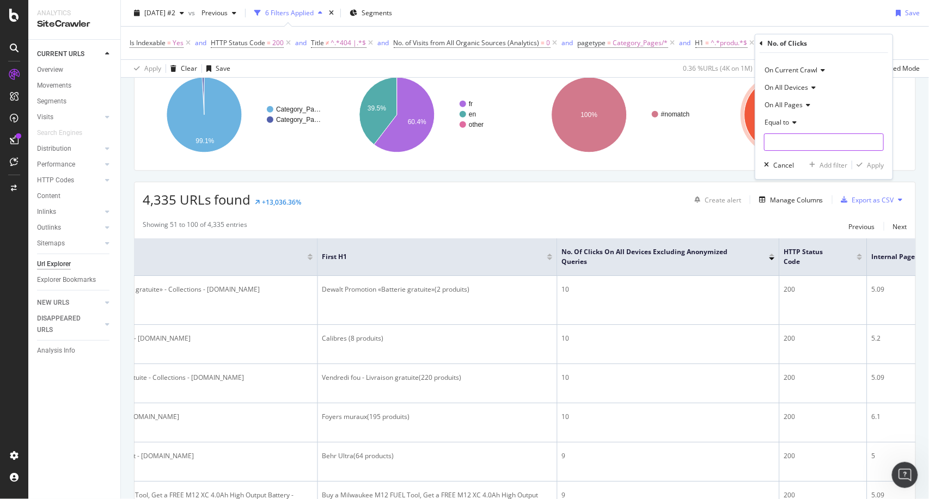
click at [801, 138] on input "number" at bounding box center [824, 141] width 120 height 17
type input "0"
click at [870, 166] on div "Apply" at bounding box center [875, 165] width 17 height 9
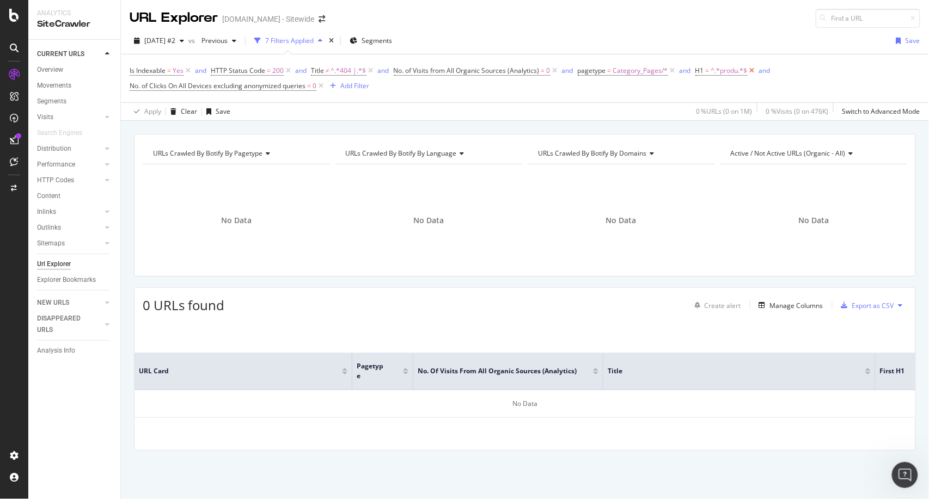
click at [750, 69] on icon at bounding box center [751, 70] width 9 height 11
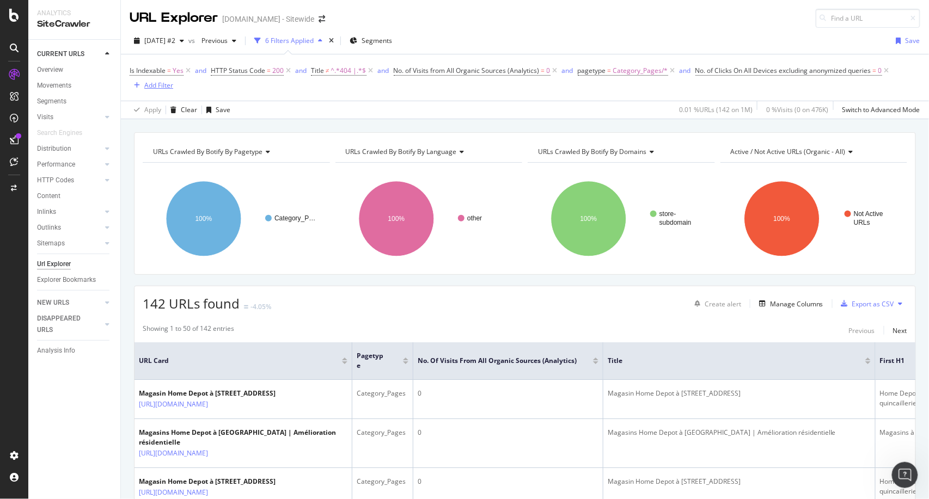
click at [162, 83] on div "Add Filter" at bounding box center [158, 85] width 29 height 9
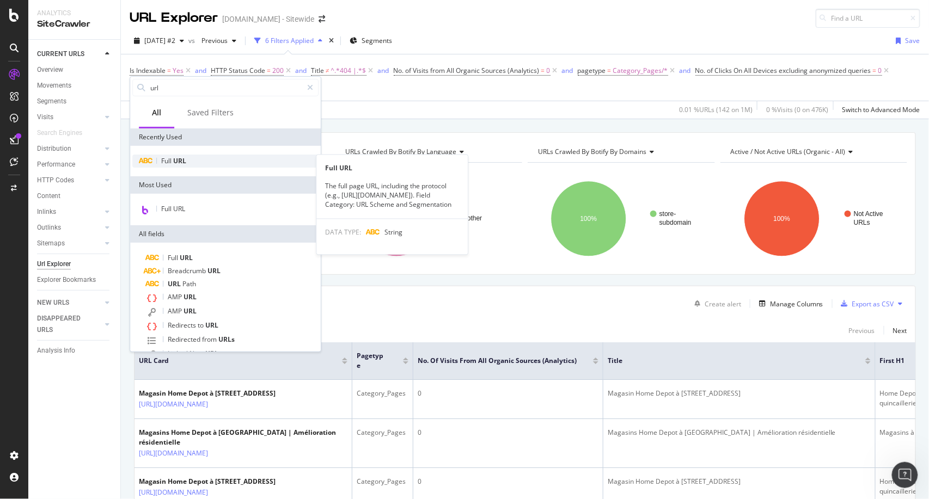
type input "url"
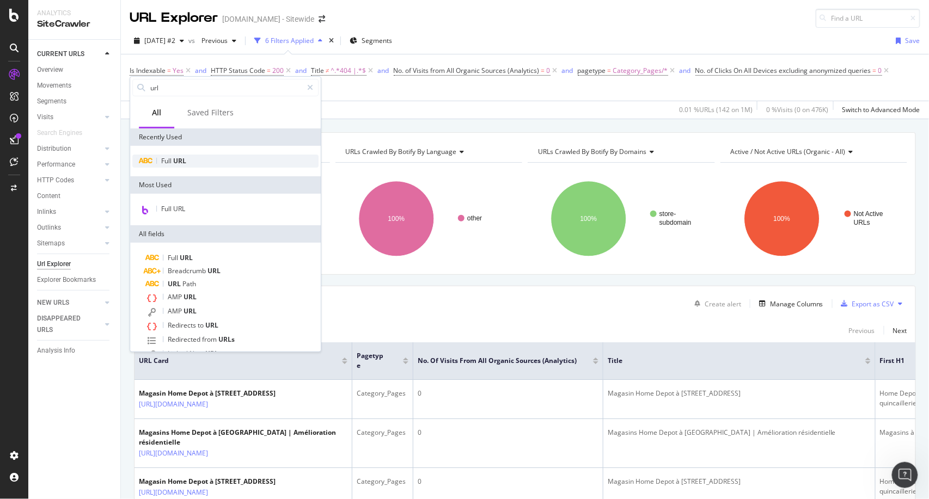
click at [223, 160] on div "Full URL" at bounding box center [225, 161] width 186 height 13
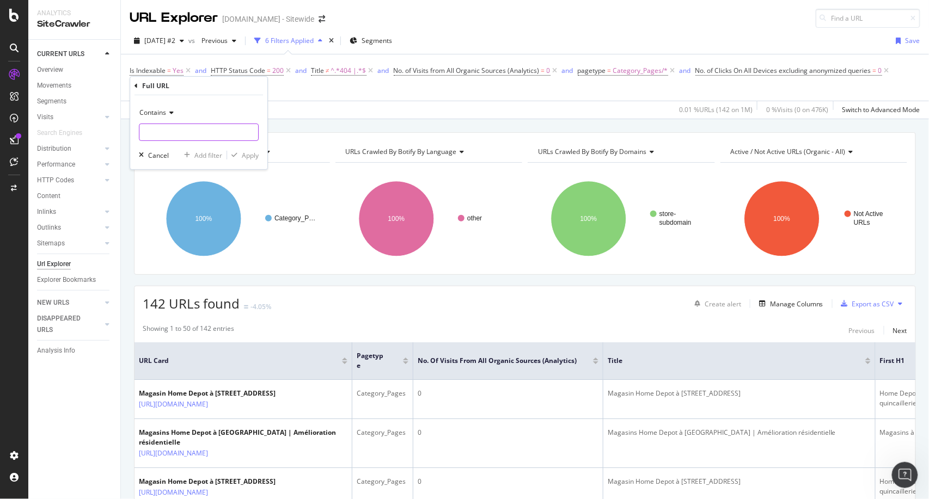
click at [193, 136] on input "text" at bounding box center [198, 132] width 119 height 17
type input "stores."
click at [253, 151] on div "Apply" at bounding box center [250, 155] width 17 height 9
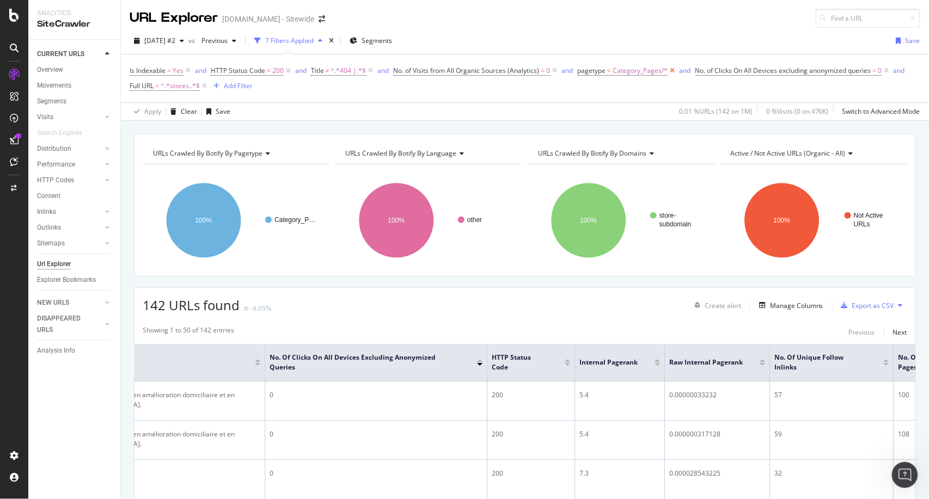
click at [671, 70] on icon at bounding box center [672, 70] width 9 height 11
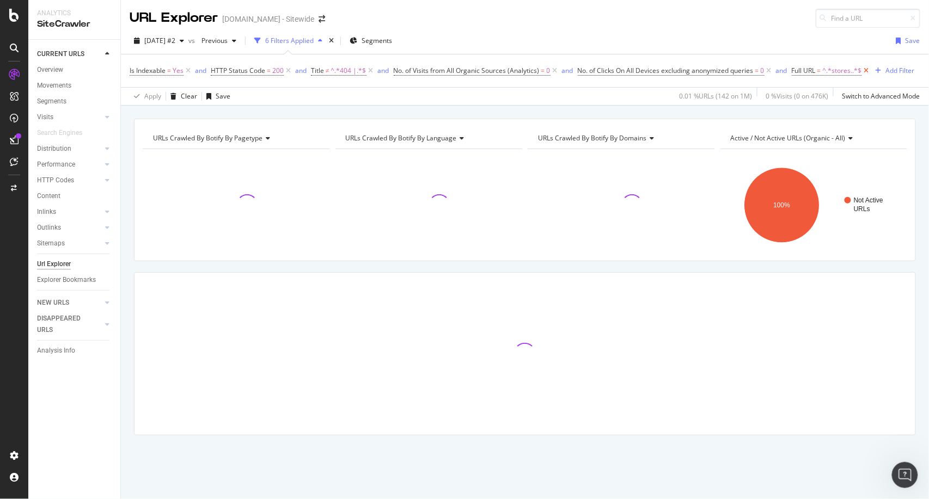
click at [864, 70] on icon at bounding box center [866, 70] width 9 height 11
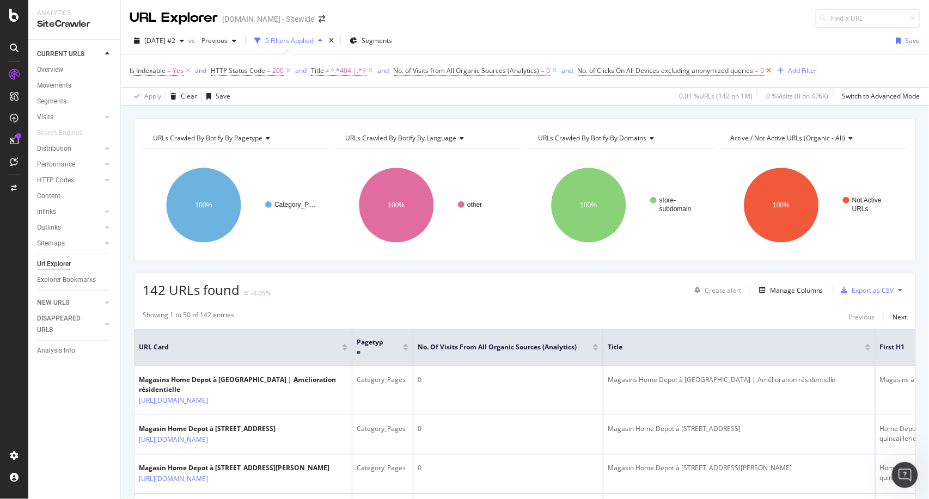
click at [769, 70] on icon at bounding box center [768, 70] width 9 height 11
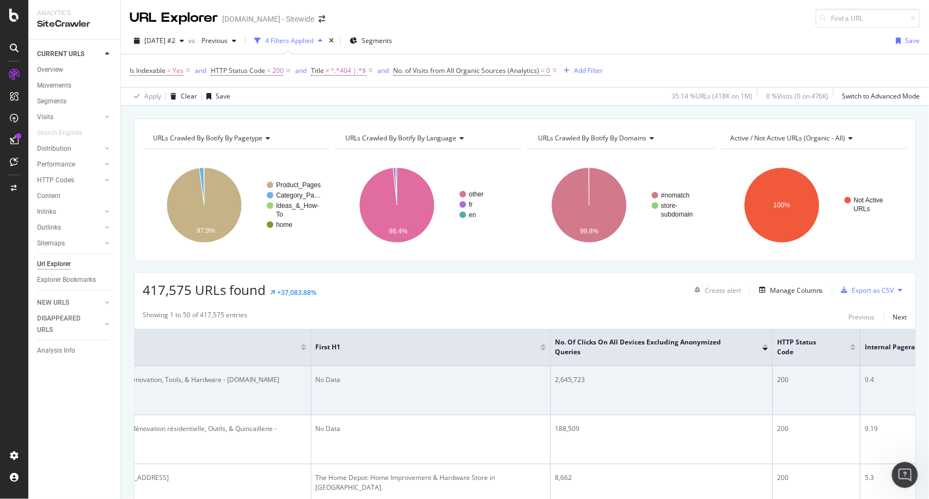
scroll to position [0, 563]
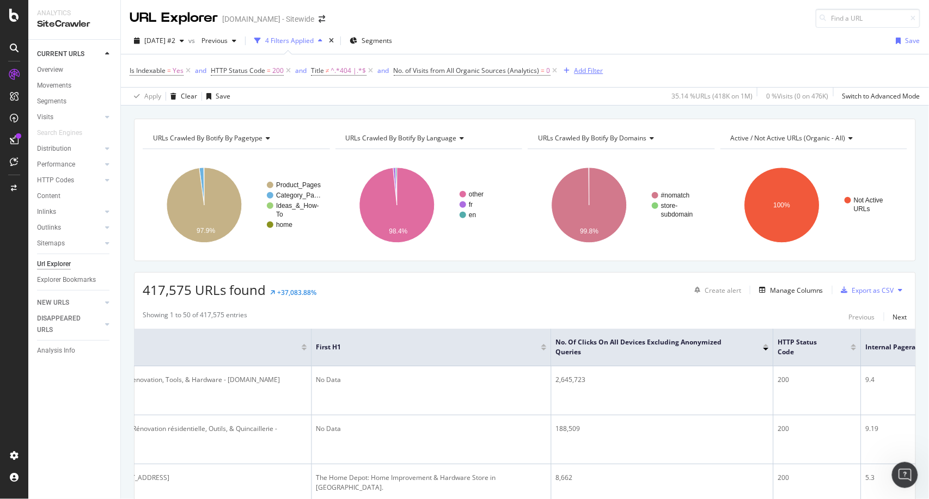
click at [587, 71] on div "Add Filter" at bounding box center [588, 70] width 29 height 9
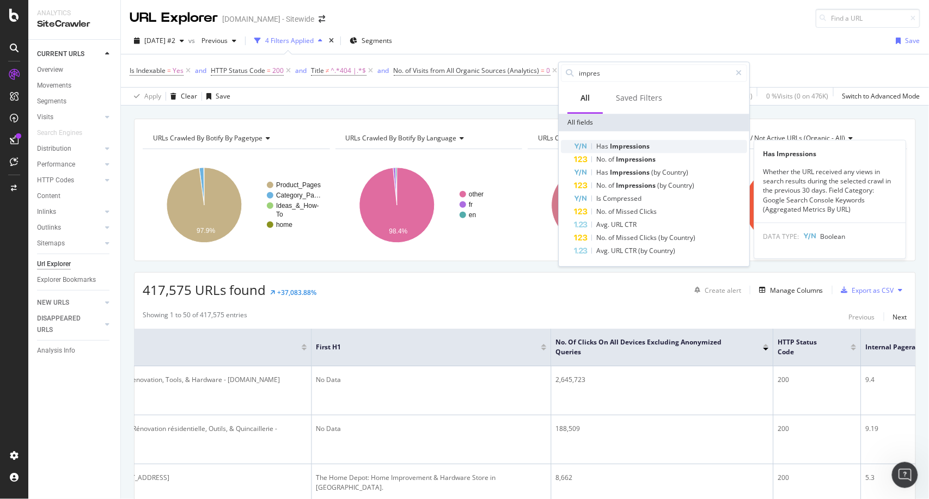
type input "impres"
click at [634, 146] on span "Impressions" at bounding box center [630, 146] width 40 height 9
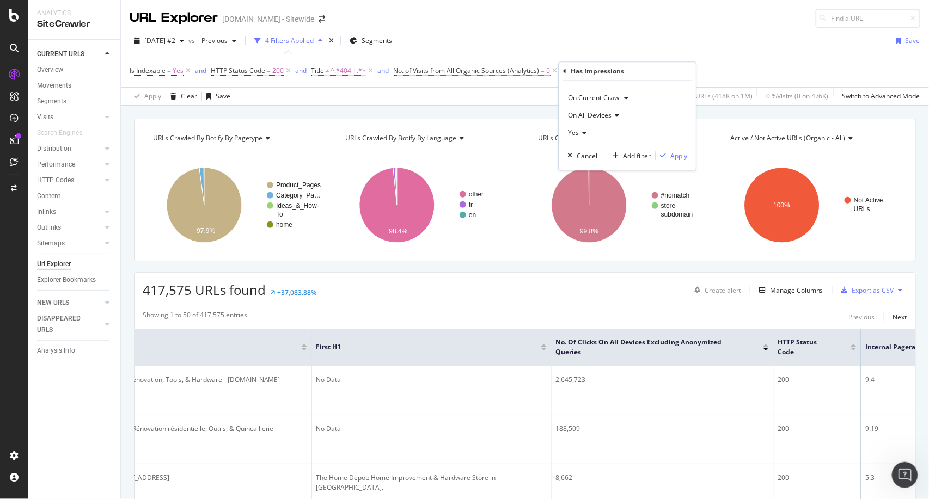
click at [587, 135] on div "Yes" at bounding box center [627, 132] width 120 height 17
click at [592, 170] on div "No" at bounding box center [628, 169] width 116 height 14
click at [684, 162] on div "On Current Crawl On All Devices No Cancel Add filter Apply" at bounding box center [627, 125] width 137 height 89
click at [684, 158] on div "Apply" at bounding box center [678, 155] width 17 height 9
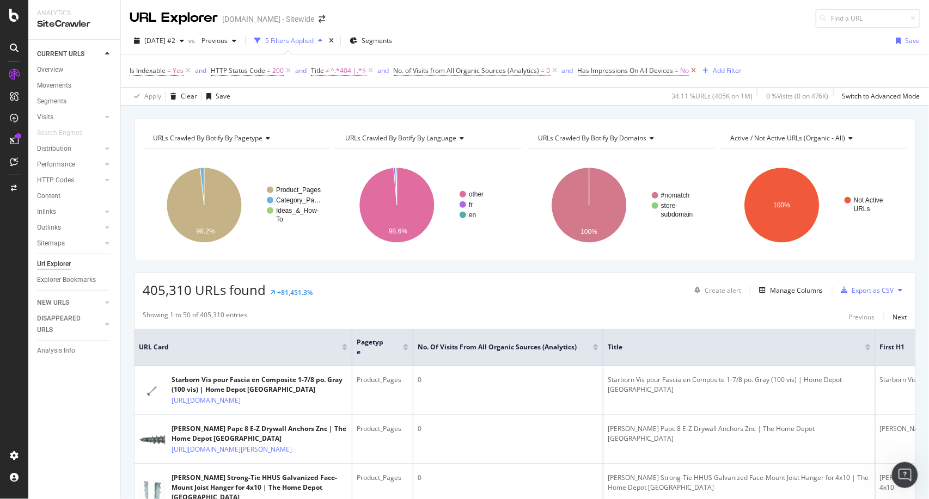
click at [692, 69] on icon at bounding box center [693, 70] width 9 height 11
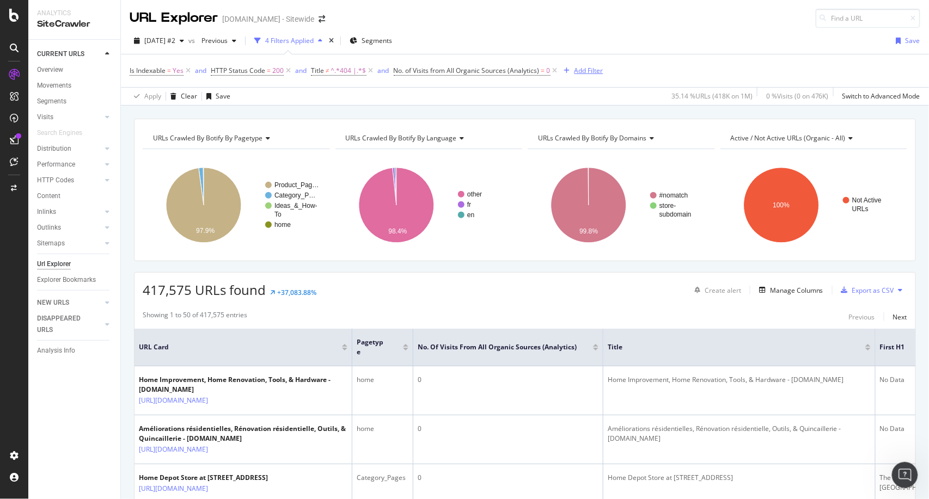
click at [595, 74] on div "Add Filter" at bounding box center [588, 70] width 29 height 9
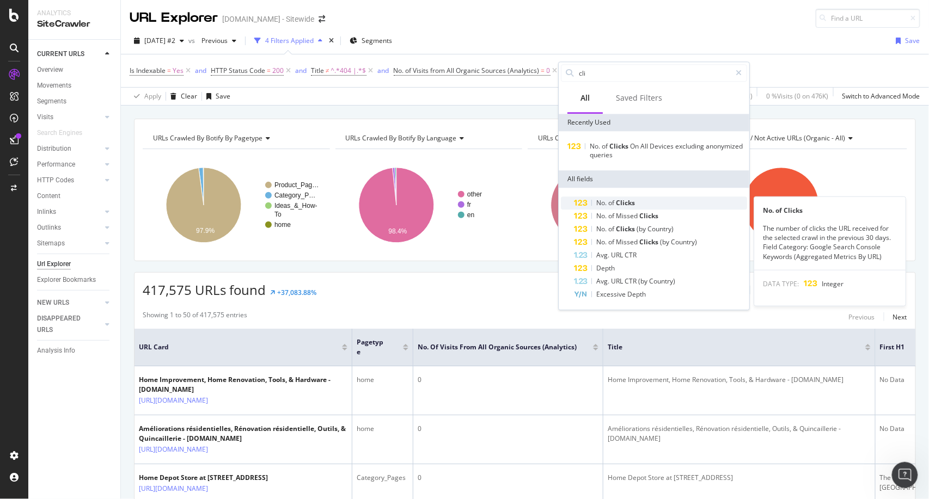
type input "cli"
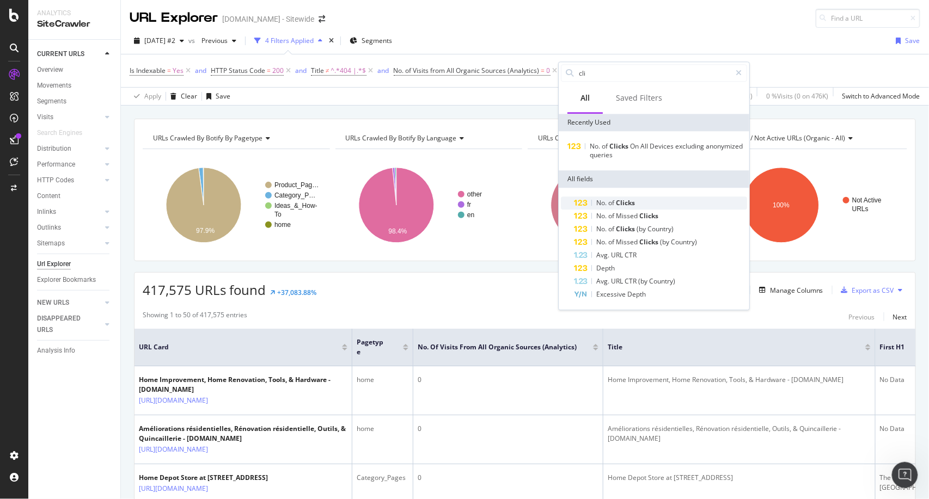
click at [626, 197] on div "No. of Clicks" at bounding box center [660, 203] width 173 height 13
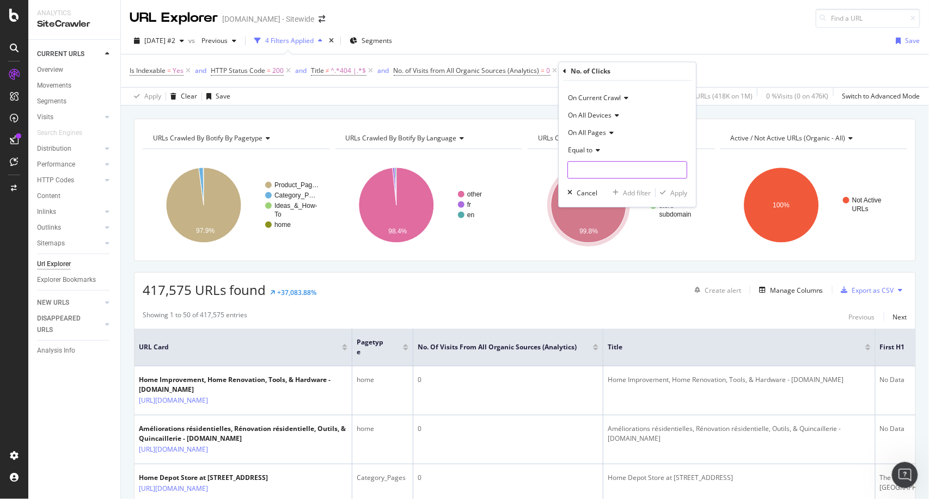
click at [600, 163] on input "number" at bounding box center [627, 169] width 120 height 17
type input "0"
click at [679, 197] on div "Apply" at bounding box center [678, 192] width 17 height 9
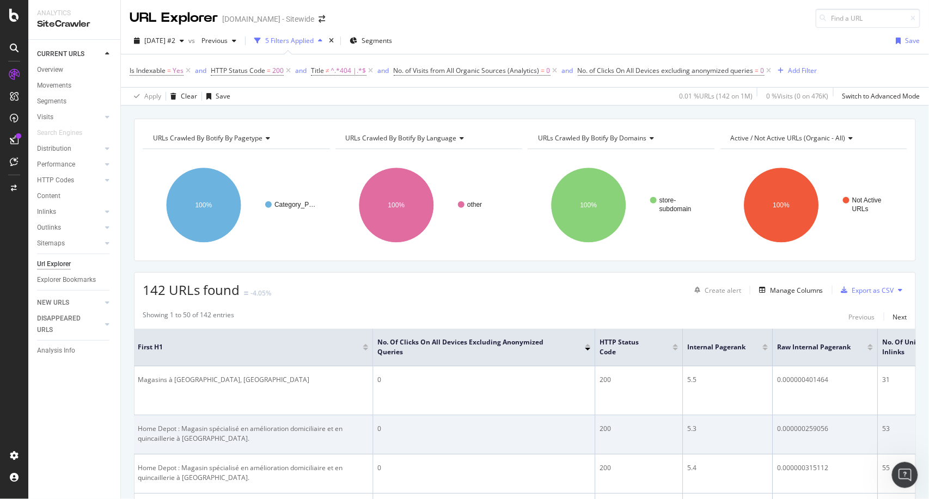
scroll to position [0, 745]
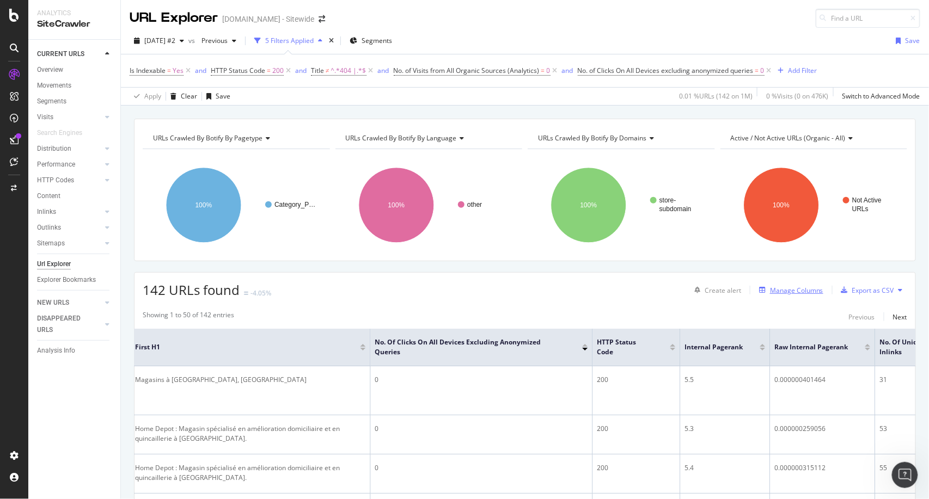
click at [772, 292] on div "Manage Columns" at bounding box center [796, 290] width 53 height 9
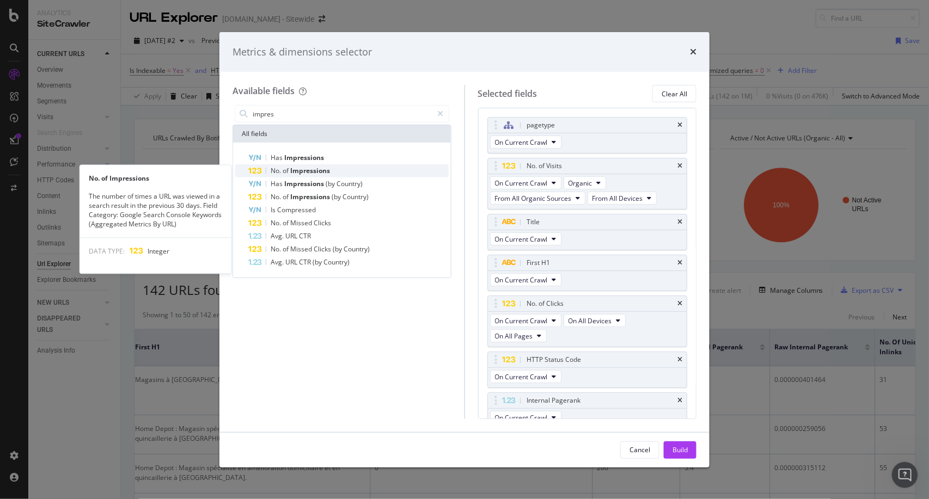
type input "impres"
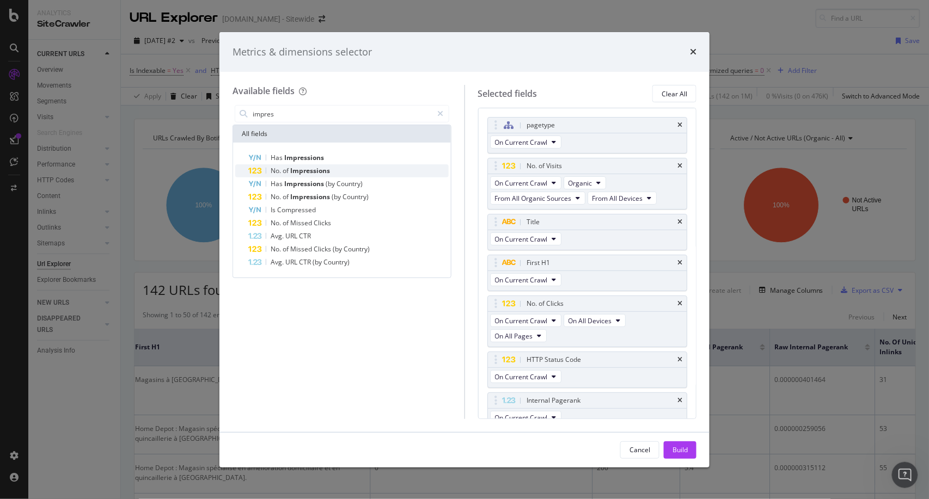
click at [323, 173] on span "Impressions" at bounding box center [310, 170] width 40 height 9
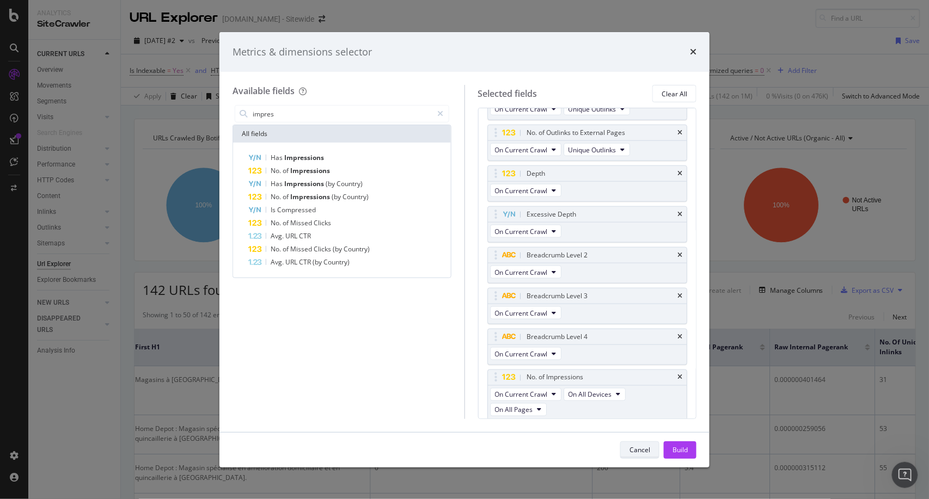
scroll to position [432, 0]
click at [682, 448] on div "Build" at bounding box center [679, 449] width 15 height 9
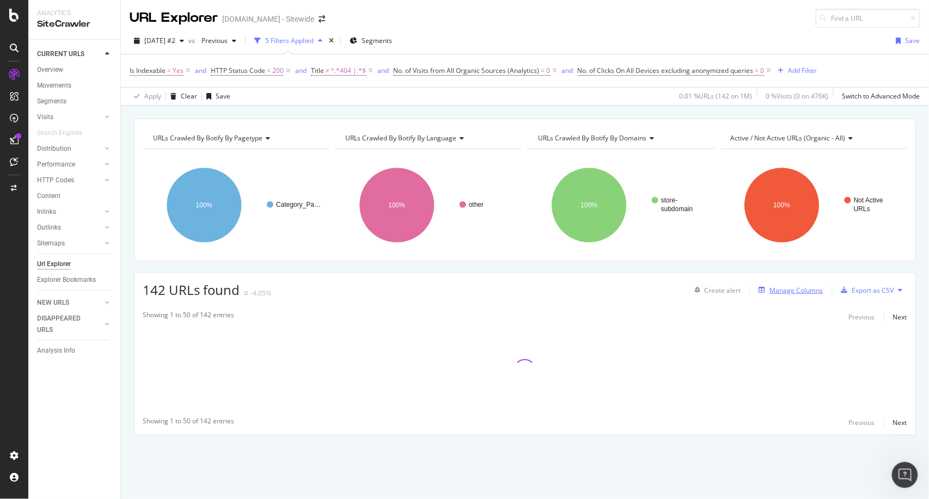
click at [788, 288] on div "Manage Columns" at bounding box center [796, 290] width 53 height 9
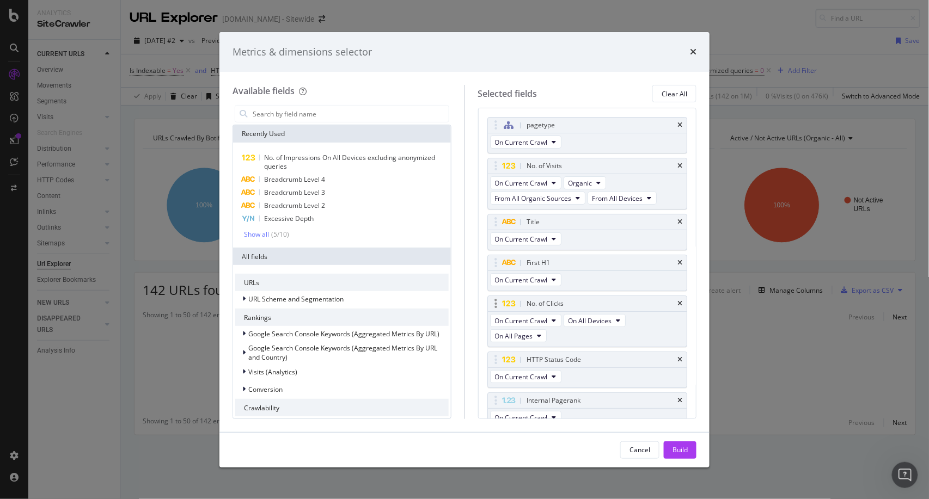
scroll to position [468, 0]
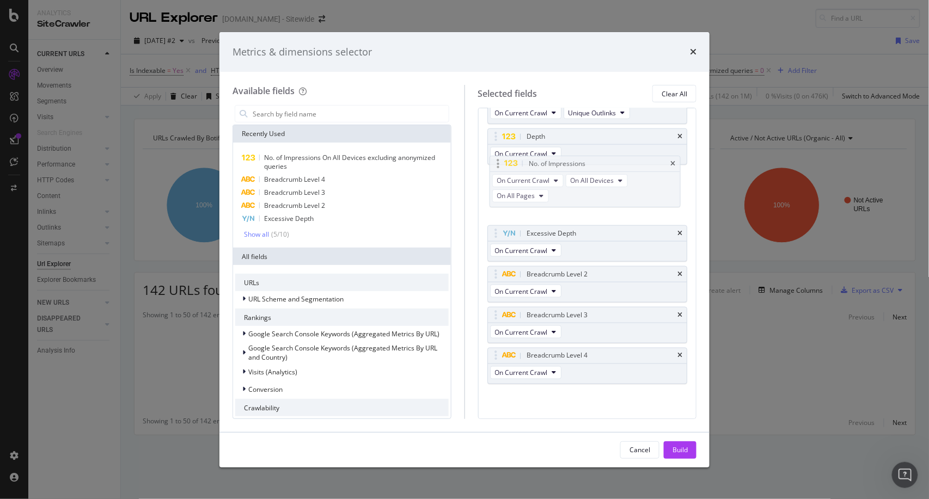
drag, startPoint x: 599, startPoint y: 378, endPoint x: 603, endPoint y: 197, distance: 180.8
click at [603, 197] on body "Analytics SiteCrawler CURRENT URLS Overview Movements Segments Visits Analysis …" at bounding box center [464, 249] width 929 height 499
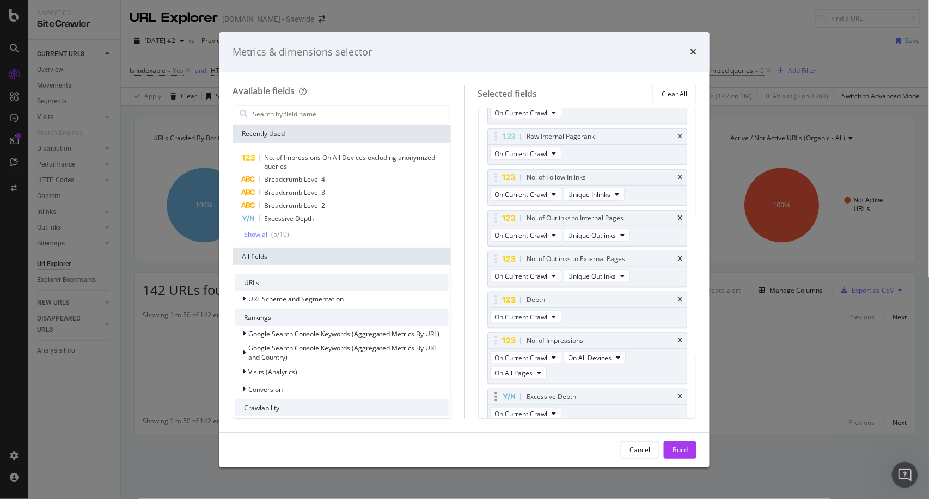
scroll to position [303, 0]
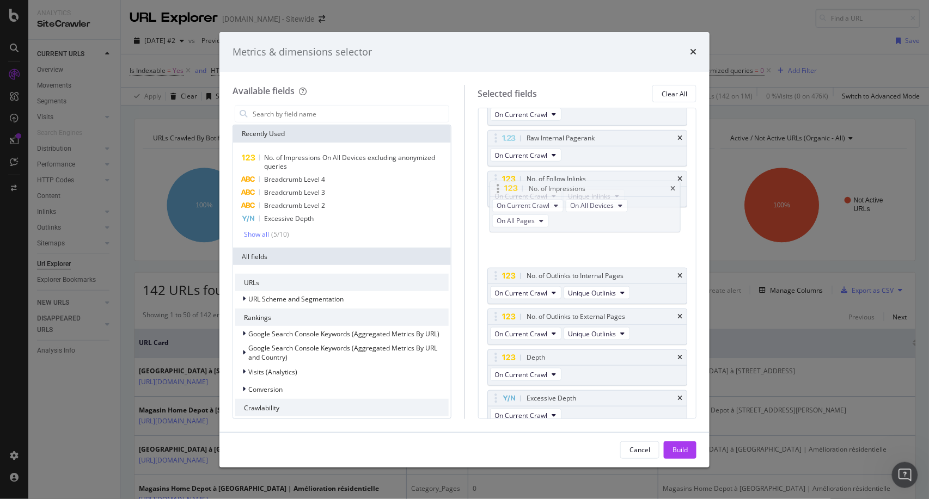
drag, startPoint x: 644, startPoint y: 380, endPoint x: 643, endPoint y: 206, distance: 174.2
click at [643, 206] on body "Analytics SiteCrawler CURRENT URLS Overview Movements Segments Visits Analysis …" at bounding box center [464, 249] width 929 height 499
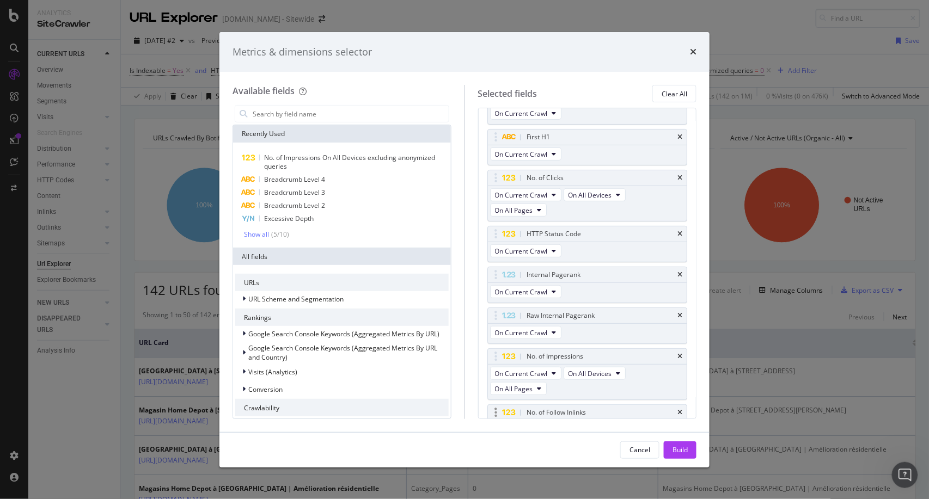
scroll to position [100, 0]
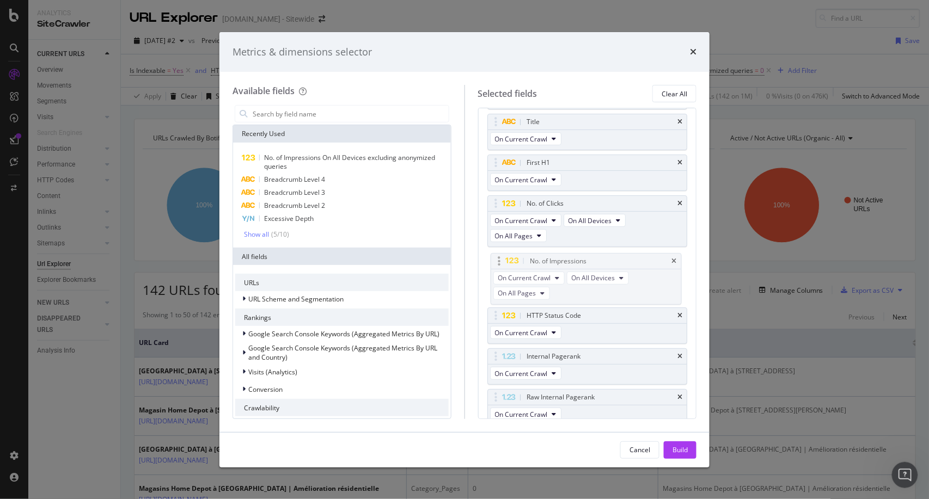
drag, startPoint x: 622, startPoint y: 388, endPoint x: 625, endPoint y: 259, distance: 128.5
click at [625, 259] on body "Analytics SiteCrawler CURRENT URLS Overview Movements Segments Visits Analysis …" at bounding box center [464, 249] width 929 height 499
click at [678, 450] on div "Build" at bounding box center [679, 449] width 15 height 9
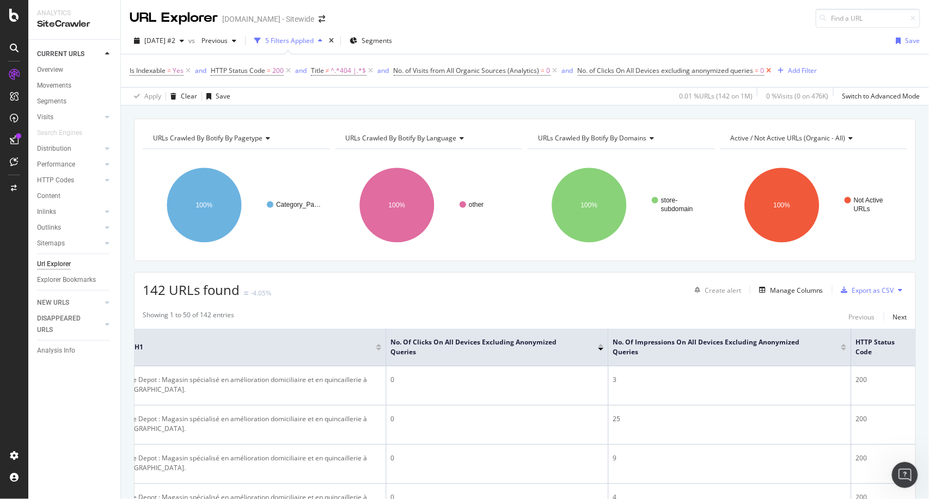
click at [766, 70] on icon at bounding box center [768, 70] width 9 height 11
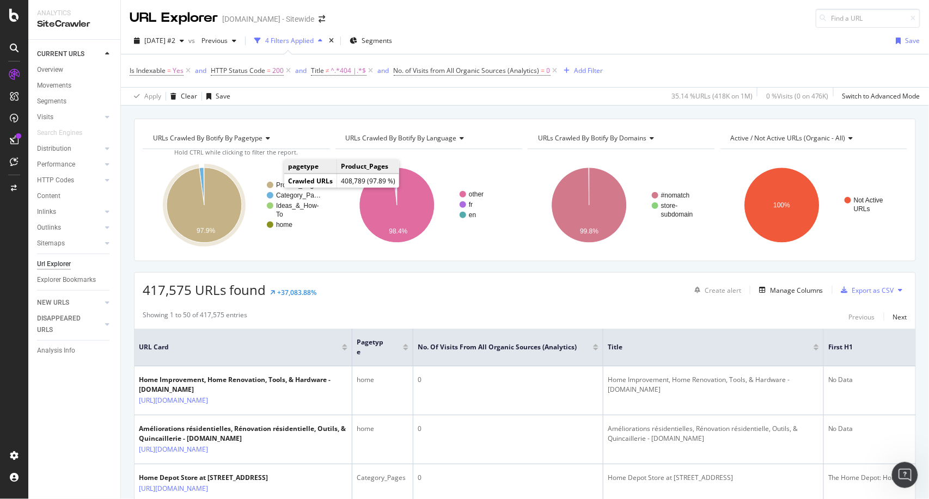
click at [270, 186] on circle "A chart." at bounding box center [270, 185] width 7 height 7
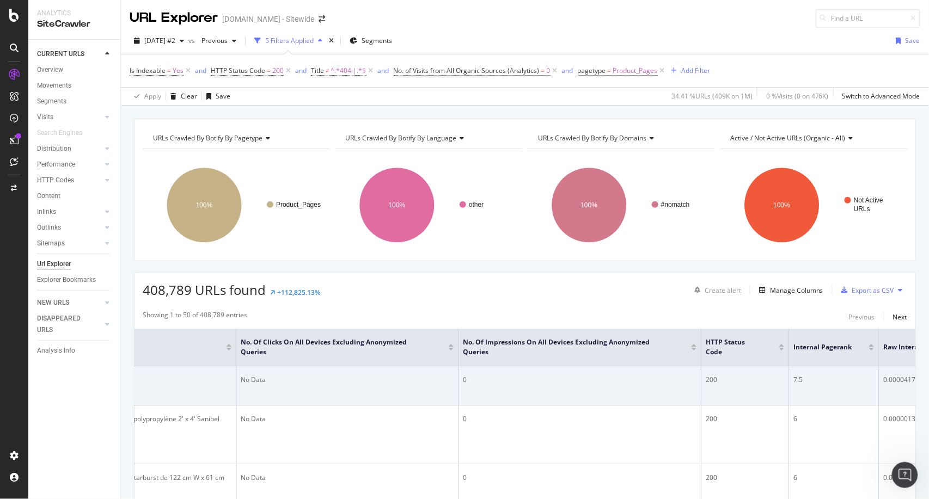
scroll to position [3, 0]
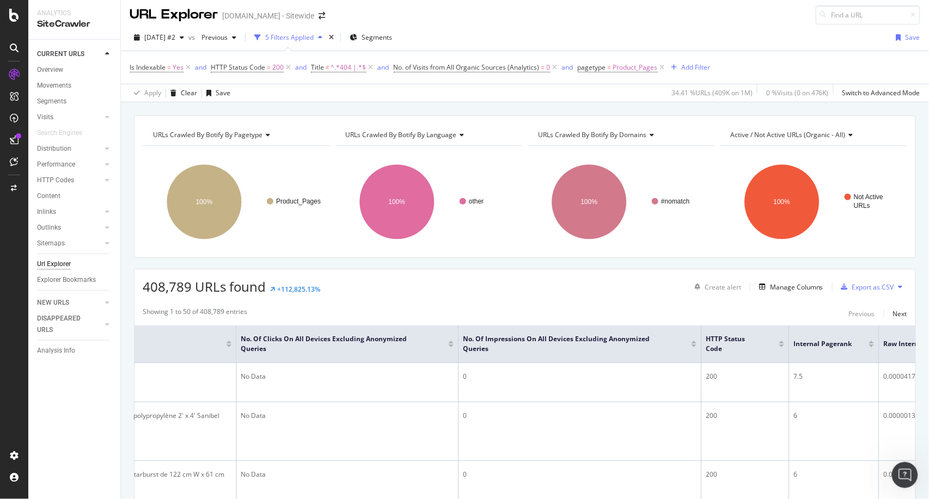
click at [693, 345] on div at bounding box center [693, 346] width 5 height 3
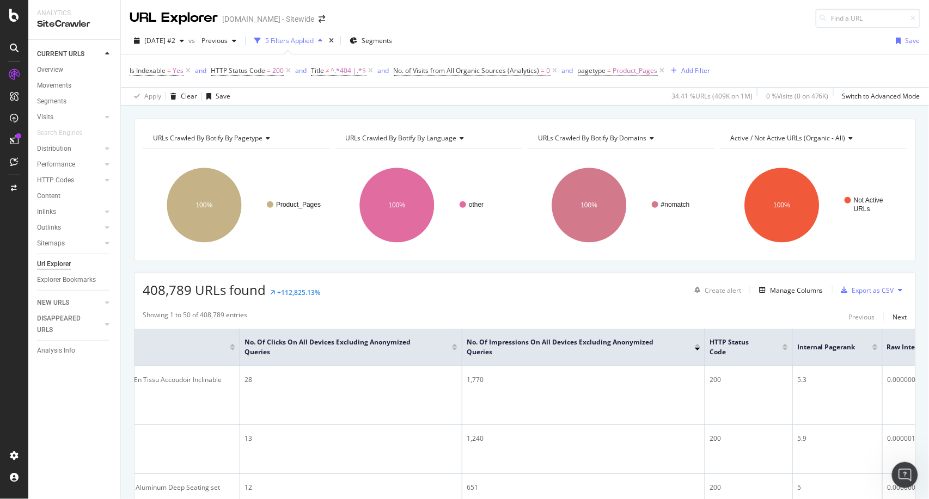
click at [453, 347] on div at bounding box center [454, 347] width 5 height 7
click at [453, 348] on div at bounding box center [454, 349] width 5 height 3
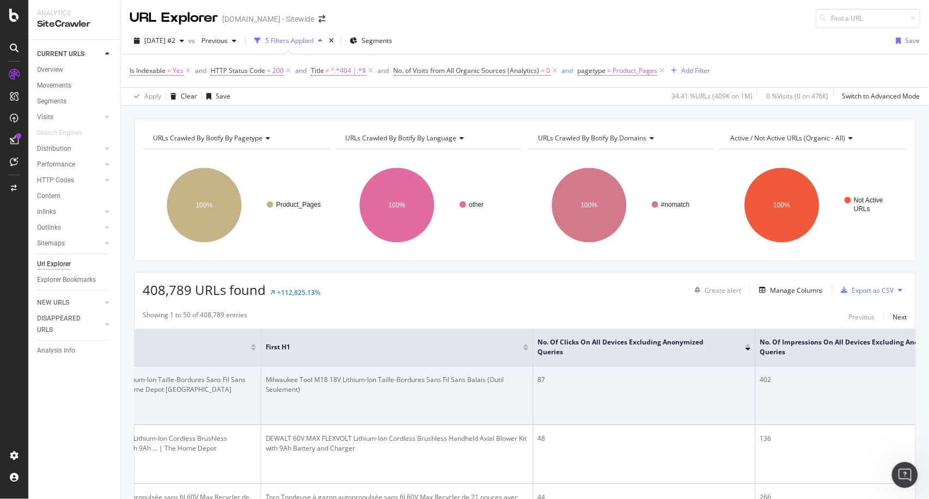
scroll to position [0, 658]
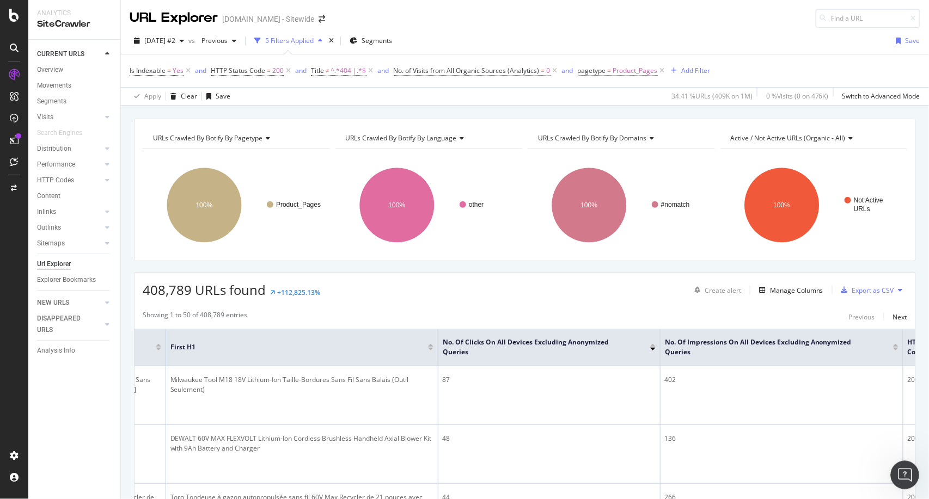
click at [911, 475] on div "Open Intercom Messenger" at bounding box center [903, 474] width 36 height 36
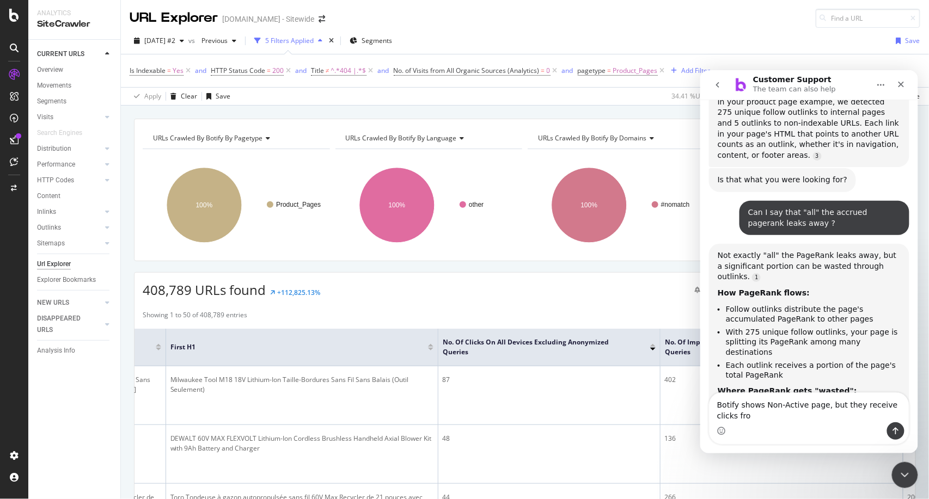
scroll to position [4084, 0]
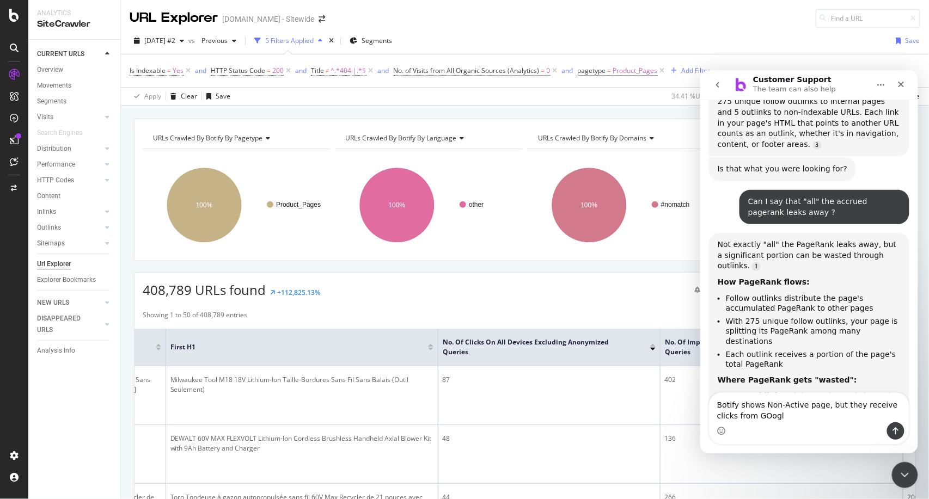
type textarea "Botify shows Non-Active page, but they receive clicks from GOogle"
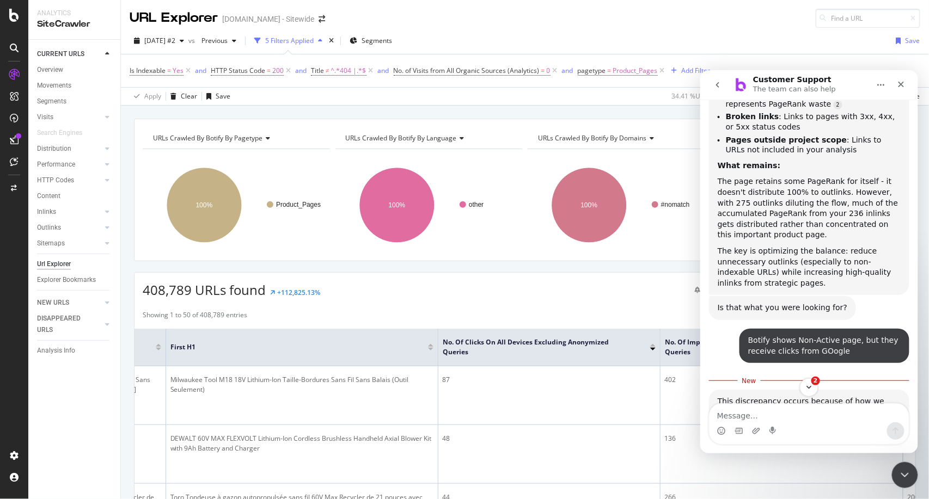
scroll to position [4550, 0]
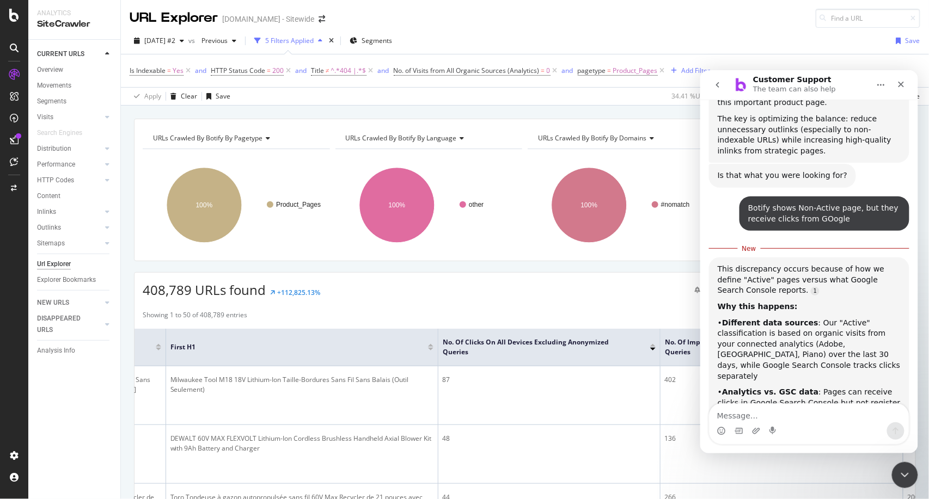
drag, startPoint x: 719, startPoint y: 286, endPoint x: 783, endPoint y: 338, distance: 82.9
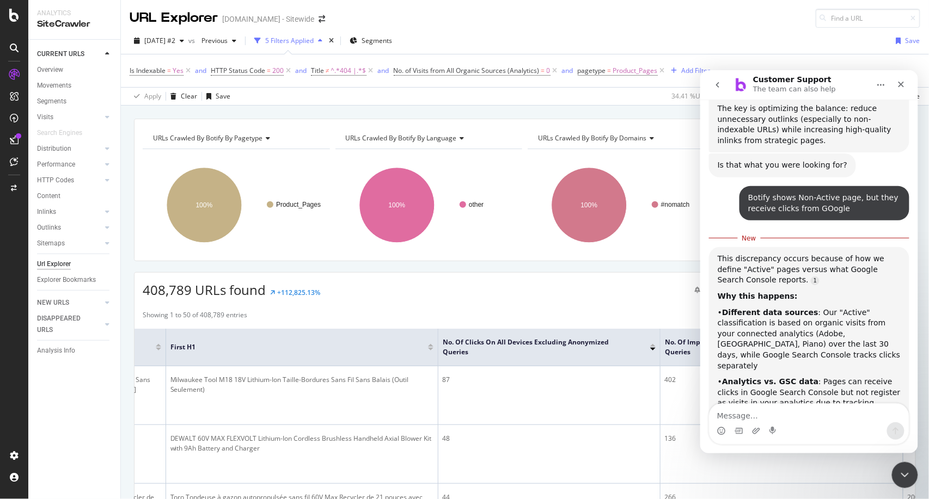
copy div "ocus on these "Non-Active" pages receiving GSC clicks - they represent optimiza…"
click at [791, 406] on textarea "Message…" at bounding box center [808, 412] width 199 height 19
type textarea "yes"
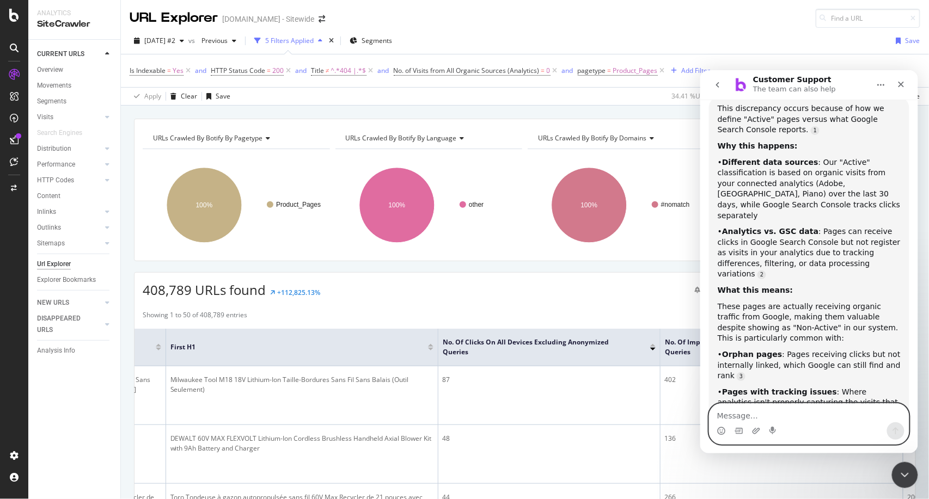
scroll to position [4719, 0]
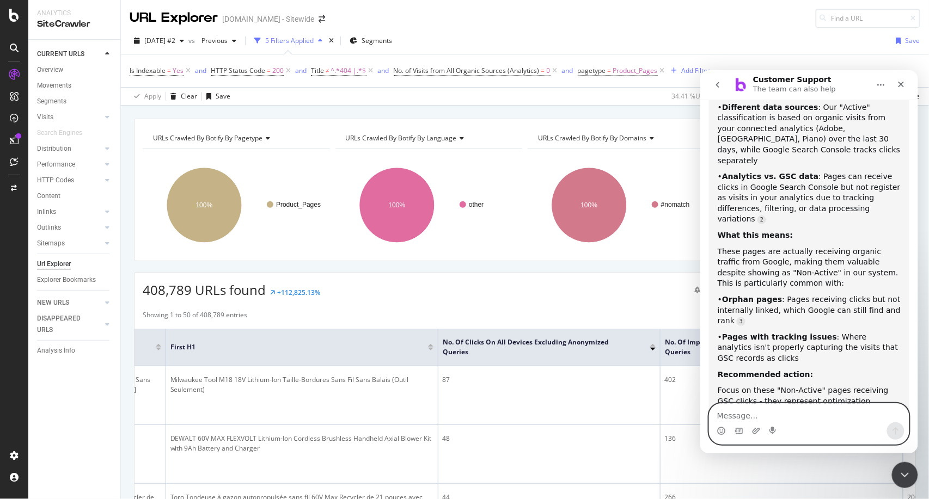
click at [775, 418] on textarea "Message…" at bounding box center [808, 412] width 199 height 19
type textarea "DO Soft 404s carry pagerank ?"
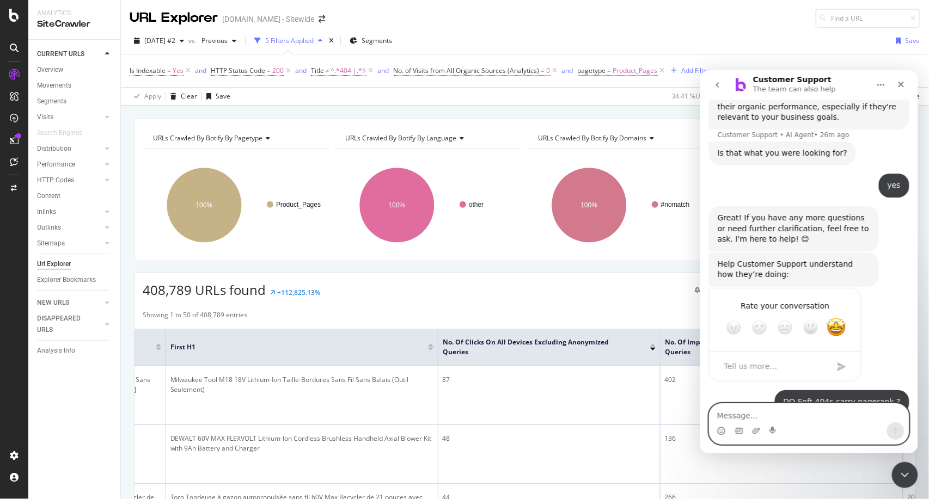
scroll to position [5075, 0]
click at [900, 79] on icon "Close" at bounding box center [900, 83] width 9 height 9
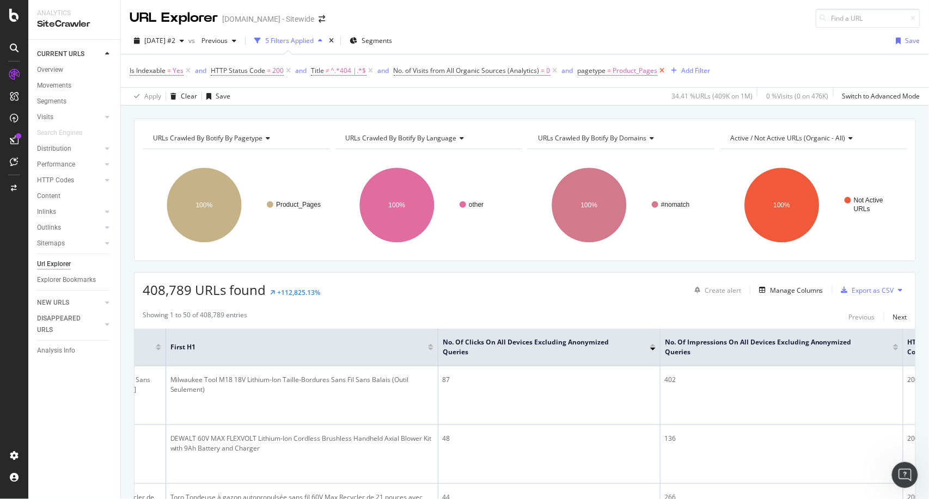
click at [660, 71] on icon at bounding box center [662, 70] width 9 height 11
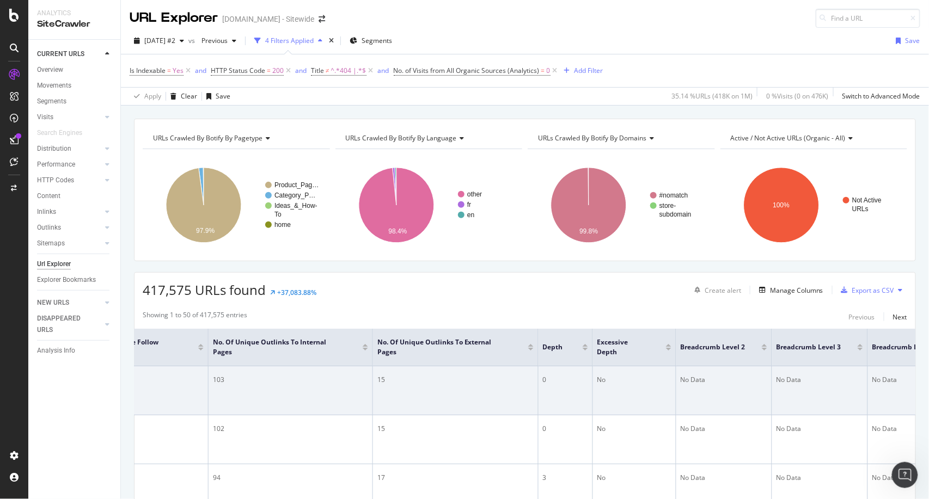
scroll to position [0, 1814]
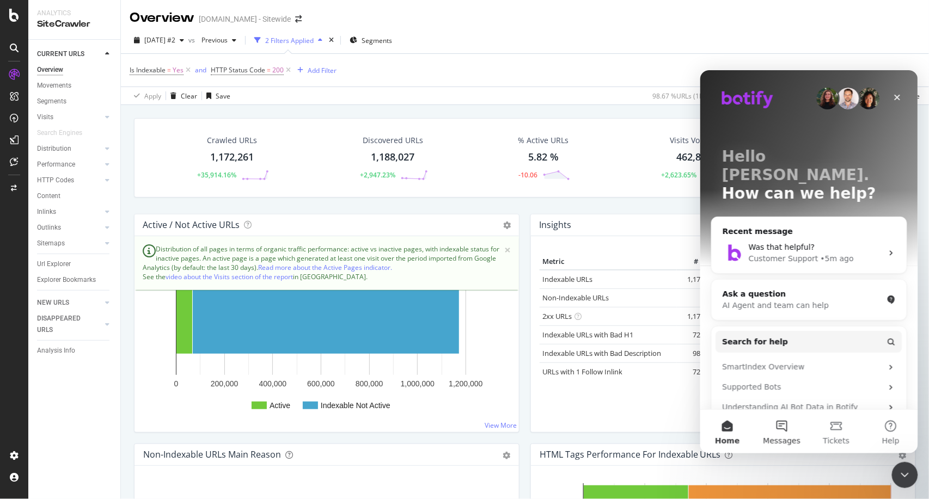
click at [787, 424] on button "Messages" at bounding box center [781, 431] width 54 height 44
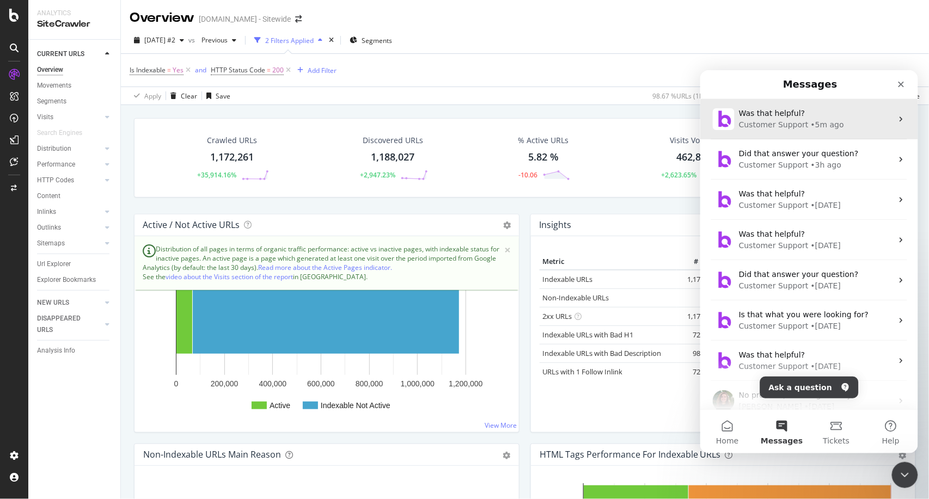
click at [776, 119] on div "Customer Support" at bounding box center [773, 124] width 70 height 11
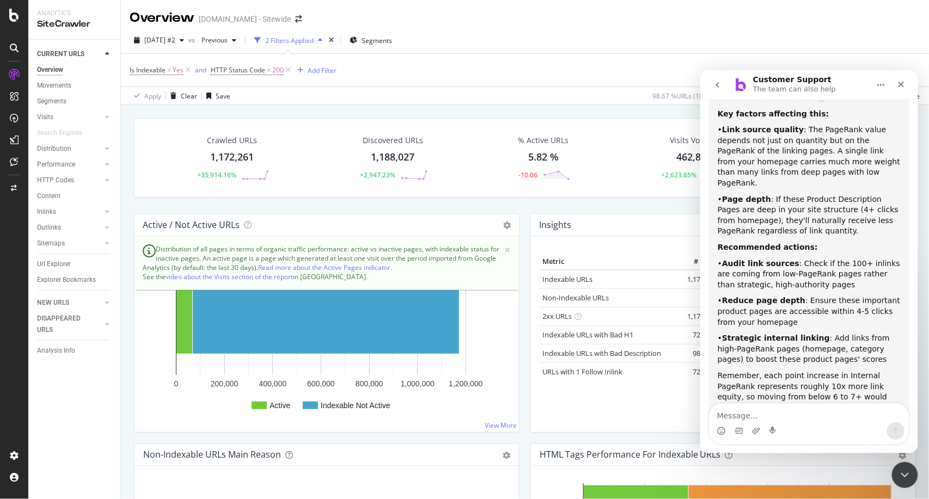
scroll to position [748, 0]
click at [904, 475] on icon "Close Intercom Messenger" at bounding box center [902, 473] width 13 height 13
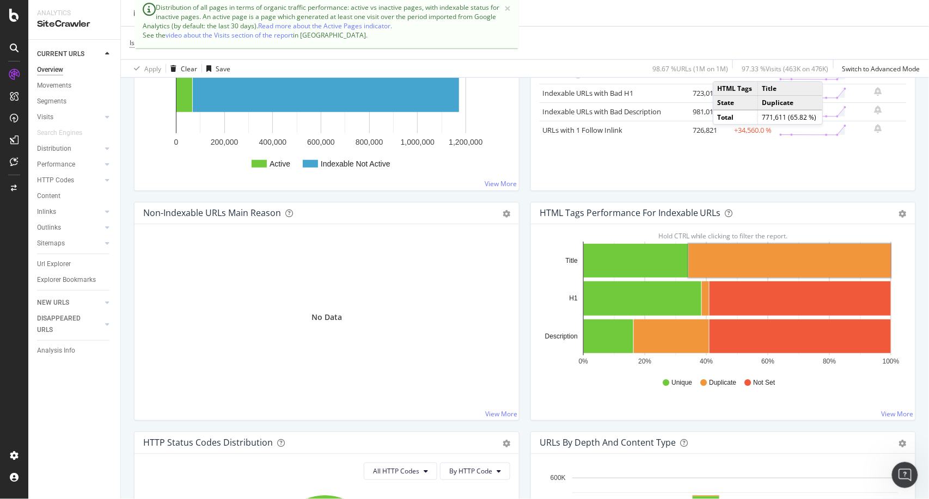
scroll to position [0, 0]
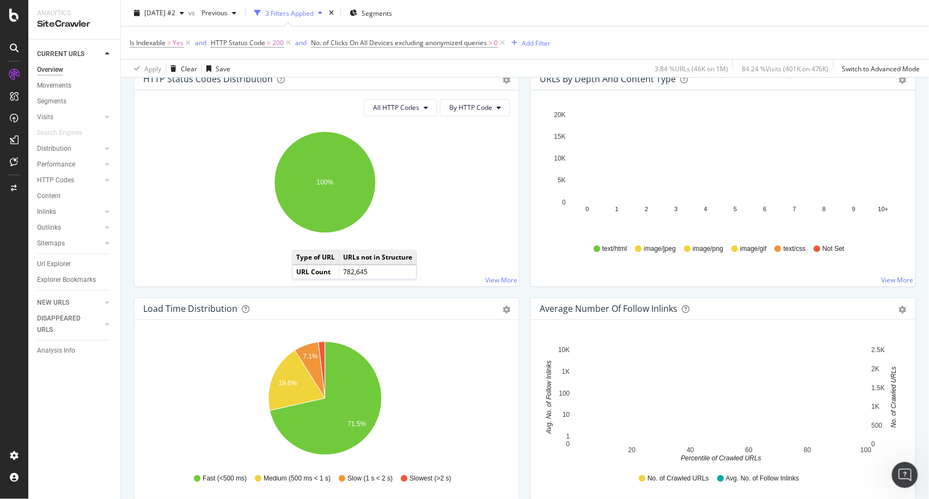
scroll to position [409, 0]
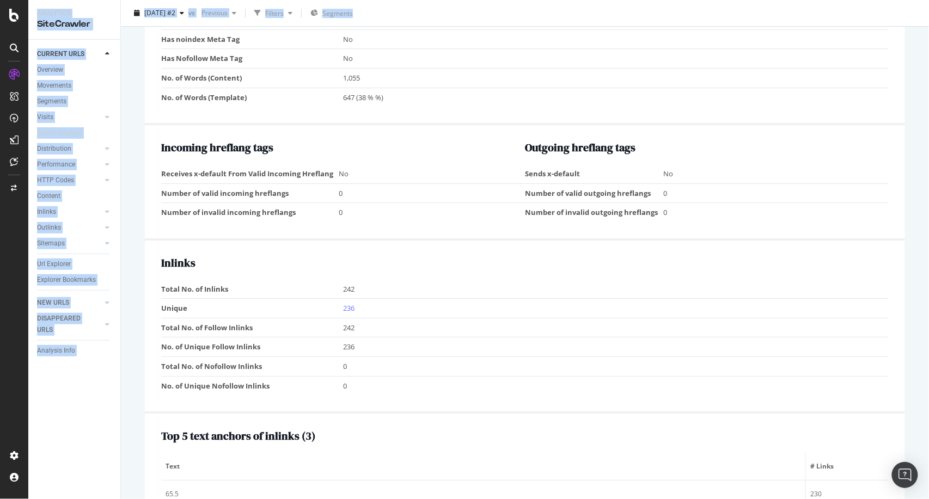
scroll to position [1519, 0]
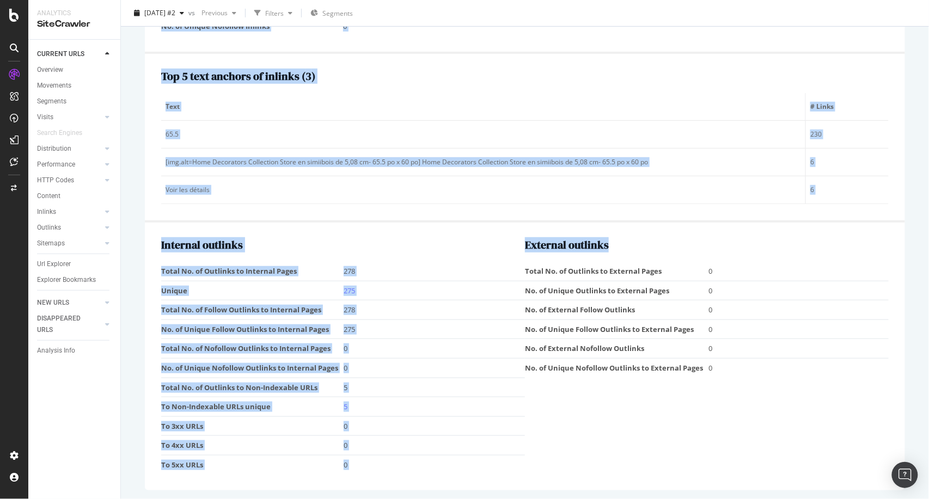
drag, startPoint x: 133, startPoint y: 120, endPoint x: 641, endPoint y: 496, distance: 632.3
copy div "https://www.homedepot.ca/produit/home-decorators-collection-store-en-simiibois-…"
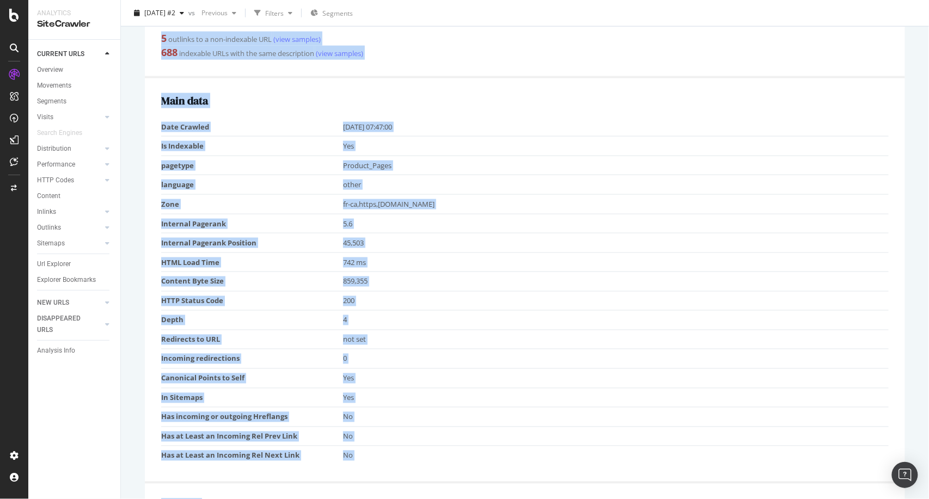
scroll to position [0, 0]
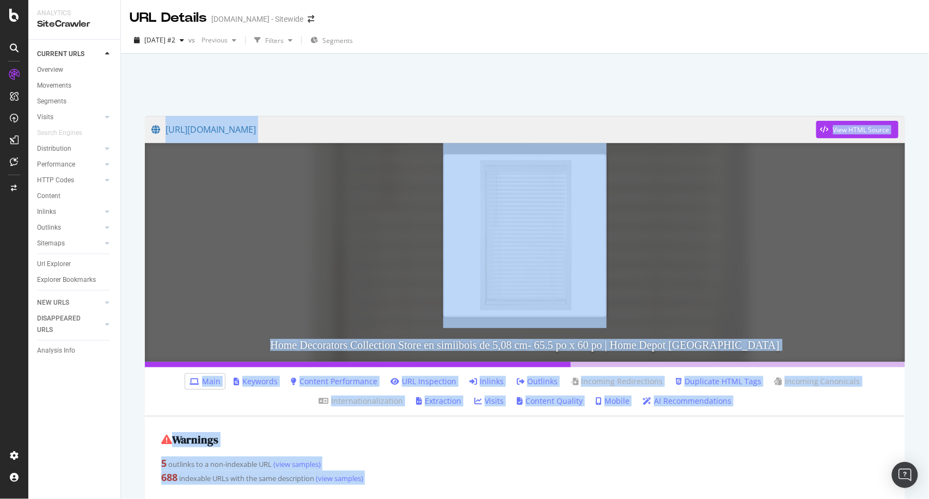
copy div "https://www.homedepot.ca/produit/home-decorators-collection-store-en-simiibois-…"
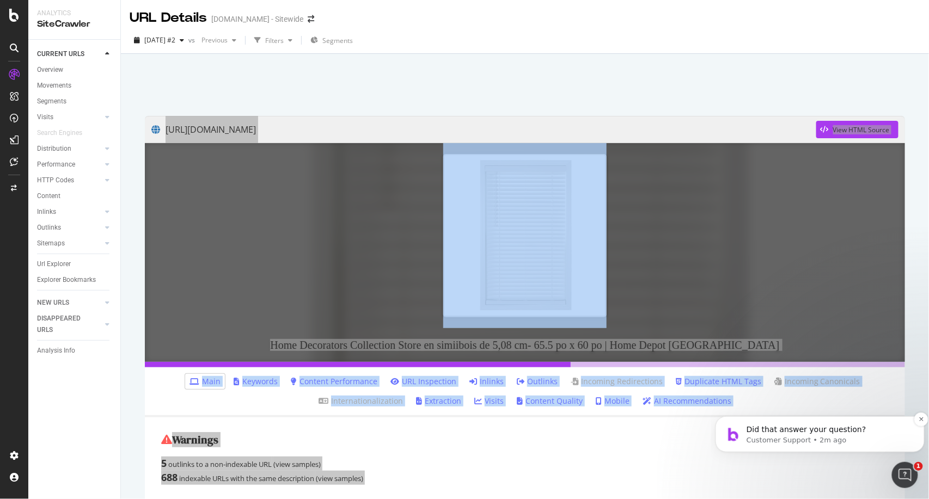
click at [798, 435] on p "Customer Support • 2m ago" at bounding box center [828, 440] width 164 height 10
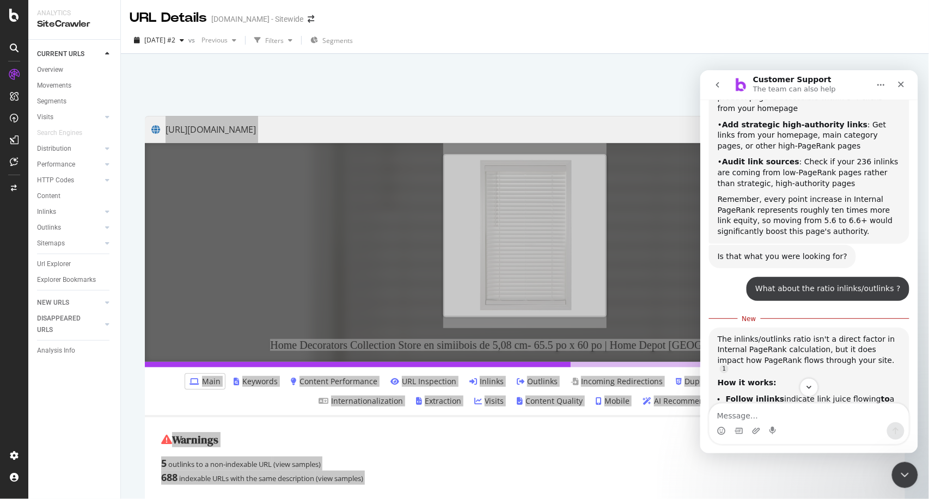
scroll to position [3220, 0]
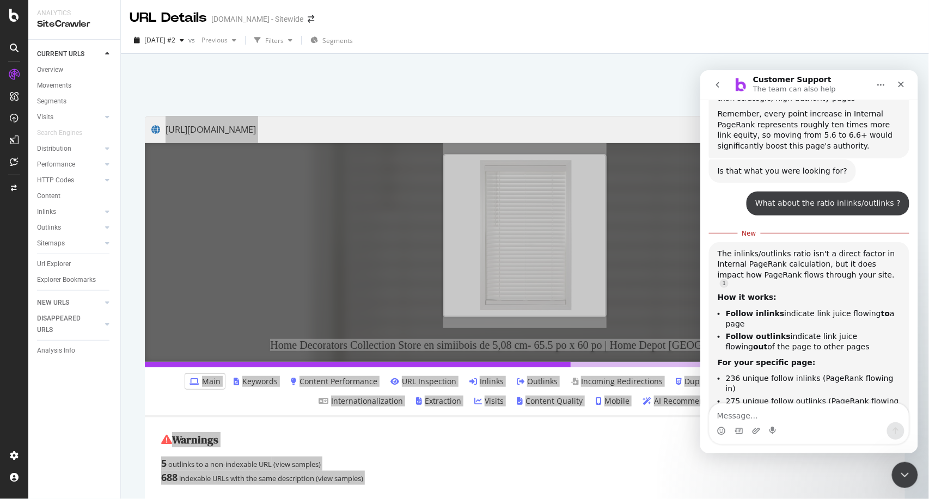
click at [776, 412] on textarea "Message…" at bounding box center [808, 412] width 199 height 19
type textarea "how do you determine an outlink ?"
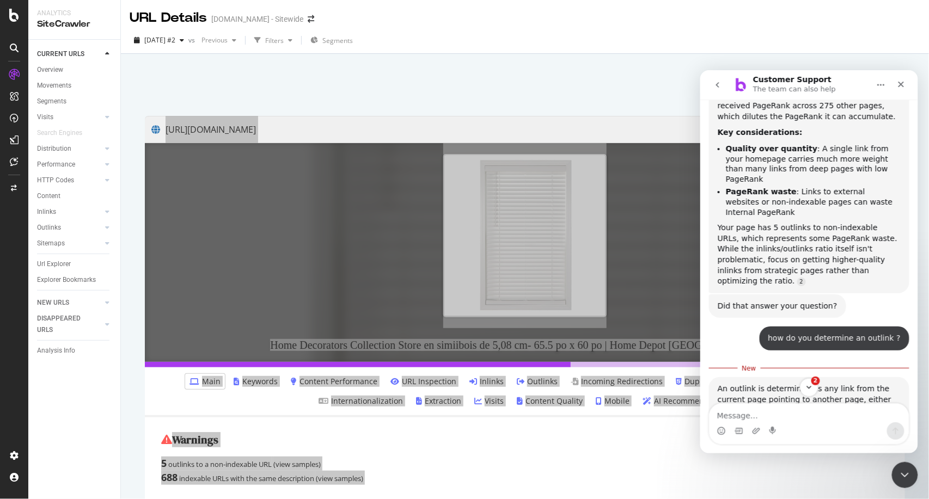
scroll to position [3536, 0]
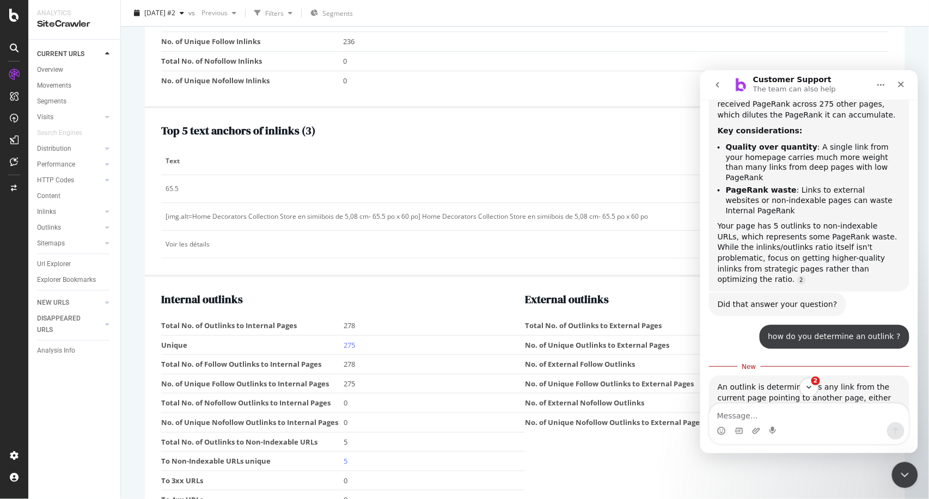
scroll to position [1519, 0]
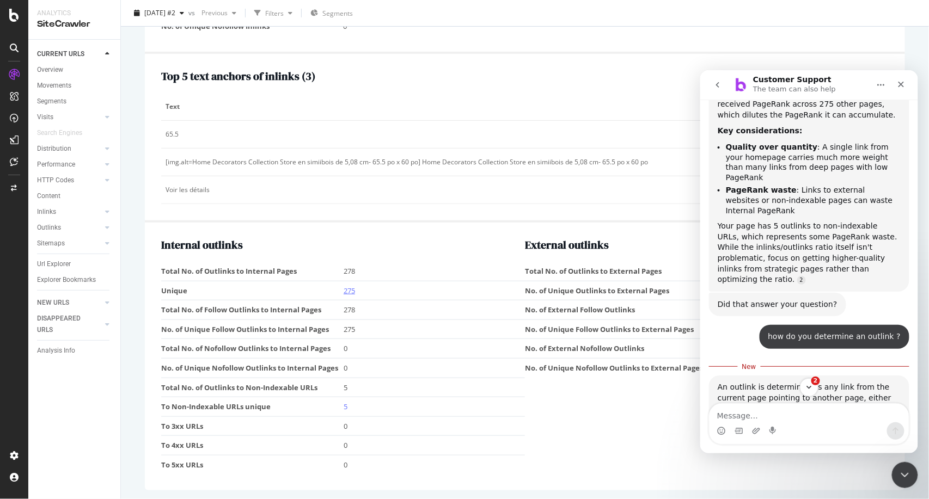
click at [351, 290] on link "275" at bounding box center [348, 291] width 11 height 10
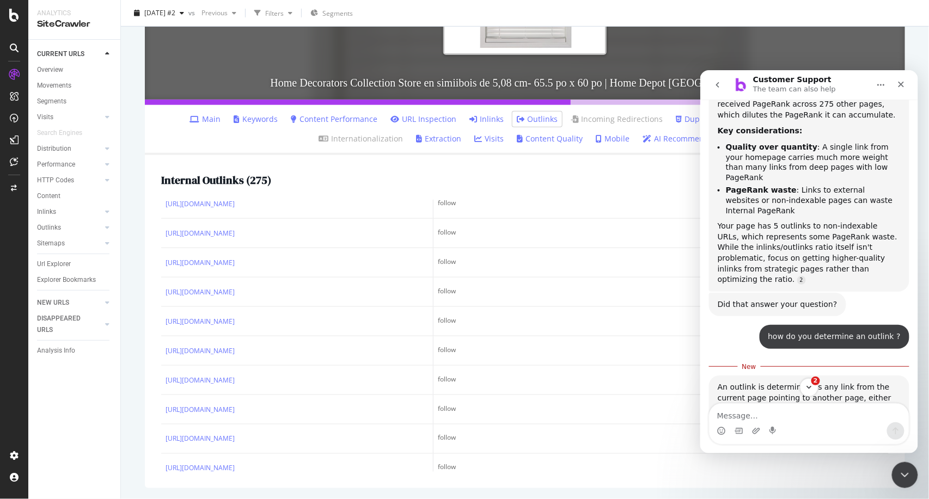
scroll to position [2010, 0]
drag, startPoint x: 355, startPoint y: 412, endPoint x: 250, endPoint y: 382, distance: 109.8
copy link "produit/home-decorators-collection-store-en-simiibois-de-5-08-cm-17-5-po-x-60-p…"
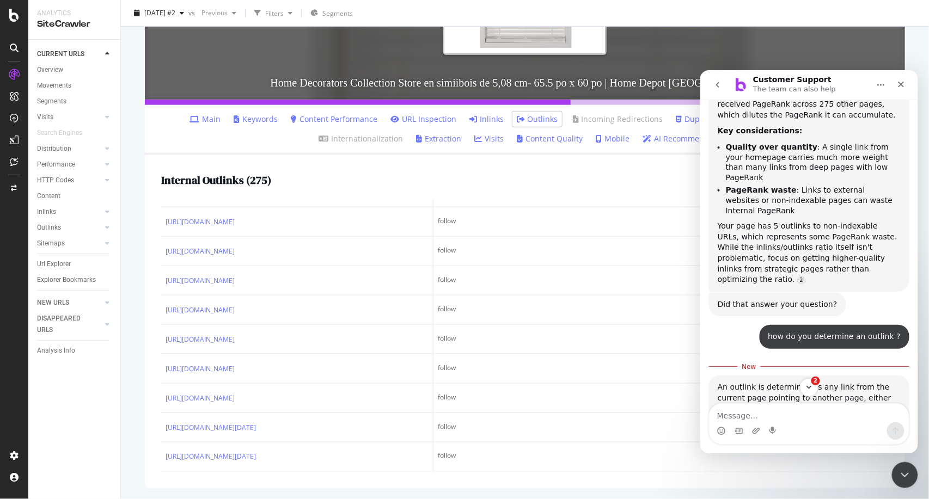
scroll to position [9205, 0]
